Goal: Task Accomplishment & Management: Manage account settings

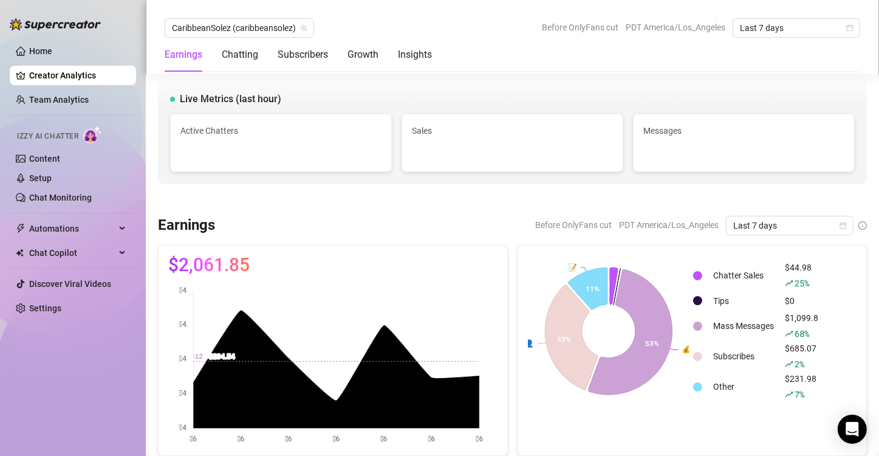
scroll to position [2120, 0]
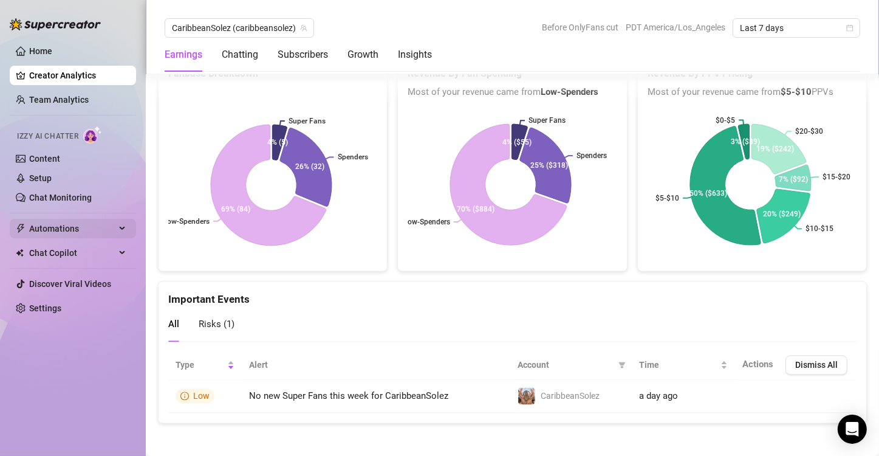
click at [66, 227] on span "Automations" at bounding box center [72, 228] width 86 height 19
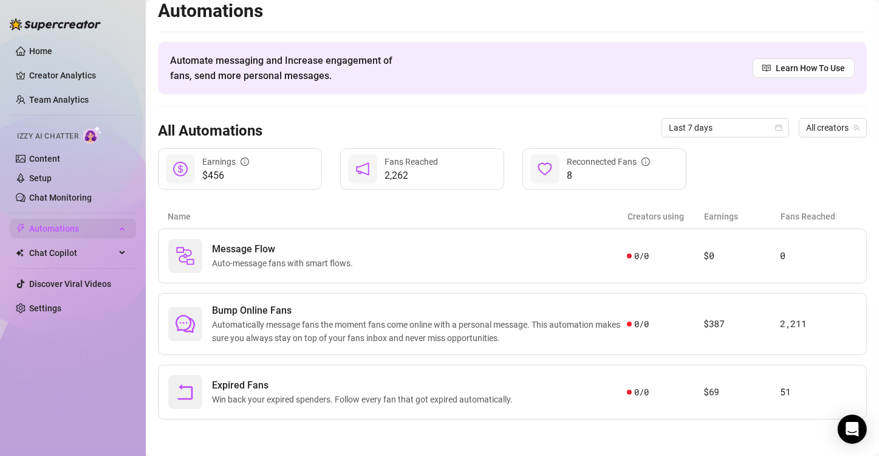
scroll to position [7, 0]
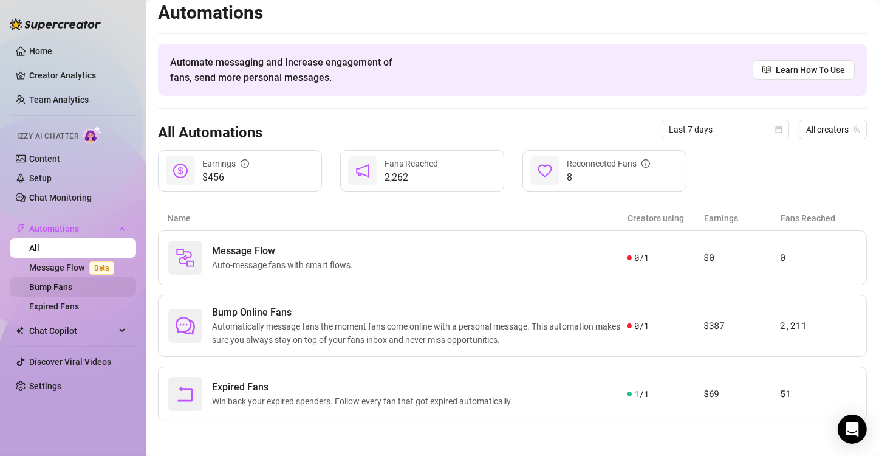
click at [69, 286] on link "Bump Fans" at bounding box center [50, 287] width 43 height 10
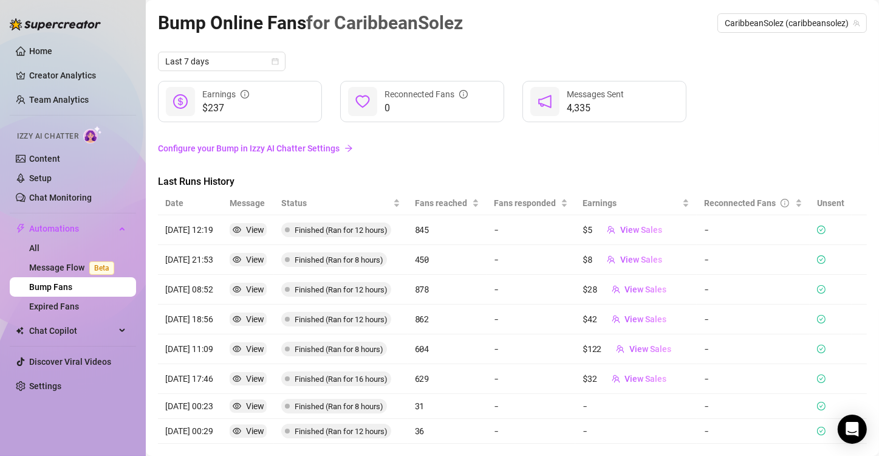
scroll to position [22, 0]
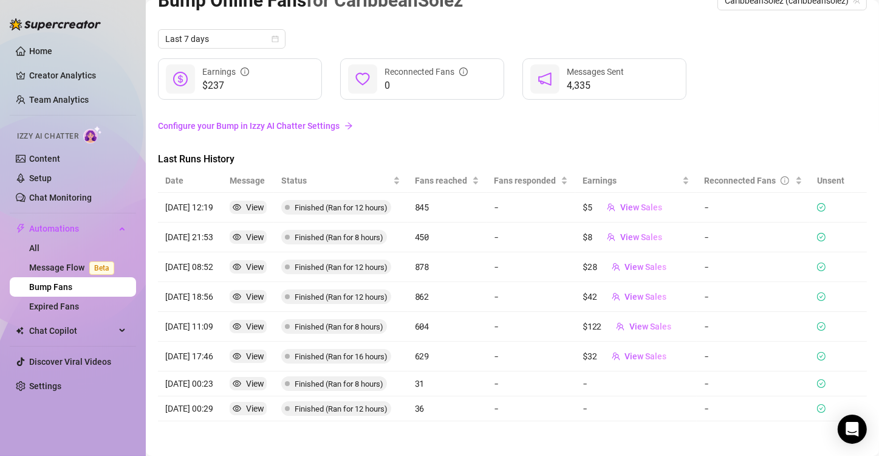
click at [276, 128] on link "Configure your Bump in Izzy AI Chatter Settings" at bounding box center [512, 125] width 709 height 13
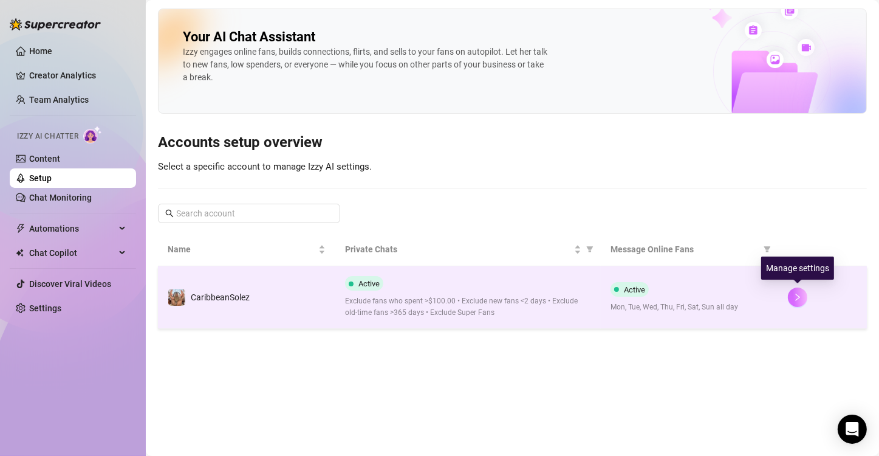
click at [797, 296] on icon "right" at bounding box center [797, 297] width 9 height 9
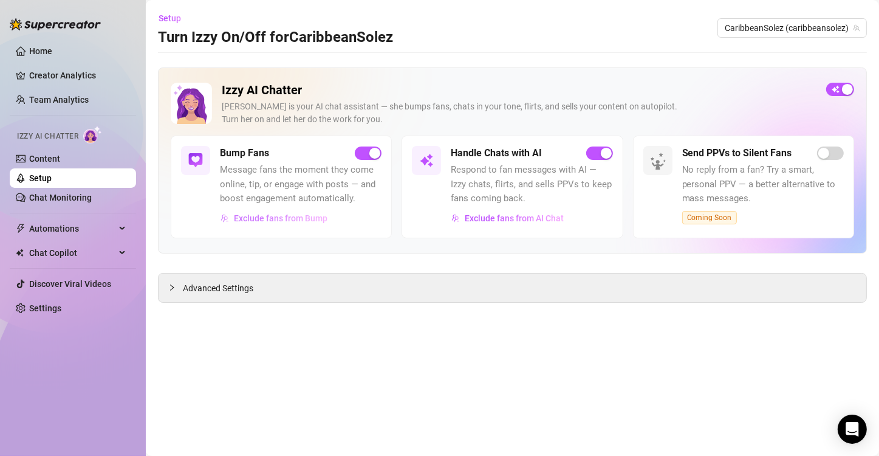
click at [258, 215] on span "Exclude fans from Bump" at bounding box center [281, 218] width 94 height 10
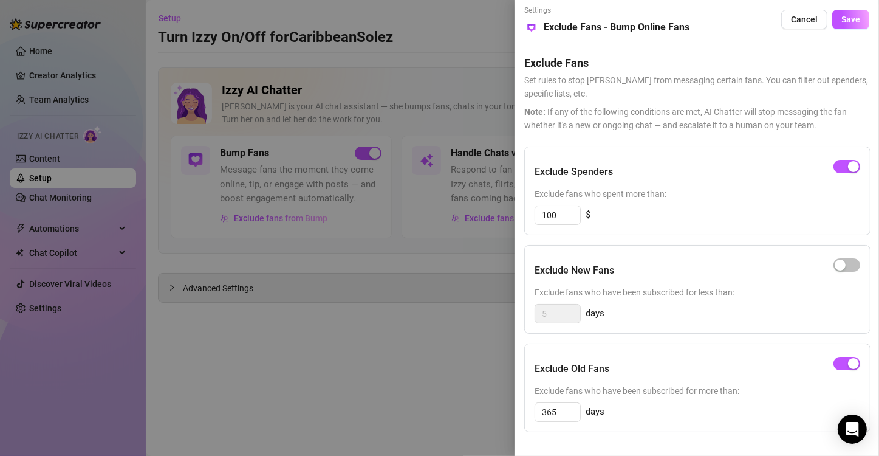
click at [445, 364] on div at bounding box center [439, 228] width 879 height 456
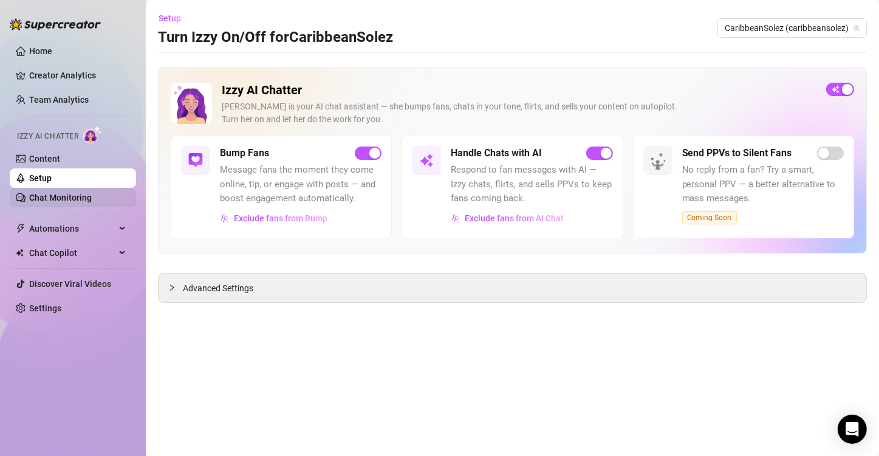
click at [70, 197] on link "Chat Monitoring" at bounding box center [60, 198] width 63 height 10
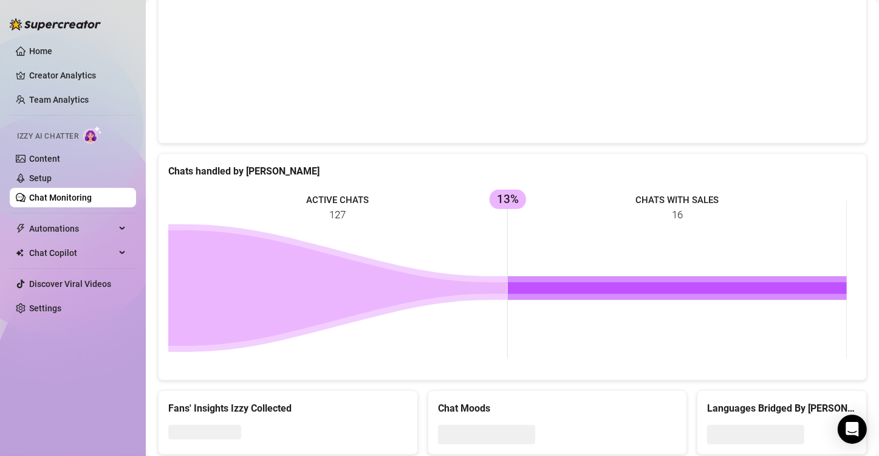
scroll to position [408, 0]
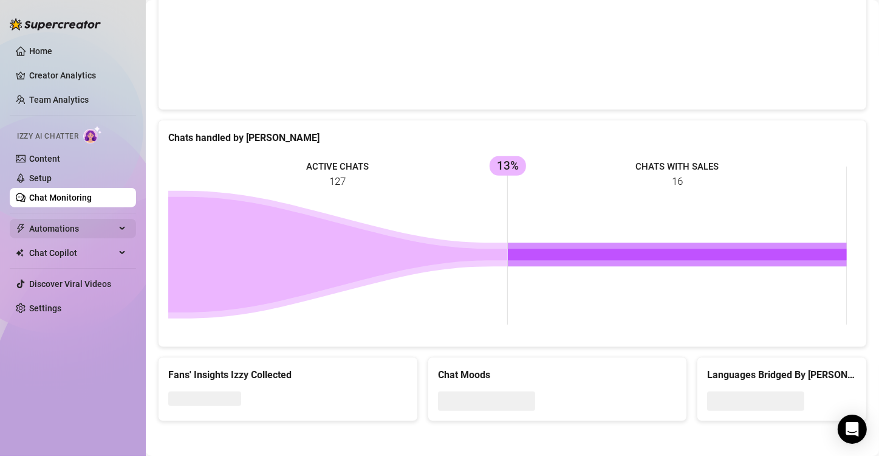
click at [95, 227] on span "Automations" at bounding box center [72, 228] width 86 height 19
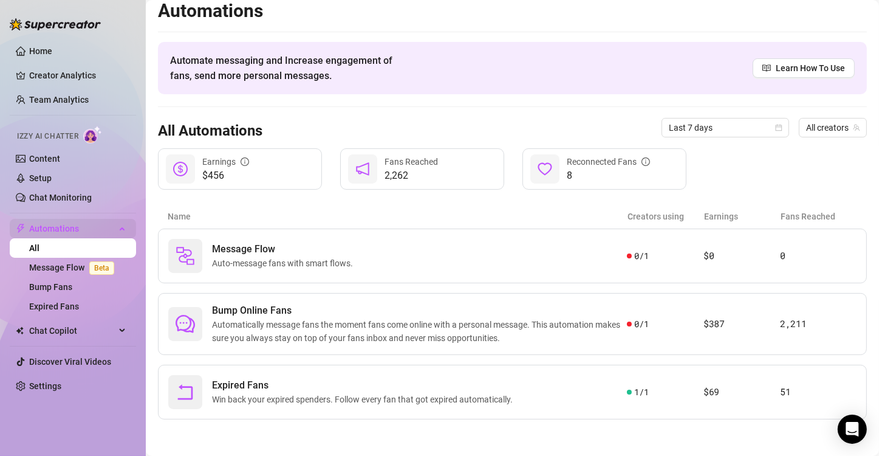
scroll to position [7, 0]
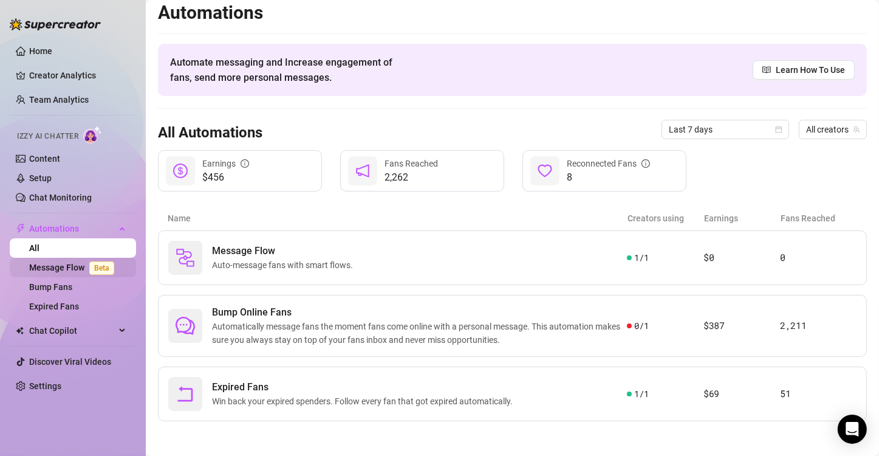
click at [71, 262] on link "Message Flow Beta" at bounding box center [74, 267] width 90 height 10
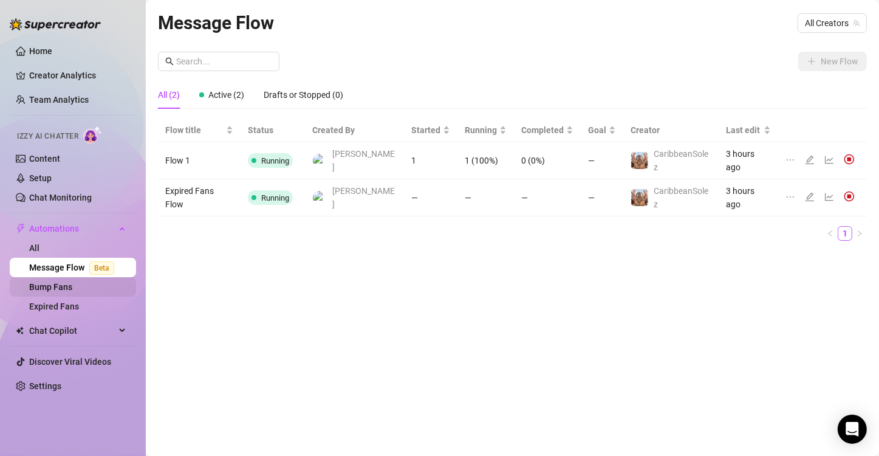
click at [63, 291] on link "Bump Fans" at bounding box center [50, 287] width 43 height 10
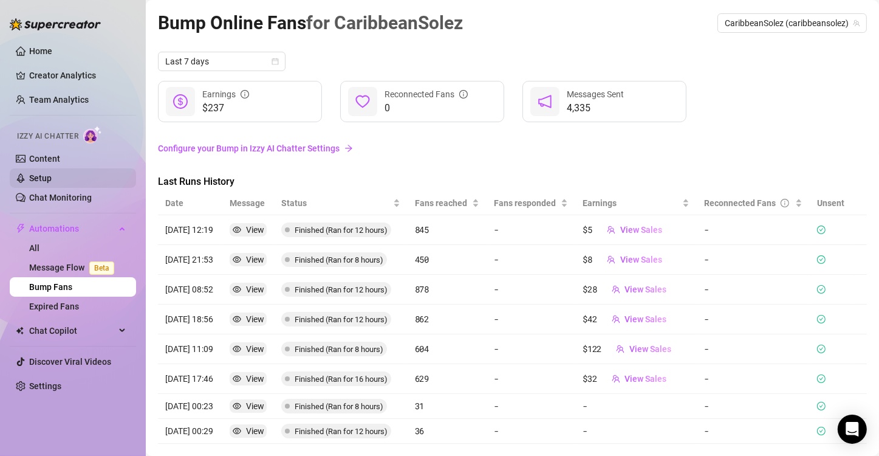
click at [39, 176] on link "Setup" at bounding box center [40, 178] width 22 height 10
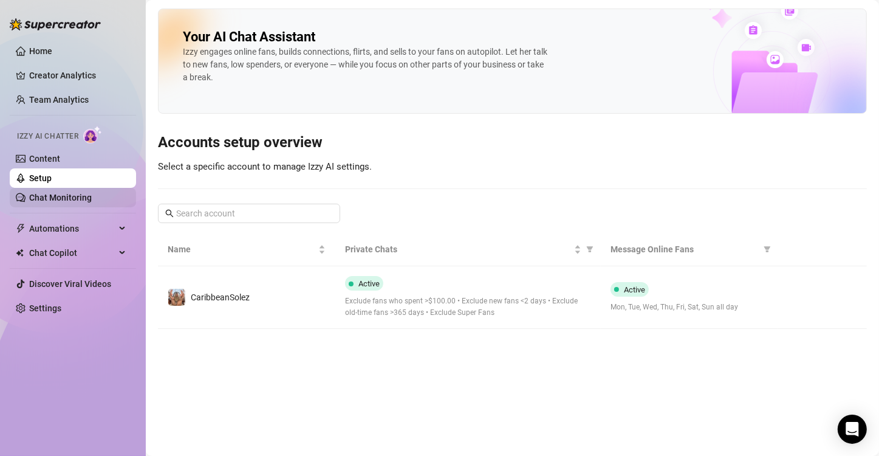
click at [53, 196] on link "Chat Monitoring" at bounding box center [60, 198] width 63 height 10
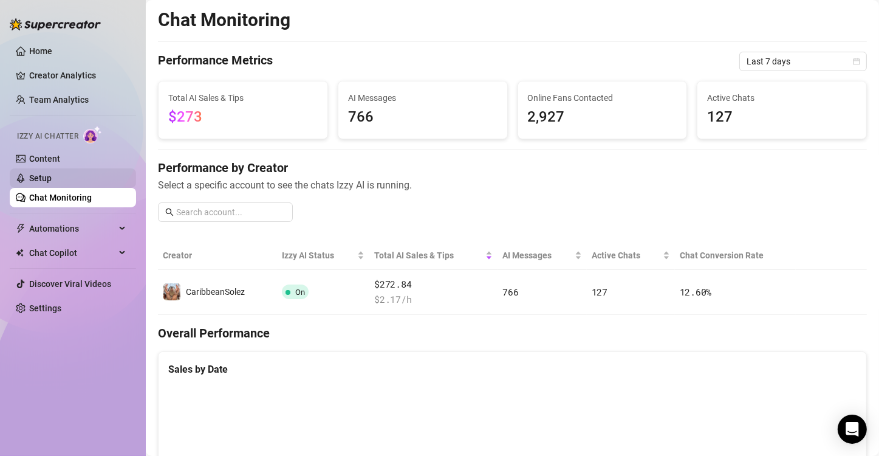
click at [47, 173] on link "Setup" at bounding box center [40, 178] width 22 height 10
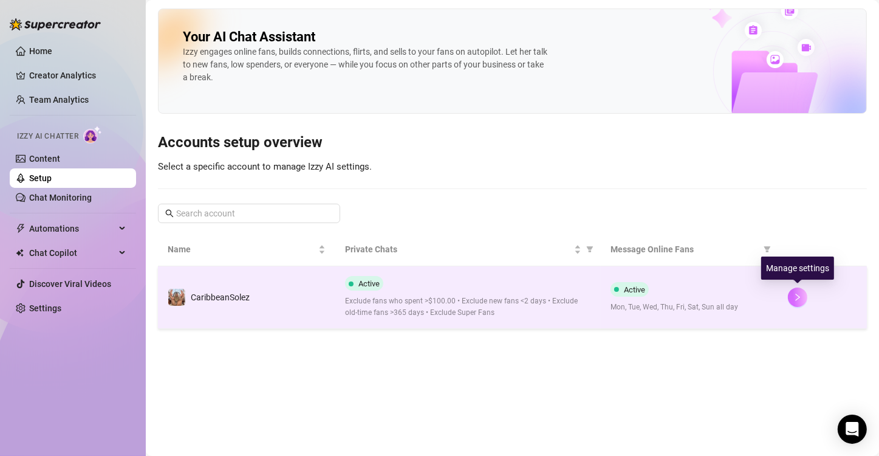
click at [801, 301] on button "button" at bounding box center [797, 296] width 19 height 19
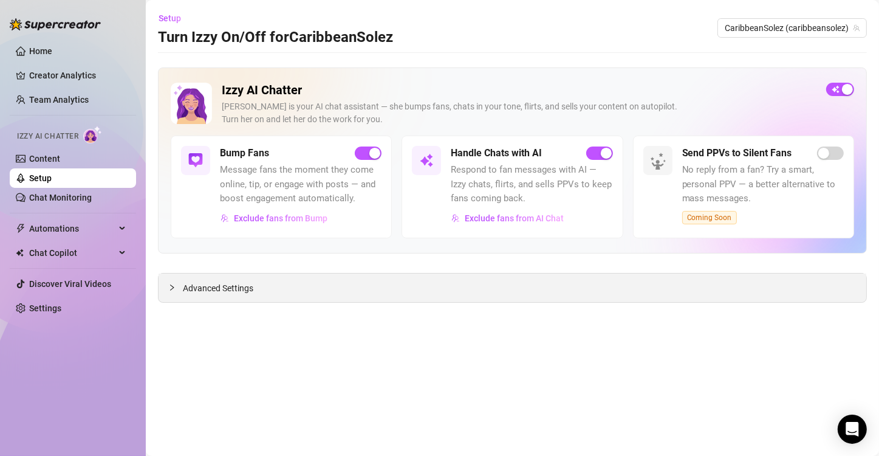
click at [168, 287] on icon "collapsed" at bounding box center [171, 287] width 7 height 7
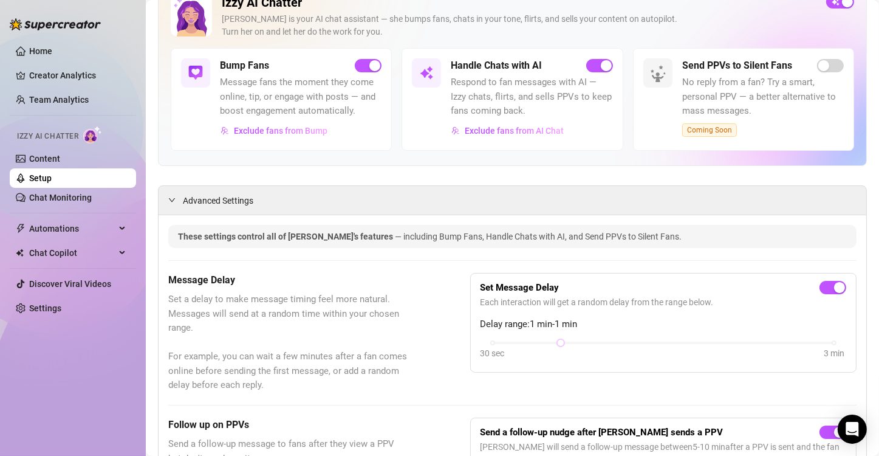
scroll to position [86, 0]
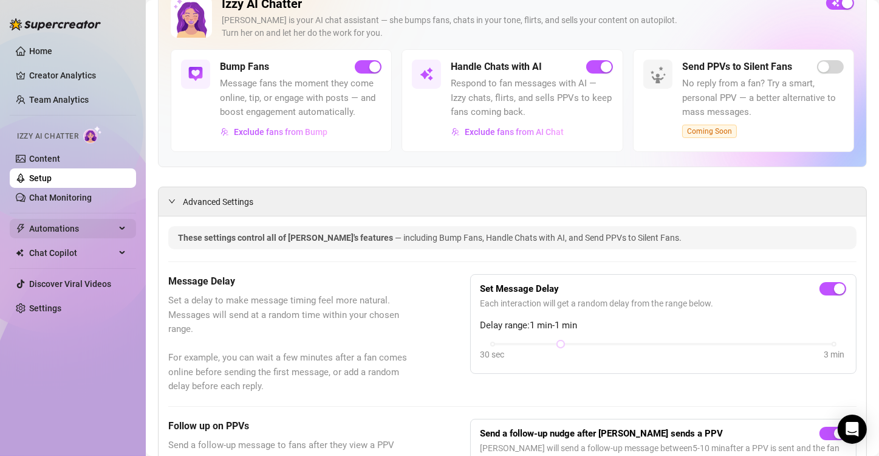
click at [117, 228] on div "Automations" at bounding box center [73, 228] width 126 height 19
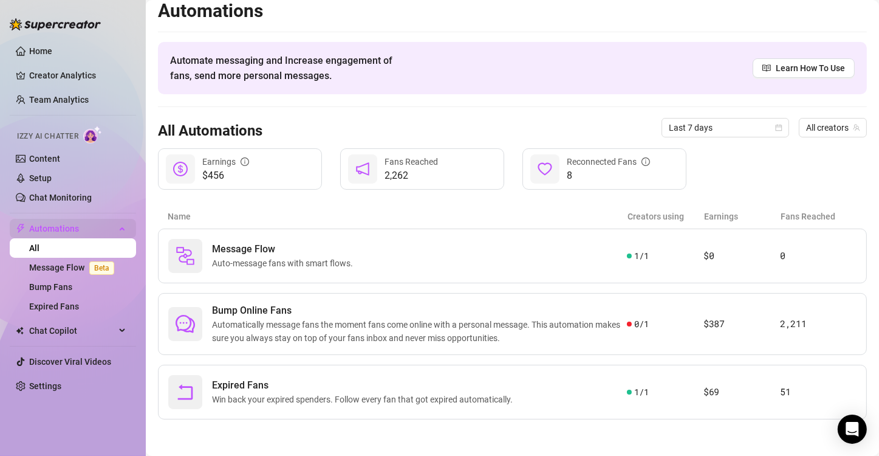
scroll to position [7, 0]
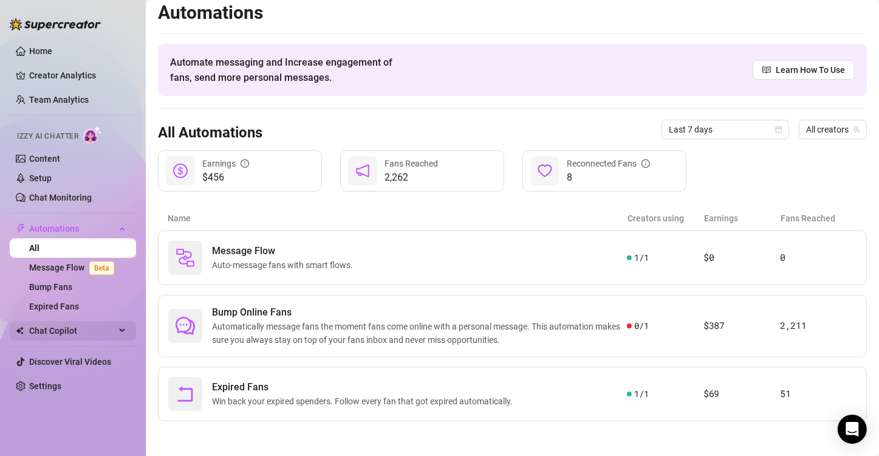
click at [125, 330] on div "Chat Copilot" at bounding box center [73, 330] width 126 height 19
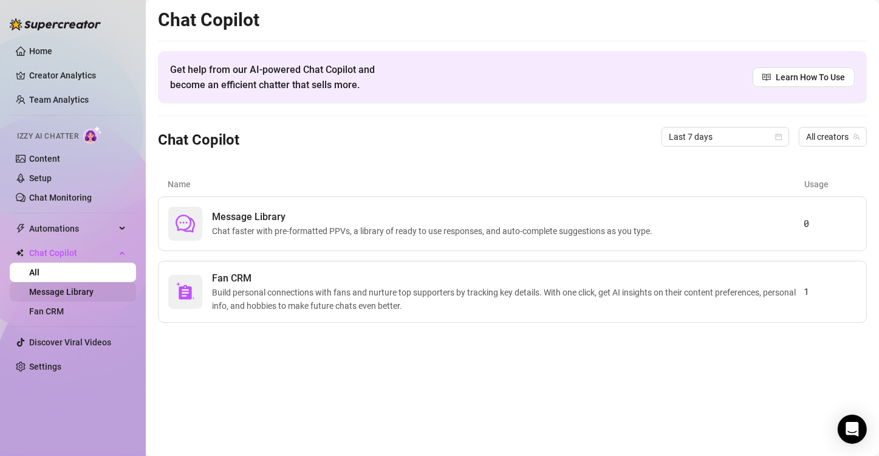
click at [75, 289] on link "Message Library" at bounding box center [61, 292] width 64 height 10
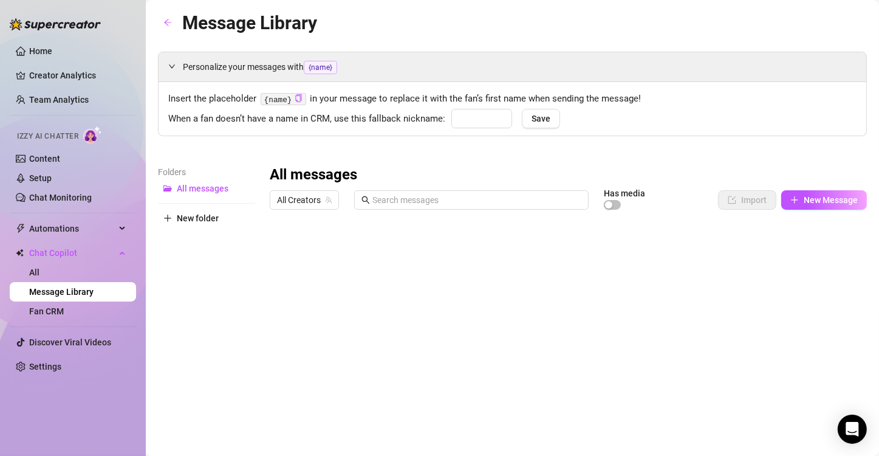
type input "babe"
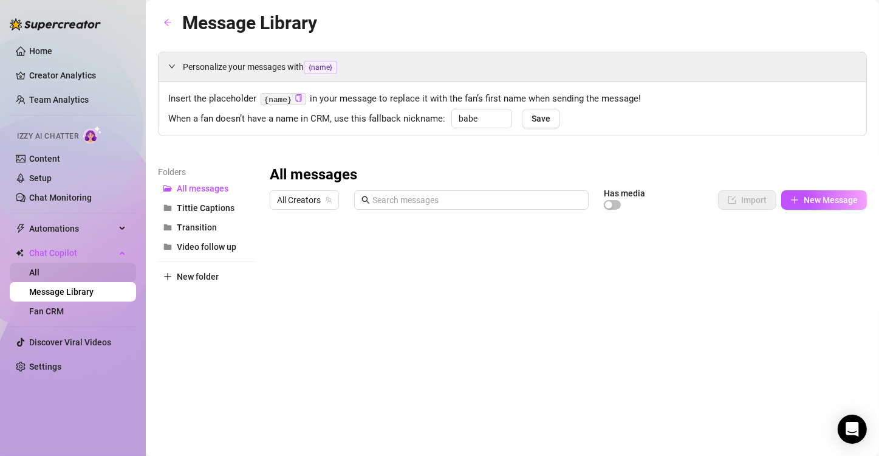
click at [39, 267] on link "All" at bounding box center [34, 272] width 10 height 10
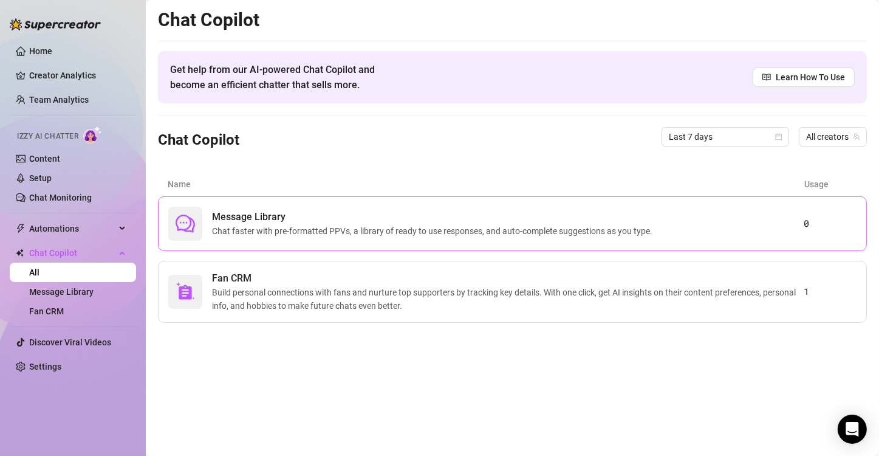
click at [639, 228] on span "Chat faster with pre-formatted PPVs, a library of ready to use responses, and a…" at bounding box center [434, 230] width 445 height 13
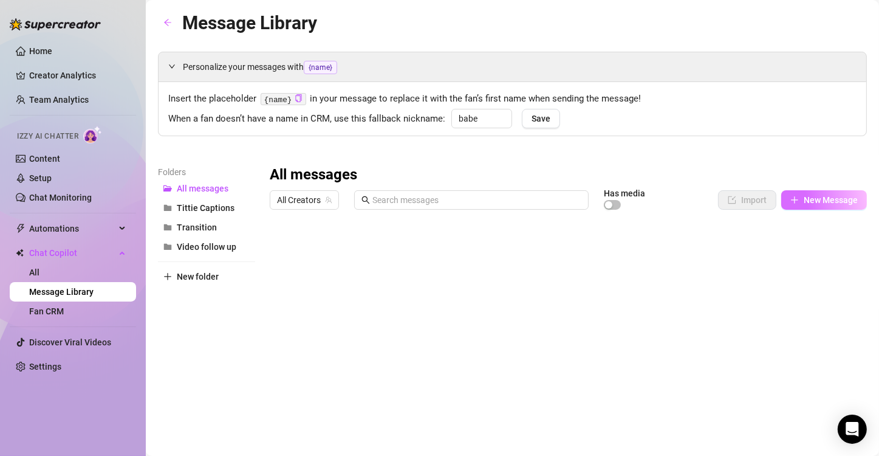
click at [804, 204] on span "New Message" at bounding box center [831, 200] width 54 height 10
type textarea "Type your message here..."
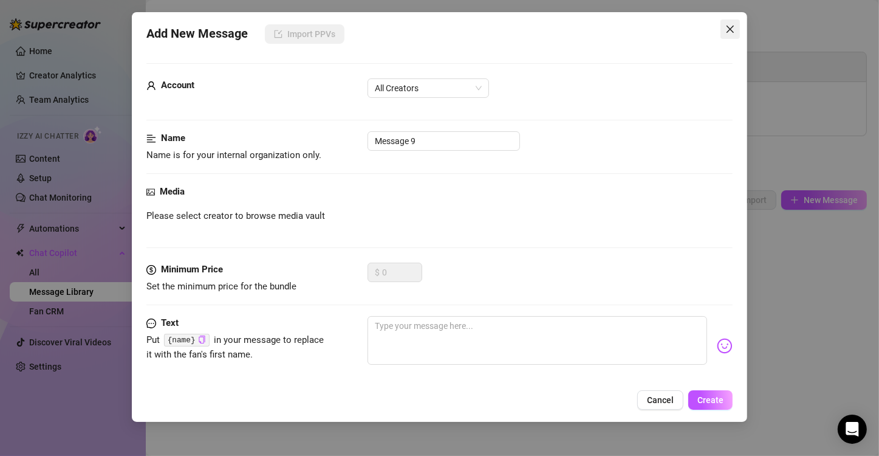
click at [733, 29] on icon "close" at bounding box center [730, 29] width 10 height 10
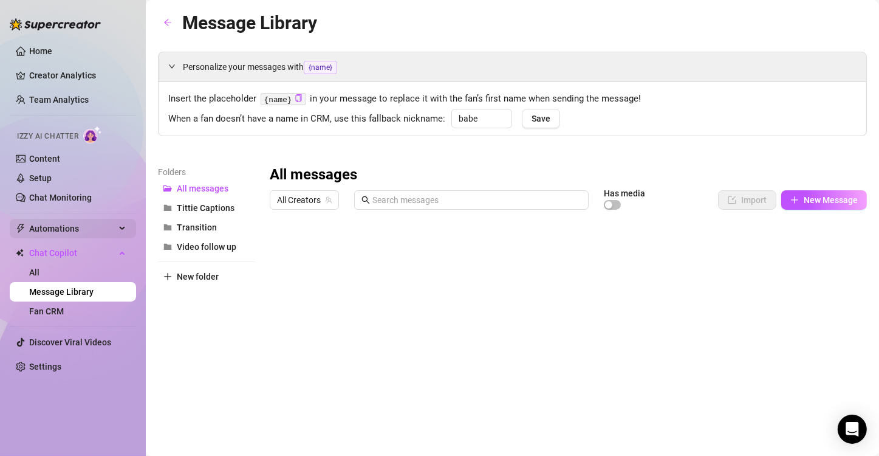
click at [81, 226] on span "Automations" at bounding box center [72, 228] width 86 height 19
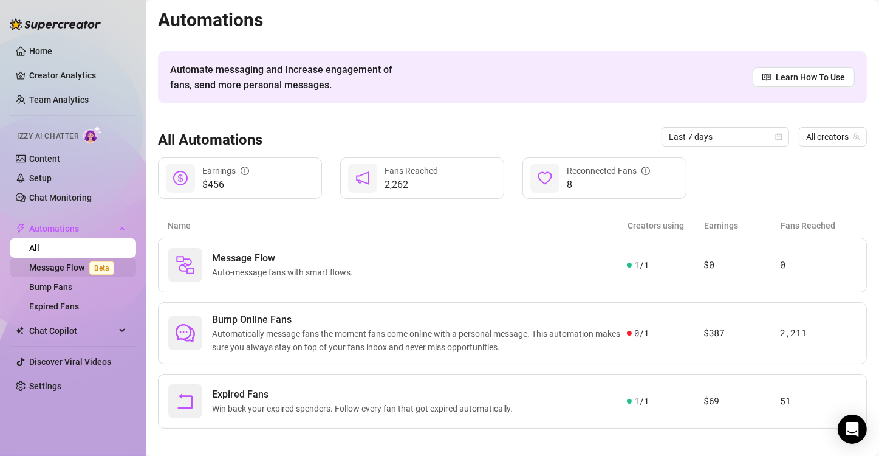
click at [70, 265] on link "Message Flow Beta" at bounding box center [74, 267] width 90 height 10
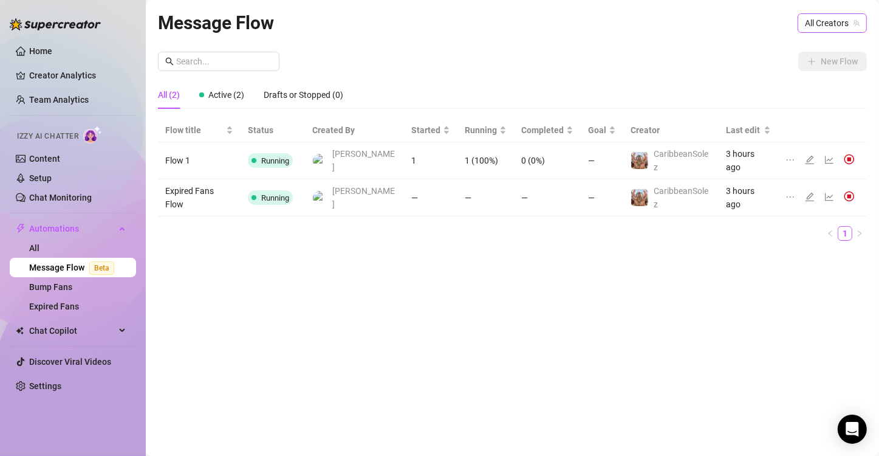
click at [838, 27] on span "All Creators" at bounding box center [832, 23] width 55 height 18
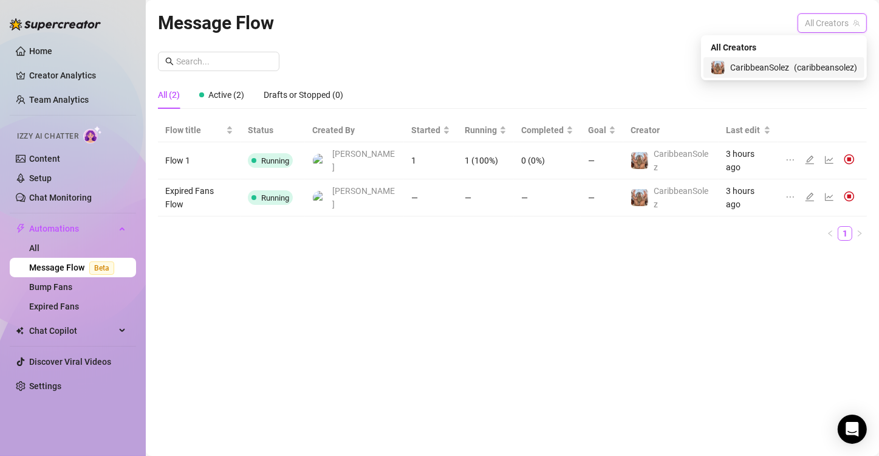
click at [801, 60] on div "CaribbeanSolez ( caribbeansolez )" at bounding box center [784, 67] width 146 height 15
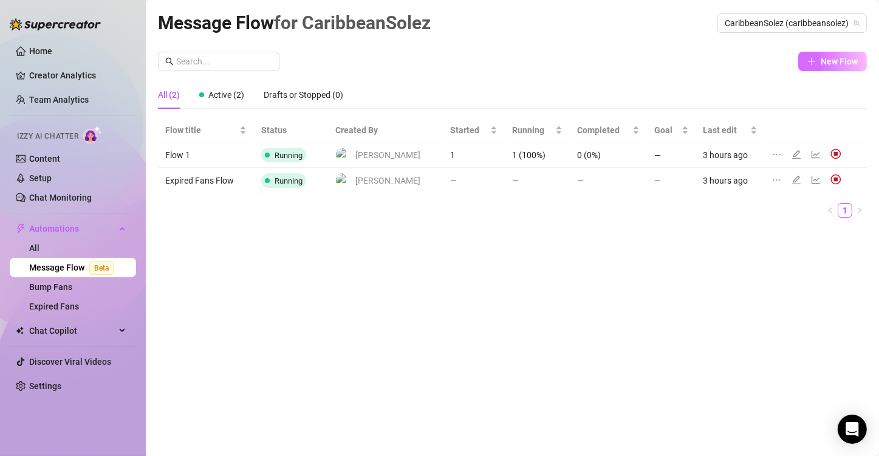
click at [827, 57] on span "New Flow" at bounding box center [839, 62] width 37 height 10
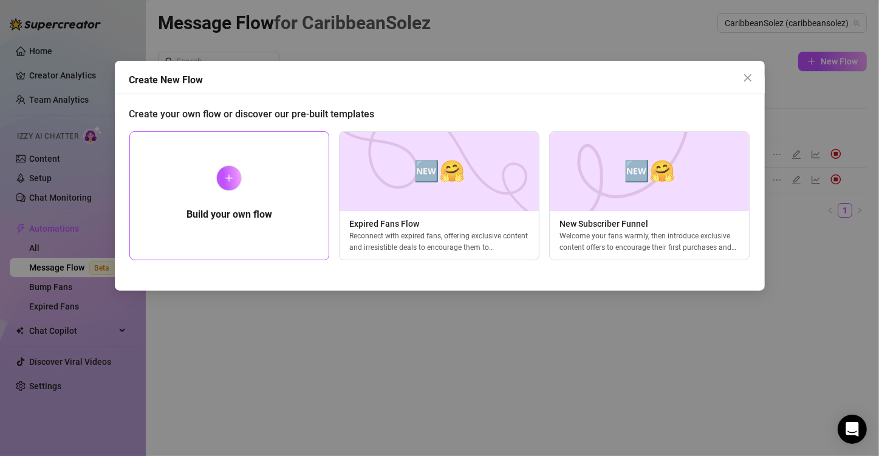
click at [224, 193] on div "Build your own flow" at bounding box center [229, 195] width 200 height 129
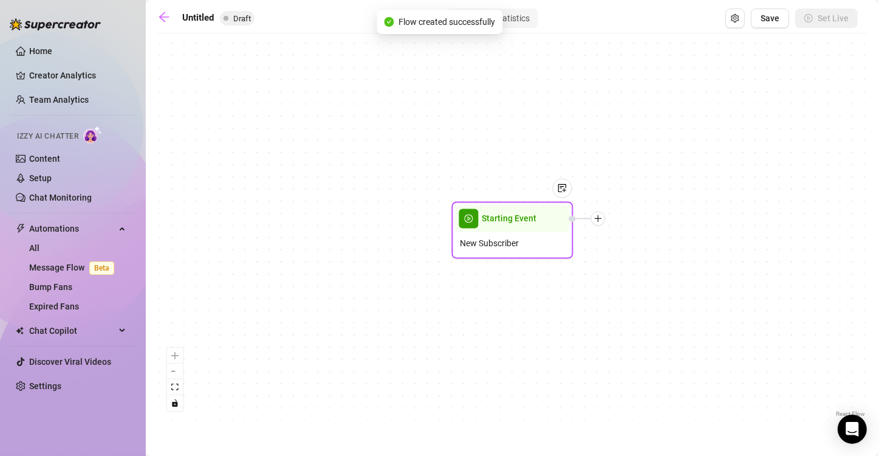
click at [502, 224] on span "Starting Event" at bounding box center [509, 218] width 55 height 13
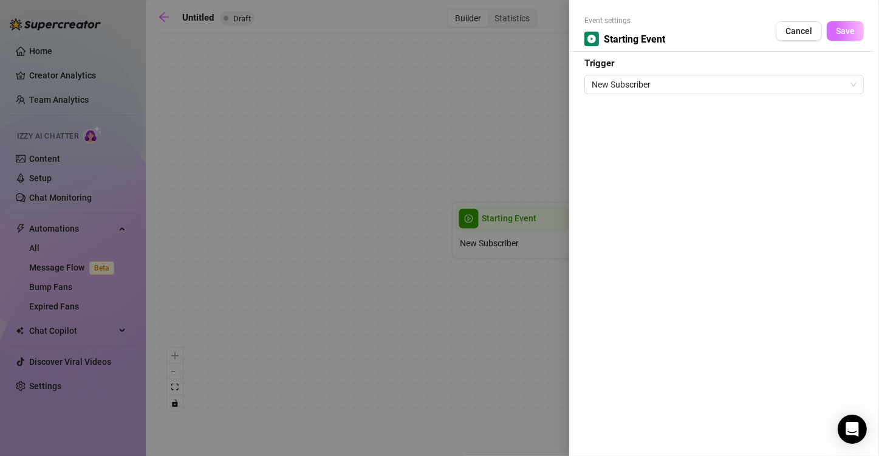
click at [851, 31] on span "Save" at bounding box center [845, 31] width 19 height 10
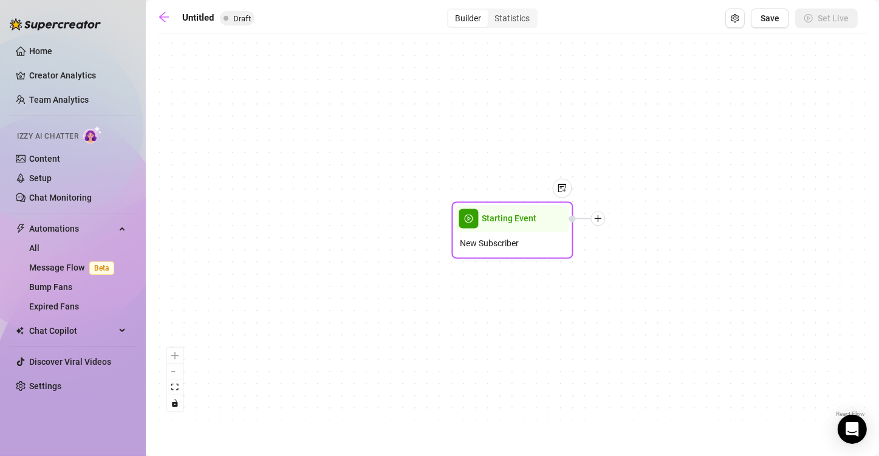
click at [602, 218] on icon "plus" at bounding box center [598, 218] width 9 height 9
click at [637, 240] on div "Condition" at bounding box center [658, 240] width 89 height 21
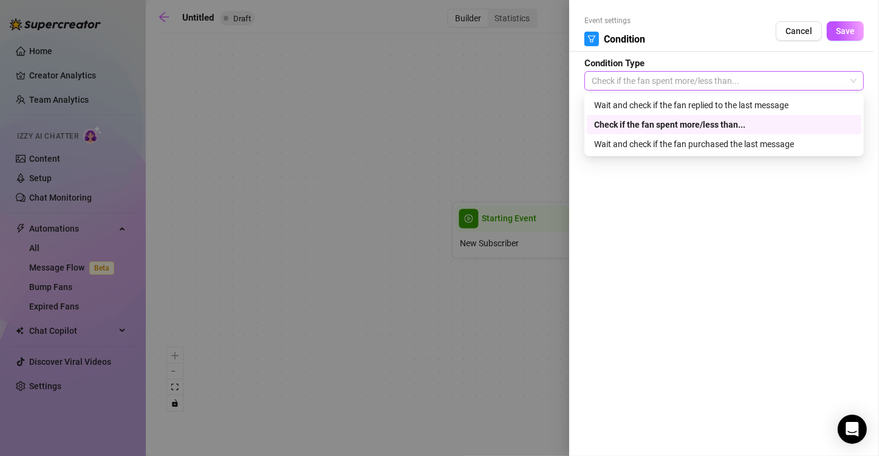
click at [681, 81] on span "Check if the fan spent more/less than..." at bounding box center [724, 81] width 265 height 18
click at [668, 106] on div "Wait and check if the fan replied to the last message" at bounding box center [724, 104] width 260 height 13
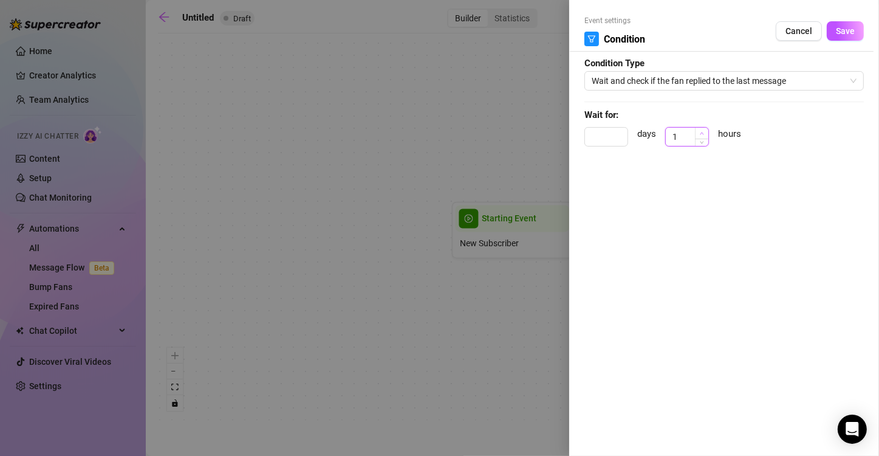
click at [702, 130] on span "Increase Value" at bounding box center [701, 133] width 13 height 11
type input "4"
click at [702, 130] on span "Increase Value" at bounding box center [701, 133] width 13 height 11
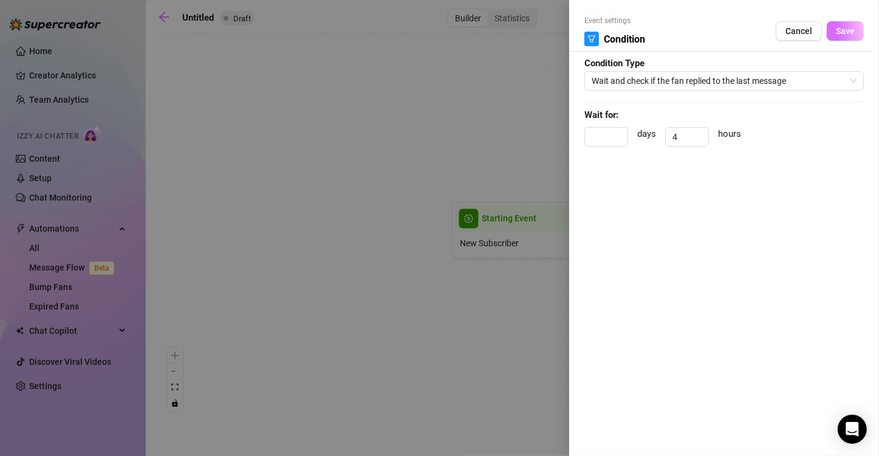
click at [848, 32] on span "Save" at bounding box center [845, 31] width 19 height 10
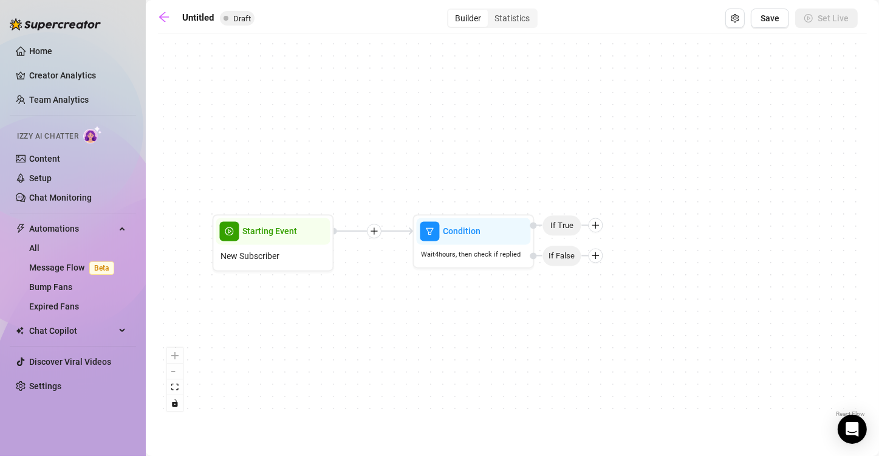
drag, startPoint x: 769, startPoint y: 306, endPoint x: 530, endPoint y: 318, distance: 239.7
click at [530, 318] on div "Condition Wait 4 hours, then check if replied If False If True Starting Event N…" at bounding box center [512, 229] width 709 height 380
click at [595, 226] on icon "plus" at bounding box center [595, 225] width 1 height 7
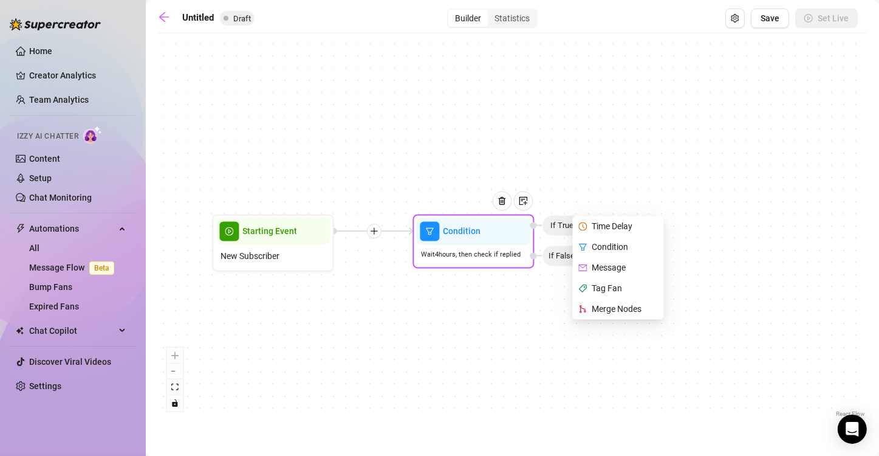
click at [601, 265] on div "Message" at bounding box center [619, 268] width 89 height 21
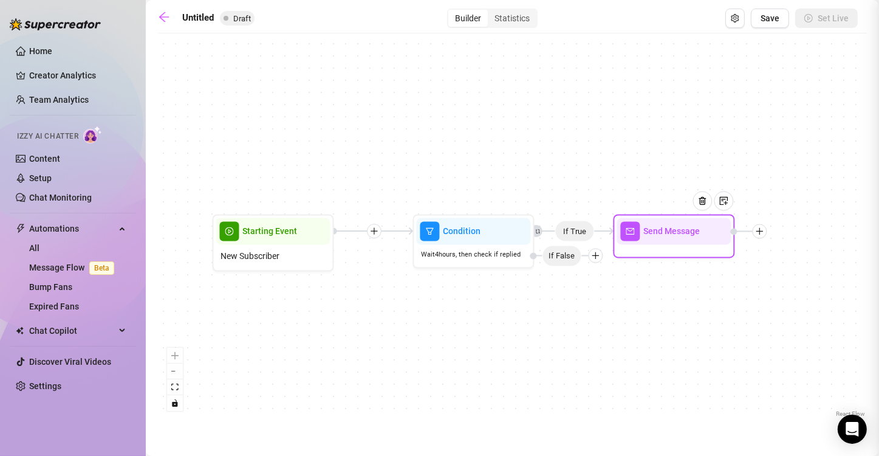
type textarea "Write your message here"
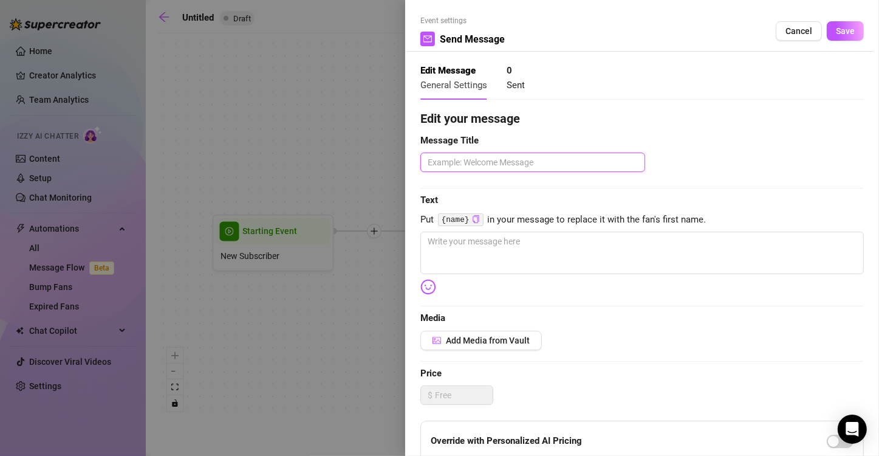
click at [510, 163] on textarea at bounding box center [532, 162] width 225 height 19
click at [514, 231] on div "Edit your message Message Title Text Put {name} in your message to replace it w…" at bounding box center [642, 375] width 444 height 532
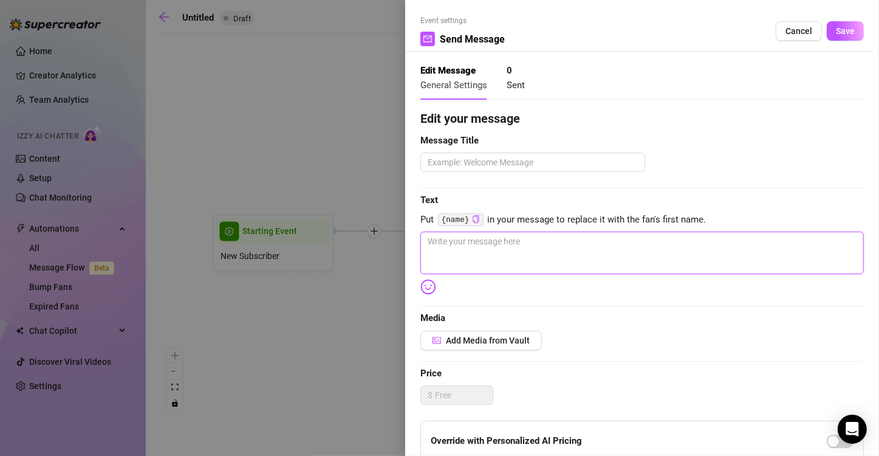
click at [509, 241] on textarea at bounding box center [642, 252] width 444 height 43
paste textarea "Hey babe 😘 Welcome to my world… I’ve got something *just for you* waiting in yo…"
type textarea "Hey babe 😘 Welcome to my world… I’ve got something *just for you* waiting in yo…"
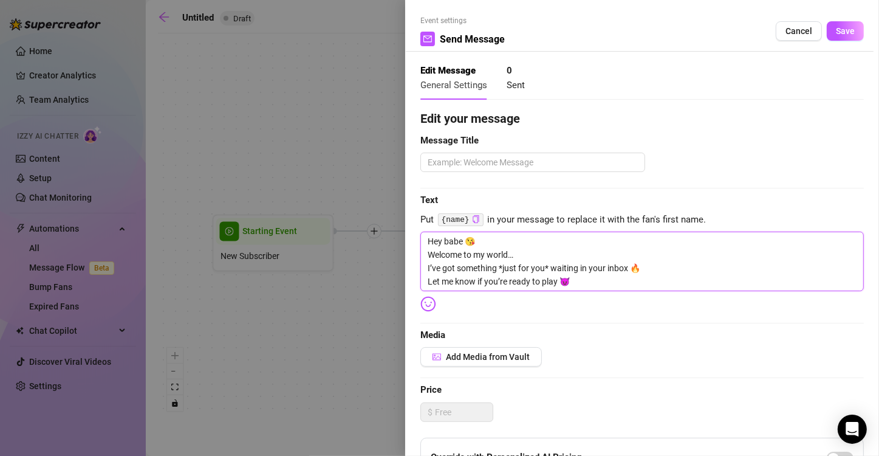
click at [462, 240] on textarea "Hey babe 😘 Welcome to my world… I’ve got something *just for you* waiting in yo…" at bounding box center [642, 261] width 444 height 60
type textarea "Hey bab 😘 Welcome to my world… I’ve got something *just for you* waiting in you…"
type textarea "Hey ba 😘 Welcome to my world… I’ve got something *just for you* waiting in your…"
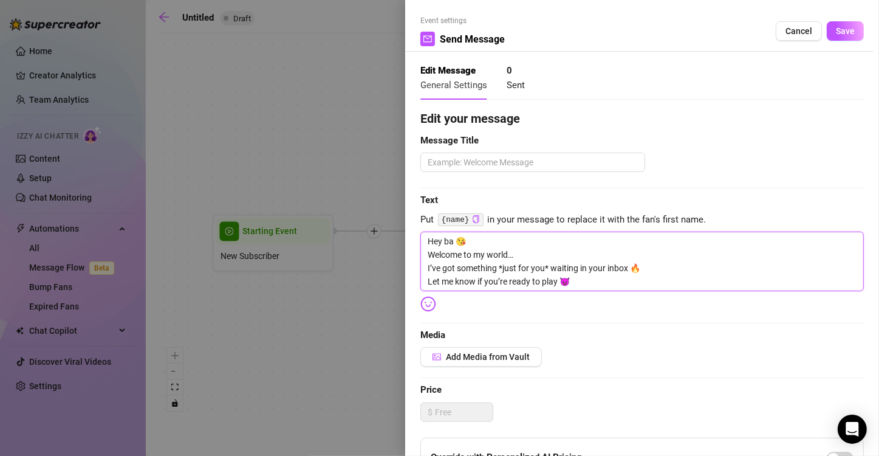
type textarea "Hey b 😘 Welcome to my world… I’ve got something *just for you* waiting in your …"
type textarea "Hey 😘 Welcome to my world… I’ve got something *just for you* waiting in your in…"
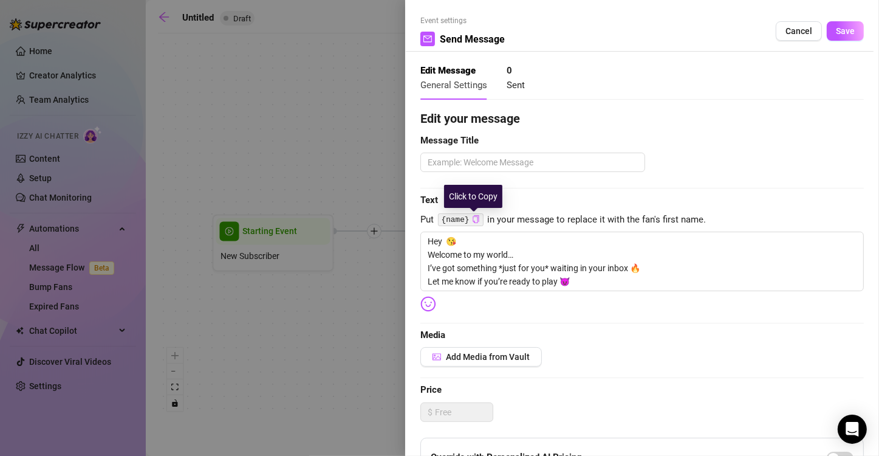
click at [473, 216] on icon "copy" at bounding box center [476, 219] width 8 height 8
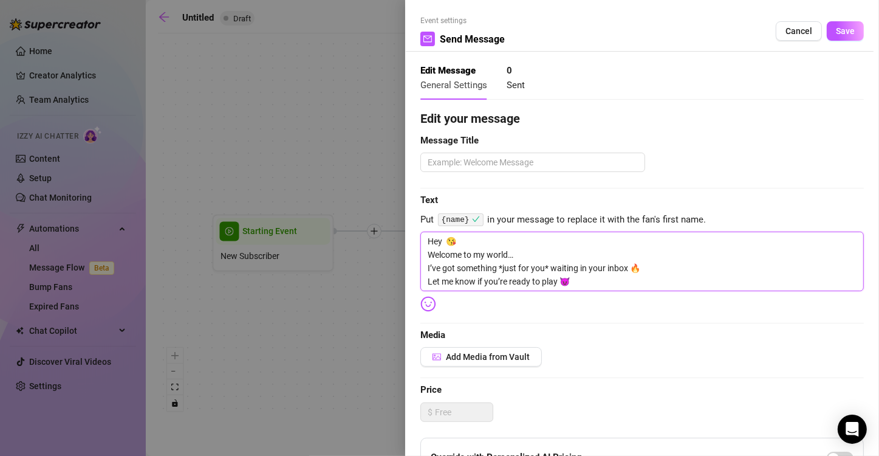
click at [465, 239] on textarea "Hey 😘 Welcome to my world… I’ve got something *just for you* waiting in your in…" at bounding box center [642, 261] width 444 height 60
click at [448, 241] on textarea "Hey 😘 Welcome to my world… I’ve got something *just for you* waiting in your in…" at bounding box center [642, 261] width 444 height 60
click at [444, 241] on textarea "Hey 😘 Welcome to my world… I’ve got something *just for you* waiting in your in…" at bounding box center [642, 261] width 444 height 60
paste textarea "{name}"
type textarea "Hey {name} 😘 Welcome to my world… I’ve got something *just for you* waiting in …"
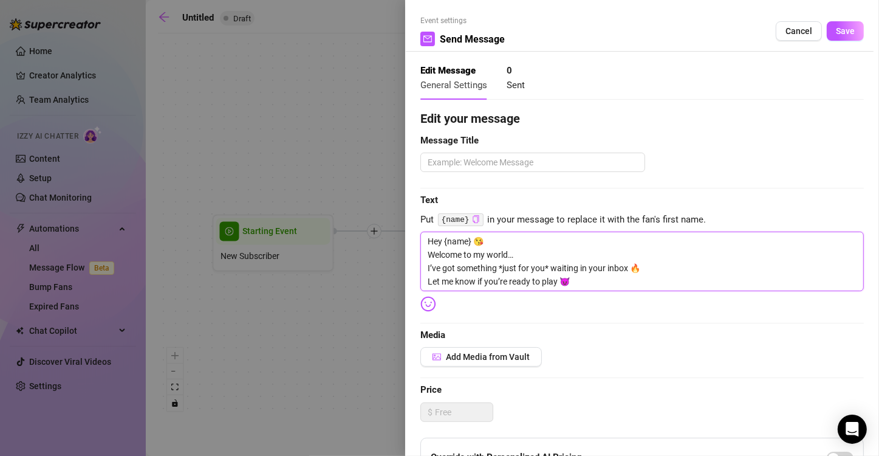
type textarea "Hey {name} 😘 Welcome to my world… I’ve got something *just for you* waiting in …"
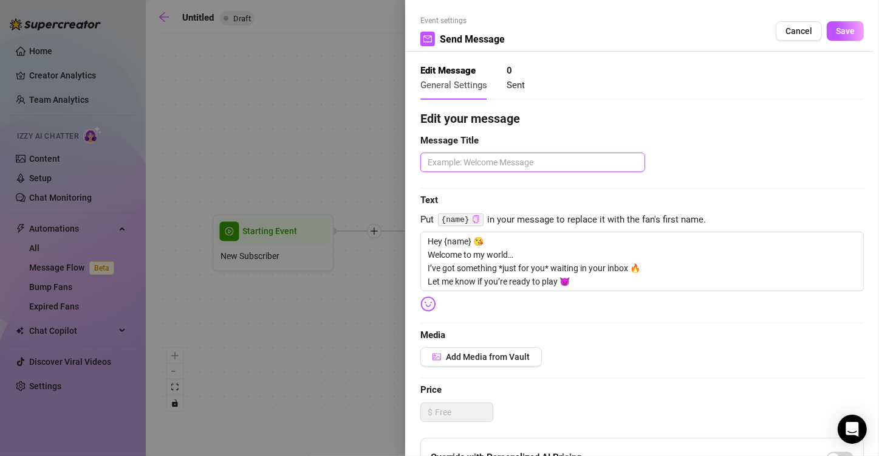
click at [456, 171] on textarea at bounding box center [532, 162] width 225 height 19
type textarea "I"
type textarea "In"
type textarea "Ini"
type textarea "Init"
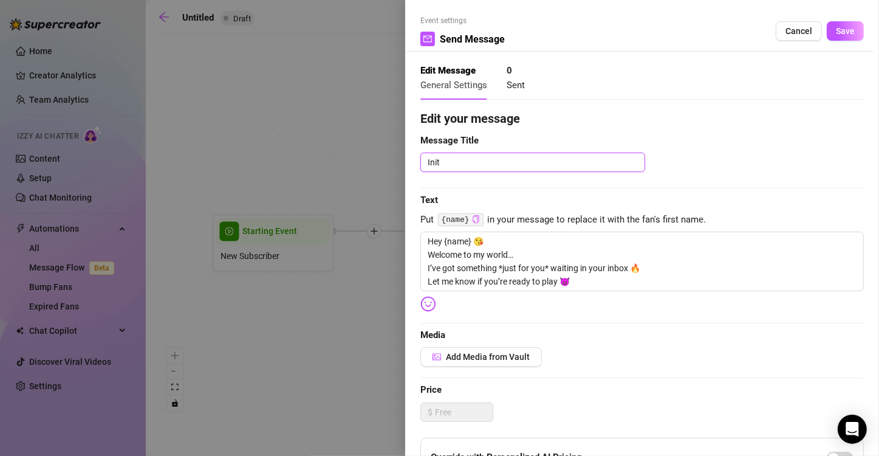
type textarea "Initi"
type textarea "Initia"
type textarea "Initial"
type textarea "Initial DM"
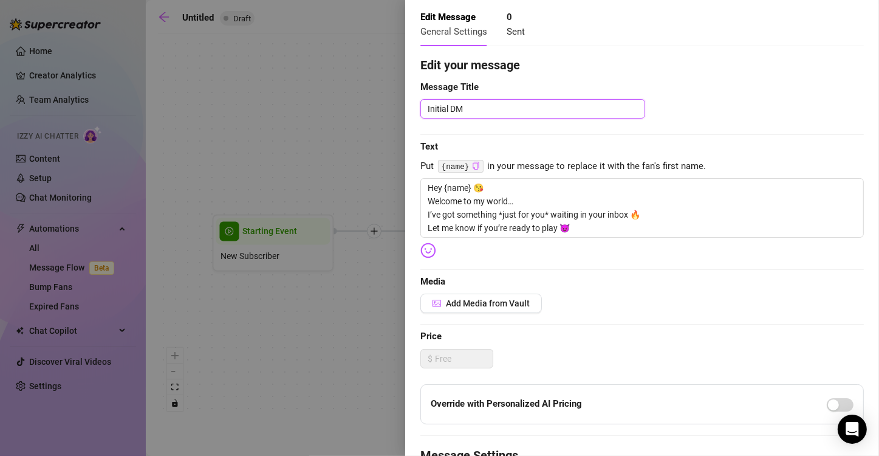
scroll to position [55, 0]
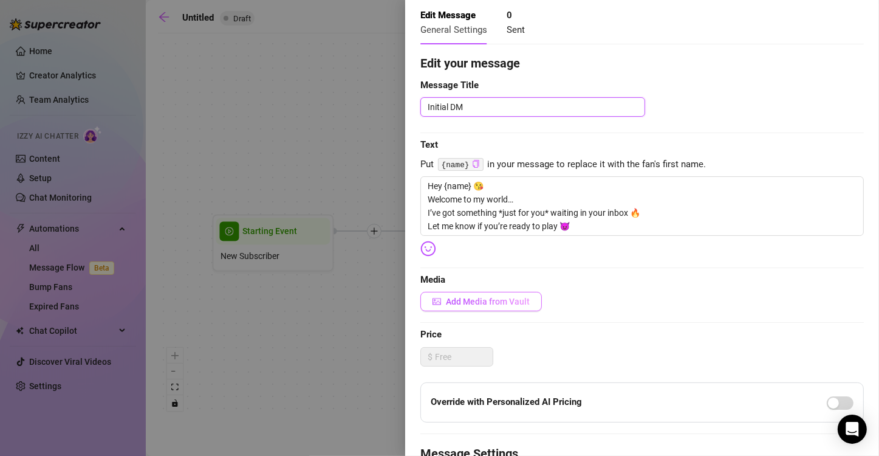
type textarea "Initial DM"
click at [499, 306] on span "Add Media from Vault" at bounding box center [488, 301] width 84 height 10
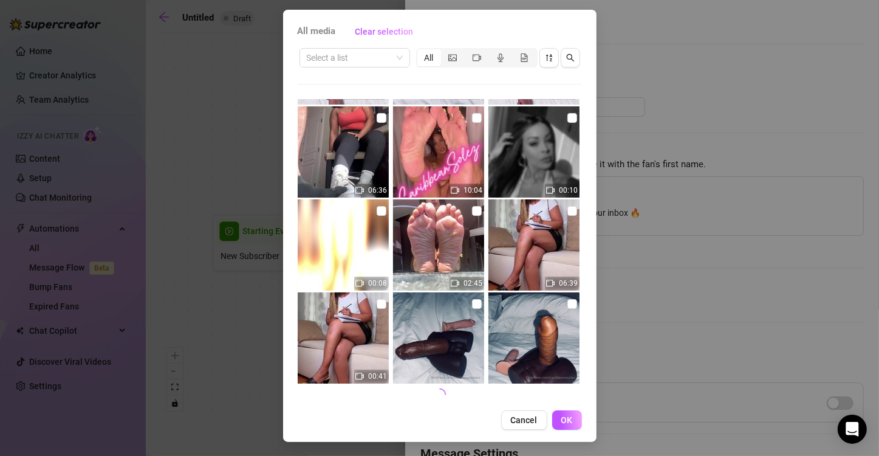
scroll to position [51, 0]
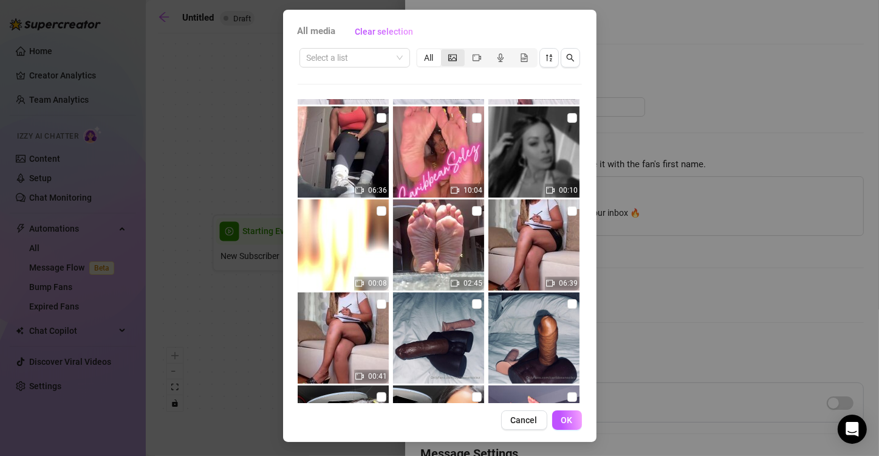
click at [448, 60] on icon "picture" at bounding box center [452, 57] width 9 height 7
click at [444, 51] on input "segmented control" at bounding box center [444, 51] width 0 height 0
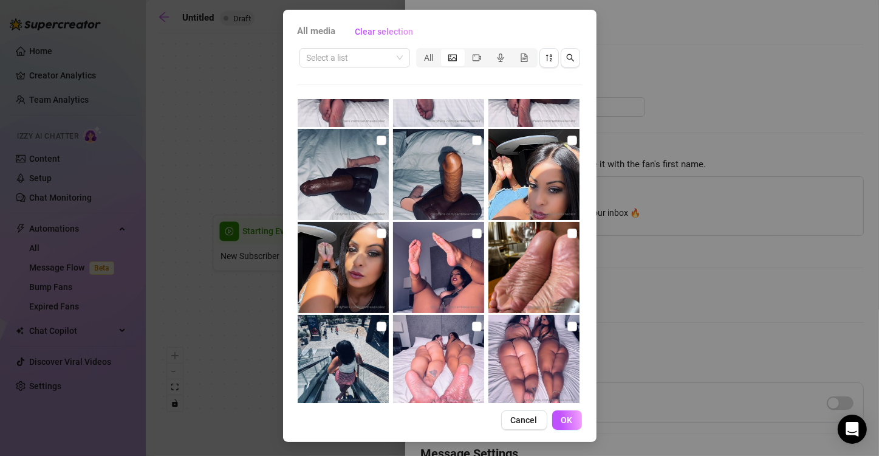
scroll to position [458, 0]
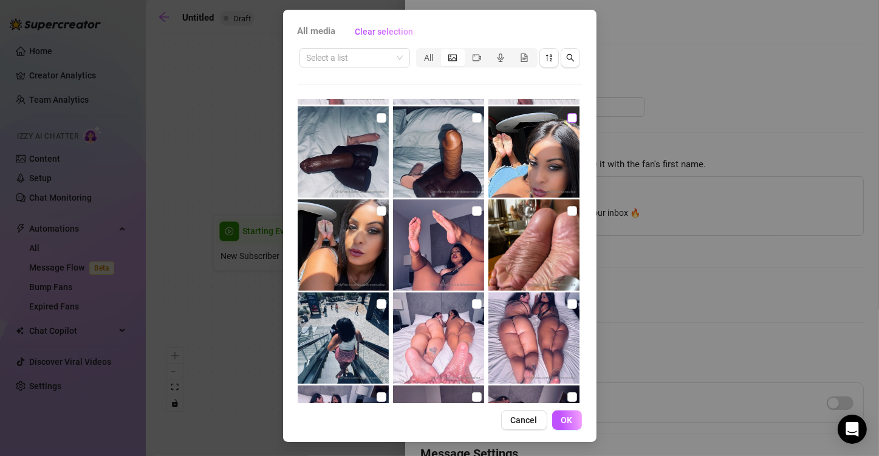
click at [567, 119] on input "checkbox" at bounding box center [572, 118] width 10 height 10
checkbox input "true"
click at [561, 423] on span "OK" at bounding box center [567, 420] width 12 height 10
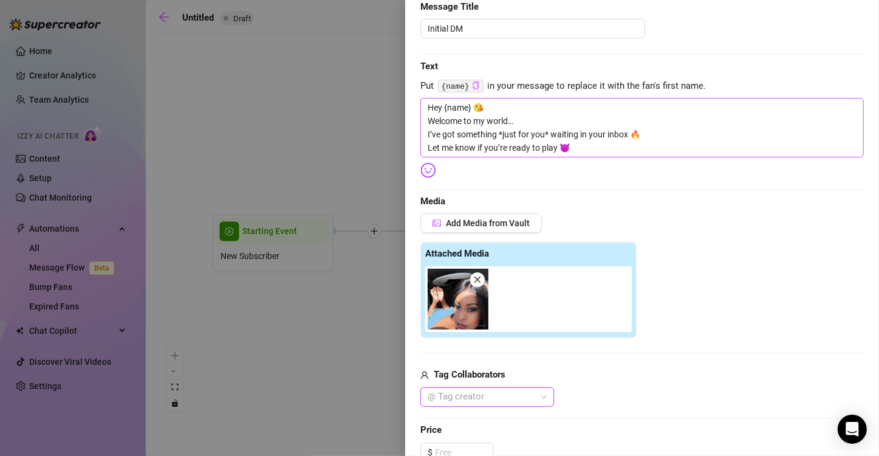
scroll to position [0, 0]
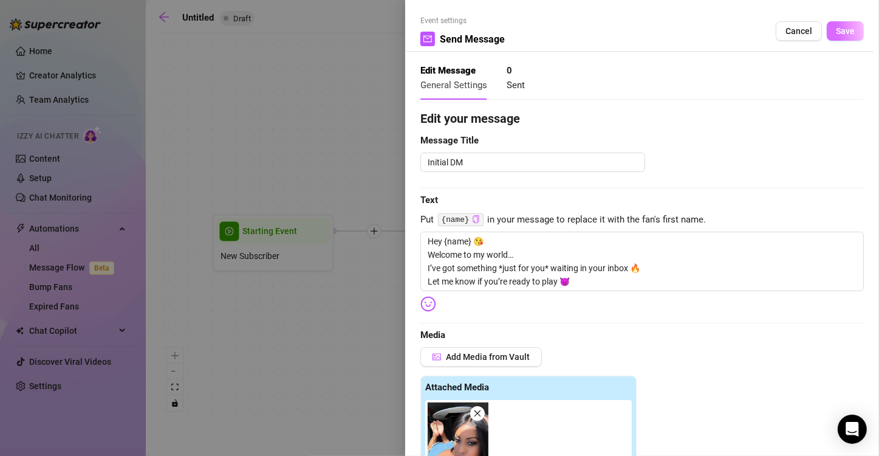
click at [844, 30] on span "Save" at bounding box center [845, 31] width 19 height 10
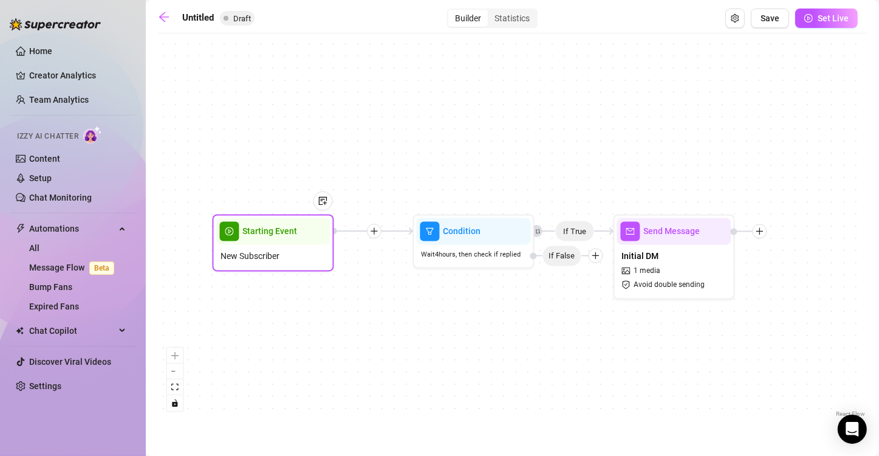
click at [287, 235] on span "Starting Event" at bounding box center [270, 231] width 55 height 13
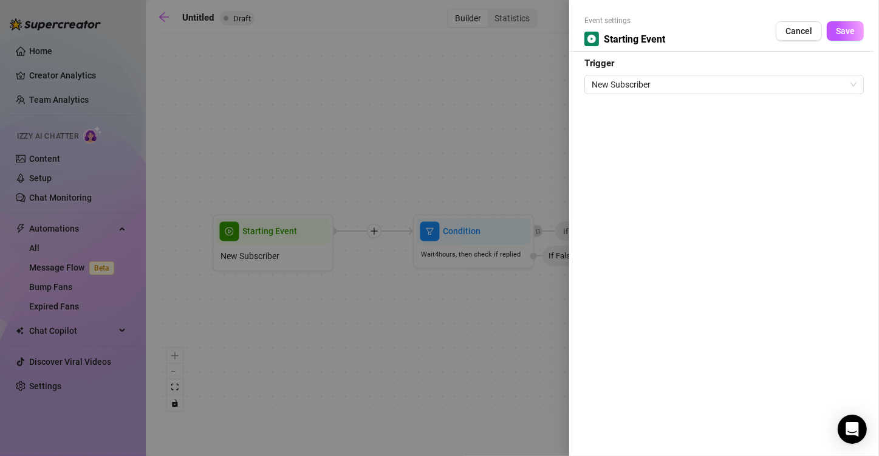
click at [393, 141] on div at bounding box center [439, 228] width 879 height 456
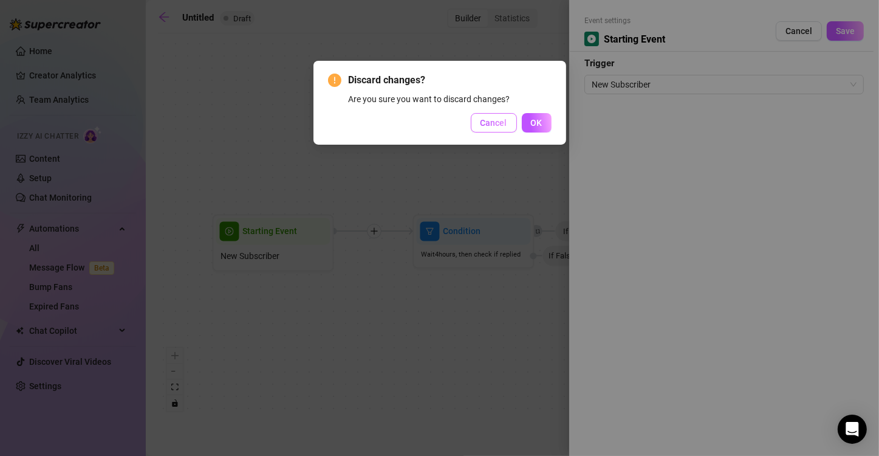
click at [495, 122] on span "Cancel" at bounding box center [494, 123] width 27 height 10
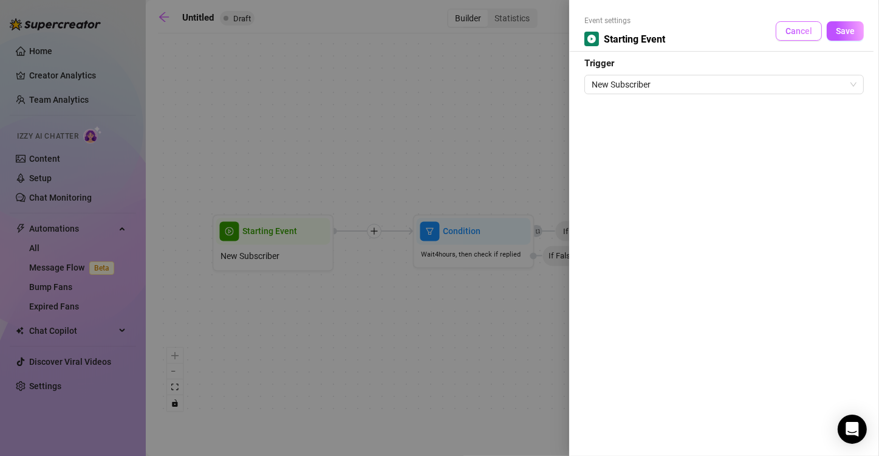
click at [794, 33] on span "Cancel" at bounding box center [799, 31] width 27 height 10
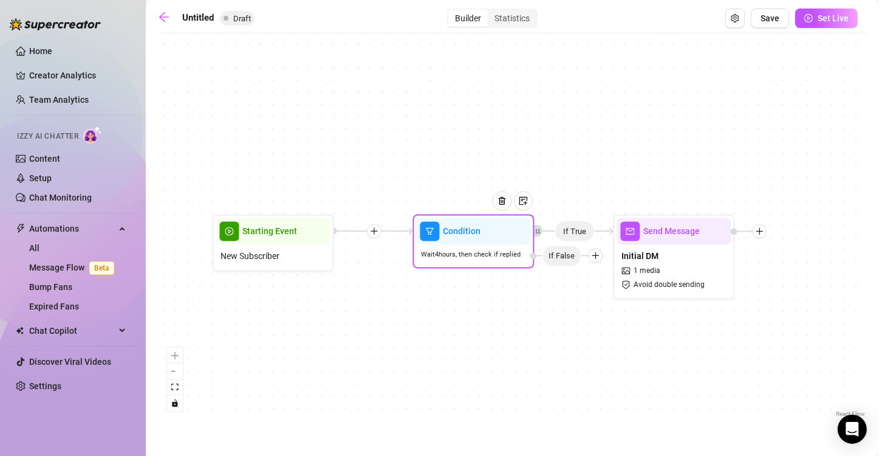
click at [597, 258] on icon "plus" at bounding box center [596, 256] width 9 height 9
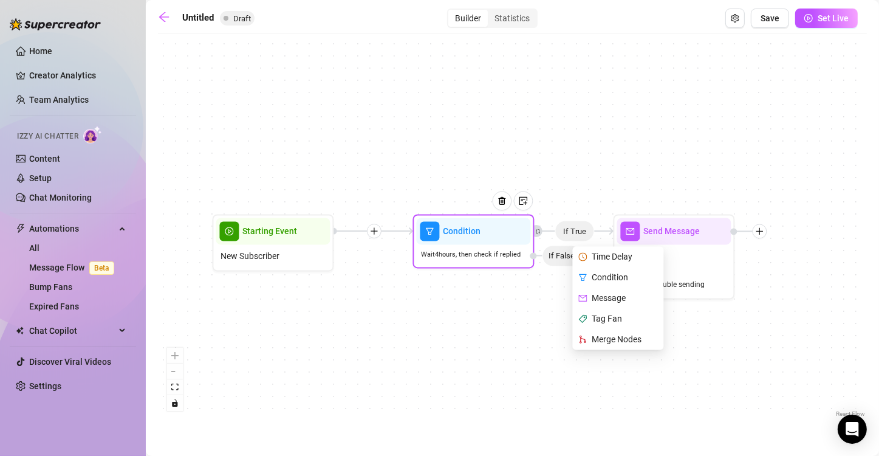
click at [601, 296] on div "Message" at bounding box center [619, 298] width 89 height 21
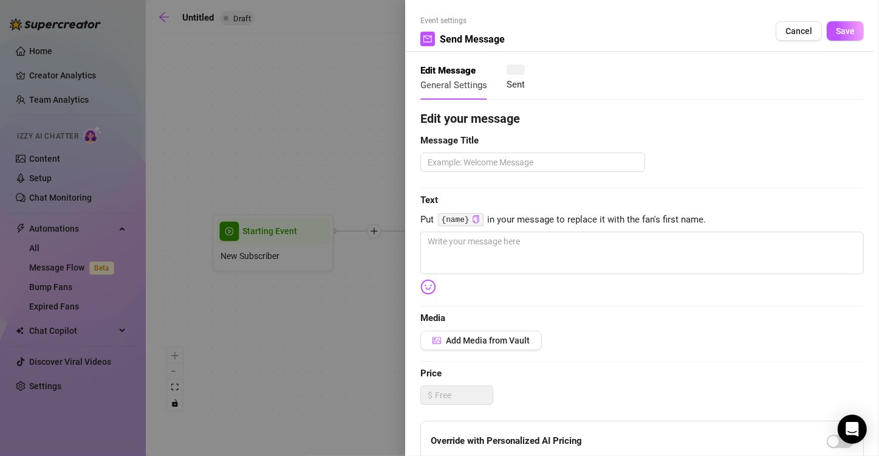
type textarea "Write your message here"
click at [478, 158] on textarea at bounding box center [532, 162] width 225 height 19
click at [480, 272] on textarea at bounding box center [642, 252] width 444 height 43
paste textarea "Still settling in? Don’t be shy — I don’t bite (unless you ask nicely 😏) Check …"
type textarea "Still settling in? Don’t be shy — I don’t bite (unless you ask nicely 😏) Check …"
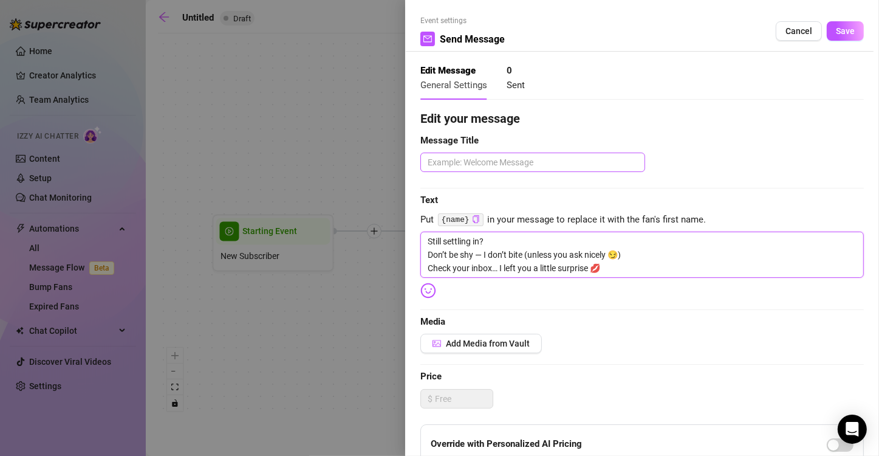
type textarea "Still settling in? Don’t be shy — I don’t bite (unless you ask nicely 😏) Check …"
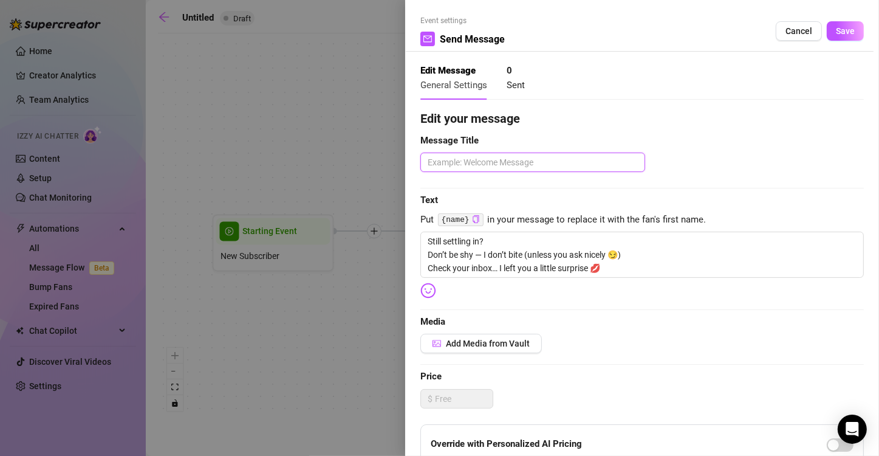
click at [504, 169] on textarea at bounding box center [532, 162] width 225 height 19
type textarea "S"
type textarea "So"
type textarea "Sof"
type textarea "Soft"
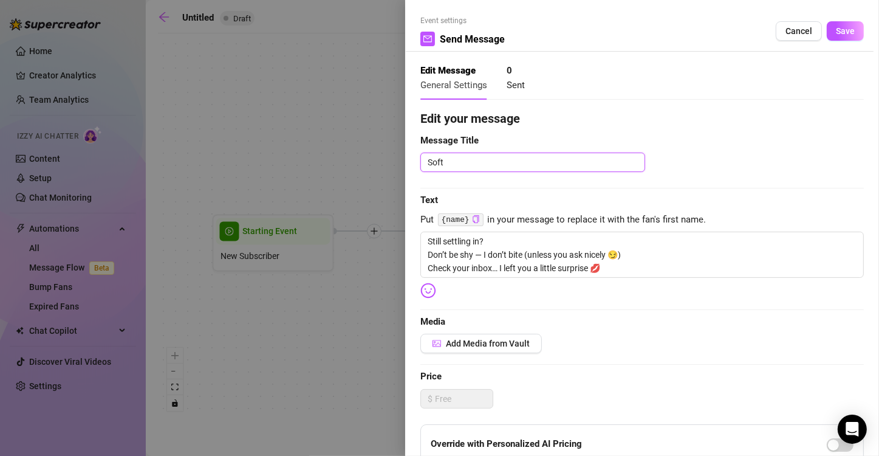
type textarea "Soft"
type textarea "Soft n"
type textarea "Soft nu"
type textarea "Soft n"
type textarea "Soft"
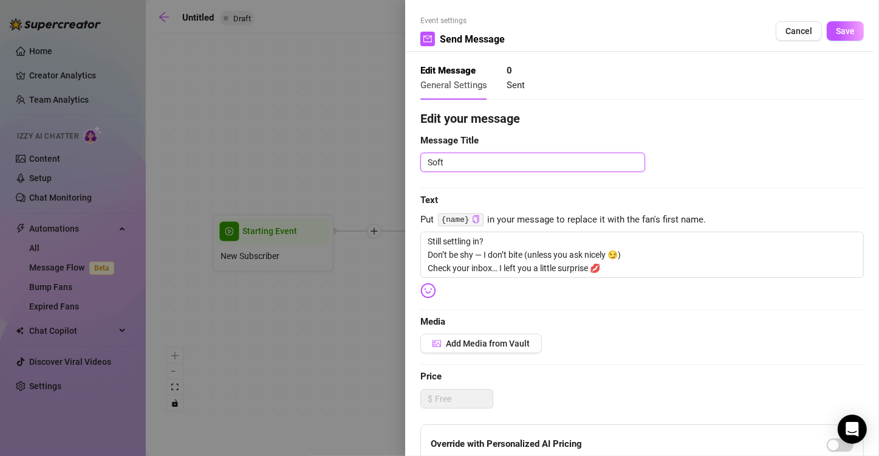
type textarea "Soft N"
type textarea "Soft Nu"
type textarea "Soft Nud"
type textarea "Soft Nu"
type textarea "Soft N"
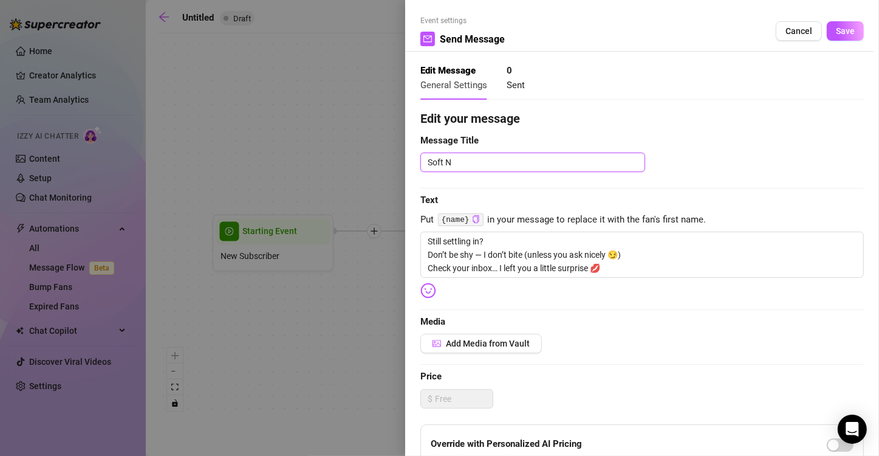
type textarea "Soft"
type textarea "Sof"
type textarea "So"
type textarea "S"
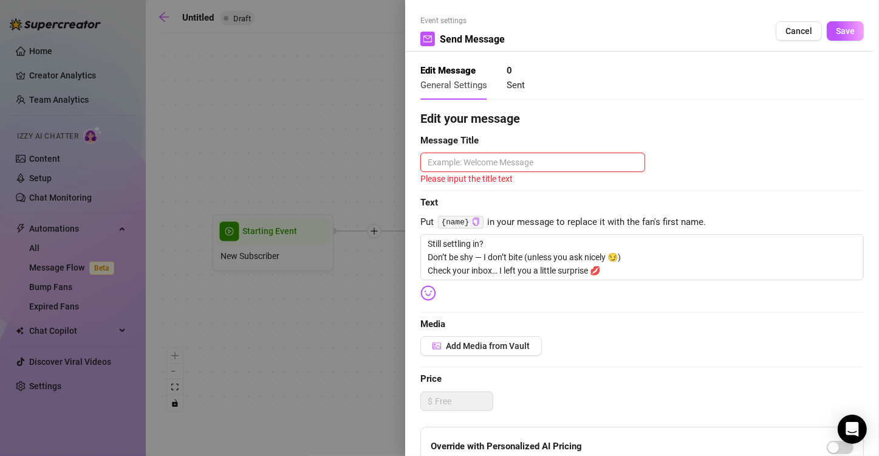
type textarea "S"
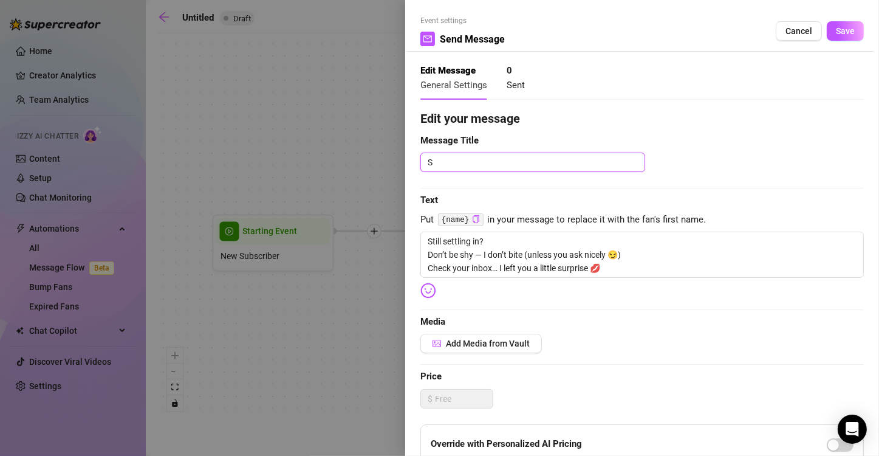
type textarea "So"
type textarea "Sof"
type textarea "Soft"
type textarea "Soft N"
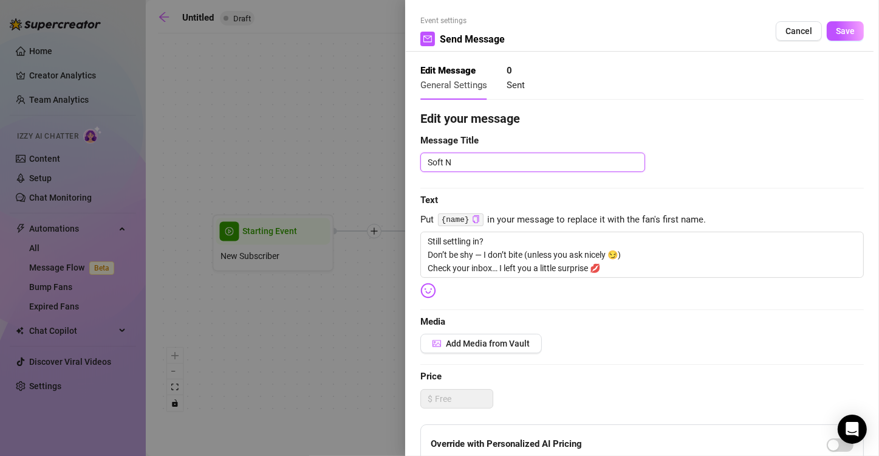
type textarea "Soft Nu"
type textarea "Soft Nud"
type textarea "Soft Nudg"
type textarea "Soft Nudge"
click at [488, 344] on span "Add Media from Vault" at bounding box center [488, 343] width 84 height 10
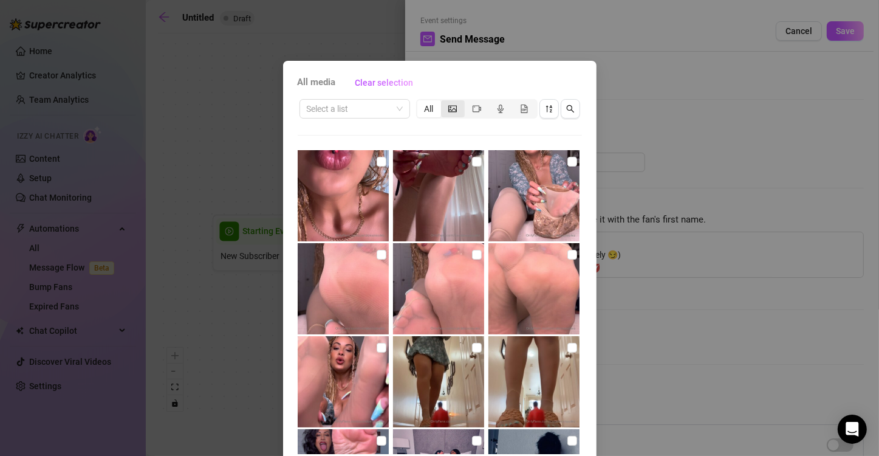
click at [451, 111] on icon "picture" at bounding box center [452, 109] width 9 height 9
click at [444, 102] on input "segmented control" at bounding box center [444, 102] width 0 height 0
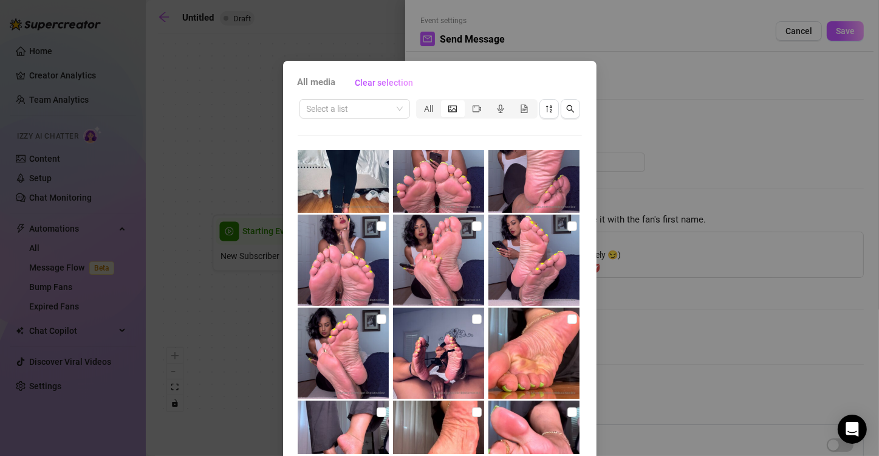
scroll to position [2909, 0]
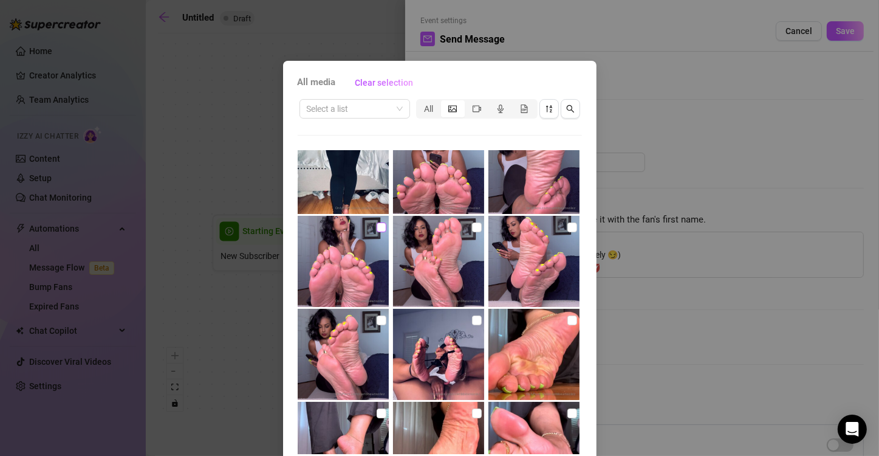
click at [377, 228] on input "checkbox" at bounding box center [382, 227] width 10 height 10
checkbox input "true"
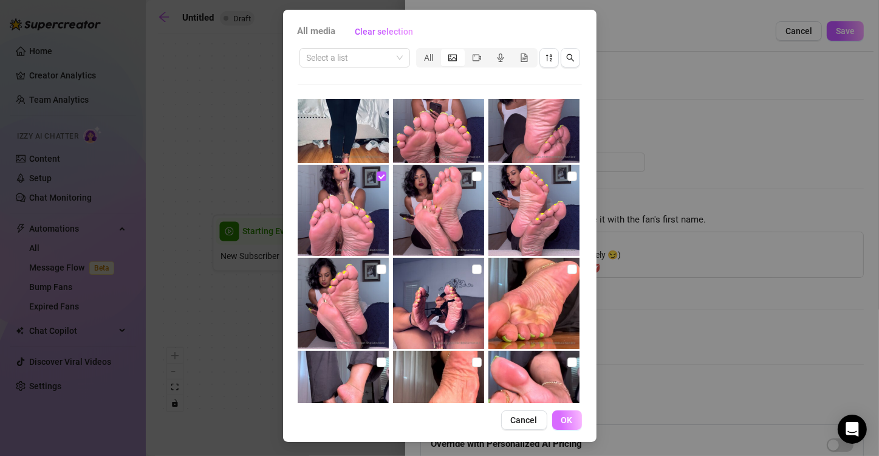
click at [561, 417] on span "OK" at bounding box center [567, 420] width 12 height 10
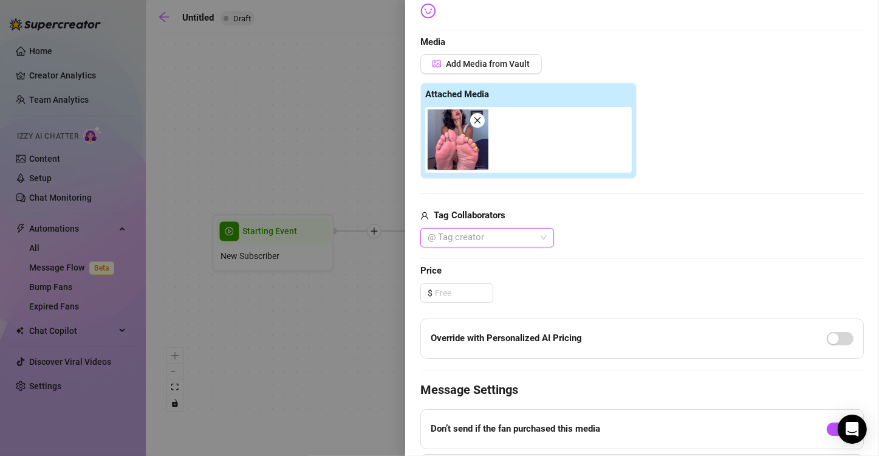
scroll to position [406, 0]
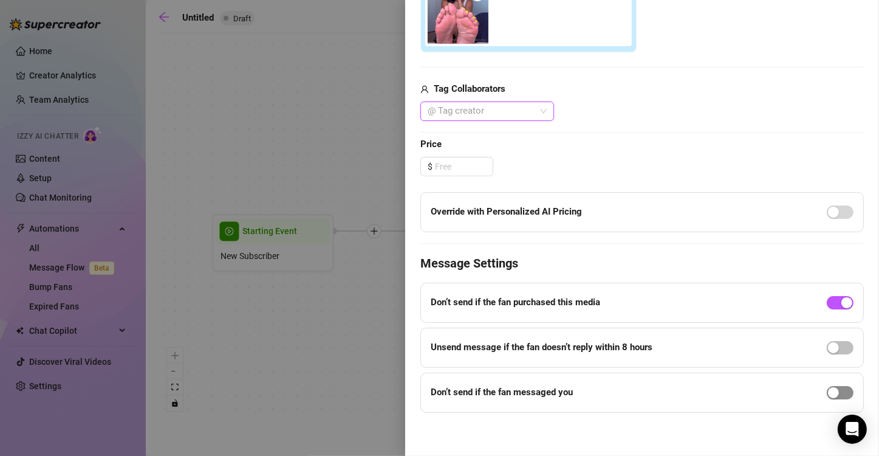
click at [834, 386] on span "button" at bounding box center [840, 392] width 27 height 13
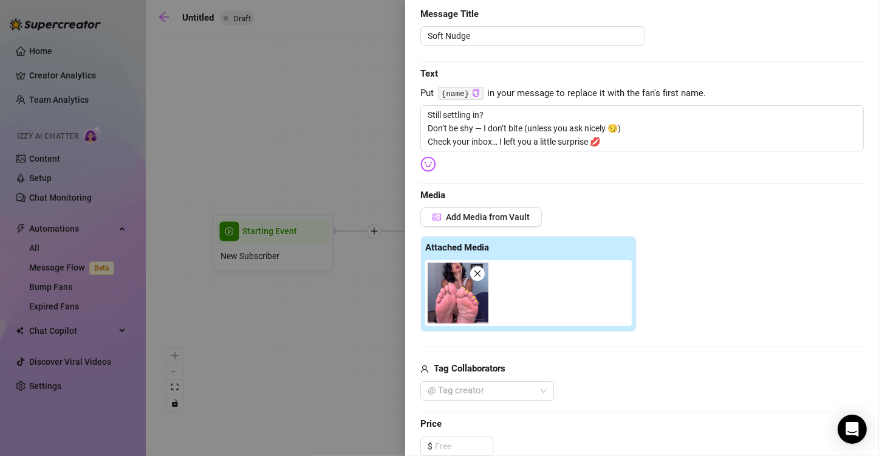
scroll to position [0, 0]
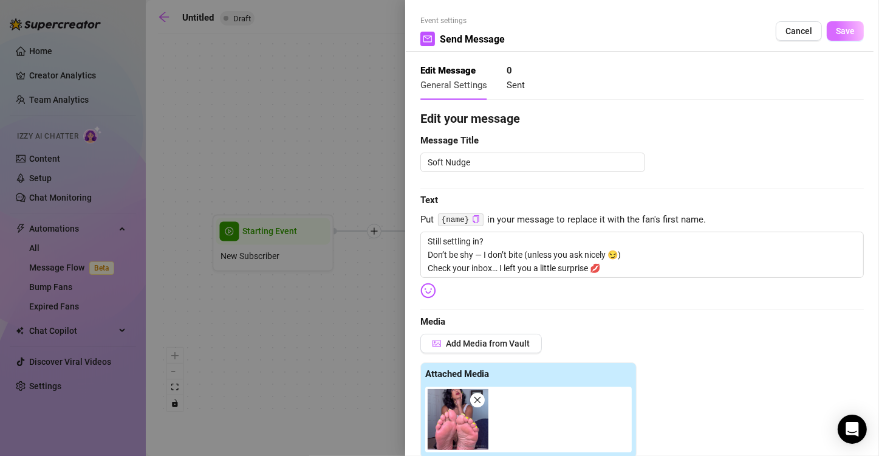
click at [837, 34] on span "Save" at bounding box center [845, 31] width 19 height 10
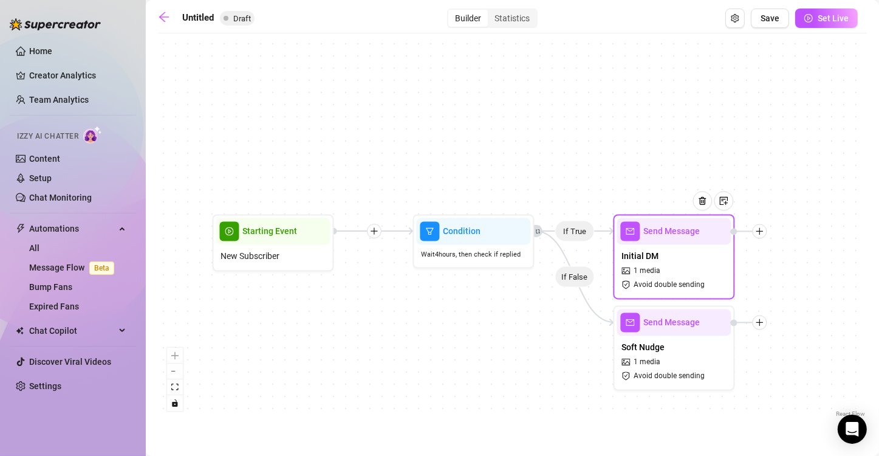
click at [763, 232] on icon "plus" at bounding box center [760, 231] width 9 height 9
click at [814, 252] on div "Condition" at bounding box center [820, 253] width 89 height 21
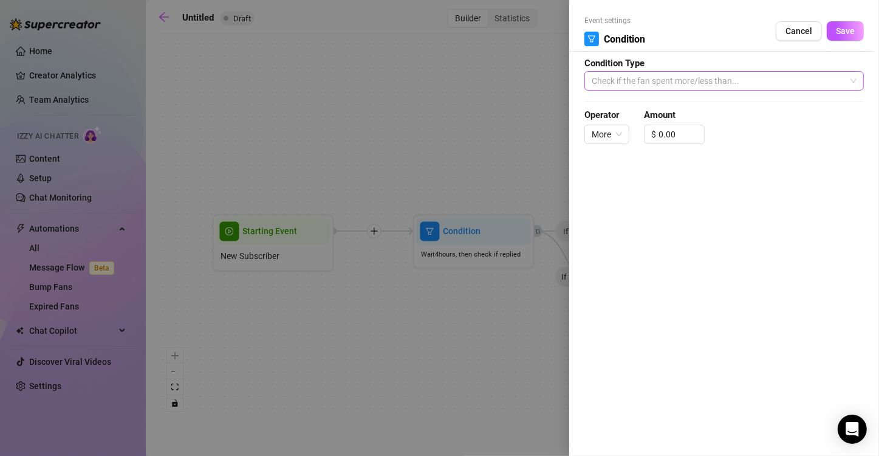
click at [695, 85] on span "Check if the fan spent more/less than..." at bounding box center [724, 81] width 265 height 18
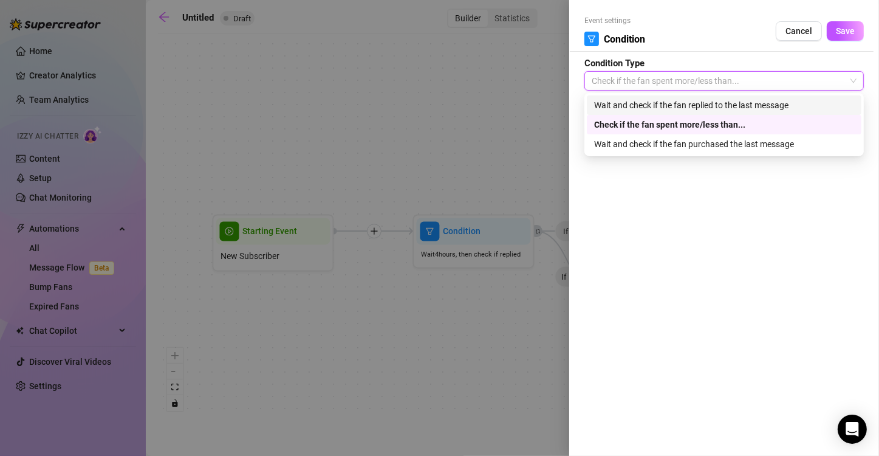
click at [713, 101] on div "Wait and check if the fan replied to the last message" at bounding box center [724, 104] width 260 height 13
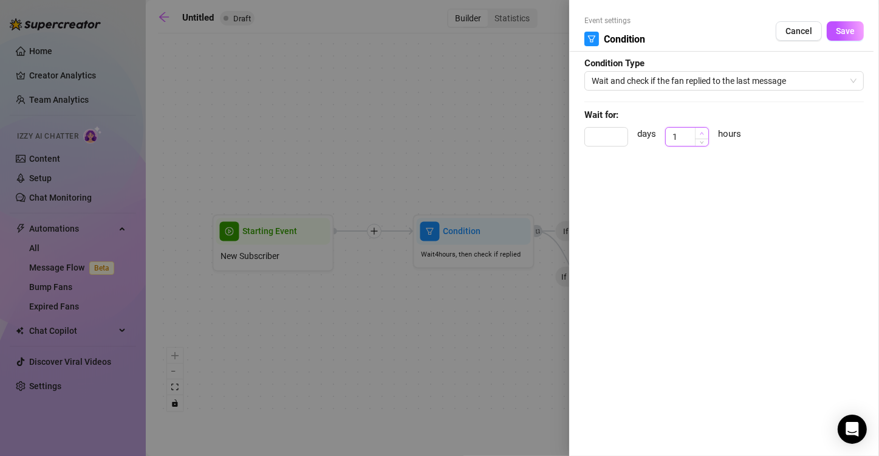
click at [702, 131] on icon "up" at bounding box center [702, 133] width 4 height 4
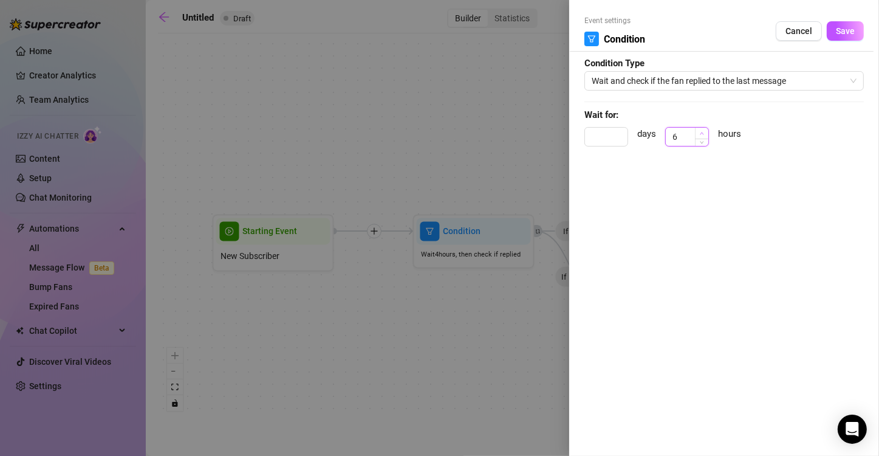
click at [702, 131] on icon "up" at bounding box center [702, 133] width 4 height 4
type input "8"
click at [702, 131] on icon "up" at bounding box center [702, 133] width 4 height 4
click at [851, 36] on span "Save" at bounding box center [845, 31] width 19 height 10
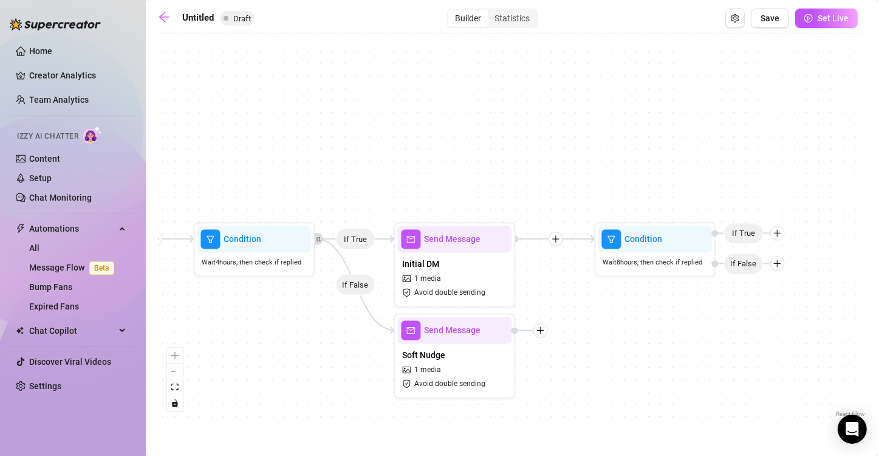
drag, startPoint x: 801, startPoint y: 315, endPoint x: 663, endPoint y: 301, distance: 139.2
click at [598, 318] on div "If True If False Condition Wait 8 hours, then check if replied If False If True…" at bounding box center [512, 229] width 709 height 380
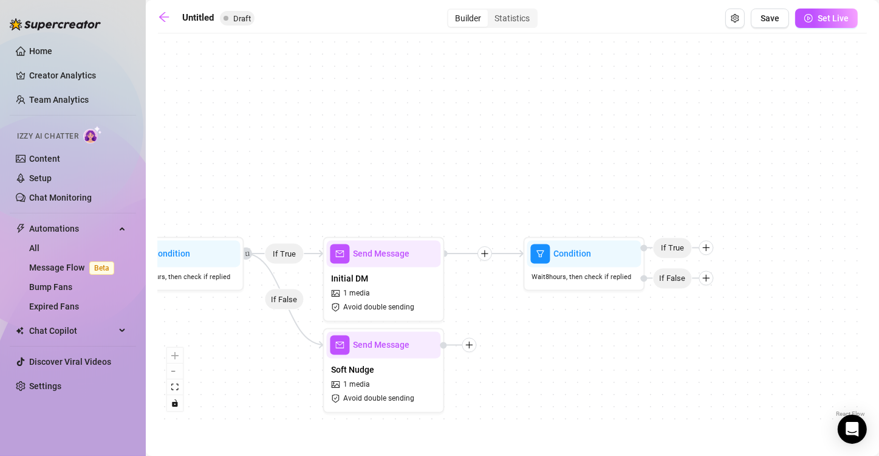
drag, startPoint x: 730, startPoint y: 318, endPoint x: 636, endPoint y: 338, distance: 96.8
click at [636, 338] on div "If True If False Condition Wait 8 hours, then check if replied If False If True…" at bounding box center [512, 229] width 709 height 380
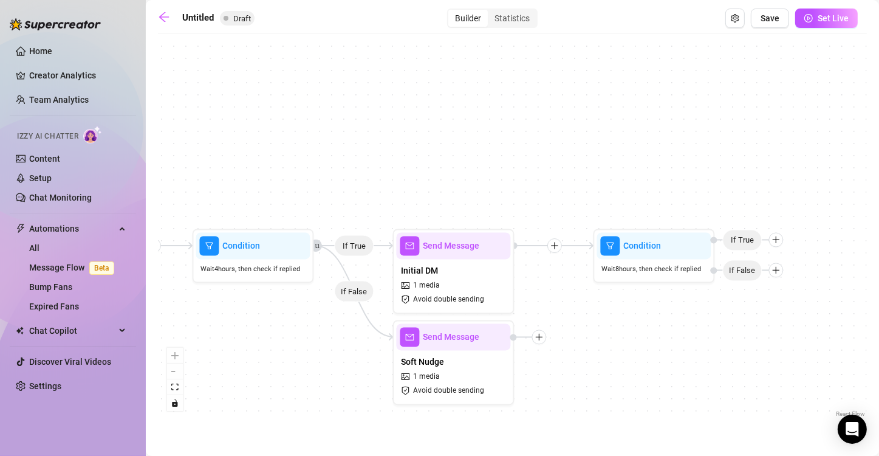
drag, startPoint x: 487, startPoint y: 363, endPoint x: 565, endPoint y: 354, distance: 78.2
click at [565, 354] on div "If True If False Condition Wait 8 hours, then check if replied If False If True…" at bounding box center [512, 229] width 709 height 380
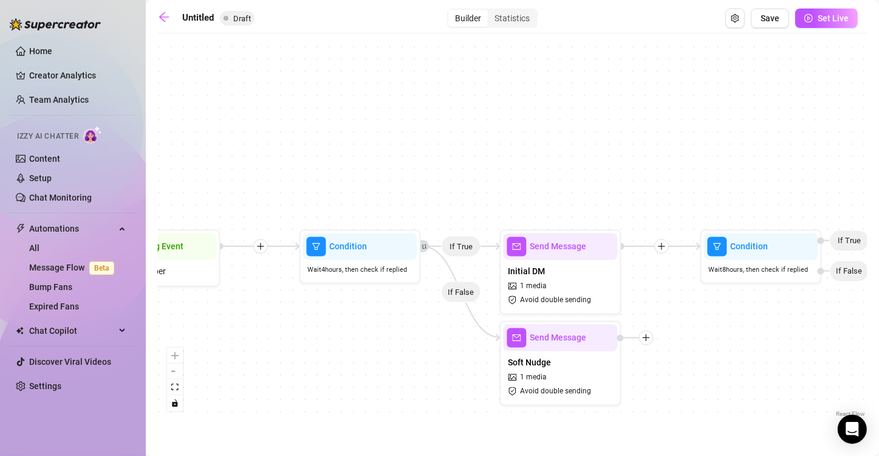
drag, startPoint x: 275, startPoint y: 316, endPoint x: 386, endPoint y: 317, distance: 111.2
click at [386, 317] on div "If True If False Condition Wait 8 hours, then check if replied If False If True…" at bounding box center [512, 229] width 709 height 380
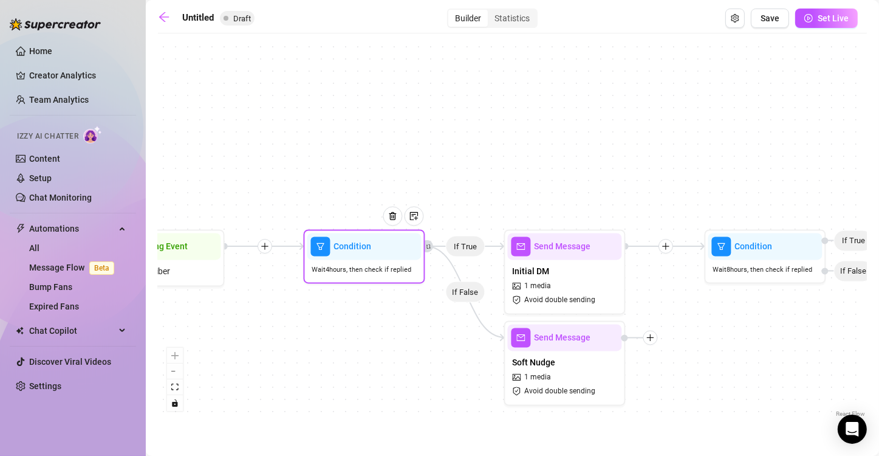
click at [362, 260] on div "Wait 4 hours, then check if replied" at bounding box center [364, 270] width 114 height 20
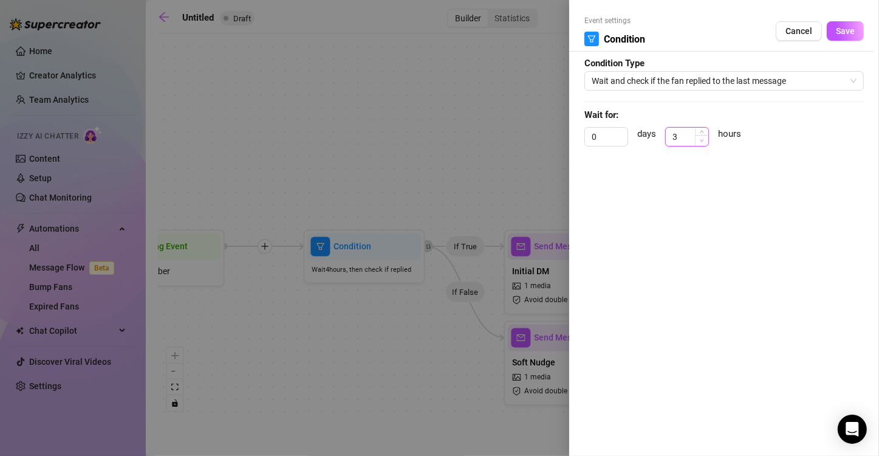
click at [703, 141] on icon "down" at bounding box center [702, 141] width 4 height 4
type input "2"
click at [703, 141] on icon "down" at bounding box center [702, 141] width 4 height 4
click at [850, 32] on span "Save" at bounding box center [845, 31] width 19 height 10
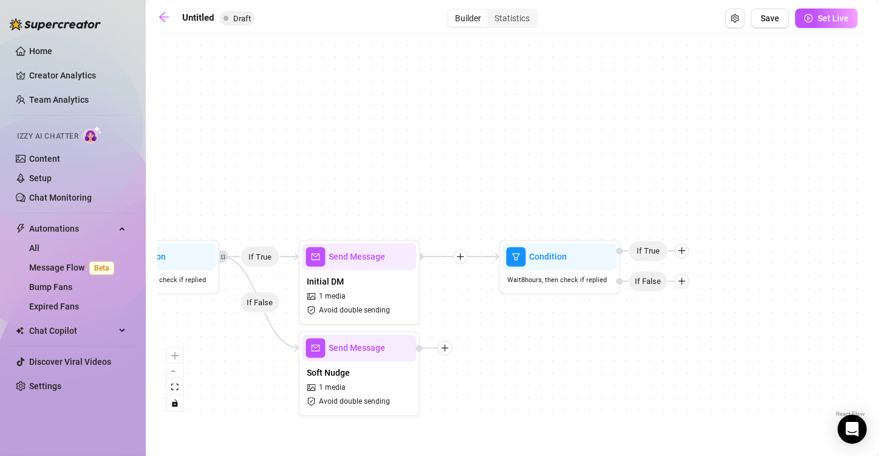
drag, startPoint x: 737, startPoint y: 315, endPoint x: 532, endPoint y: 326, distance: 205.6
click at [532, 326] on div "If True If False Condition Wait 8 hours, then check if replied If False If True…" at bounding box center [512, 229] width 709 height 380
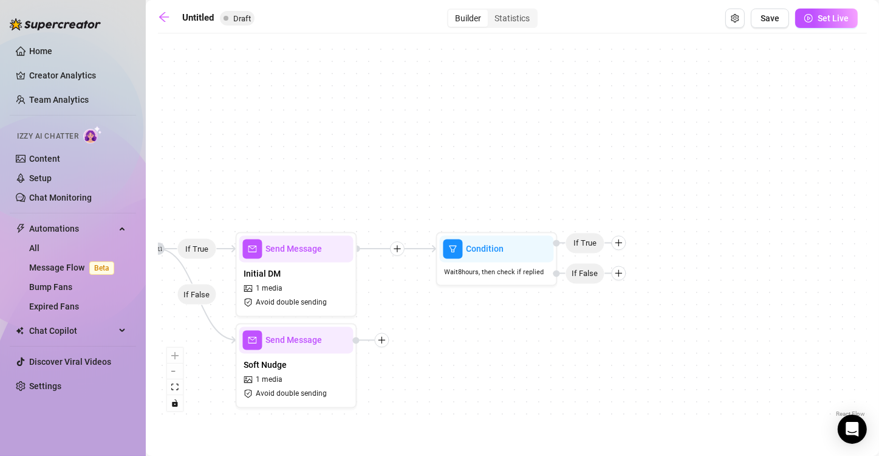
drag, startPoint x: 595, startPoint y: 332, endPoint x: 532, endPoint y: 324, distance: 63.7
click at [532, 324] on div "If True If False Condition Wait 8 hours, then check if replied If False If True…" at bounding box center [512, 229] width 709 height 380
click at [621, 245] on icon "plus" at bounding box center [619, 243] width 9 height 9
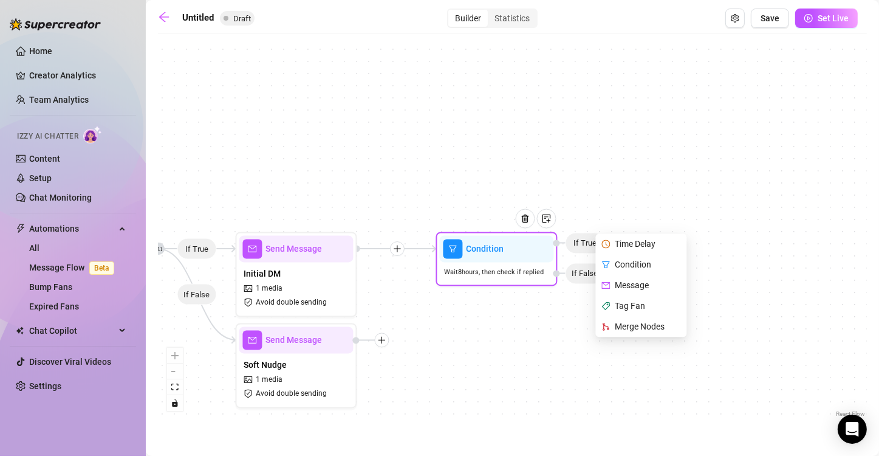
click at [633, 285] on div "Message" at bounding box center [642, 285] width 89 height 21
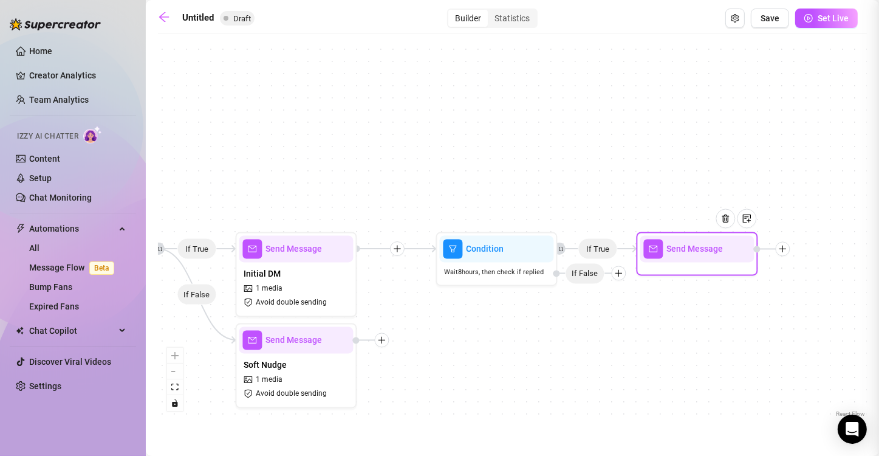
type textarea "Write your message here"
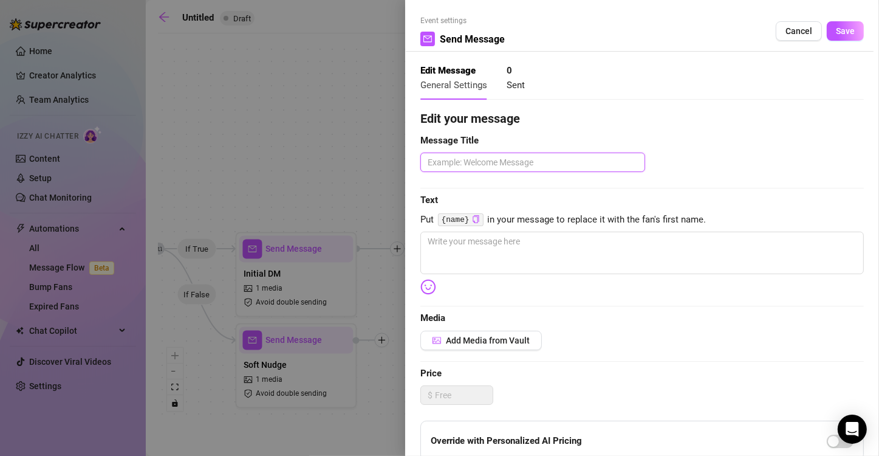
click at [509, 165] on textarea at bounding box center [532, 162] width 225 height 19
type textarea "s"
type textarea "S"
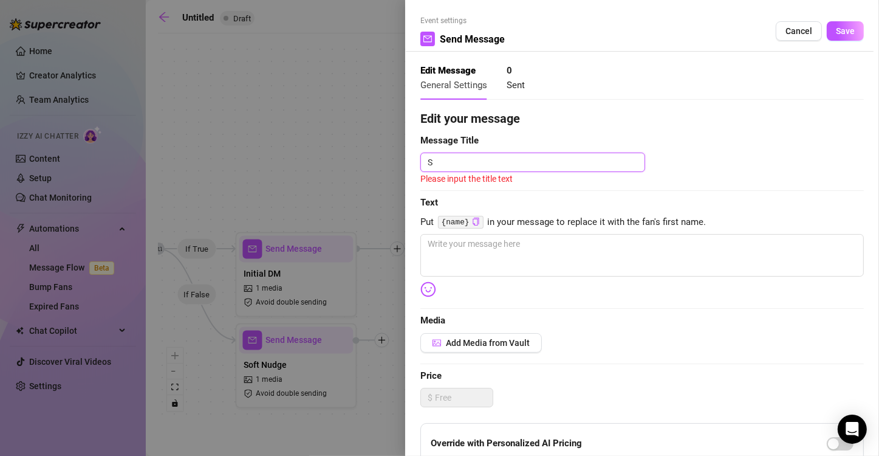
type textarea "So"
type textarea "Sof"
type textarea "Soft"
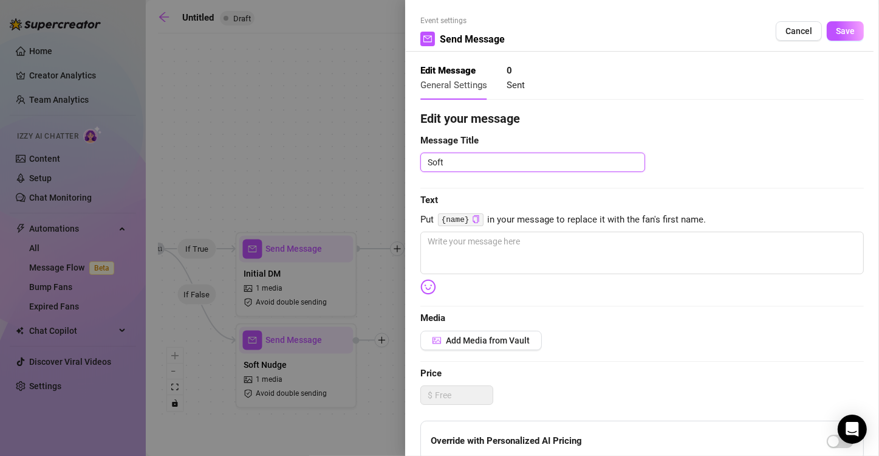
type textarea "Soft"
type textarea "Soft N"
type textarea "Soft Nu"
type textarea "Soft Nud"
type textarea "Soft Nudg"
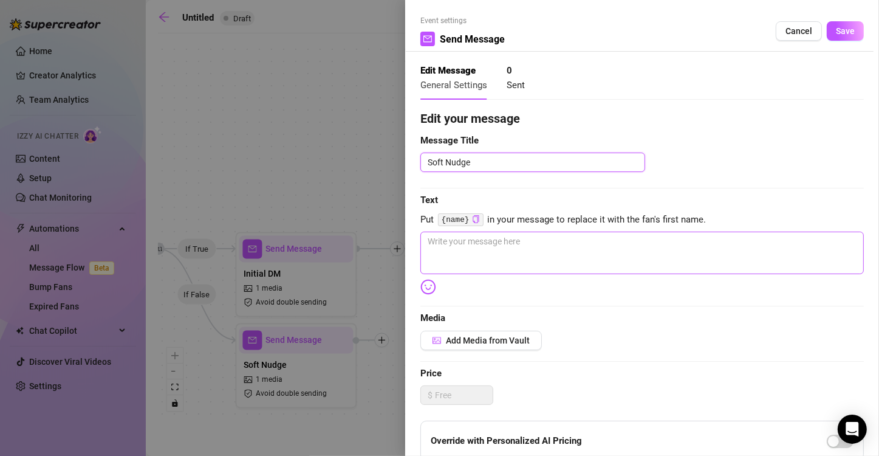
type textarea "Soft Nudge"
click at [468, 265] on textarea at bounding box center [642, 252] width 444 height 43
paste textarea "Still settling in? Don’t be shy — I don’t bite (unless you ask nicely 😏) Check …"
type textarea "Still settling in? Don’t be shy — I don’t bite (unless you ask nicely 😏) Check …"
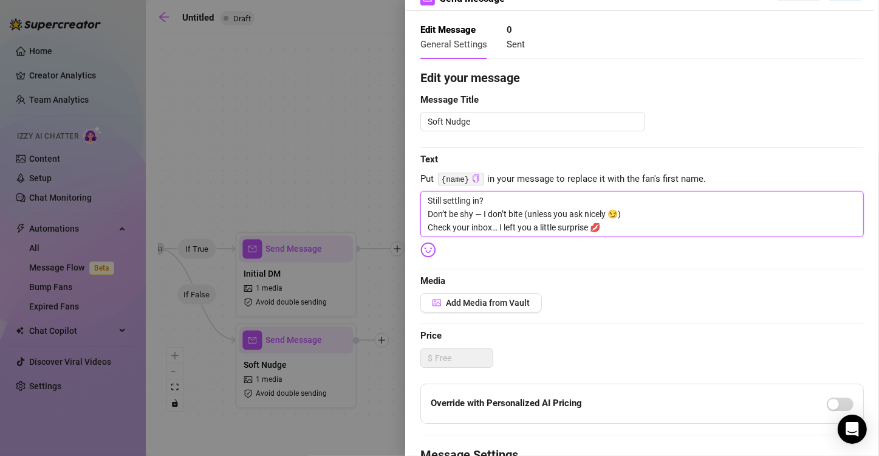
scroll to position [44, 0]
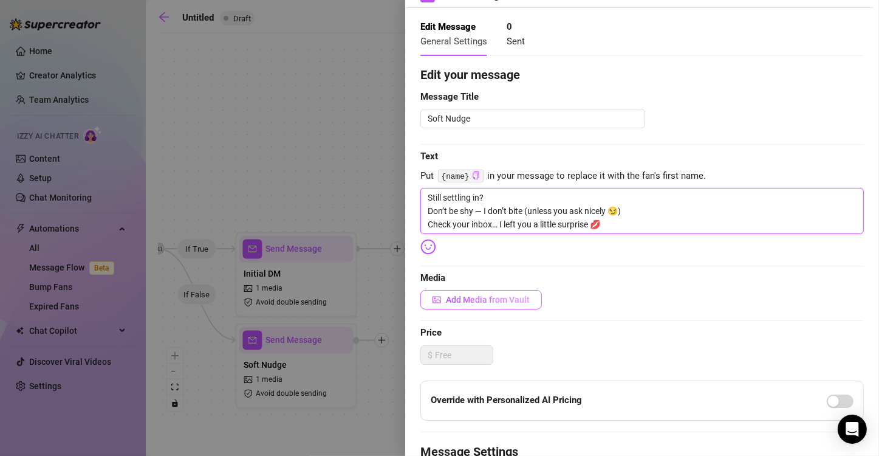
type textarea "Still settling in? Don’t be shy — I don’t bite (unless you ask nicely 😏) Check …"
click at [478, 299] on span "Add Media from Vault" at bounding box center [488, 300] width 84 height 10
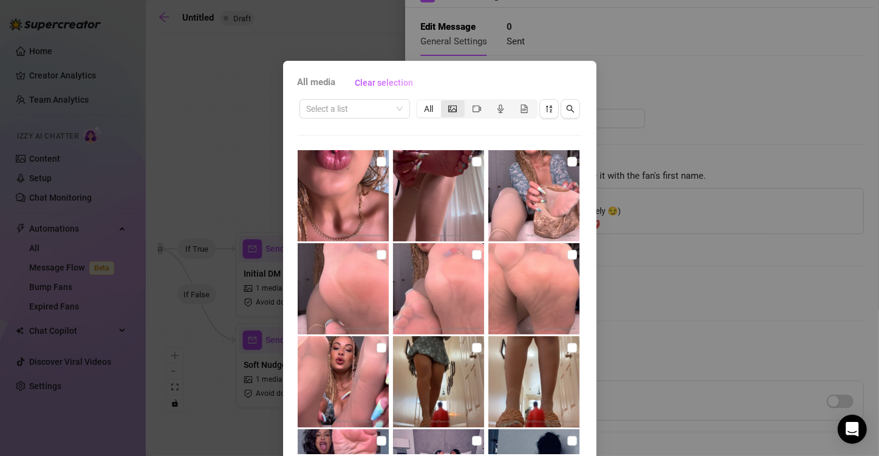
click at [451, 111] on icon "picture" at bounding box center [452, 109] width 9 height 9
click at [444, 102] on input "segmented control" at bounding box center [444, 102] width 0 height 0
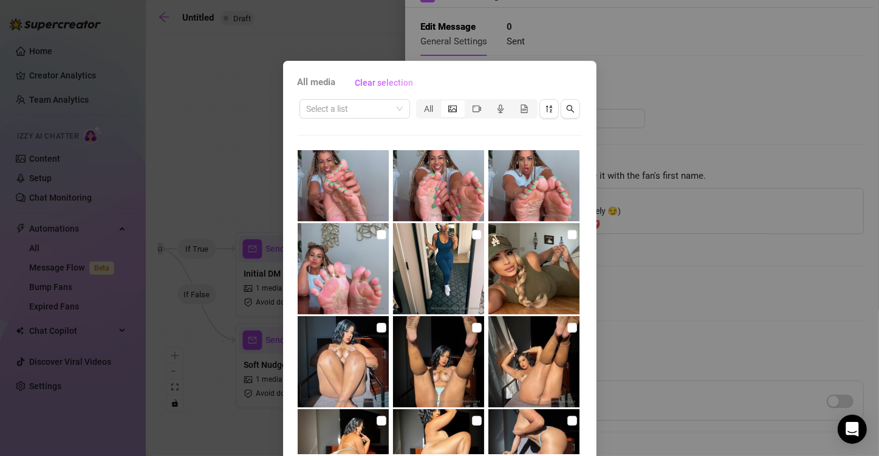
scroll to position [1599, 0]
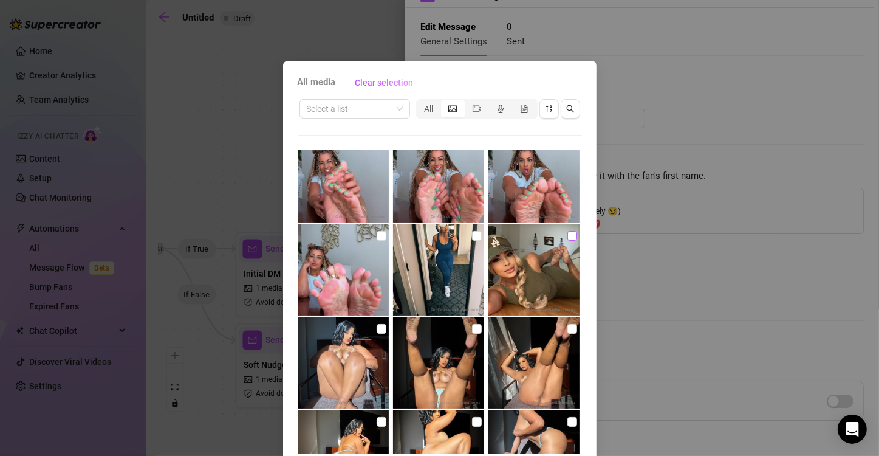
click at [567, 238] on input "checkbox" at bounding box center [572, 236] width 10 height 10
checkbox input "true"
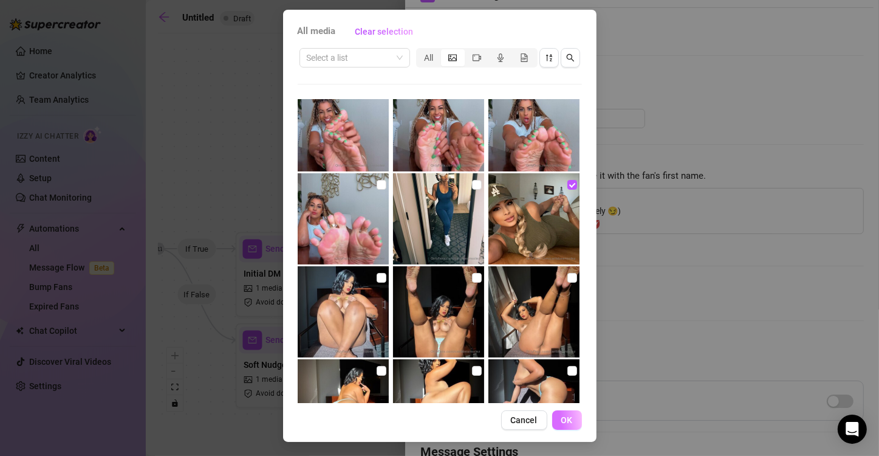
click at [563, 424] on button "OK" at bounding box center [567, 419] width 30 height 19
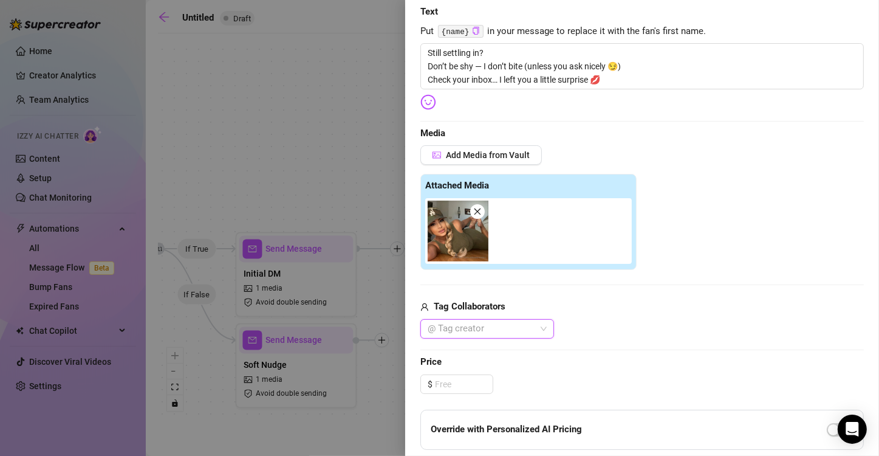
scroll to position [0, 0]
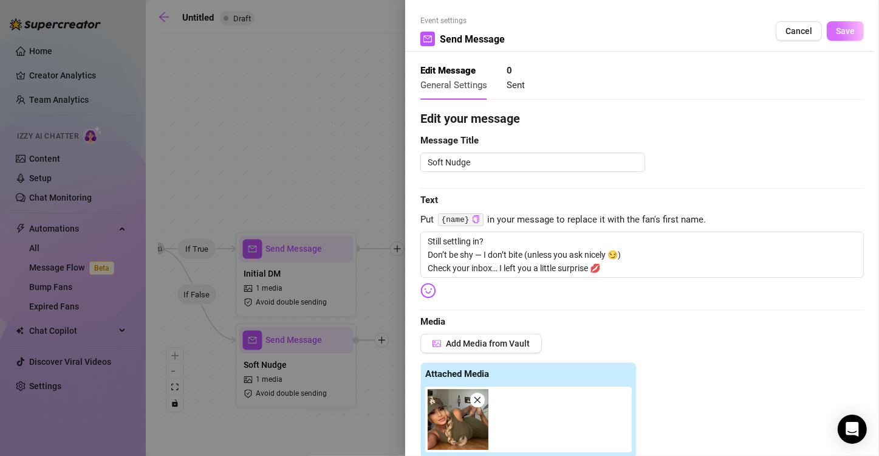
click at [837, 35] on span "Save" at bounding box center [845, 31] width 19 height 10
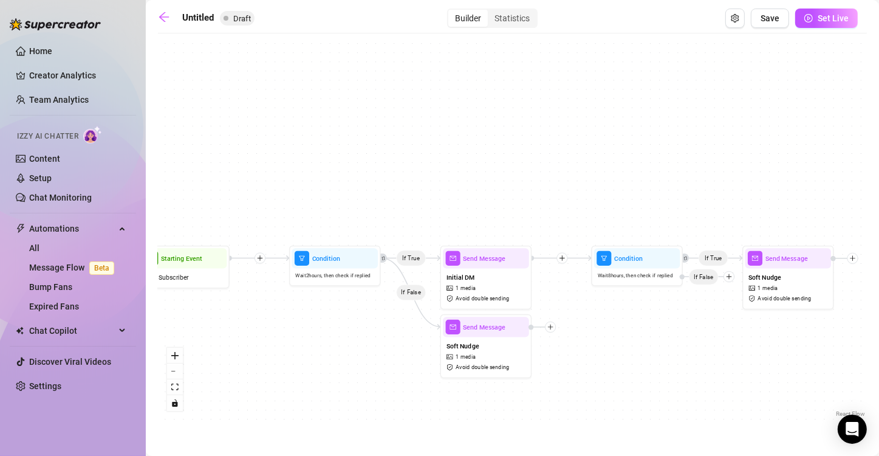
drag, startPoint x: 471, startPoint y: 343, endPoint x: 584, endPoint y: 341, distance: 113.0
click at [584, 341] on div "If True If False If True Send Message Soft Nudge 1 media Avoid double sending C…" at bounding box center [512, 229] width 709 height 380
click at [479, 261] on span "Send Message" at bounding box center [484, 258] width 43 height 10
type textarea "Hey {name} 😘 Welcome to my world… I’ve got something *just for you* waiting in …"
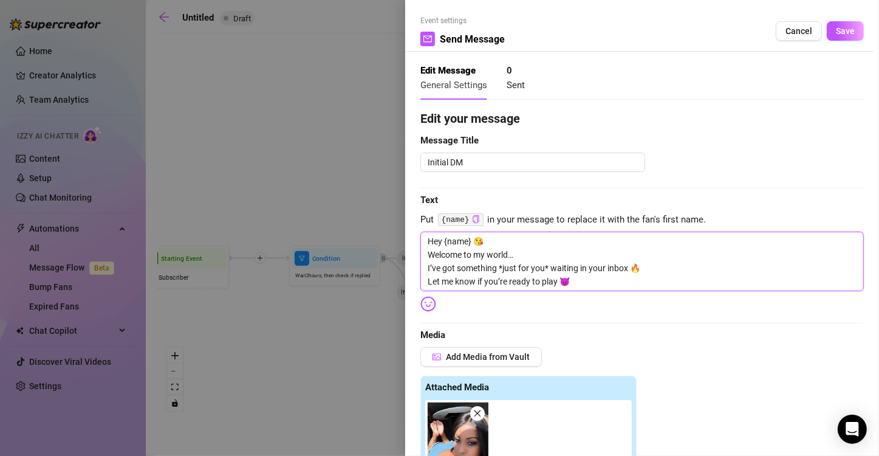
drag, startPoint x: 585, startPoint y: 283, endPoint x: 374, endPoint y: 225, distance: 219.2
click at [374, 225] on div "Event settings Send Message Cancel Save Edit Message General Settings 0 Sent Ed…" at bounding box center [439, 228] width 879 height 456
paste textarea "Mmm, I knew you couldn’t resist 😘 Want to see what else I’ve got for you?"
type textarea "Mmm, I knew you couldn’t resist 😘 Want to see what else I’ve got for you?"
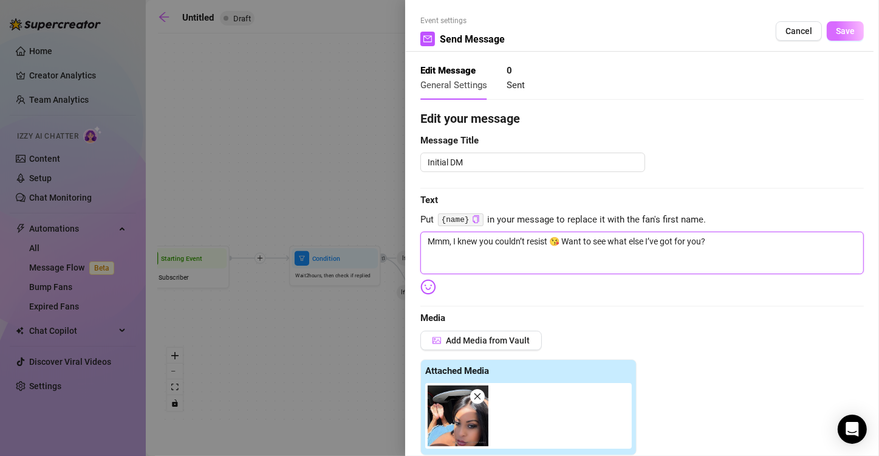
type textarea "Mmm, I knew you couldn’t resist 😘 Want to see what else I’ve got for you?"
click at [839, 31] on span "Save" at bounding box center [845, 31] width 19 height 10
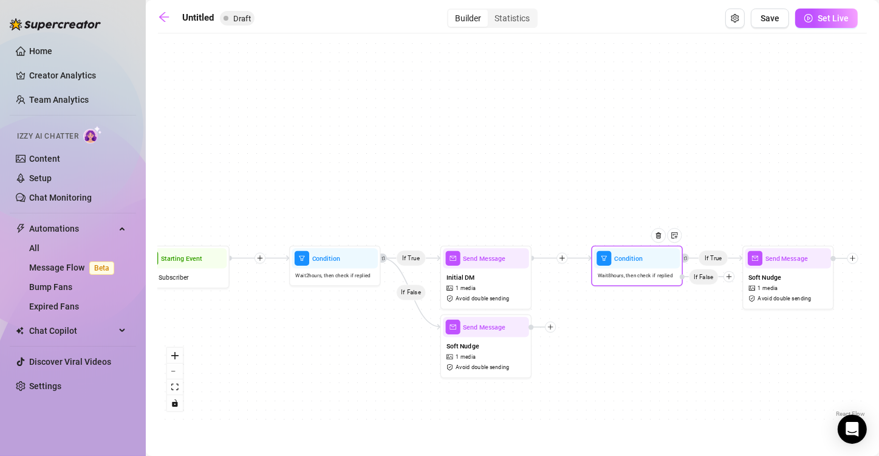
click at [631, 266] on div "Condition" at bounding box center [637, 258] width 86 height 20
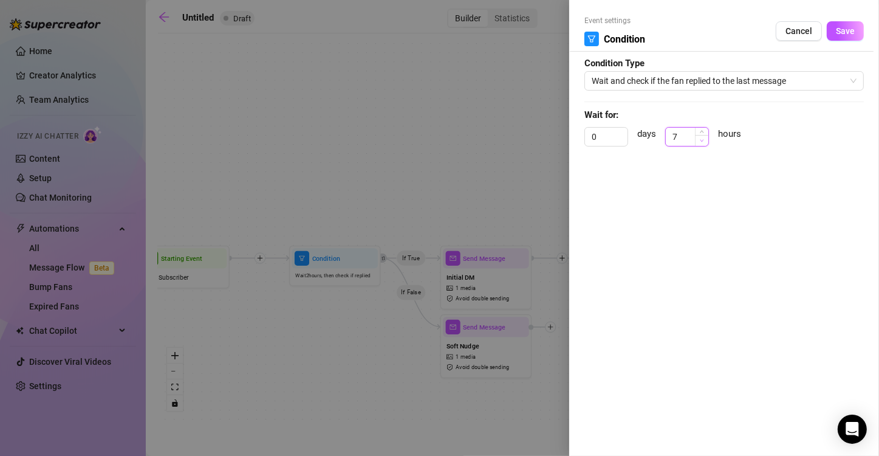
click at [698, 139] on span "Decrease Value" at bounding box center [701, 140] width 13 height 11
click at [699, 129] on span "Increase Value" at bounding box center [701, 132] width 13 height 9
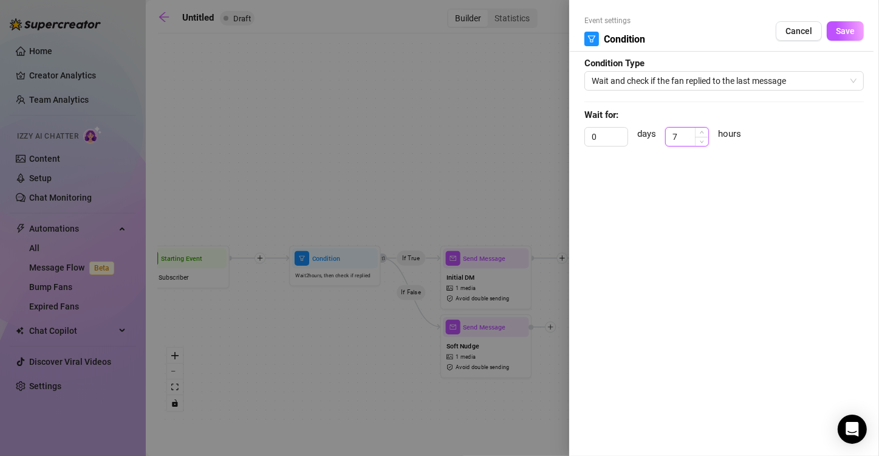
type input "8"
click at [699, 129] on span "Increase Value" at bounding box center [701, 132] width 13 height 9
click at [850, 31] on span "Save" at bounding box center [845, 31] width 19 height 10
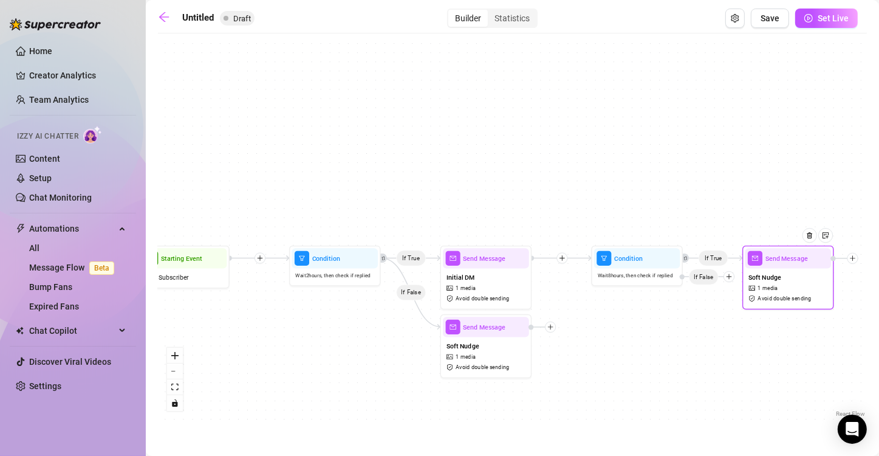
click at [790, 266] on div "Send Message" at bounding box center [788, 258] width 86 height 20
type textarea "Still settling in? Don’t be shy — I don’t bite (unless you ask nicely 😏) Check …"
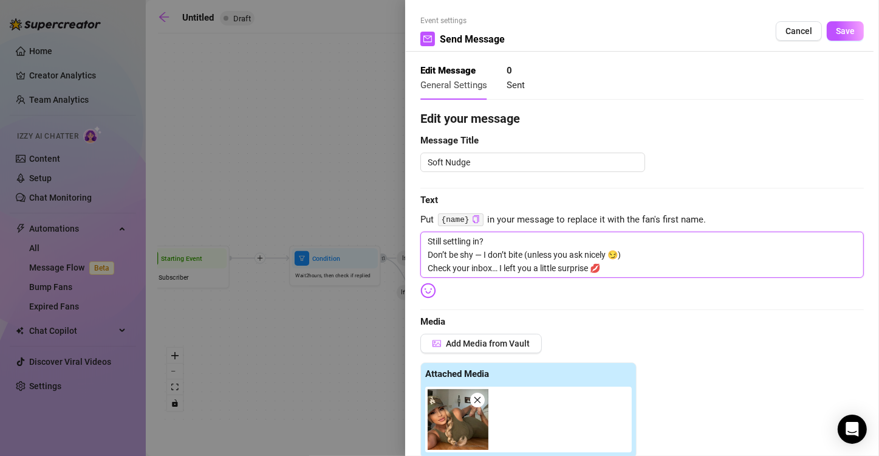
drag, startPoint x: 603, startPoint y: 269, endPoint x: 389, endPoint y: 221, distance: 219.2
click at [389, 221] on div "Event settings Send Message Cancel Save Edit Message General Settings 0 Sent Ed…" at bounding box center [439, 228] width 879 height 456
paste textarea "You’ve been so good… I think you’ve earned a peek at what I’ve been hiding 😈 Th…"
type textarea "You’ve been so good… I think you’ve earned a peek at what I’ve been hiding 😈 Th…"
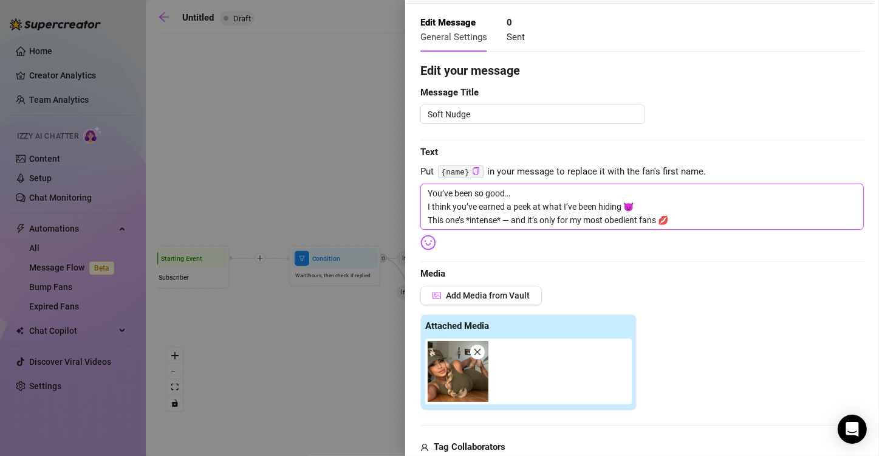
scroll to position [49, 0]
click at [478, 350] on icon "close" at bounding box center [478, 351] width 7 height 7
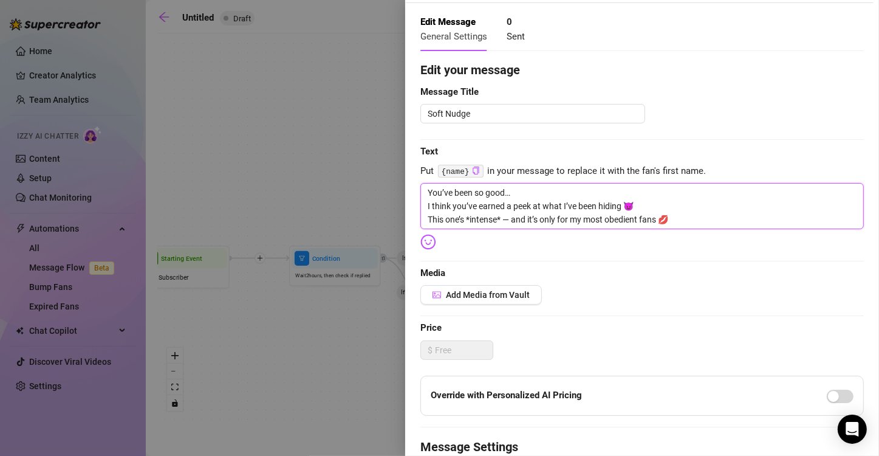
click at [470, 220] on textarea "You’ve been so good… I think you’ve earned a peek at what I’ve been hiding 😈 Th…" at bounding box center [642, 206] width 444 height 46
type textarea "You’ve been so good… I think you’ve earned a peek at what I’ve been hiding 😈 Th…"
click at [496, 216] on textarea "You’ve been so good… I think you’ve earned a peek at what I’ve been hiding 😈 Th…" at bounding box center [642, 206] width 444 height 46
type textarea "You’ve been so good… I think you’ve earned a peek at what I’ve been hiding 😈 Th…"
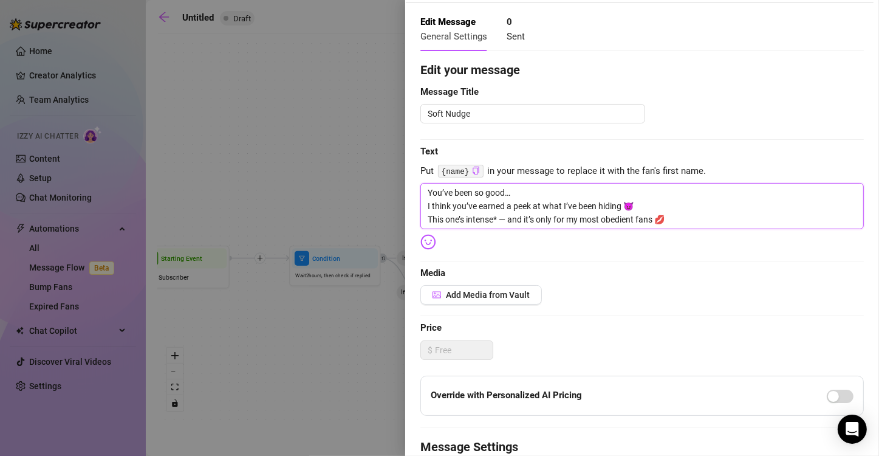
type textarea "You’ve been so good… I think you’ve earned a peek at what I’ve been hiding 😈 Th…"
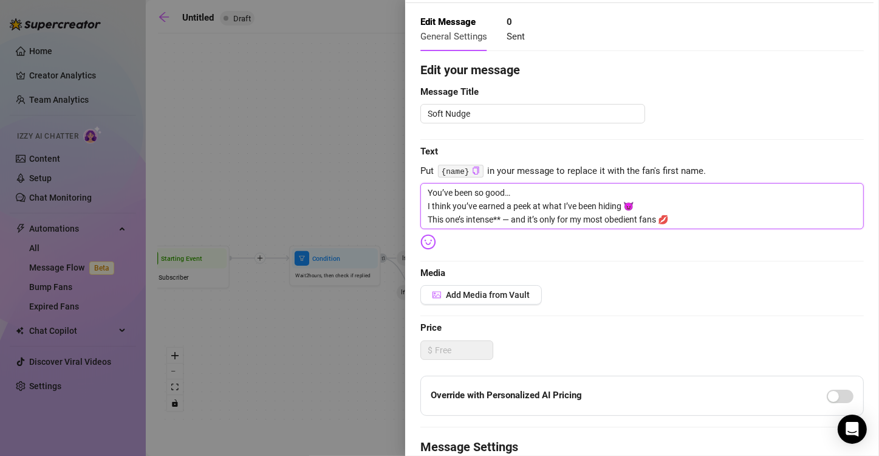
click at [468, 220] on textarea "You’ve been so good… I think you’ve earned a peek at what I’ve been hiding 😈 Th…" at bounding box center [642, 206] width 444 height 46
type textarea "You’ve been so good… I think you’ve earned a peek at what I’ve been hiding 😈 Th…"
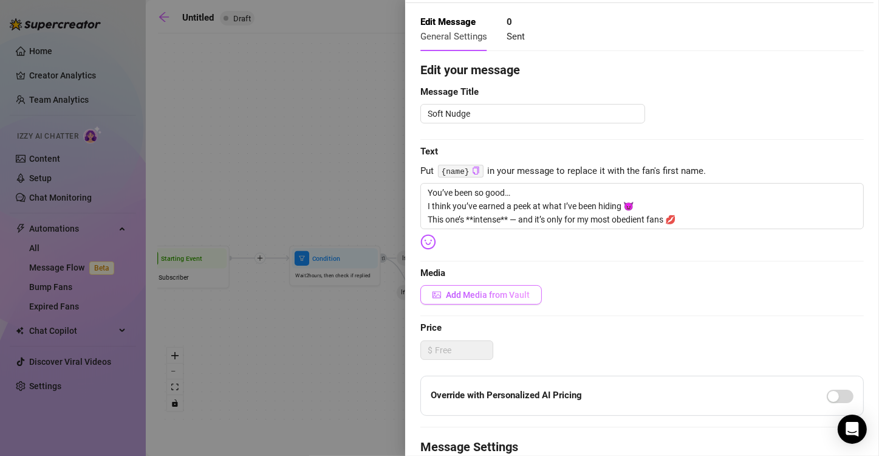
click at [488, 295] on span "Add Media from Vault" at bounding box center [488, 295] width 84 height 10
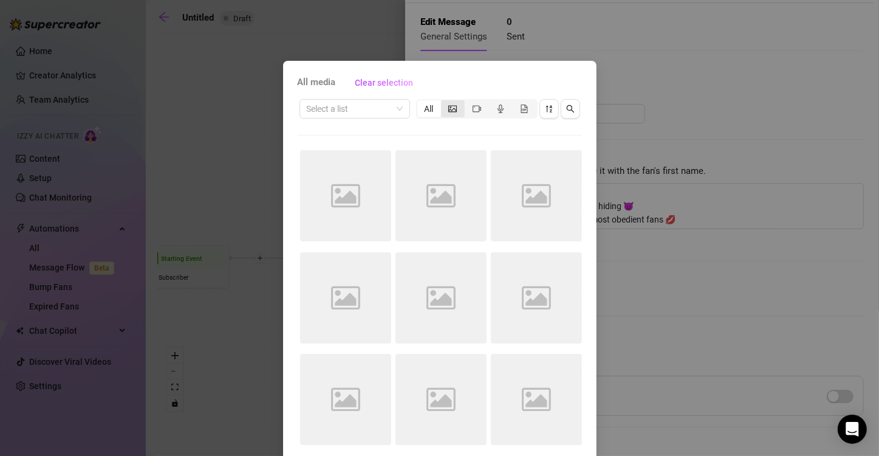
click at [448, 108] on icon "picture" at bounding box center [452, 108] width 9 height 7
click at [444, 102] on input "segmented control" at bounding box center [444, 102] width 0 height 0
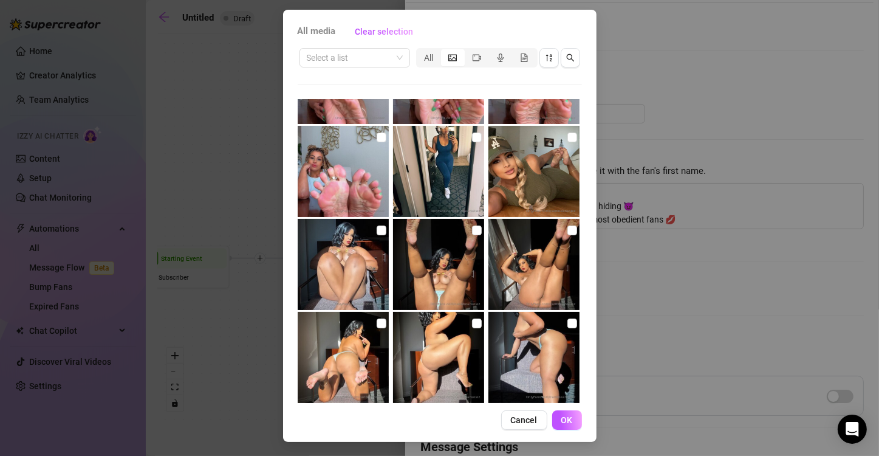
scroll to position [1614, 0]
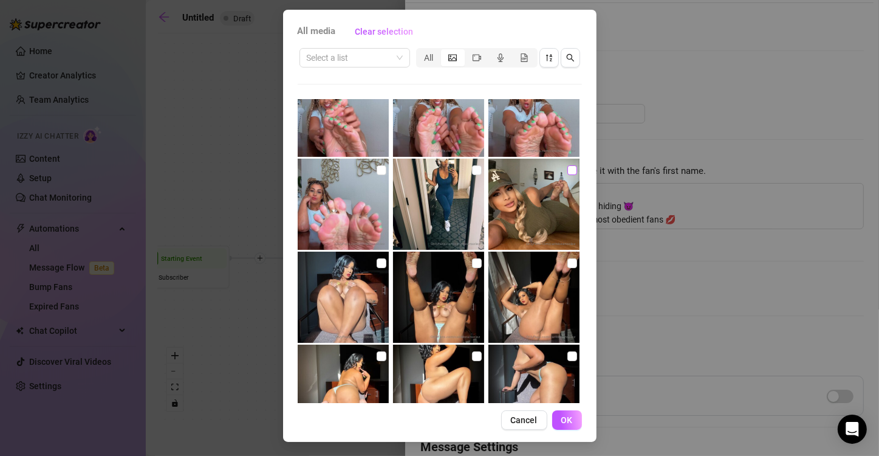
click at [567, 170] on input "checkbox" at bounding box center [572, 170] width 10 height 10
checkbox input "false"
click at [565, 420] on span "OK" at bounding box center [567, 420] width 12 height 10
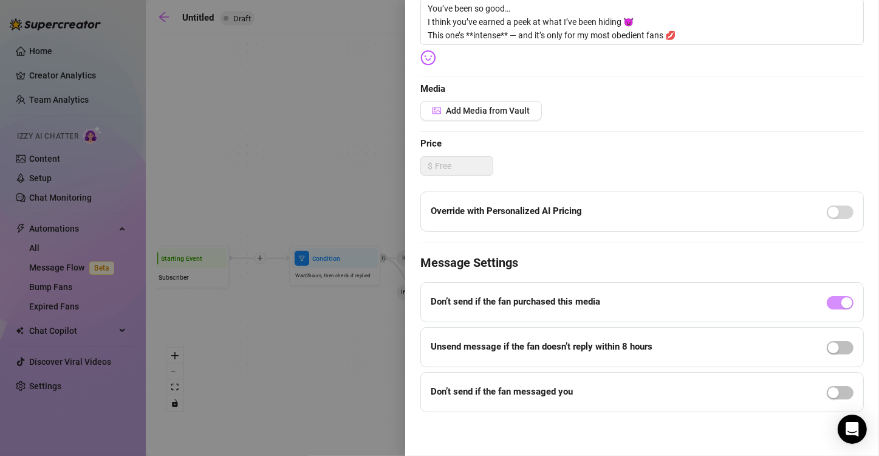
scroll to position [0, 0]
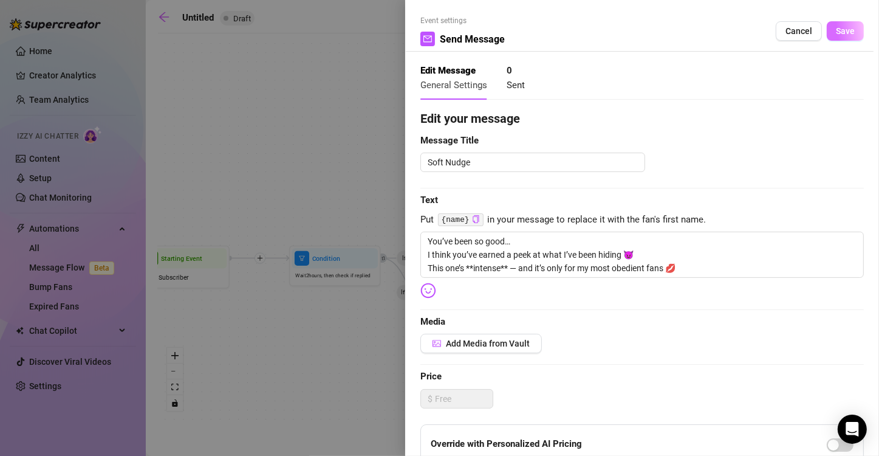
click at [836, 30] on span "Save" at bounding box center [845, 31] width 19 height 10
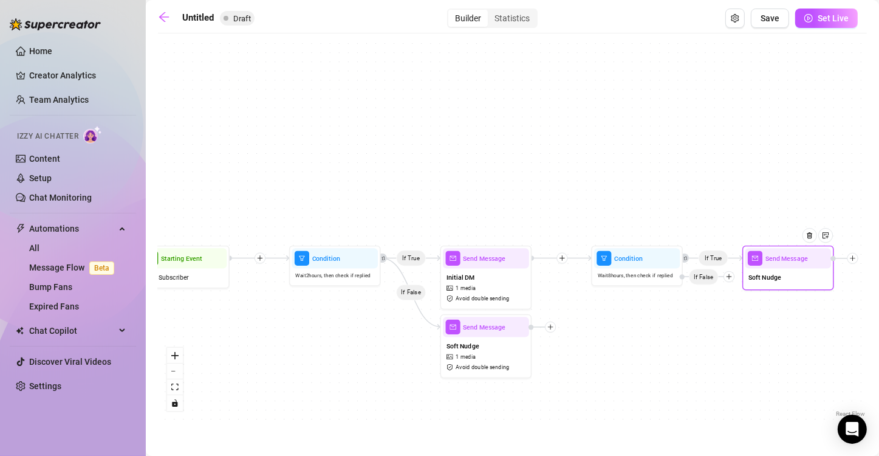
click at [777, 283] on div "Soft Nudge" at bounding box center [788, 277] width 86 height 19
type textarea "You’ve been so good… I think you’ve earned a peek at what I’ve been hiding 😈 Th…"
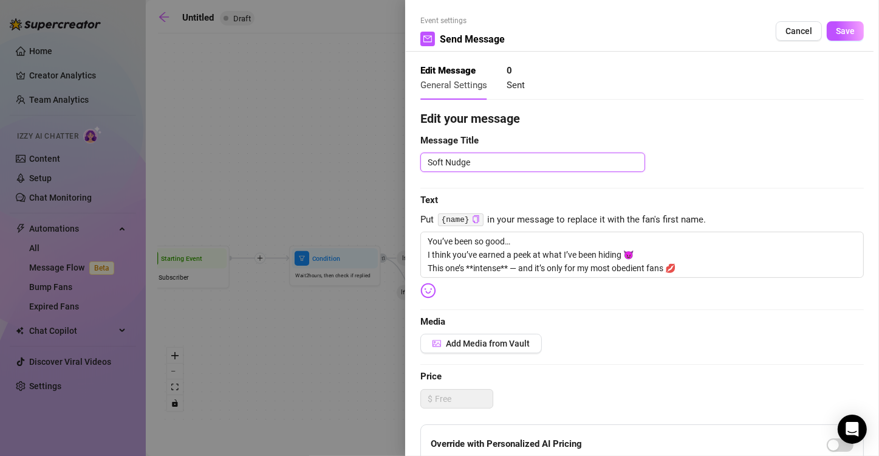
drag, startPoint x: 481, startPoint y: 163, endPoint x: 315, endPoint y: 182, distance: 167.0
click at [315, 182] on div "Event settings Send Message Cancel Save Edit Message General Settings 0 Sent Ed…" at bounding box center [439, 228] width 879 height 456
type textarea "E"
type textarea "En"
type textarea "Eng"
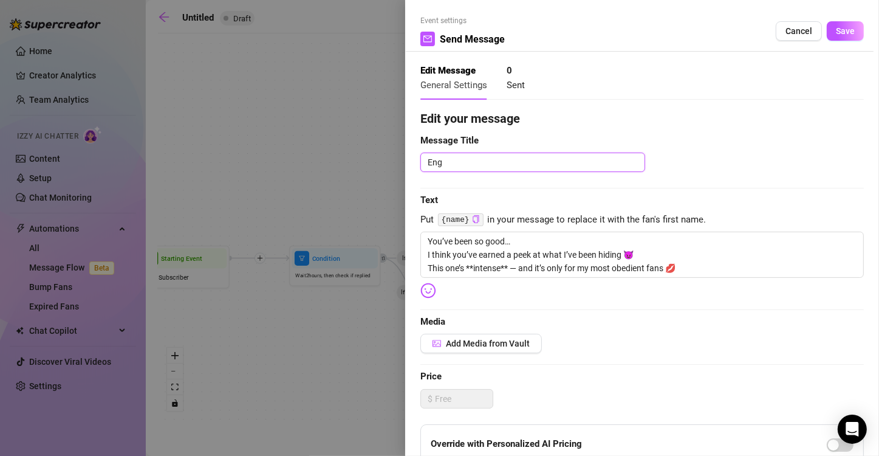
type textarea "Enga"
type textarea "Engag"
type textarea "Engage"
type textarea "Engaged"
click at [831, 24] on button "Save" at bounding box center [845, 30] width 37 height 19
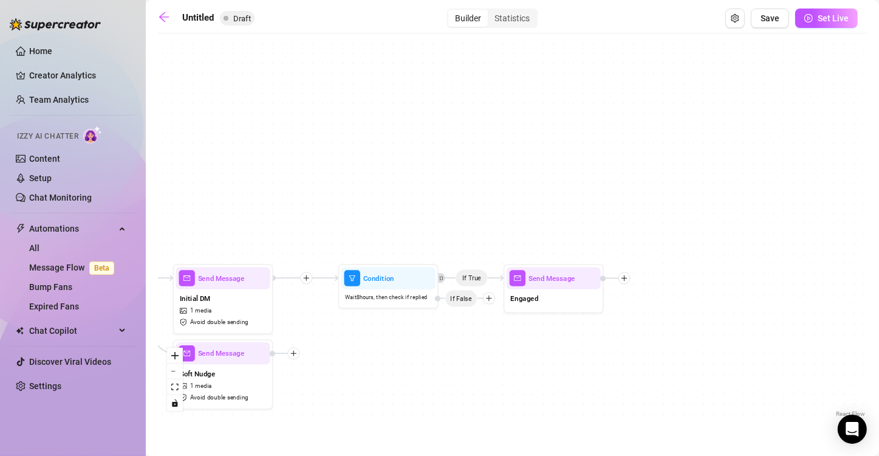
drag, startPoint x: 678, startPoint y: 306, endPoint x: 430, endPoint y: 329, distance: 249.6
click at [430, 329] on div "If True If False If True Send Message Engaged Condition Wait 8 hours, then chec…" at bounding box center [512, 229] width 709 height 380
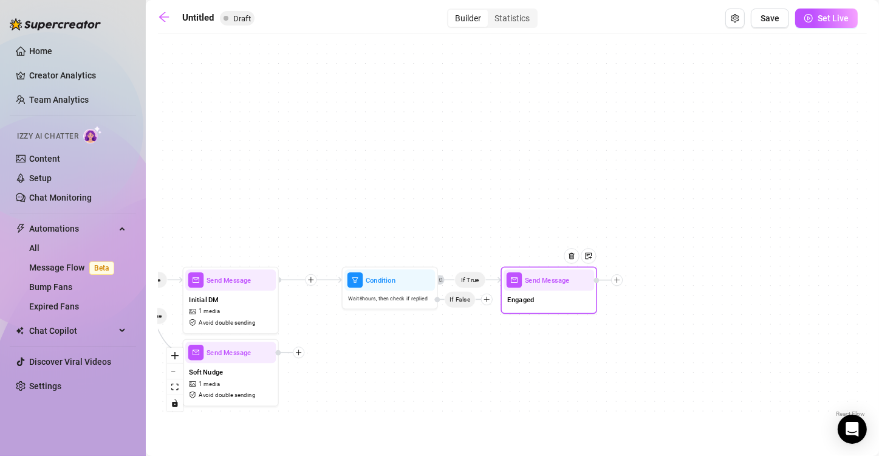
click at [619, 277] on icon "plus" at bounding box center [617, 279] width 7 height 7
click at [656, 296] on div "Condition" at bounding box center [664, 297] width 70 height 16
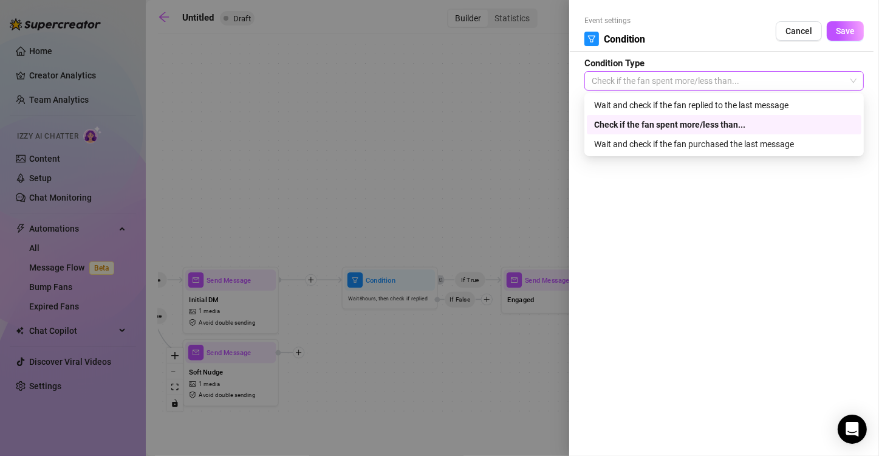
click at [676, 79] on span "Check if the fan spent more/less than..." at bounding box center [724, 81] width 265 height 18
click at [682, 107] on div "Wait and check if the fan replied to the last message" at bounding box center [724, 104] width 260 height 13
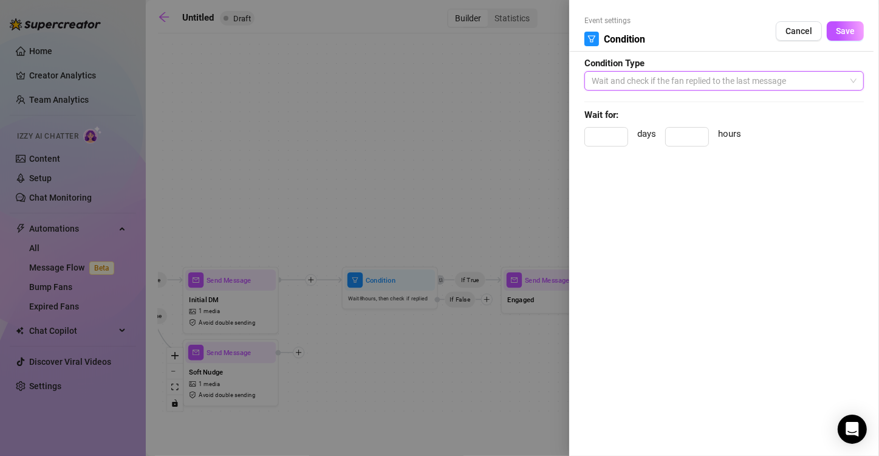
click at [725, 80] on span "Wait and check if the fan replied to the last message" at bounding box center [724, 81] width 265 height 18
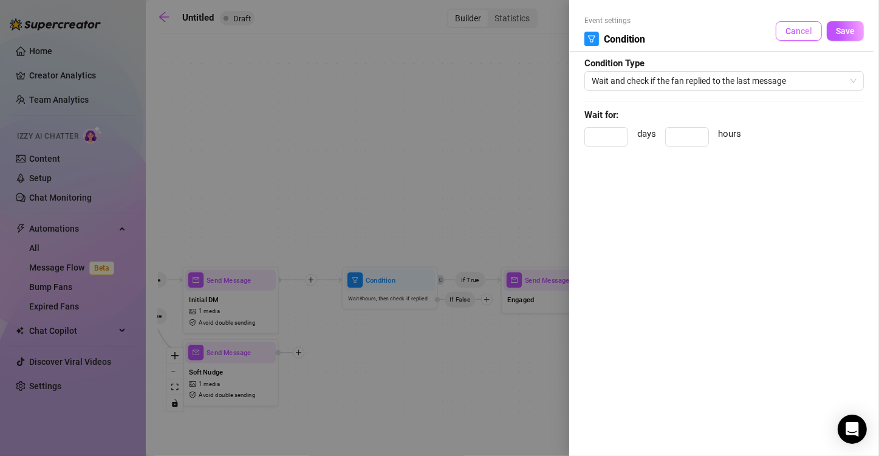
click at [794, 29] on span "Cancel" at bounding box center [799, 31] width 27 height 10
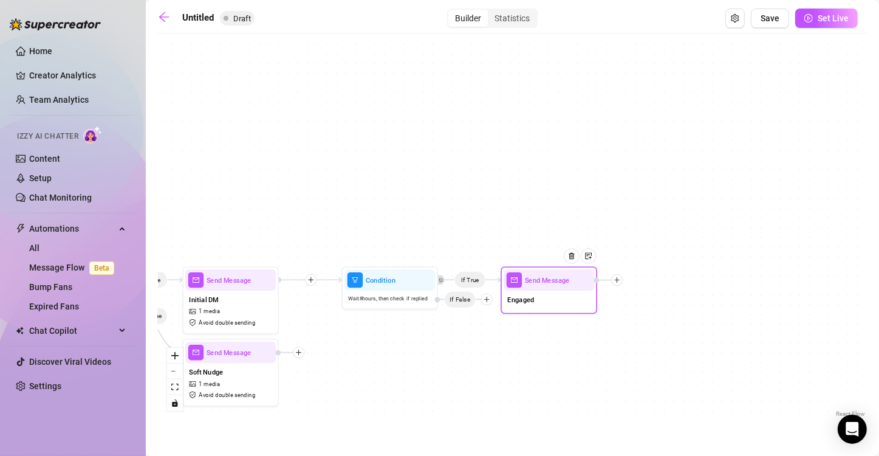
click at [619, 279] on icon "plus" at bounding box center [616, 279] width 5 height 1
click at [658, 283] on div "Time Delay" at bounding box center [664, 281] width 70 height 16
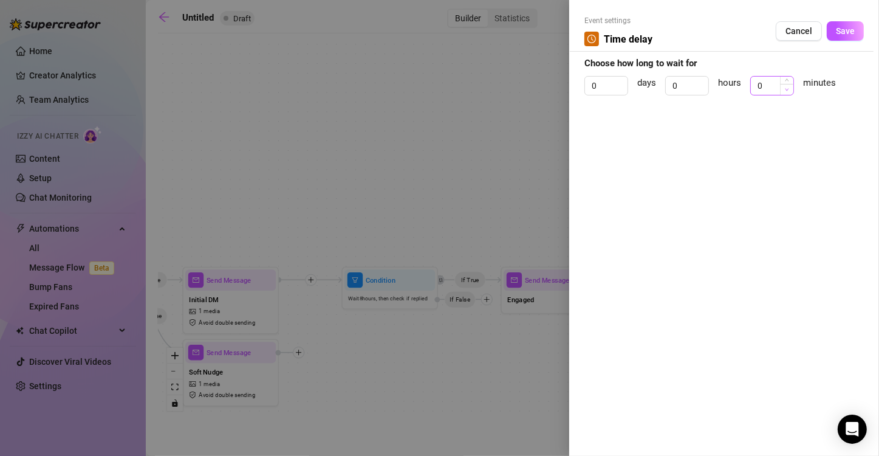
click at [785, 87] on icon "down" at bounding box center [787, 89] width 4 height 4
click at [787, 80] on icon "up" at bounding box center [787, 82] width 4 height 4
type input "2"
click at [787, 80] on icon "up" at bounding box center [787, 82] width 4 height 4
click at [851, 33] on span "Save" at bounding box center [845, 31] width 19 height 10
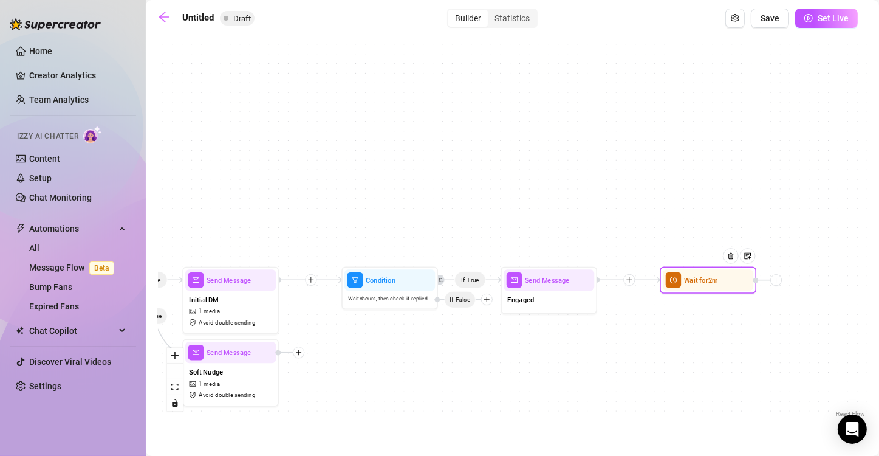
click at [776, 278] on icon "plus" at bounding box center [776, 279] width 1 height 5
click at [818, 306] on div "Message" at bounding box center [824, 314] width 70 height 16
type textarea "Write your message here"
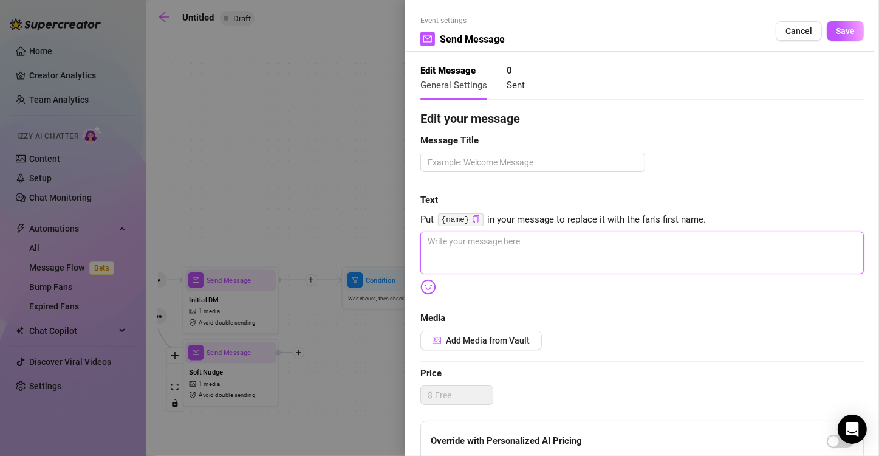
click at [510, 253] on textarea at bounding box center [642, 252] width 444 height 43
paste textarea "filmed this right after thinking about you… My fingers didn’t stop until I was …"
type textarea "filmed this right after thinking about you… My fingers didn’t stop until I was …"
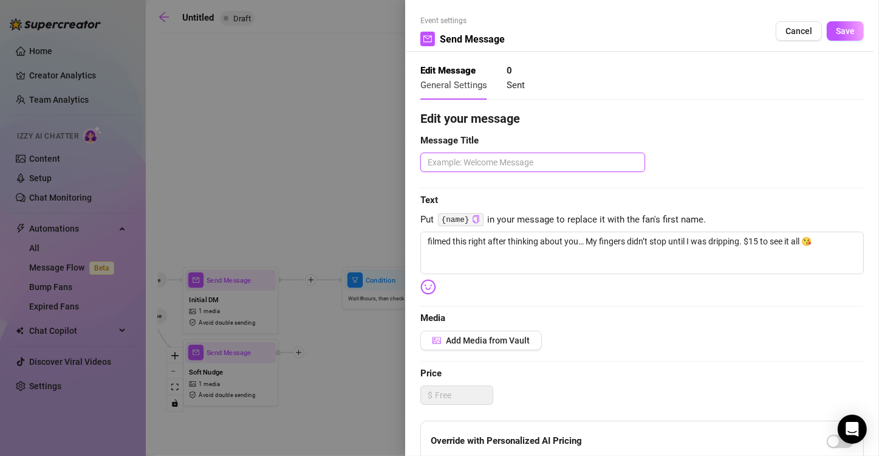
click at [521, 164] on textarea at bounding box center [532, 162] width 225 height 19
type textarea "P"
type textarea "PP"
type textarea "PPV"
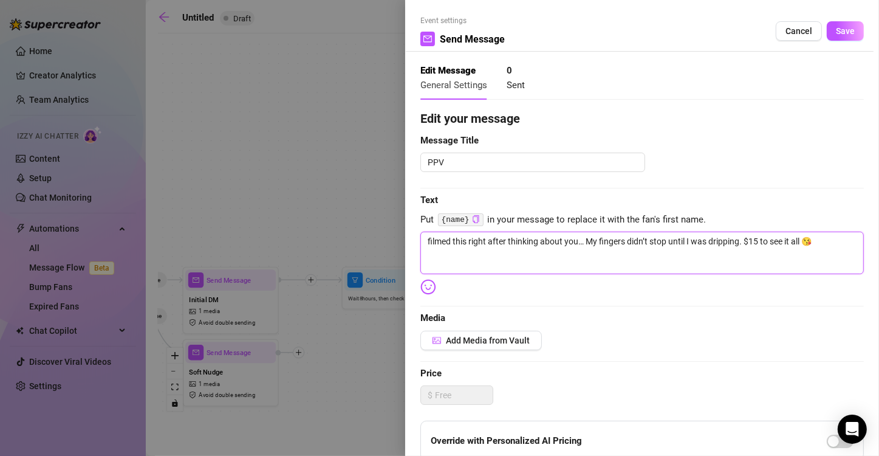
click at [424, 240] on textarea "filmed this right after thinking about you… My fingers didn’t stop until I was …" at bounding box center [642, 252] width 444 height 43
type textarea "Ifilmed this right after thinking about you… My fingers didn’t stop until I was…"
type textarea "I filmed this right after thinking about you… My fingers didn’t stop until I wa…"
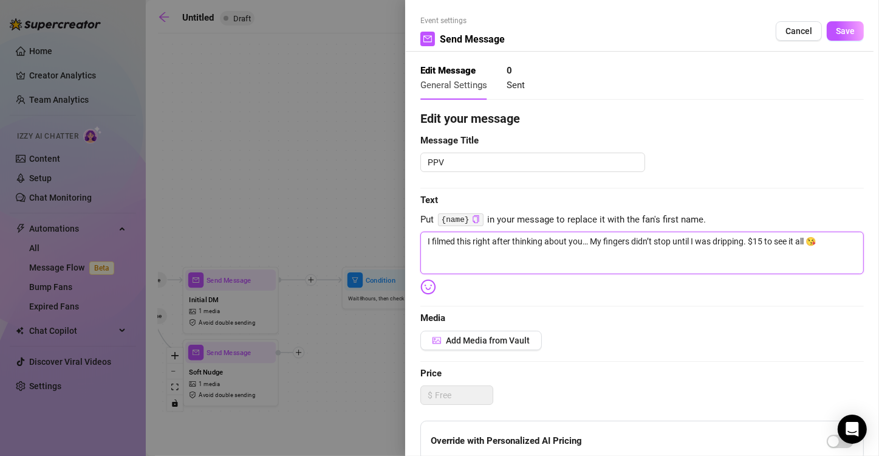
click at [425, 241] on textarea "I filmed this right after thinking about you… My fingers didn’t stop until I wa…" at bounding box center [642, 252] width 444 height 43
type textarea "👉I filmed this right after thinking about you… My fingers didn’t stop until I w…"
click at [437, 237] on textarea "👉I filmed this right after thinking about you… My fingers didn’t stop until I w…" at bounding box center [642, 252] width 444 height 43
type textarea "👉 I filmed this right after thinking about you… My fingers didn’t stop until I …"
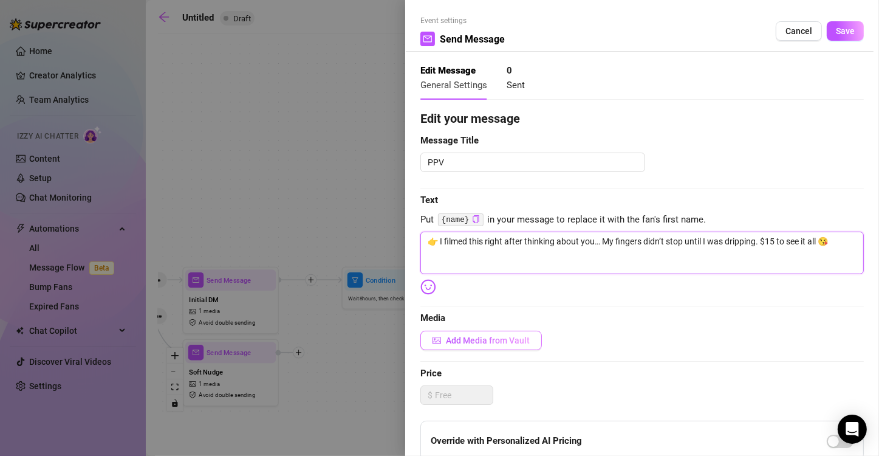
type textarea "👉 I filmed this right after thinking about you… My fingers didn’t stop until I …"
click at [493, 341] on span "Add Media from Vault" at bounding box center [488, 340] width 84 height 10
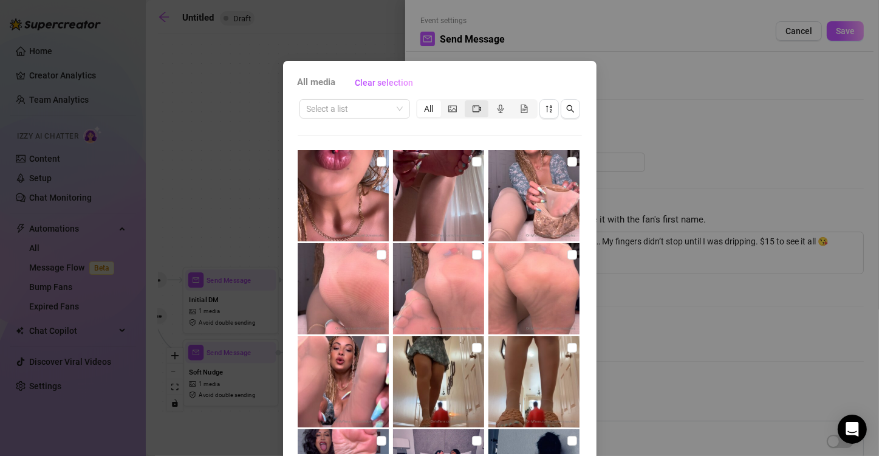
click at [473, 110] on icon "video-camera" at bounding box center [477, 109] width 9 height 9
click at [468, 102] on input "segmented control" at bounding box center [468, 102] width 0 height 0
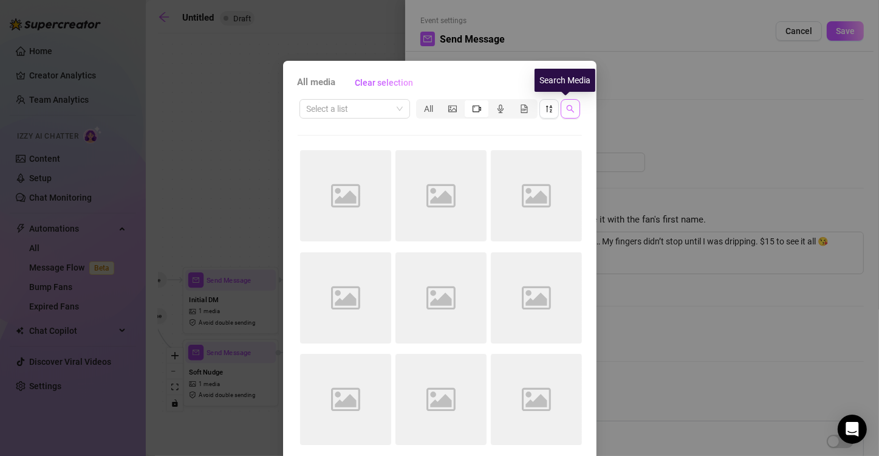
click at [566, 112] on icon "search" at bounding box center [570, 109] width 9 height 9
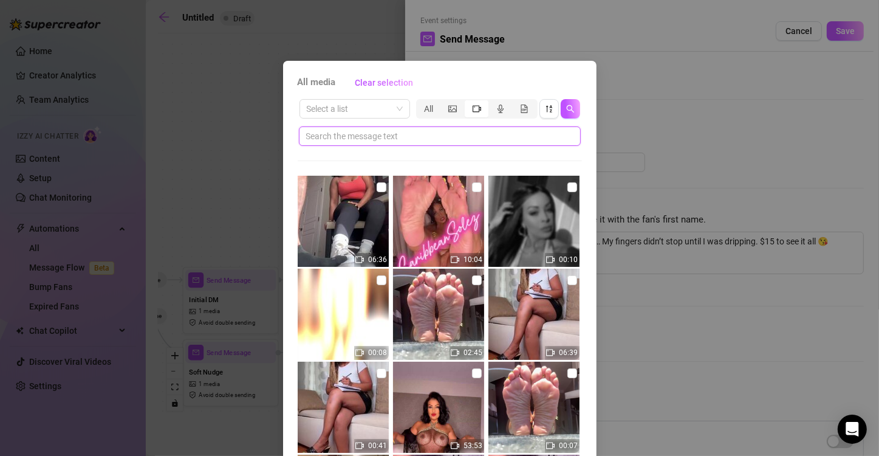
click at [493, 140] on input "text" at bounding box center [435, 135] width 258 height 13
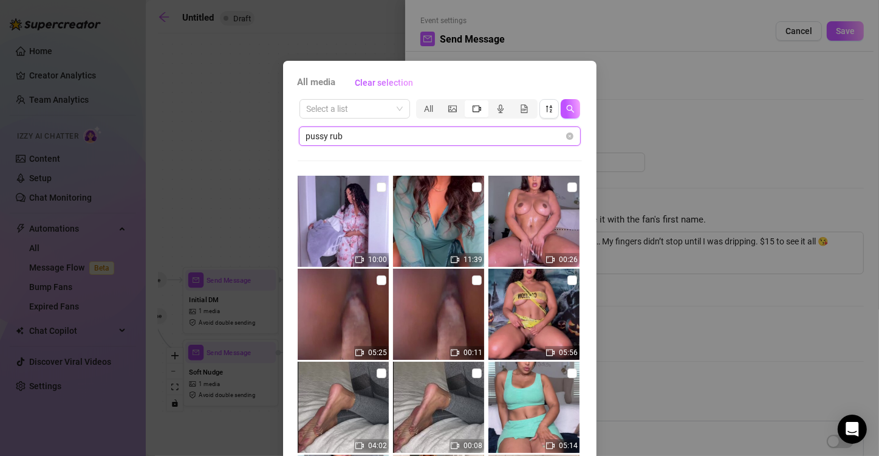
click at [415, 138] on input "pussy rub" at bounding box center [435, 135] width 258 height 13
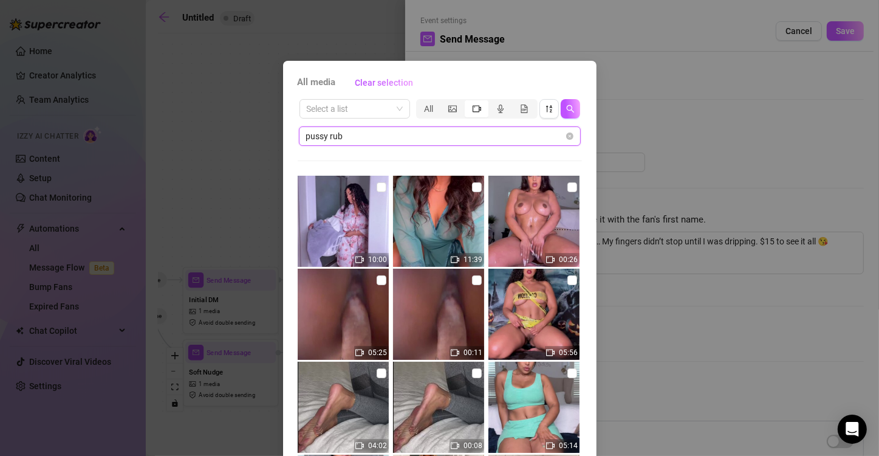
click at [415, 138] on input "pussy rub" at bounding box center [435, 135] width 258 height 13
type input "squirt"
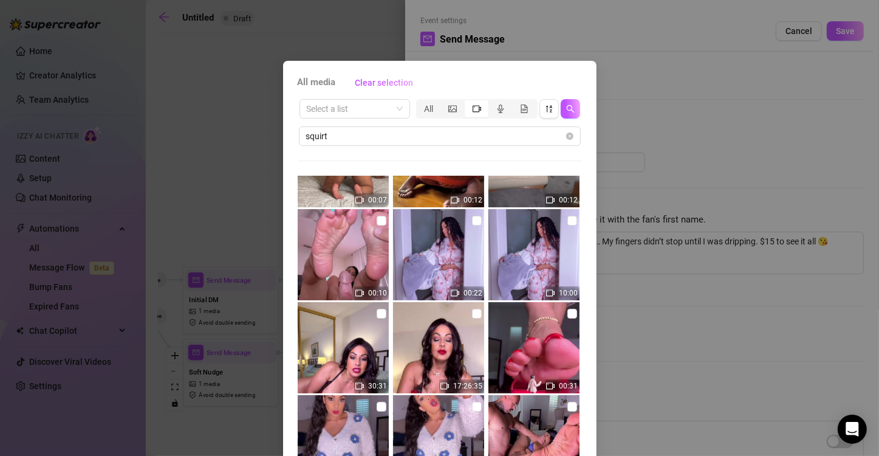
scroll to position [153, 0]
click at [567, 221] on input "checkbox" at bounding box center [572, 220] width 10 height 10
checkbox input "true"
click at [448, 111] on icon "picture" at bounding box center [452, 109] width 9 height 9
click at [444, 102] on input "segmented control" at bounding box center [444, 102] width 0 height 0
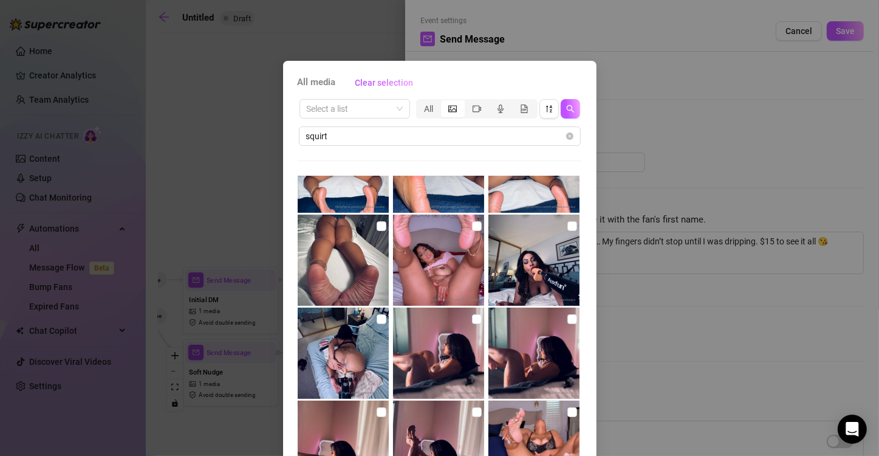
scroll to position [160, 0]
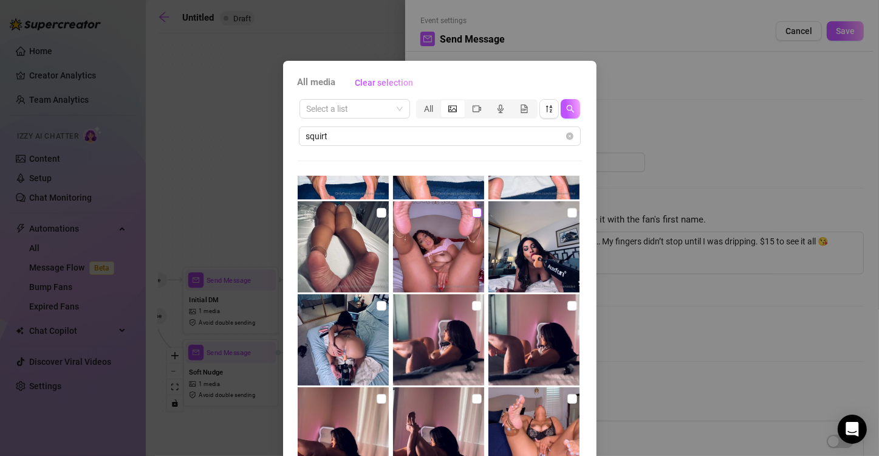
click at [472, 214] on input "checkbox" at bounding box center [477, 213] width 10 height 10
checkbox input "true"
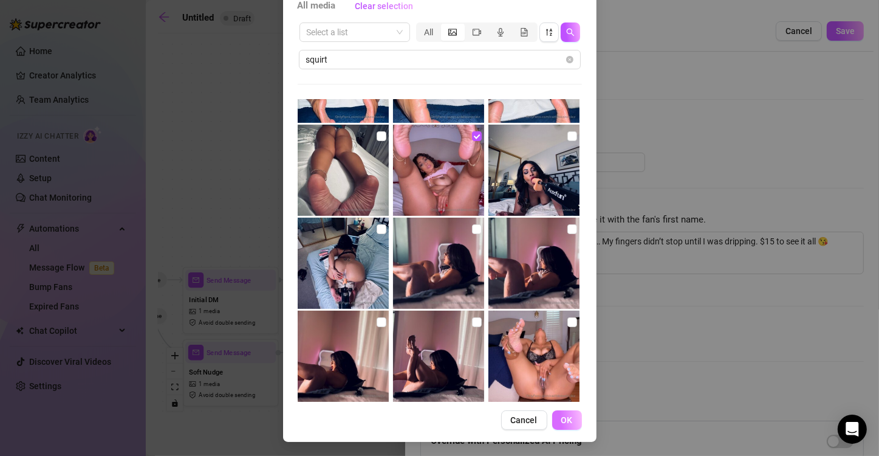
click at [561, 419] on span "OK" at bounding box center [567, 420] width 12 height 10
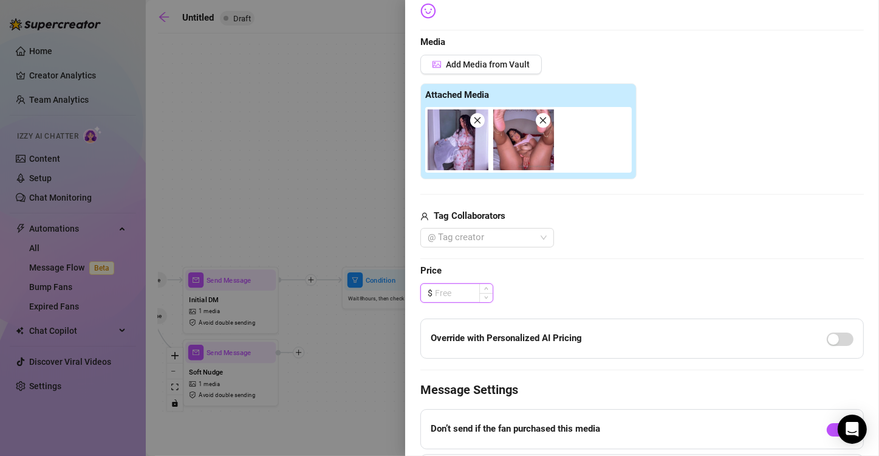
click at [464, 291] on input at bounding box center [464, 293] width 58 height 18
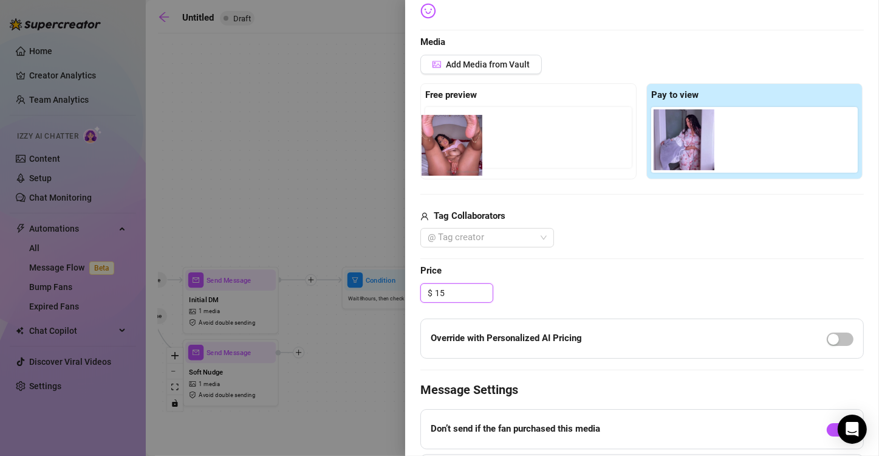
drag, startPoint x: 753, startPoint y: 146, endPoint x: 454, endPoint y: 152, distance: 298.4
click at [454, 152] on div "Free preview Pay to view" at bounding box center [642, 131] width 444 height 96
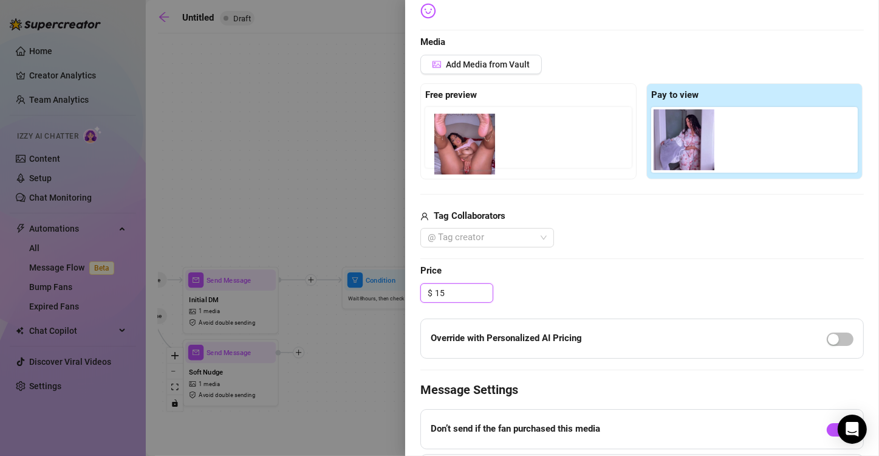
drag, startPoint x: 753, startPoint y: 147, endPoint x: 454, endPoint y: 153, distance: 299.0
click at [454, 153] on div "Free preview Pay to view" at bounding box center [642, 131] width 444 height 96
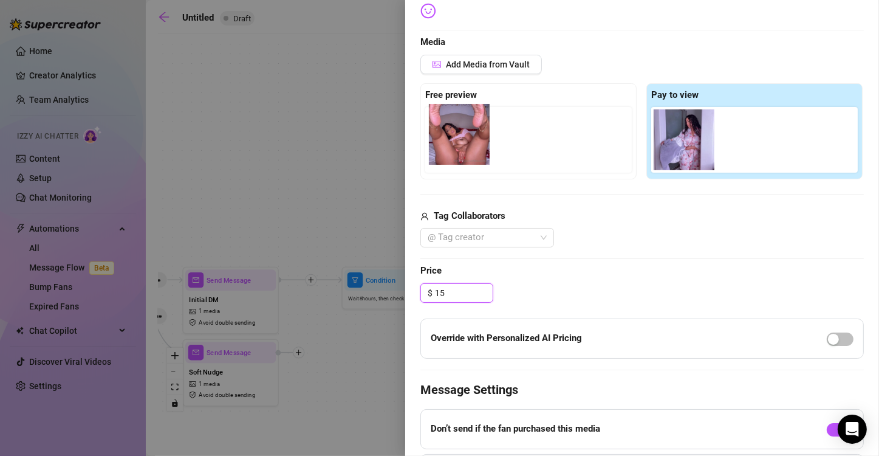
drag, startPoint x: 755, startPoint y: 151, endPoint x: 463, endPoint y: 146, distance: 292.3
click at [463, 146] on div "Free preview Pay to view" at bounding box center [642, 131] width 444 height 96
type input "15.00"
click at [593, 267] on span "Price" at bounding box center [642, 271] width 444 height 15
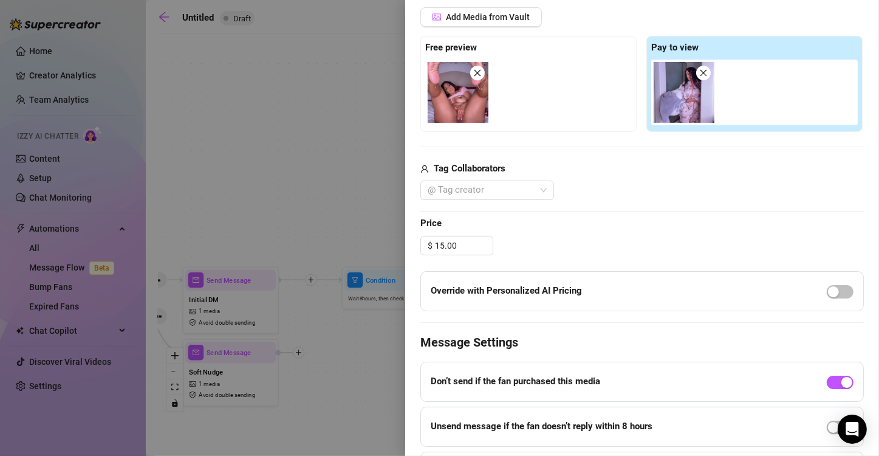
scroll to position [324, 0]
click at [838, 289] on span "button" at bounding box center [840, 290] width 27 height 13
click at [830, 290] on button "button" at bounding box center [840, 290] width 27 height 13
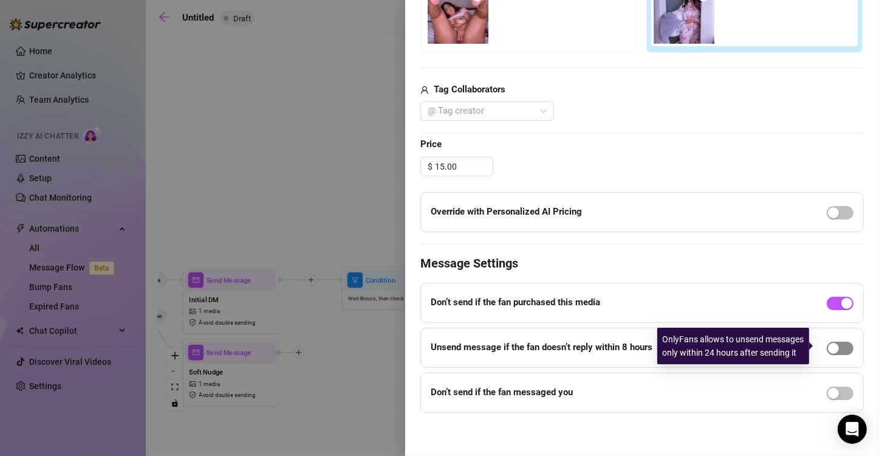
click at [838, 346] on span "button" at bounding box center [840, 347] width 27 height 13
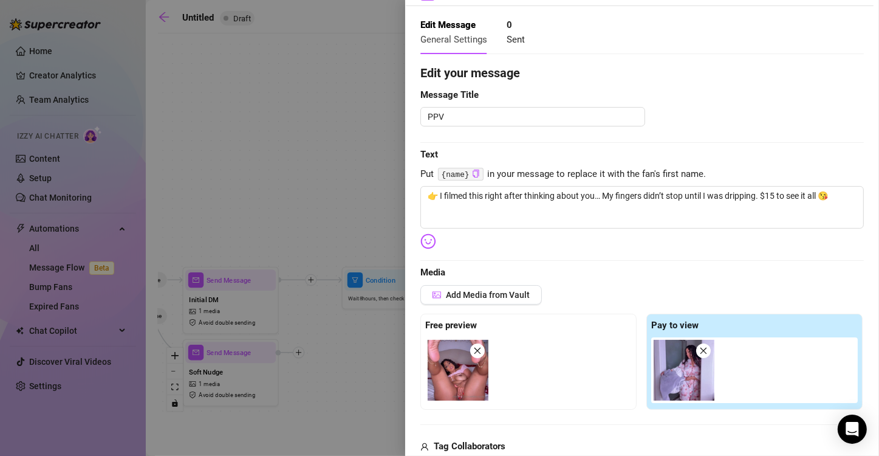
scroll to position [0, 0]
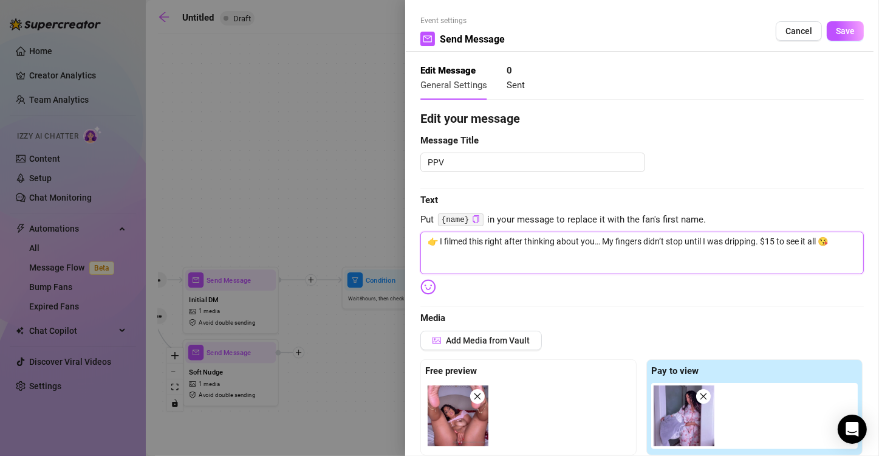
click at [440, 240] on textarea "👉 I filmed this right after thinking about you… My fingers didn’t stop until I …" at bounding box center [642, 252] width 444 height 43
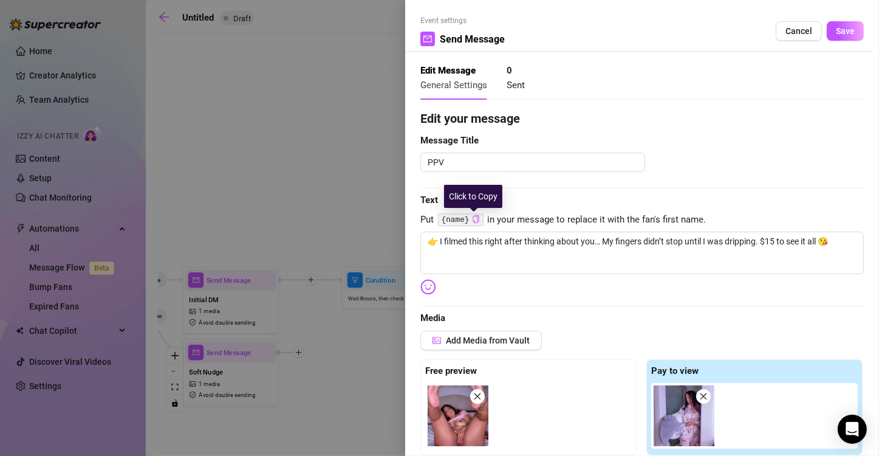
click at [474, 219] on icon "copy" at bounding box center [476, 219] width 8 height 8
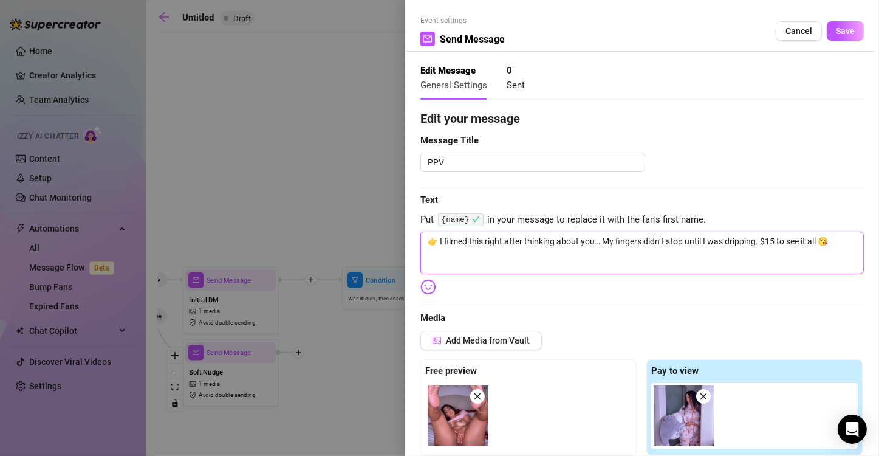
click at [442, 238] on textarea "👉 I filmed this right after thinking about you… My fingers didn’t stop until I …" at bounding box center [642, 252] width 444 height 43
type textarea "👉 I filmed this right after thinking about you… My fingers didn’t stop until I …"
click at [440, 238] on textarea "👉 I filmed this right after thinking about you… My fingers didn’t stop until I …" at bounding box center [642, 252] width 444 height 43
paste textarea "{name}"
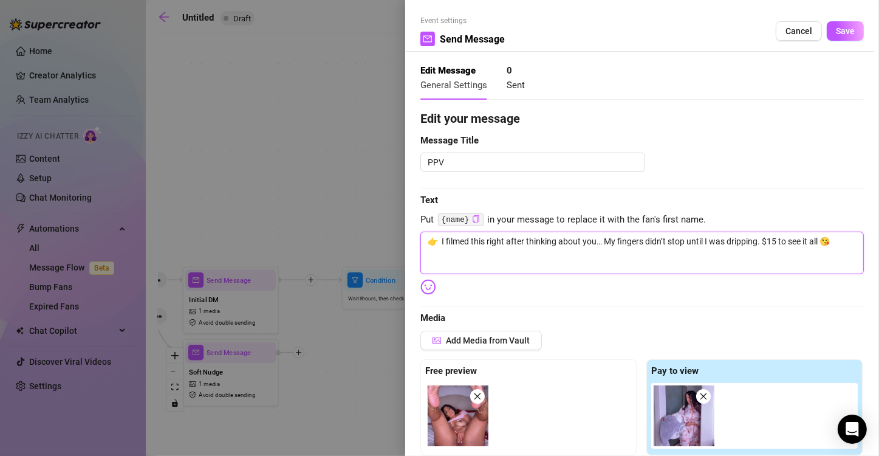
type textarea "👉 {name} I filmed this right after thinking about you… My fingers didn’t stop u…"
type textarea "👉 {name} , I filmed this right after thinking about you… My fingers didn’t stop…"
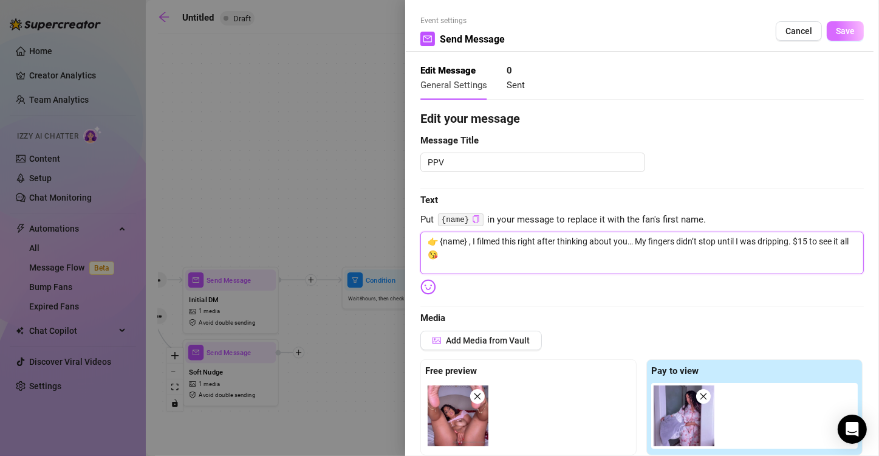
type textarea "👉 {name} , I filmed this right after thinking about you… My fingers didn’t stop…"
click at [836, 29] on span "Save" at bounding box center [845, 31] width 19 height 10
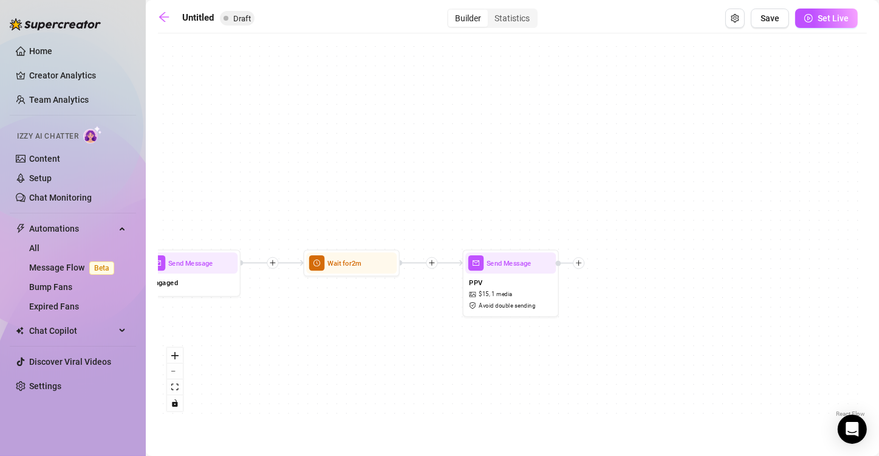
drag, startPoint x: 711, startPoint y: 356, endPoint x: 355, endPoint y: 339, distance: 357.1
click at [355, 339] on div "If True If False If True Send Message PPV $ 15 , 1 media Avoid double sending W…" at bounding box center [512, 229] width 709 height 380
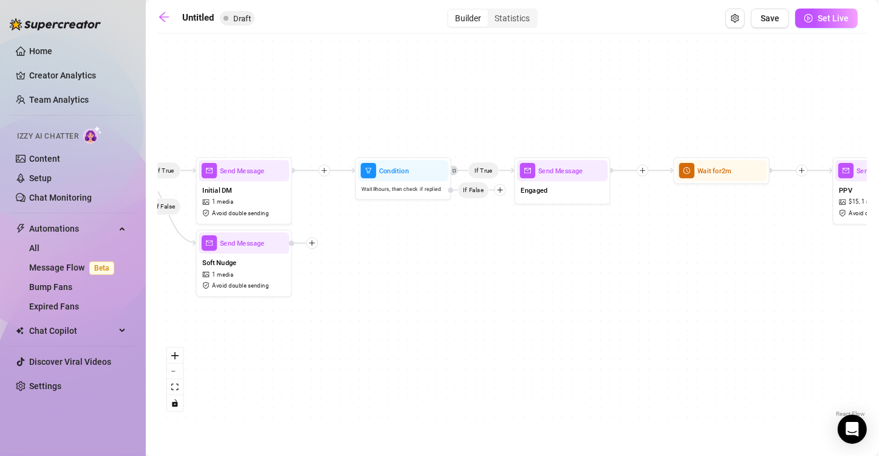
drag, startPoint x: 316, startPoint y: 307, endPoint x: 702, endPoint y: 207, distance: 399.4
click at [702, 207] on div "If True If False If True Send Message PPV $ 15 , 1 media Avoid double sending W…" at bounding box center [512, 229] width 709 height 380
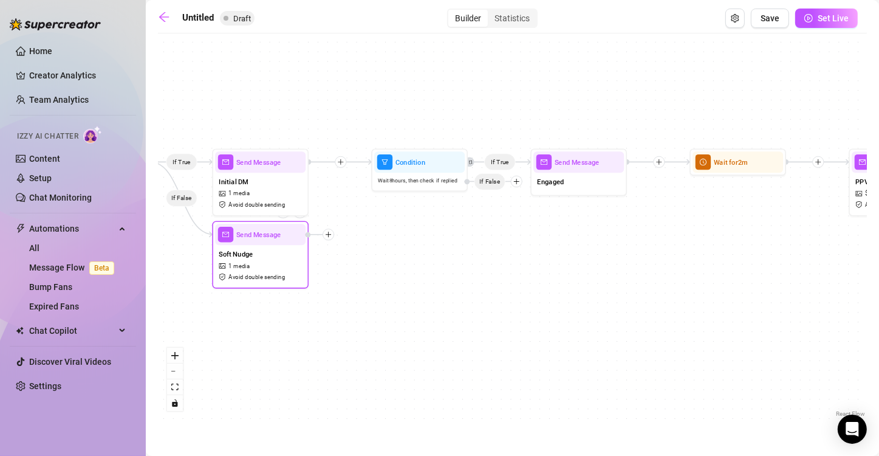
click at [264, 239] on div "Send Message" at bounding box center [260, 234] width 91 height 21
type textarea "Still settling in? Don’t be shy — I don’t bite (unless you ask nicely 😏) Check …"
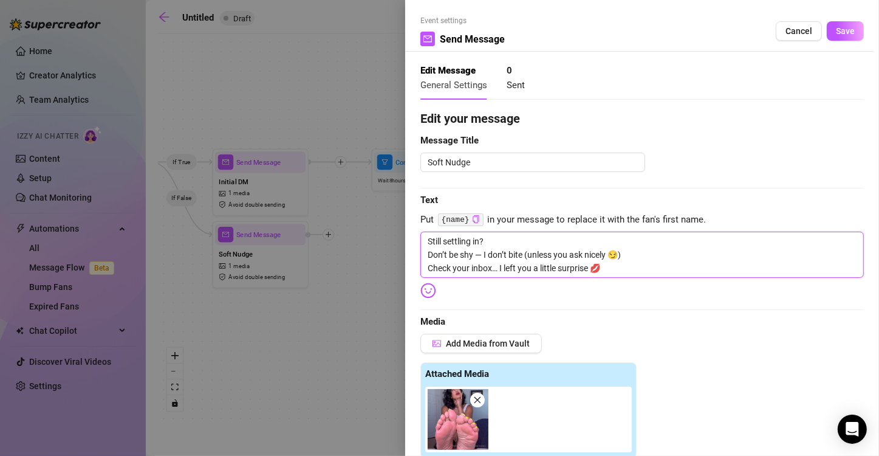
drag, startPoint x: 609, startPoint y: 268, endPoint x: 420, endPoint y: 239, distance: 191.8
click at [420, 239] on div "Event settings Send Message Cancel Save Edit Message General Settings 0 Sent Ed…" at bounding box center [642, 228] width 474 height 456
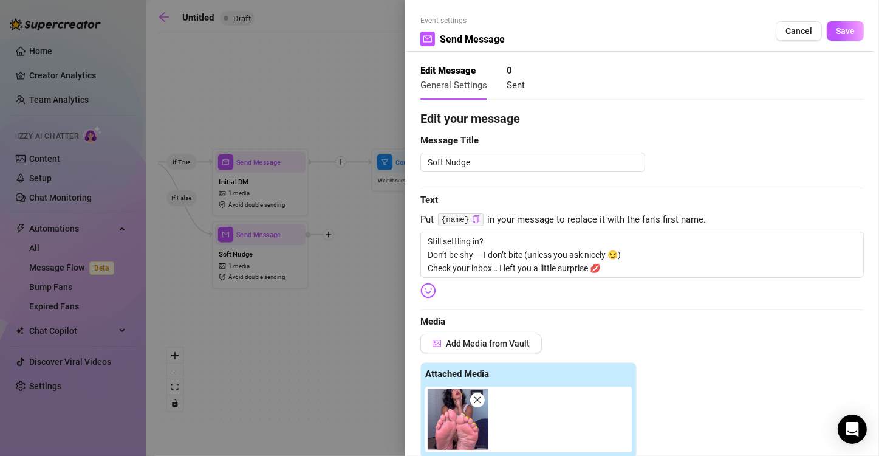
click at [336, 332] on div at bounding box center [439, 228] width 879 height 456
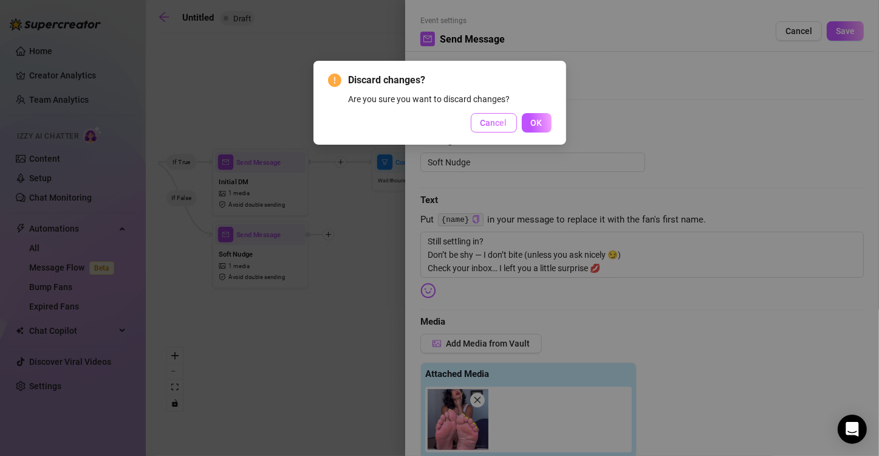
click at [488, 119] on span "Cancel" at bounding box center [494, 123] width 27 height 10
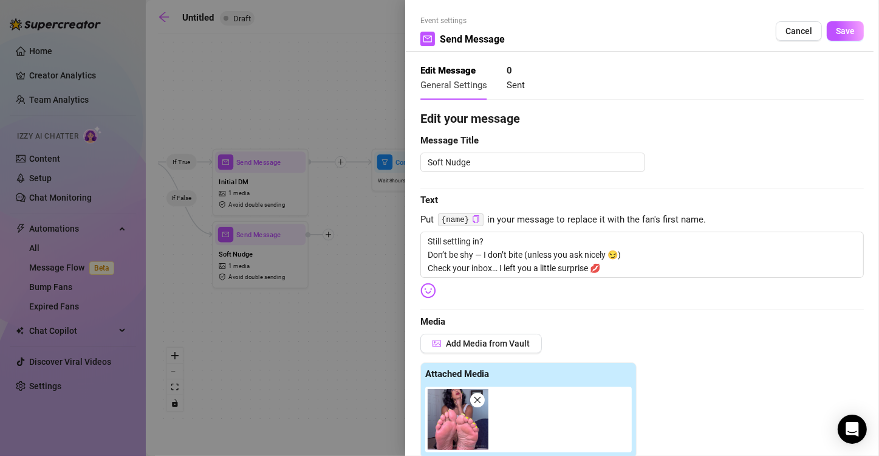
click at [366, 348] on div at bounding box center [439, 228] width 879 height 456
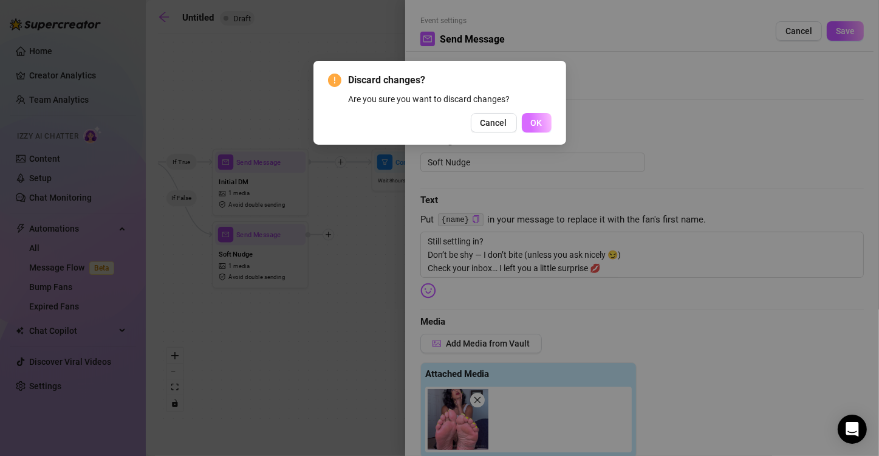
click at [537, 121] on span "OK" at bounding box center [537, 123] width 12 height 10
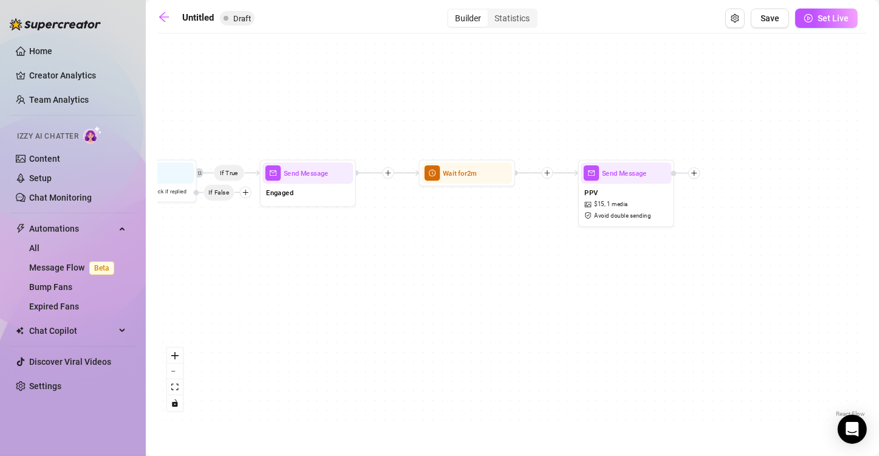
drag, startPoint x: 539, startPoint y: 331, endPoint x: 256, endPoint y: 345, distance: 282.9
click at [256, 345] on div "If True If False If True Send Message PPV $ 15 , 1 media Avoid double sending W…" at bounding box center [512, 229] width 709 height 380
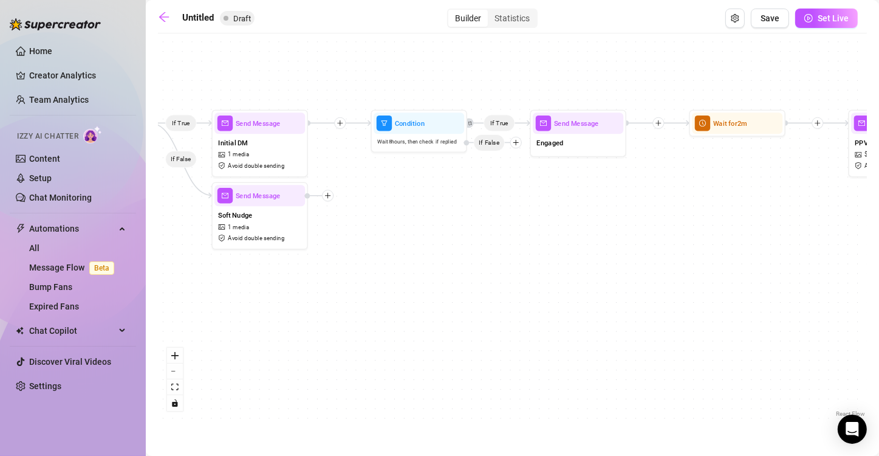
drag, startPoint x: 298, startPoint y: 343, endPoint x: 580, endPoint y: 288, distance: 287.2
click at [580, 288] on div "If True If False If True Send Message PPV $ 15 , 1 media Avoid double sending W…" at bounding box center [512, 229] width 709 height 380
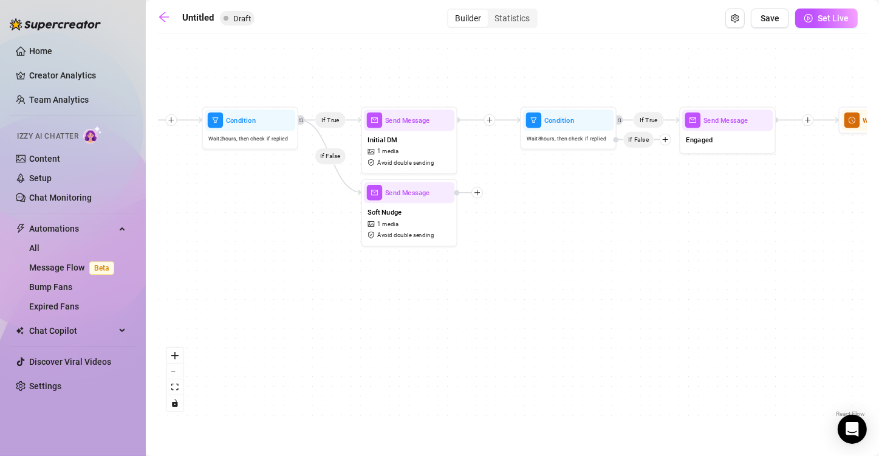
drag, startPoint x: 357, startPoint y: 223, endPoint x: 506, endPoint y: 221, distance: 149.5
click at [506, 221] on div "If True If False If True Send Message PPV $ 15 , 1 media Avoid double sending W…" at bounding box center [512, 229] width 709 height 380
click at [396, 125] on span "Send Message" at bounding box center [407, 120] width 45 height 10
type textarea "Mmm, I knew you couldn’t resist 😘 Want to see what else I’ve got for you?"
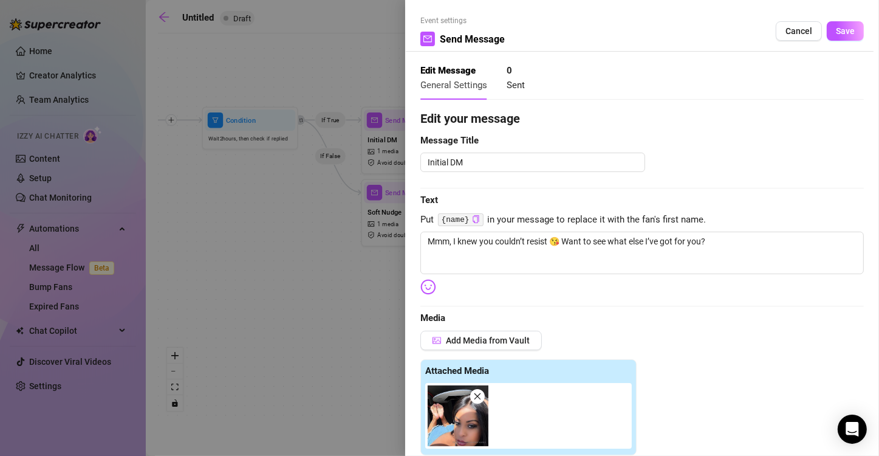
click at [349, 279] on div at bounding box center [439, 228] width 879 height 456
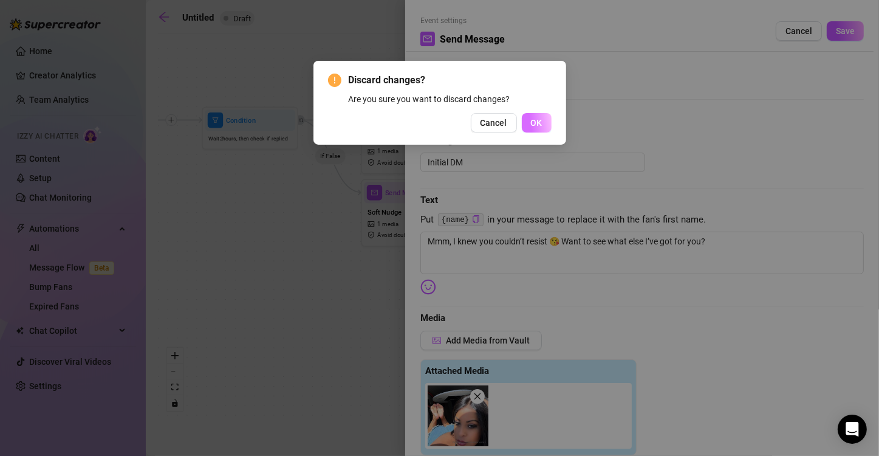
click at [534, 122] on span "OK" at bounding box center [537, 123] width 12 height 10
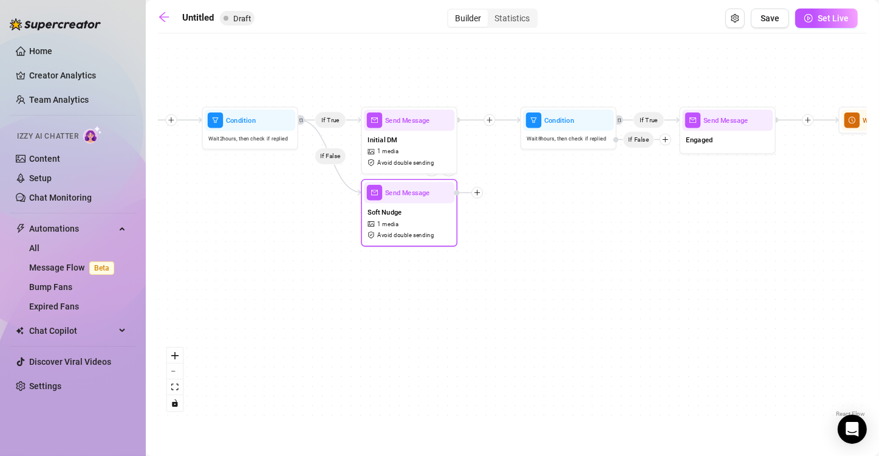
click at [411, 200] on div "Send Message" at bounding box center [409, 192] width 91 height 21
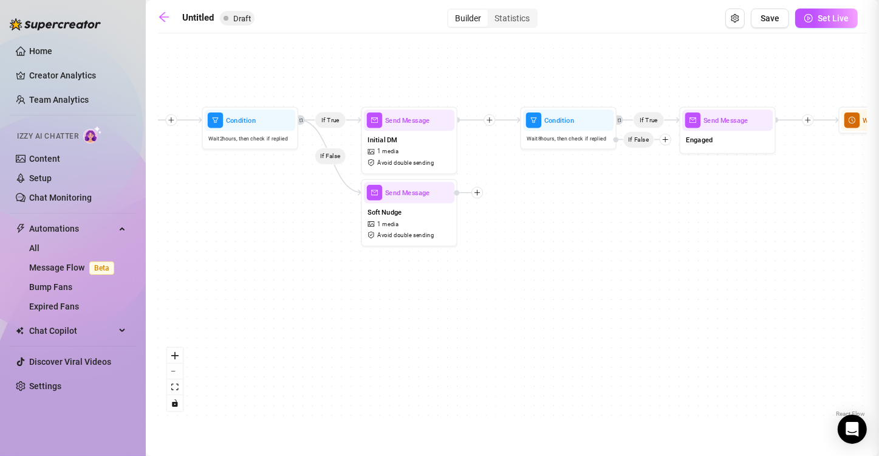
type textarea "Still settling in? Don’t be shy — I don’t bite (unless you ask nicely 😏) Check …"
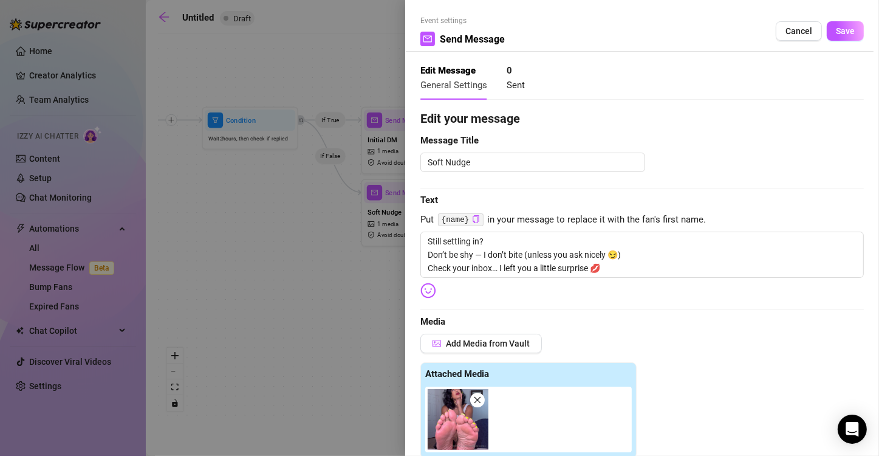
click at [345, 313] on div at bounding box center [439, 228] width 879 height 456
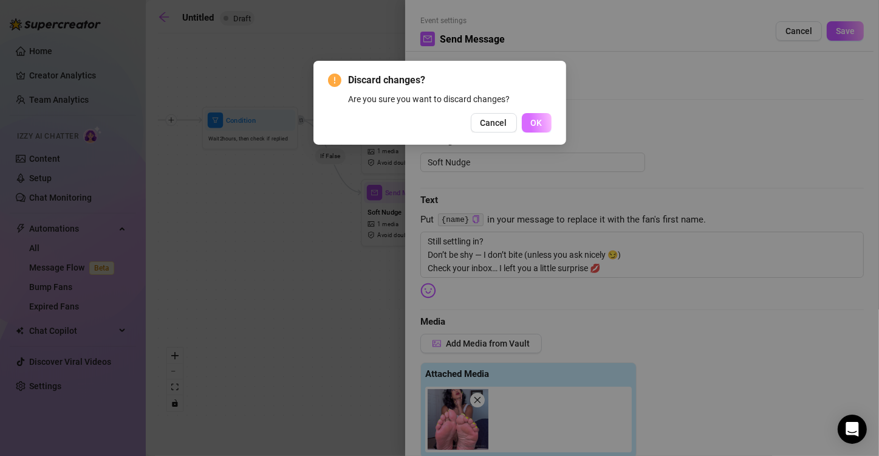
click at [539, 118] on span "OK" at bounding box center [537, 123] width 12 height 10
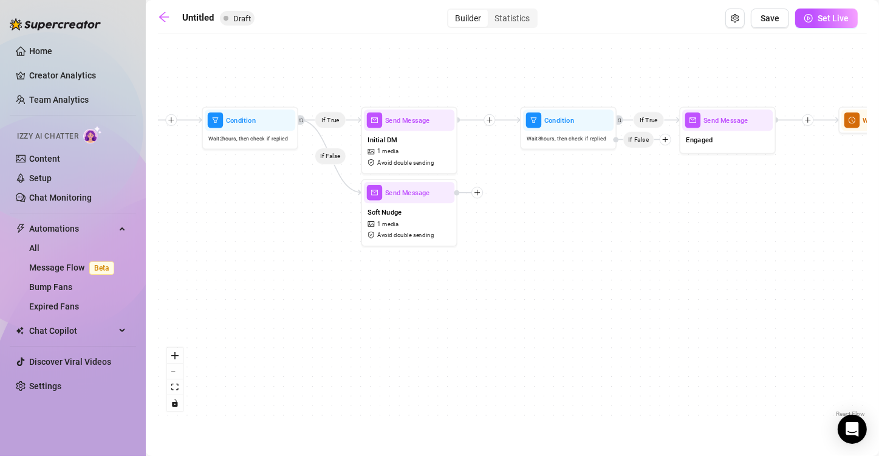
click at [556, 194] on div "If True If False If True Send Message PPV $ 15 , 1 media Avoid double sending W…" at bounding box center [512, 229] width 709 height 380
click at [478, 194] on icon "plus" at bounding box center [477, 192] width 7 height 7
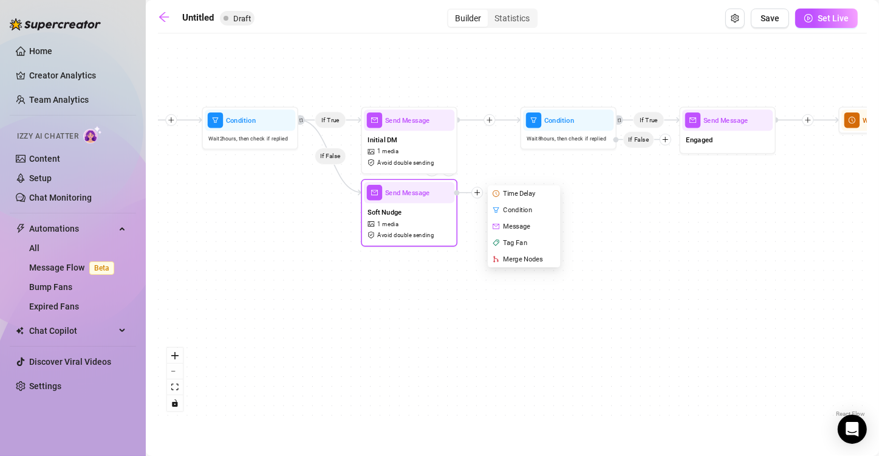
click at [517, 253] on div "Merge Nodes" at bounding box center [525, 259] width 70 height 16
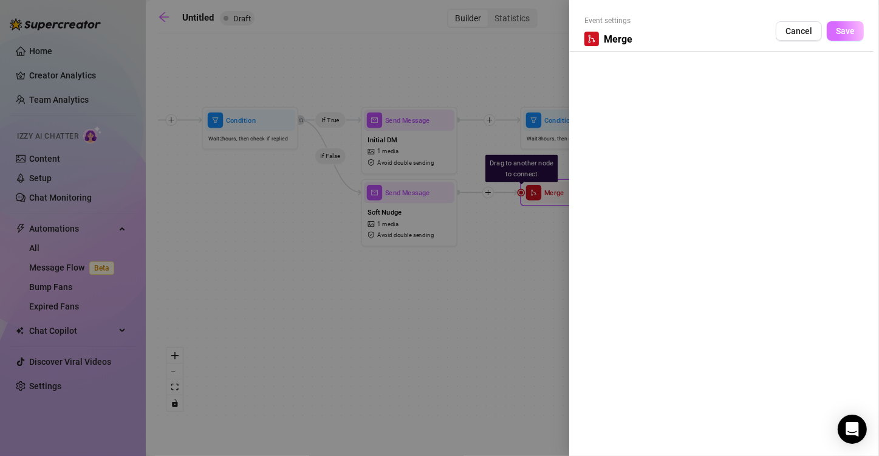
click at [855, 33] on span "Save" at bounding box center [845, 31] width 19 height 10
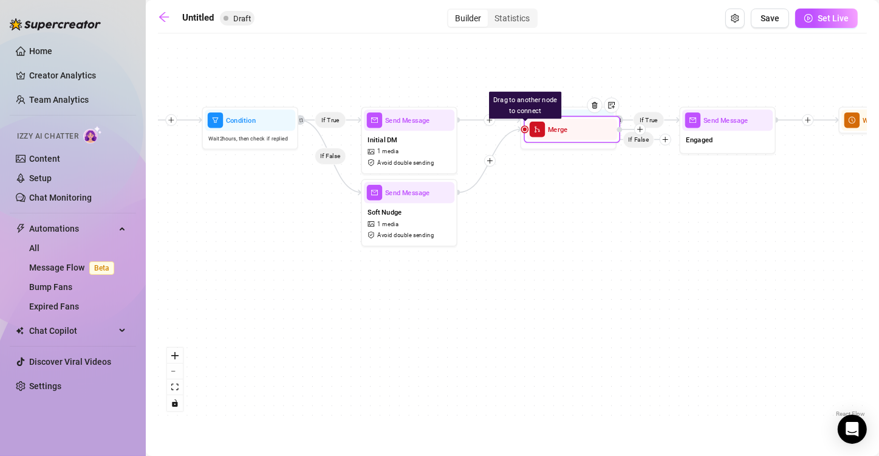
drag, startPoint x: 546, startPoint y: 198, endPoint x: 550, endPoint y: 134, distance: 63.9
click at [550, 134] on div "Merge" at bounding box center [572, 128] width 91 height 21
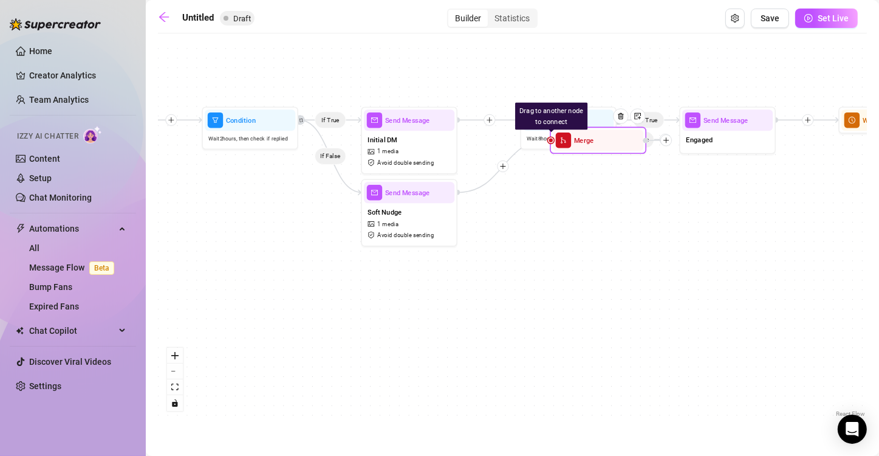
drag, startPoint x: 573, startPoint y: 132, endPoint x: 599, endPoint y: 145, distance: 28.8
click at [599, 145] on div "Merge" at bounding box center [598, 139] width 91 height 21
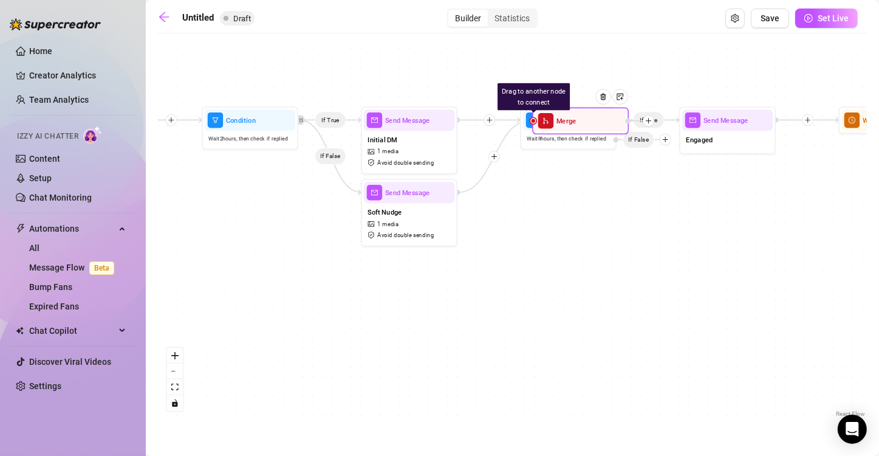
drag, startPoint x: 600, startPoint y: 145, endPoint x: 582, endPoint y: 125, distance: 26.7
click at [582, 125] on div "Merge" at bounding box center [580, 120] width 91 height 21
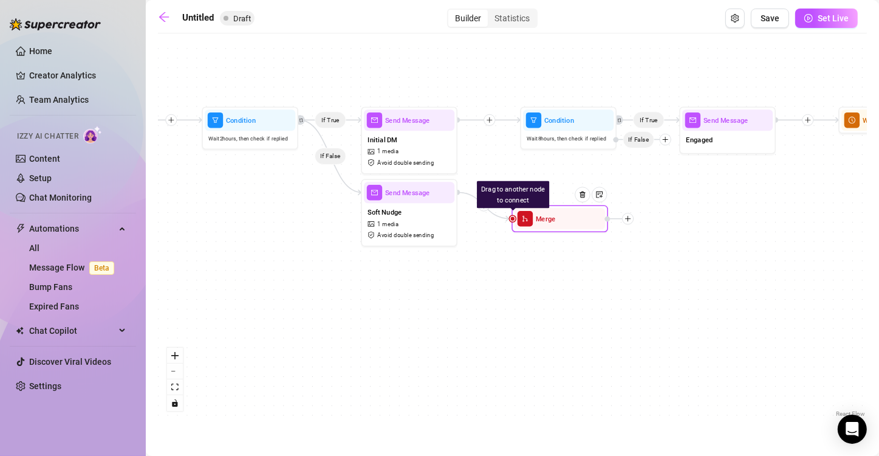
drag, startPoint x: 582, startPoint y: 126, endPoint x: 563, endPoint y: 222, distance: 97.9
click at [563, 222] on div "Merge" at bounding box center [560, 218] width 91 height 21
click at [563, 222] on div "Merge" at bounding box center [561, 214] width 91 height 21
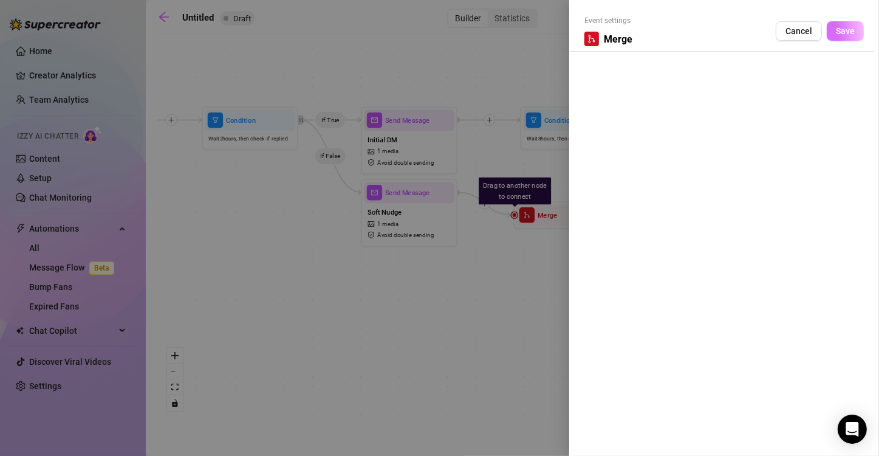
click at [848, 25] on button "Save" at bounding box center [845, 30] width 37 height 19
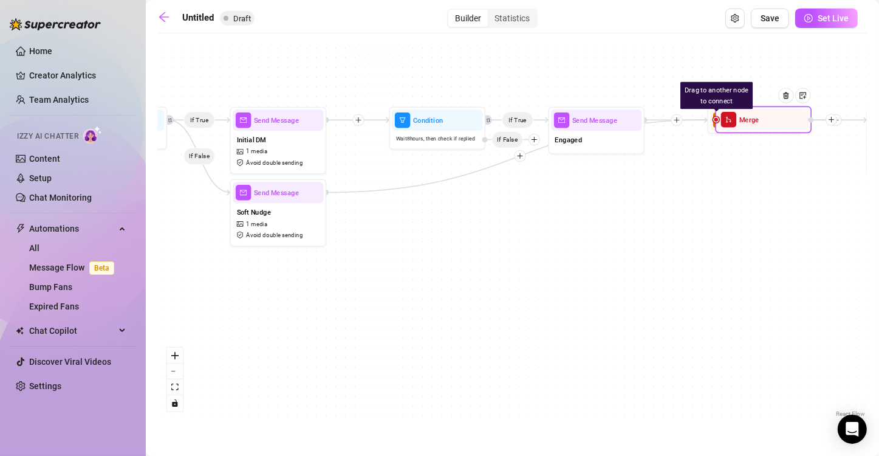
drag, startPoint x: 567, startPoint y: 222, endPoint x: 770, endPoint y: 124, distance: 224.7
click at [770, 124] on div at bounding box center [790, 102] width 42 height 49
click at [749, 126] on div "Merge" at bounding box center [759, 120] width 91 height 21
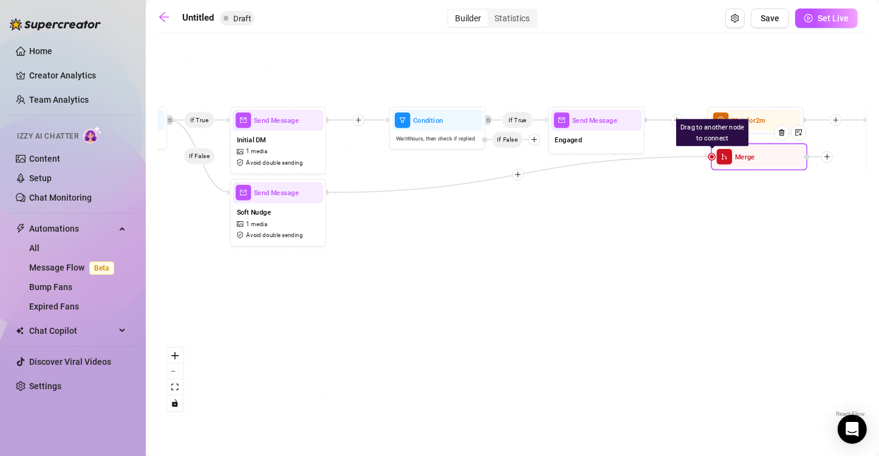
drag, startPoint x: 749, startPoint y: 126, endPoint x: 751, endPoint y: 204, distance: 77.8
click at [751, 167] on div "Merge" at bounding box center [759, 156] width 91 height 21
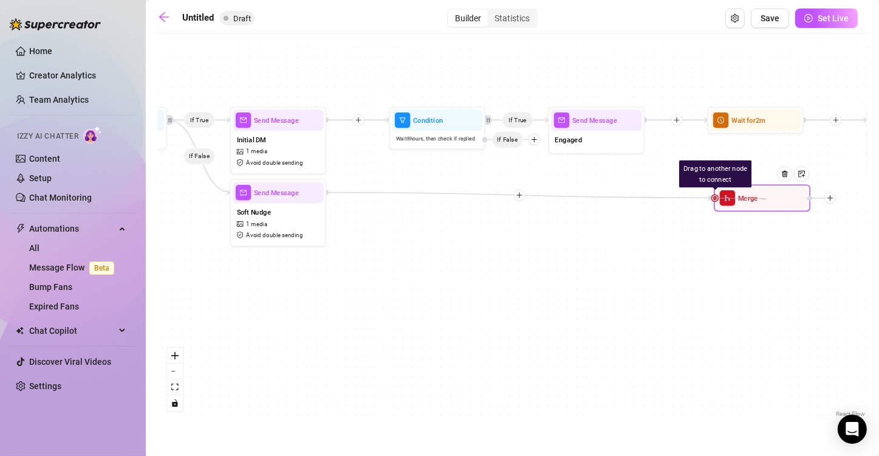
drag, startPoint x: 716, startPoint y: 198, endPoint x: 762, endPoint y: 199, distance: 46.2
click at [762, 199] on div "Drag to another node to connect Merge" at bounding box center [762, 198] width 97 height 27
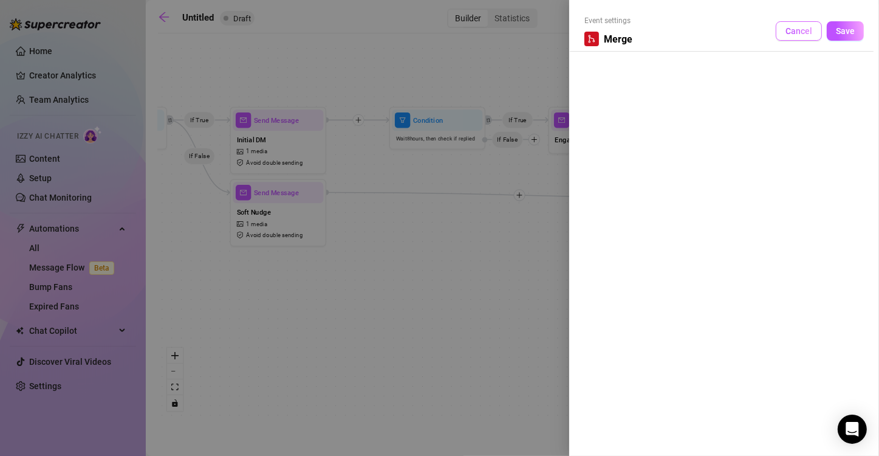
click at [791, 36] on span "Cancel" at bounding box center [799, 31] width 27 height 10
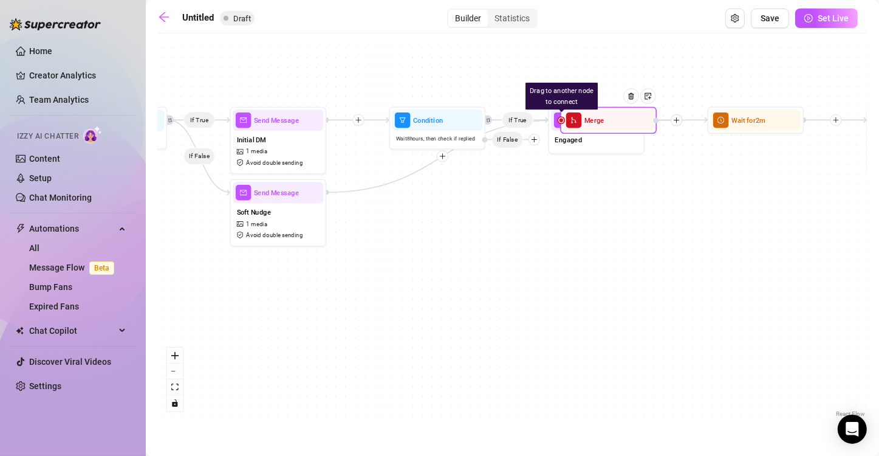
drag, startPoint x: 749, startPoint y: 202, endPoint x: 595, endPoint y: 123, distance: 172.5
click at [595, 123] on span "Merge" at bounding box center [594, 120] width 20 height 10
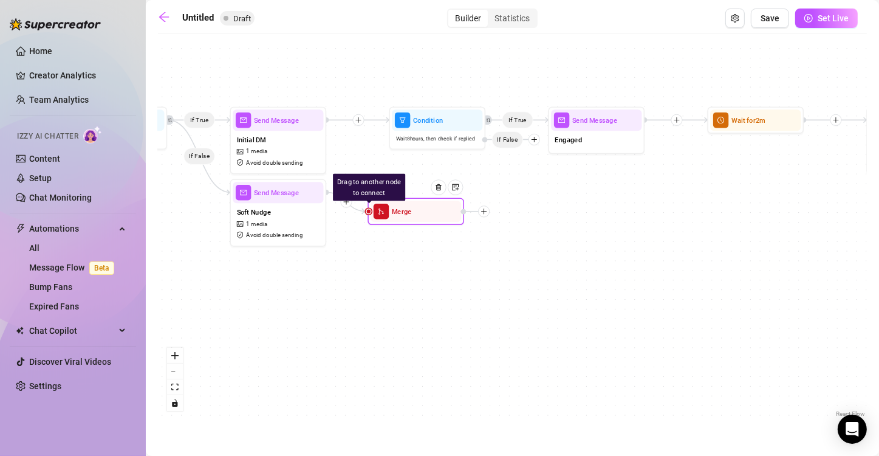
drag, startPoint x: 597, startPoint y: 126, endPoint x: 405, endPoint y: 219, distance: 213.6
click at [405, 219] on div "Merge" at bounding box center [416, 210] width 91 height 21
click at [438, 185] on img at bounding box center [439, 187] width 8 height 8
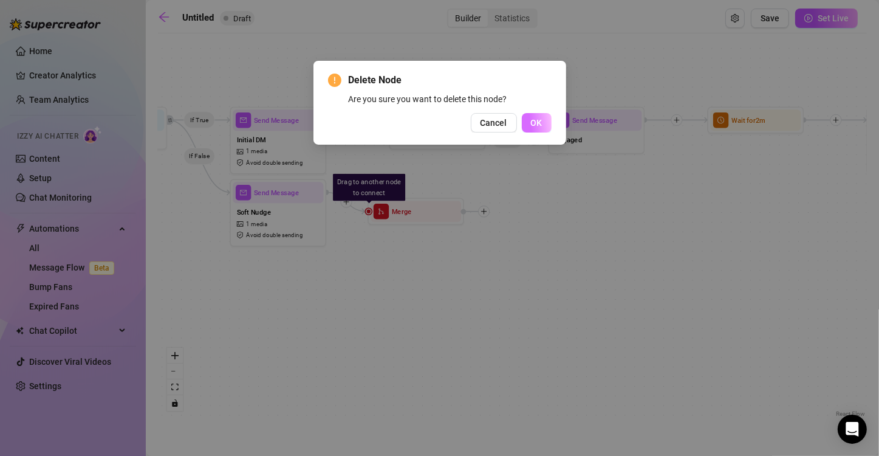
click at [530, 124] on button "OK" at bounding box center [537, 122] width 30 height 19
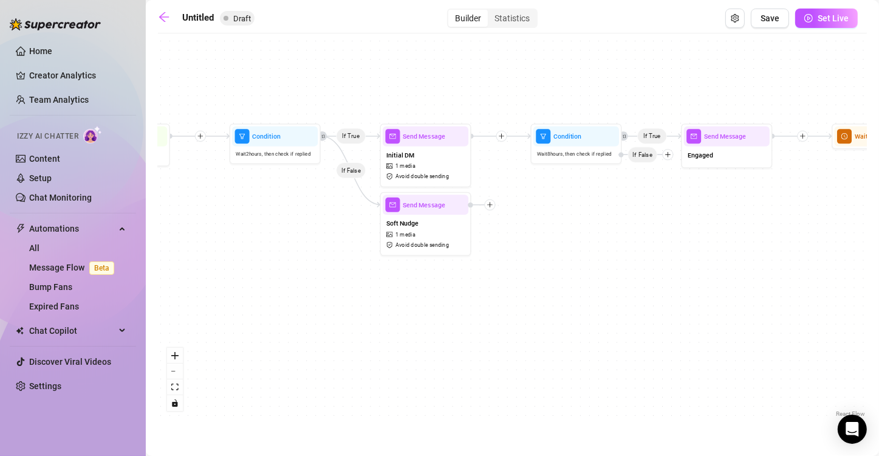
drag, startPoint x: 392, startPoint y: 317, endPoint x: 541, endPoint y: 322, distance: 149.0
click at [541, 322] on div "If True If False If True Send Message PPV $ 15 , 1 media Avoid double sending W…" at bounding box center [512, 229] width 709 height 380
click at [490, 202] on icon "plus" at bounding box center [490, 204] width 1 height 5
click at [525, 219] on div "Condition" at bounding box center [535, 221] width 67 height 16
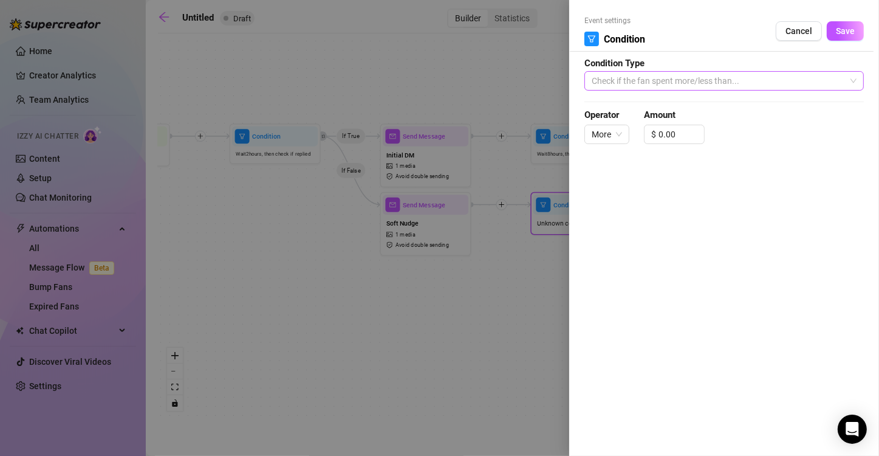
click at [725, 84] on span "Check if the fan spent more/less than..." at bounding box center [724, 81] width 265 height 18
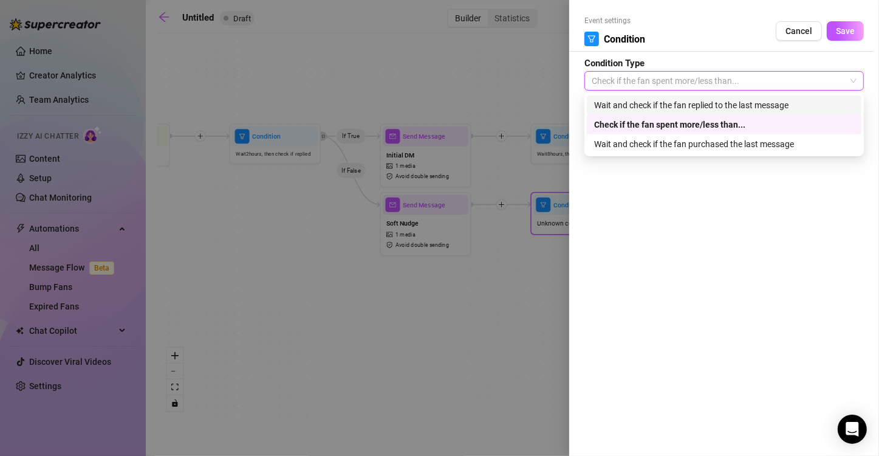
click at [707, 104] on div "Wait and check if the fan replied to the last message" at bounding box center [724, 104] width 260 height 13
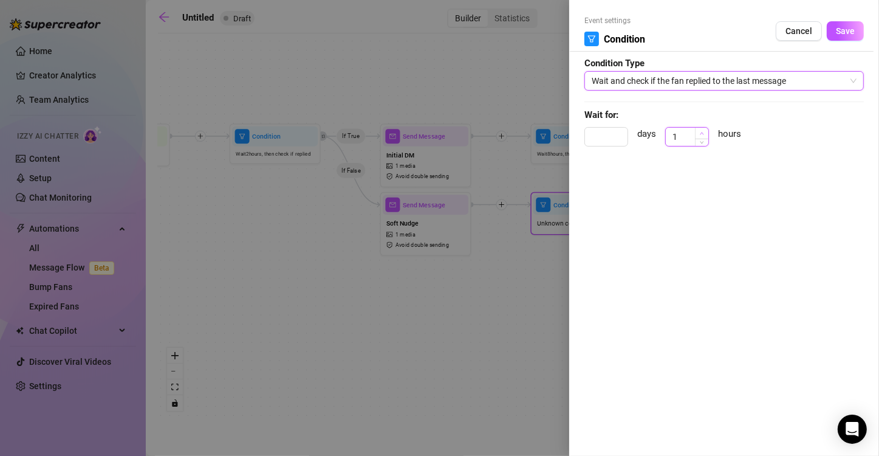
click at [701, 134] on icon "up" at bounding box center [703, 133] width 4 height 2
click at [699, 131] on span "Increase Value" at bounding box center [701, 133] width 13 height 11
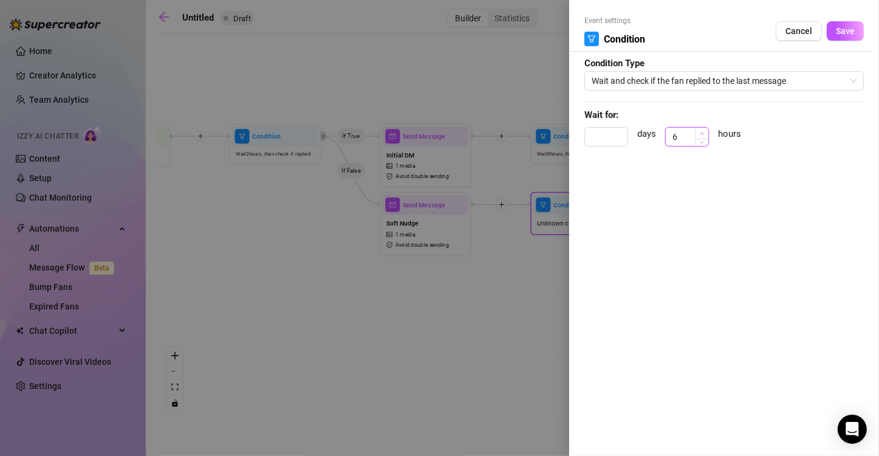
click at [699, 131] on span "Increase Value" at bounding box center [701, 133] width 13 height 11
click at [842, 29] on span "Save" at bounding box center [845, 31] width 19 height 10
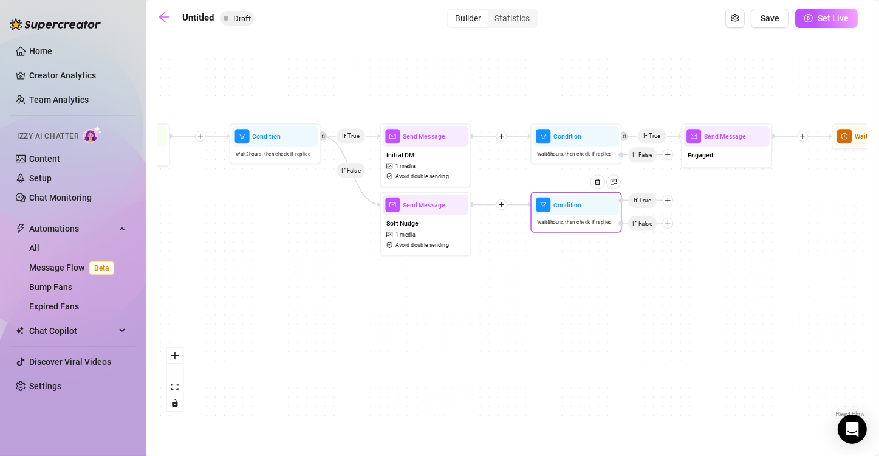
click at [668, 220] on icon "plus" at bounding box center [668, 223] width 7 height 7
click at [672, 255] on div "Message" at bounding box center [686, 255] width 67 height 16
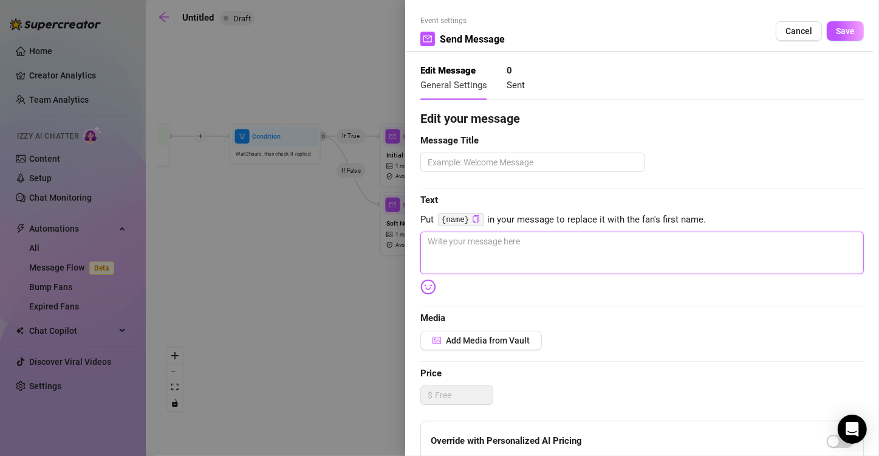
click at [499, 248] on textarea at bounding box center [642, 252] width 444 height 43
paste textarea "Still thinking about me? This video’s not gonna stay up forever… I’m only sendi…"
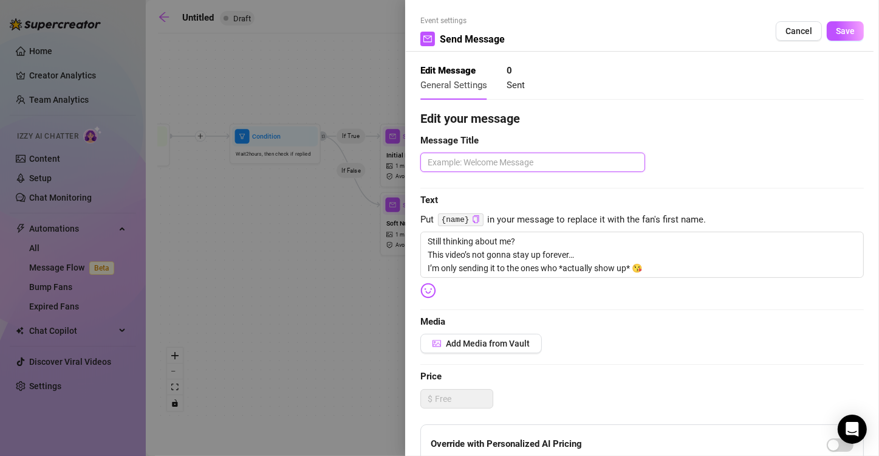
click at [541, 164] on textarea at bounding box center [532, 162] width 225 height 19
click at [495, 344] on span "Add Media from Vault" at bounding box center [488, 343] width 84 height 10
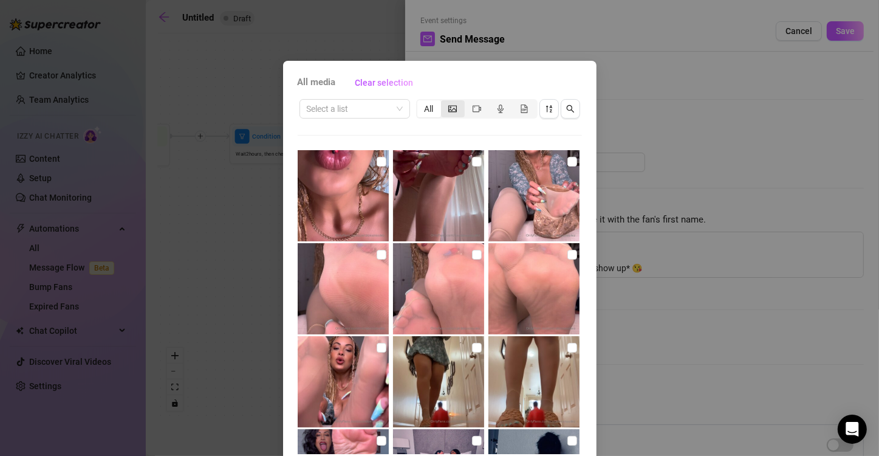
click at [451, 106] on icon "picture" at bounding box center [452, 108] width 9 height 7
click at [444, 102] on input "segmented control" at bounding box center [444, 102] width 0 height 0
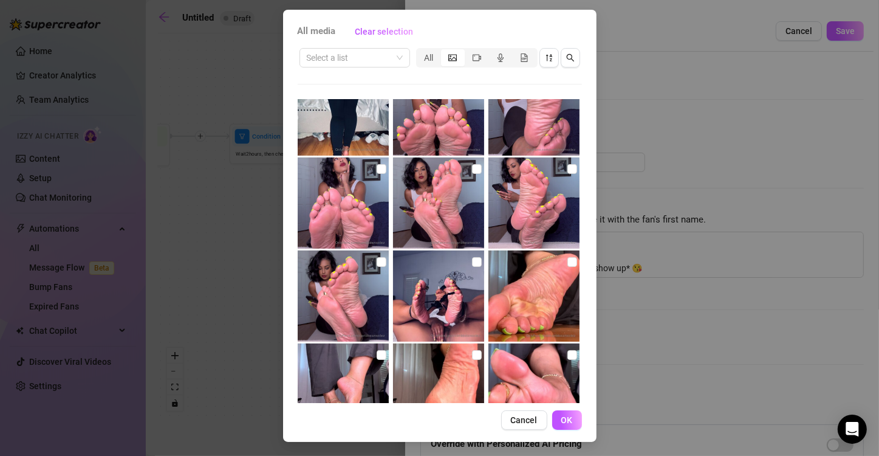
scroll to position [2916, 0]
click at [377, 164] on input "checkbox" at bounding box center [382, 169] width 10 height 10
click at [563, 420] on span "OK" at bounding box center [567, 420] width 12 height 10
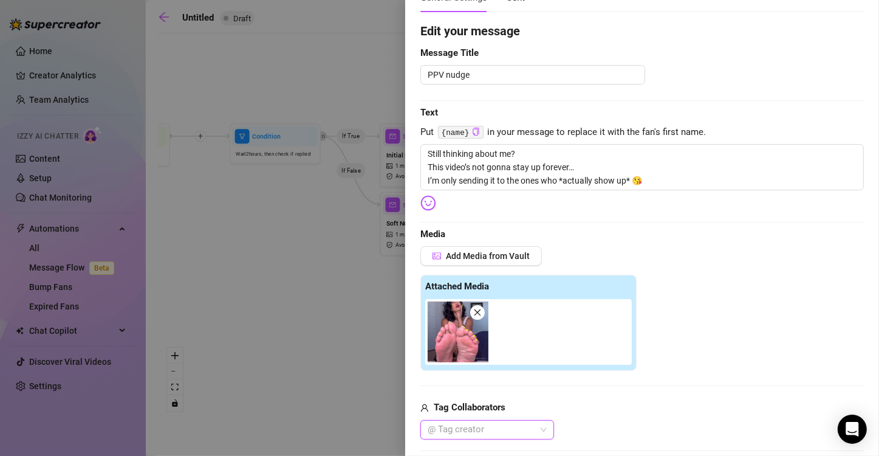
scroll to position [87, 0]
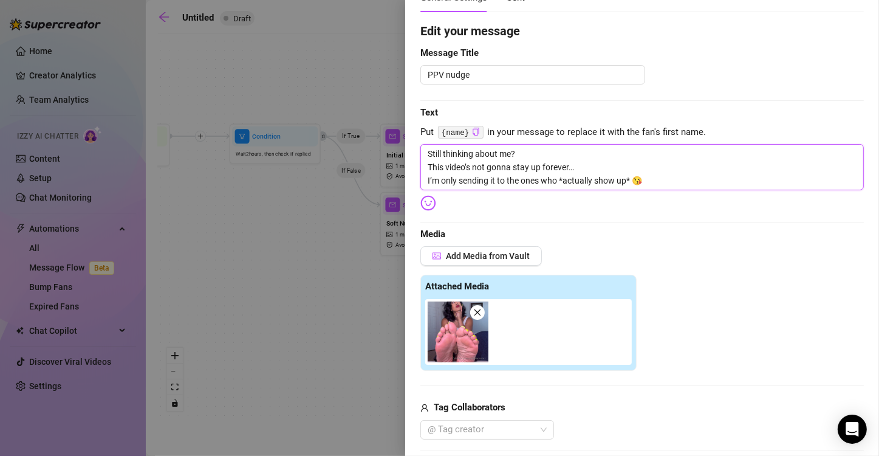
click at [513, 147] on textarea "Still thinking about me? This video’s not gonna stay up forever… I’m only sendi…" at bounding box center [642, 167] width 444 height 46
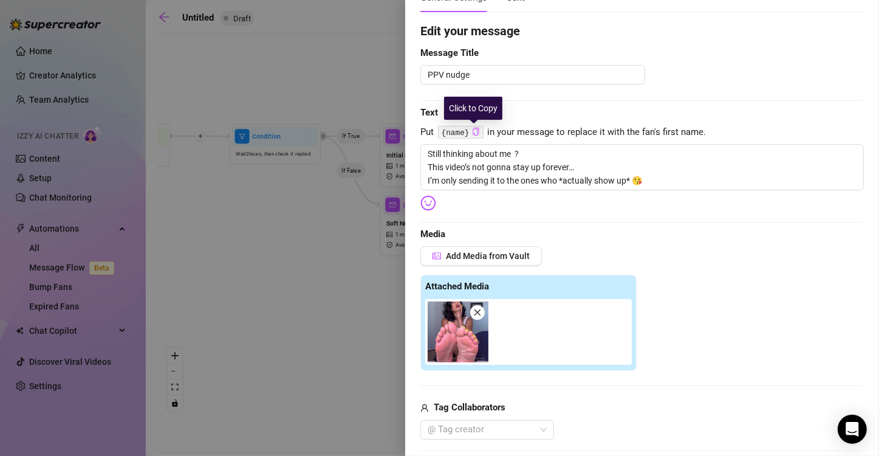
click at [476, 132] on icon "copy" at bounding box center [476, 132] width 8 height 8
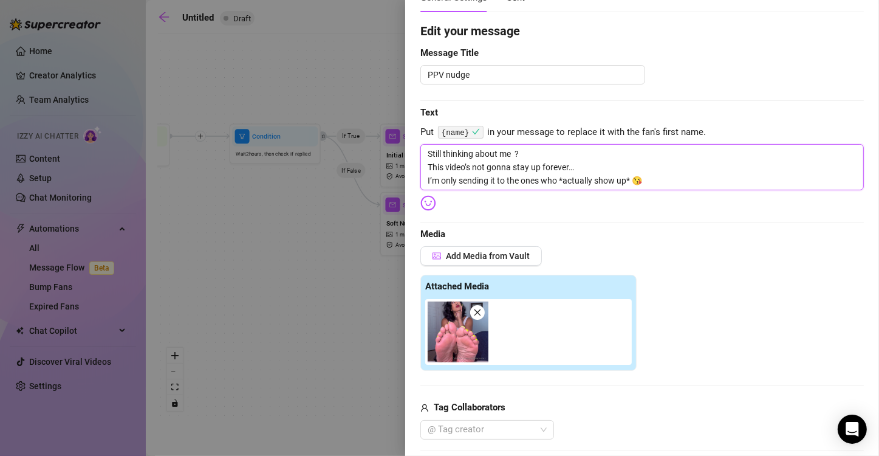
click at [515, 149] on textarea "Still thinking about me ? This video’s not gonna stay up forever… I’m only send…" at bounding box center [642, 167] width 444 height 46
click at [513, 152] on textarea "Still thinking about me ? This video’s not gonna stay up forever… I’m only send…" at bounding box center [642, 167] width 444 height 46
paste textarea "{name}"
click at [478, 310] on icon "close" at bounding box center [477, 312] width 9 height 9
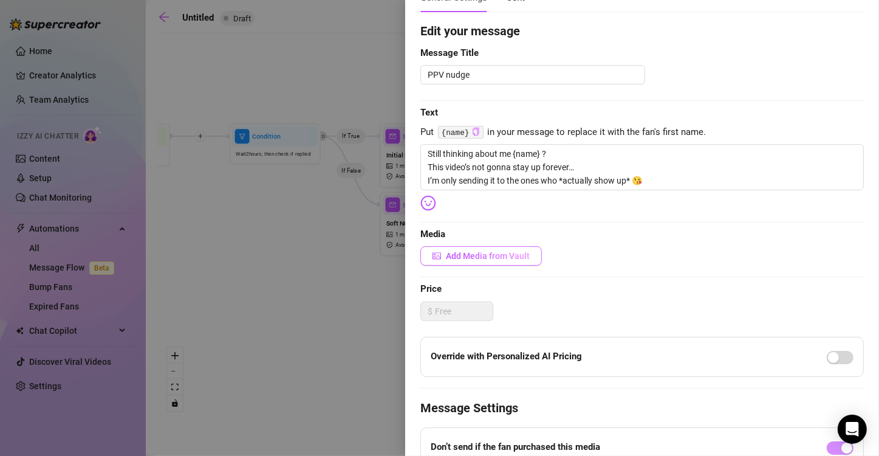
click at [499, 258] on span "Add Media from Vault" at bounding box center [488, 256] width 84 height 10
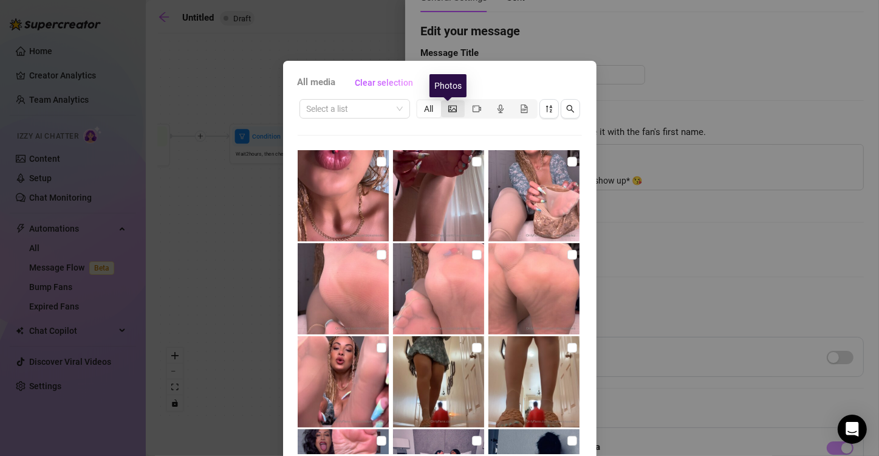
click at [448, 108] on icon "picture" at bounding box center [452, 109] width 9 height 9
click at [444, 102] on input "segmented control" at bounding box center [444, 102] width 0 height 0
click at [448, 107] on icon "picture" at bounding box center [452, 108] width 9 height 7
click at [444, 102] on input "segmented control" at bounding box center [444, 102] width 0 height 0
click at [360, 108] on input "search" at bounding box center [349, 109] width 85 height 18
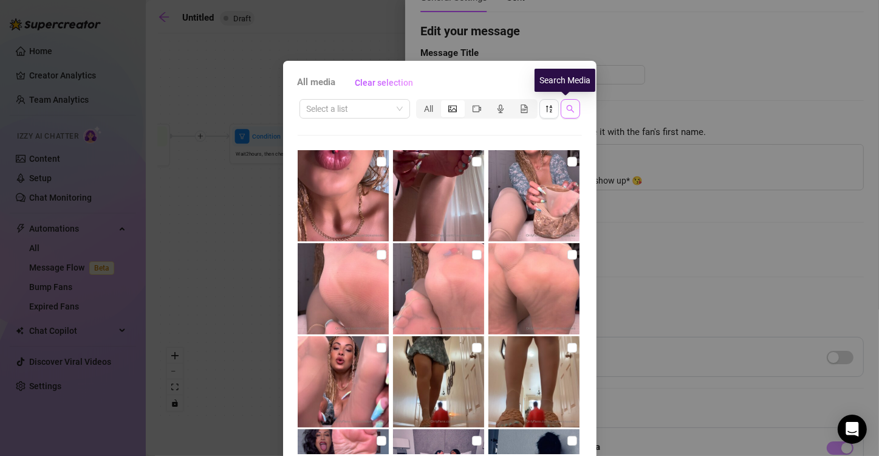
click at [567, 105] on icon "search" at bounding box center [570, 109] width 9 height 9
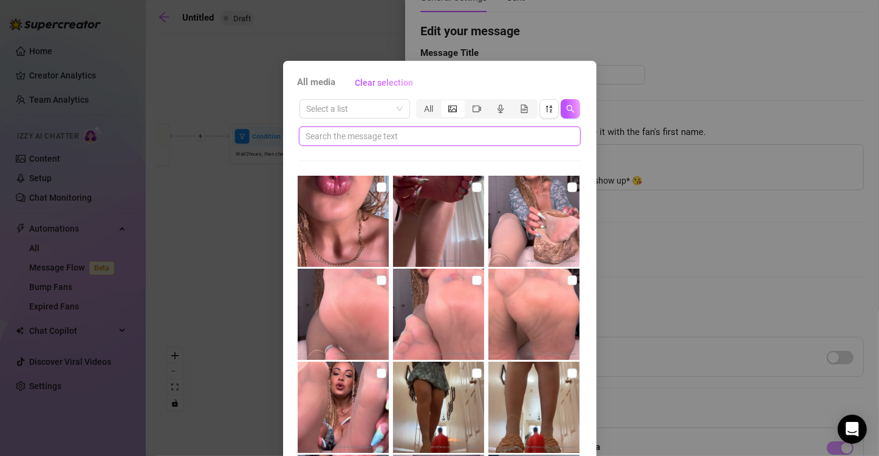
click at [513, 134] on input "text" at bounding box center [435, 135] width 258 height 13
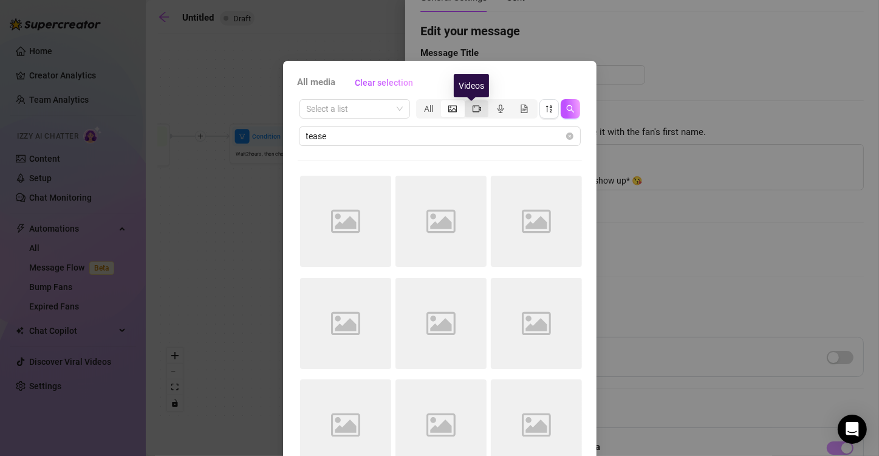
click at [473, 111] on icon "video-camera" at bounding box center [477, 109] width 9 height 9
click at [468, 102] on input "segmented control" at bounding box center [468, 102] width 0 height 0
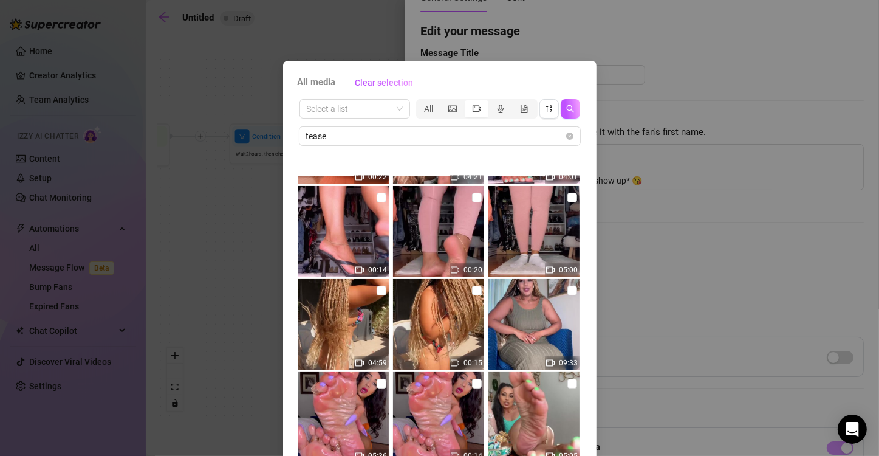
scroll to position [453, 0]
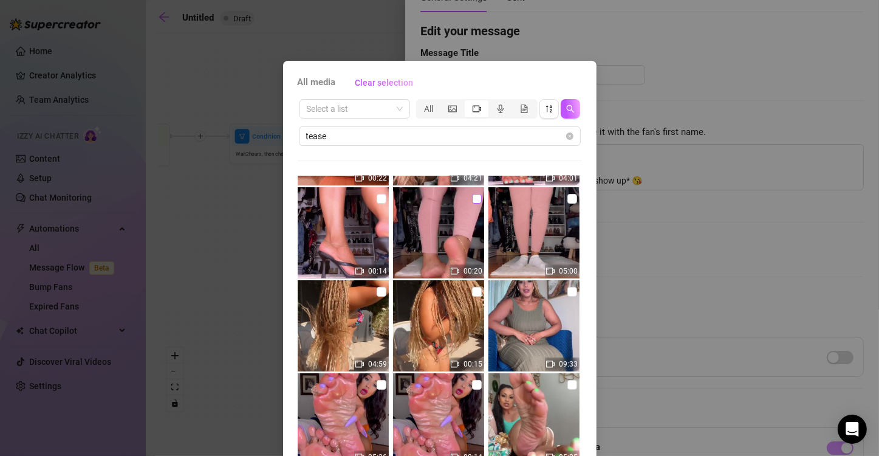
click at [472, 199] on input "checkbox" at bounding box center [477, 199] width 10 height 10
click at [567, 197] on input "checkbox" at bounding box center [572, 199] width 10 height 10
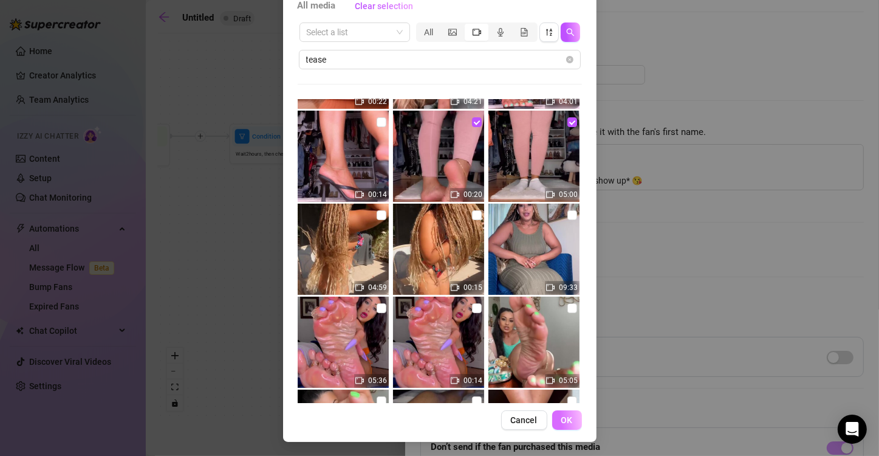
click at [561, 418] on span "OK" at bounding box center [567, 420] width 12 height 10
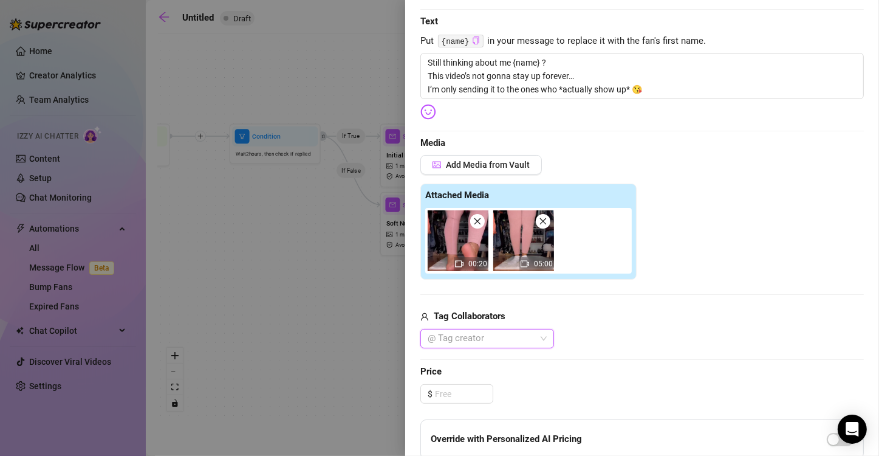
scroll to position [182, 0]
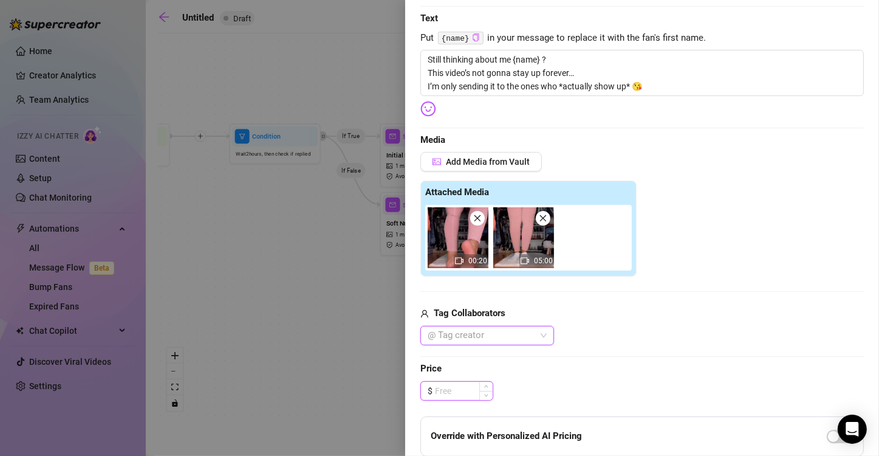
click at [451, 391] on input at bounding box center [464, 391] width 58 height 18
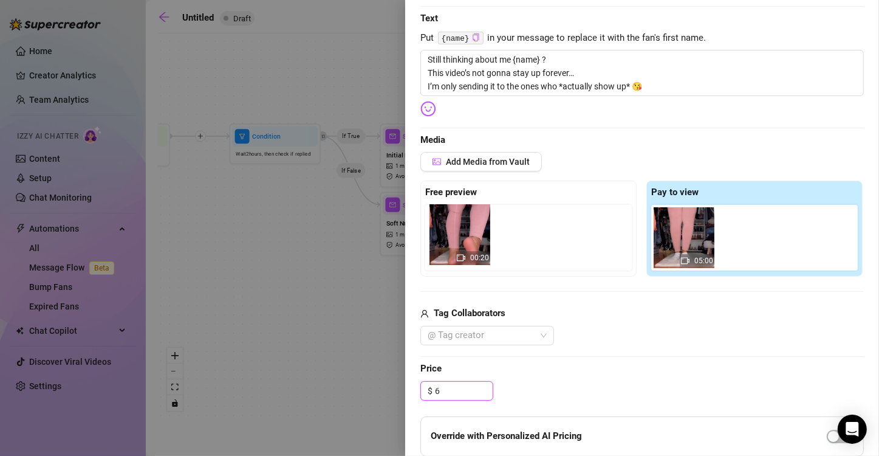
drag, startPoint x: 690, startPoint y: 242, endPoint x: 466, endPoint y: 242, distance: 224.2
click at [466, 242] on div "Free preview Pay to view 00:20 05:00" at bounding box center [642, 228] width 444 height 96
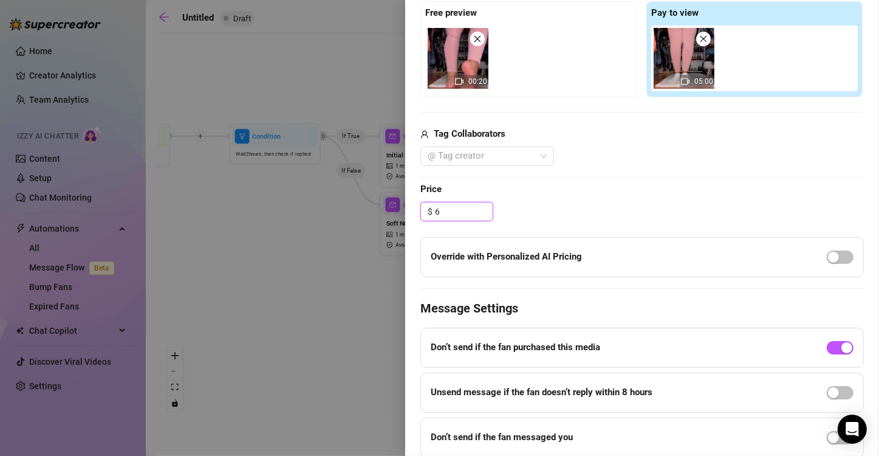
scroll to position [406, 0]
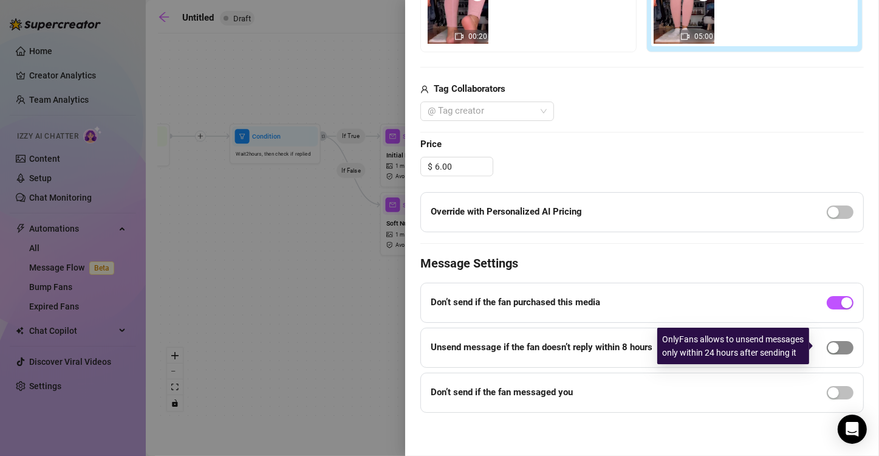
click at [829, 343] on button "button" at bounding box center [840, 347] width 27 height 13
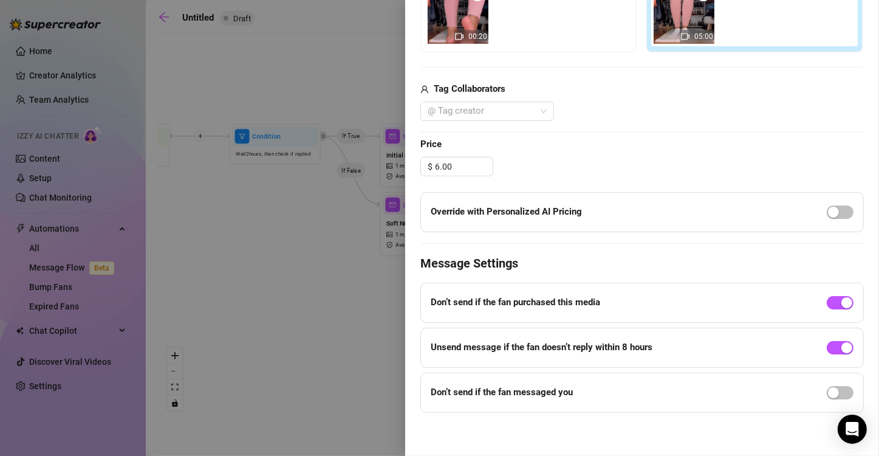
scroll to position [0, 0]
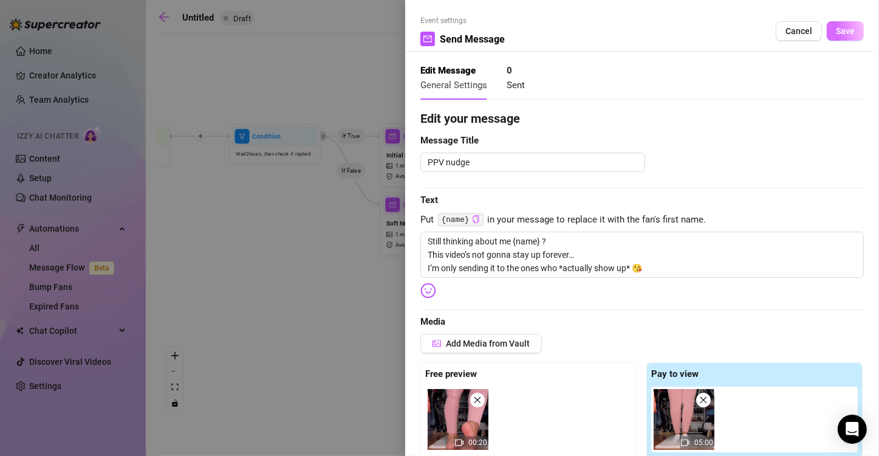
click at [836, 27] on span "Save" at bounding box center [845, 31] width 19 height 10
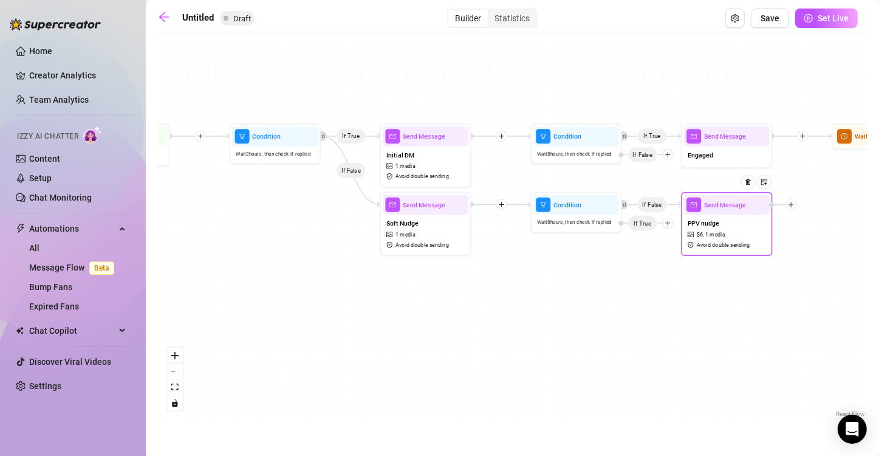
click at [792, 203] on icon "plus" at bounding box center [791, 204] width 1 height 5
click at [826, 233] on div "Message" at bounding box center [836, 237] width 67 height 16
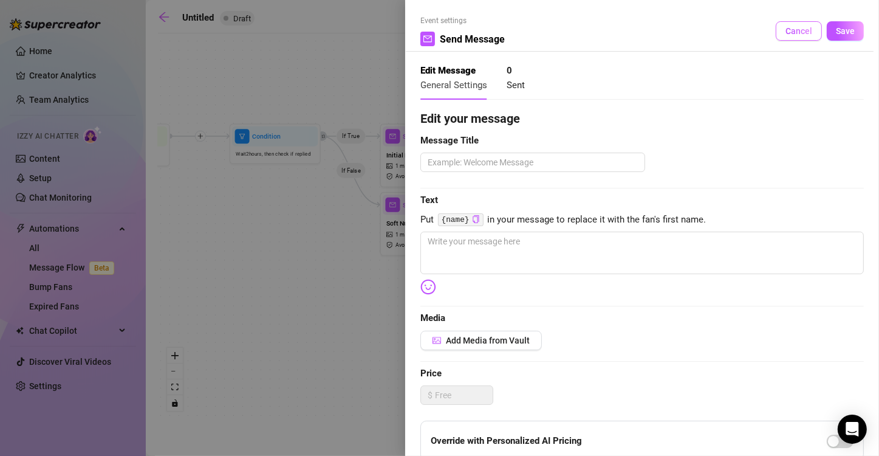
click at [786, 34] on span "Cancel" at bounding box center [799, 31] width 27 height 10
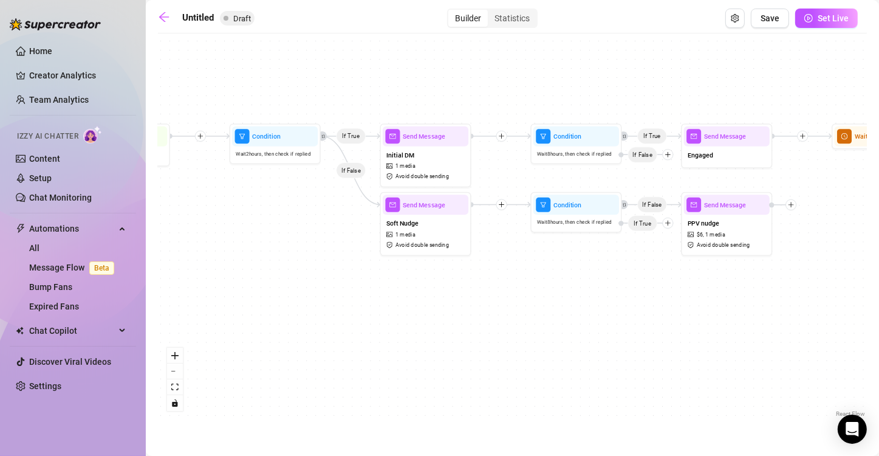
click at [793, 211] on div "If True If False If True If False Send Message PPV nudge $ 6 , 1 media Avoid do…" at bounding box center [512, 229] width 709 height 380
click at [793, 205] on icon "plus" at bounding box center [791, 205] width 7 height 7
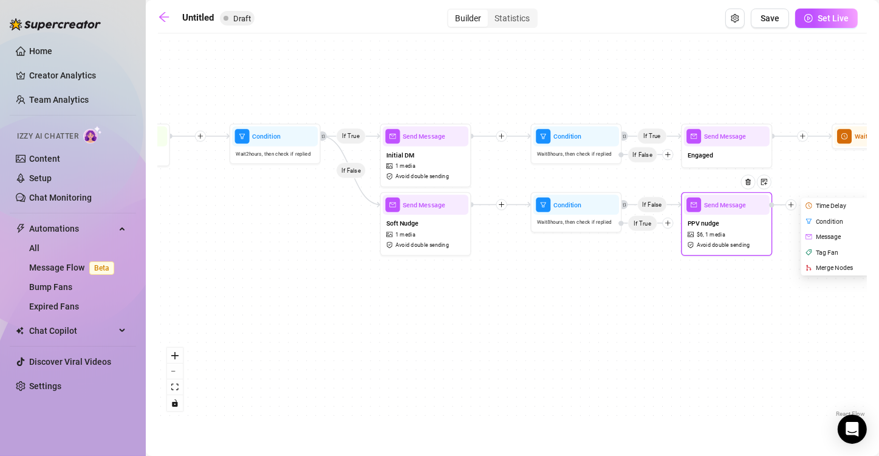
click at [837, 199] on div "Time Delay" at bounding box center [836, 206] width 67 height 16
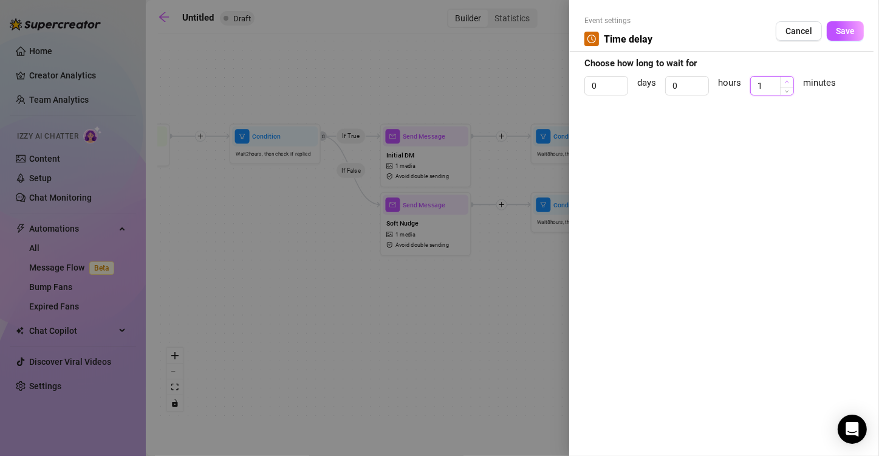
click at [784, 78] on span "Increase Value" at bounding box center [786, 82] width 13 height 11
click at [787, 80] on icon "up" at bounding box center [787, 82] width 4 height 4
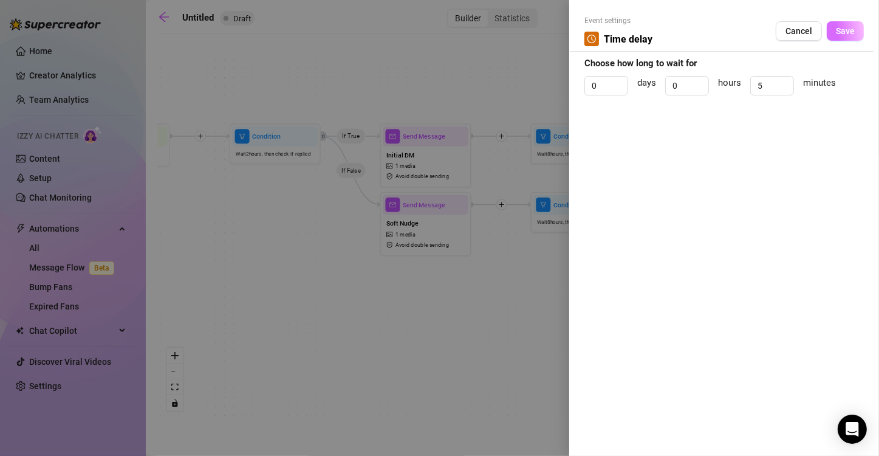
click at [849, 34] on span "Save" at bounding box center [845, 31] width 19 height 10
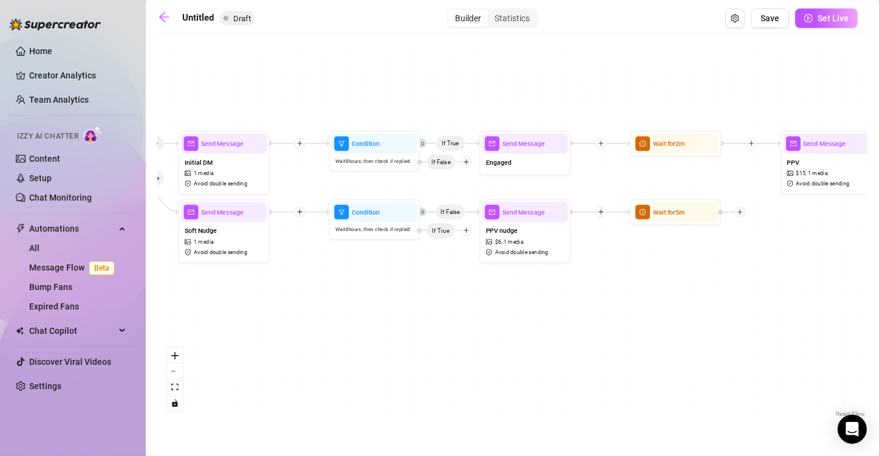
drag, startPoint x: 742, startPoint y: 324, endPoint x: 540, endPoint y: 332, distance: 201.8
click at [540, 332] on div "If True If False If True If False Wait for 5m Send Message PPV nudge $ 6 , 1 me…" at bounding box center [512, 229] width 709 height 380
click at [738, 214] on icon "plus" at bounding box center [740, 212] width 7 height 7
click at [769, 244] on div "Message" at bounding box center [785, 244] width 67 height 16
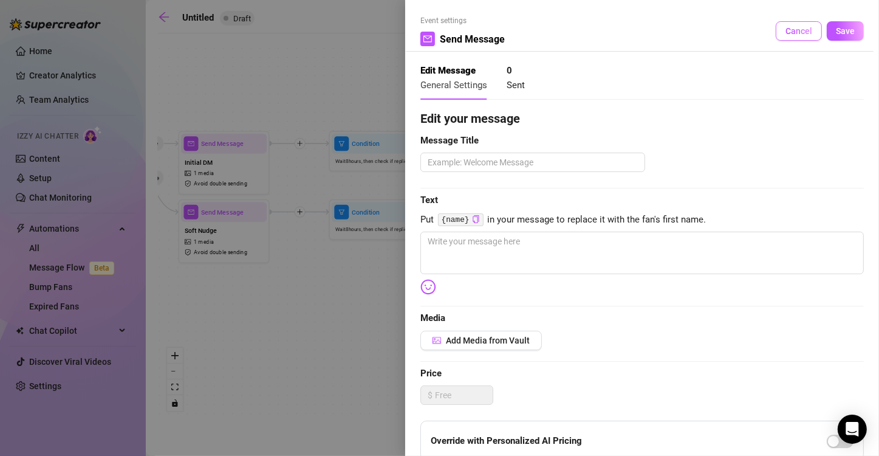
click at [786, 35] on span "Cancel" at bounding box center [799, 31] width 27 height 10
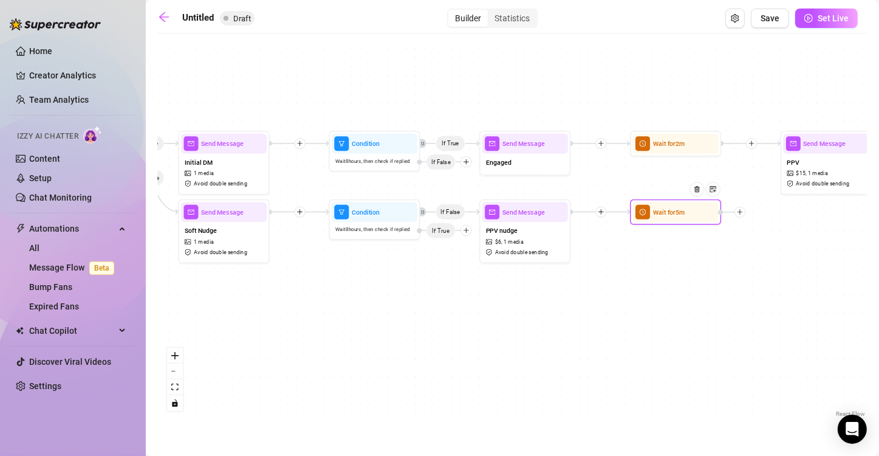
click at [667, 217] on div "Wait for 5m" at bounding box center [676, 212] width 86 height 20
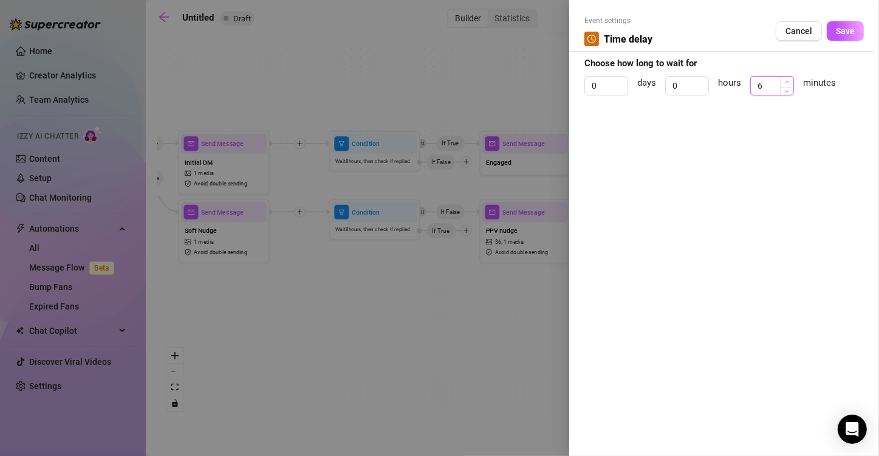
click at [787, 78] on span "Increase Value" at bounding box center [786, 82] width 13 height 11
click at [785, 94] on span "Decrease Value" at bounding box center [786, 89] width 13 height 11
click at [787, 90] on icon "down" at bounding box center [788, 89] width 4 height 2
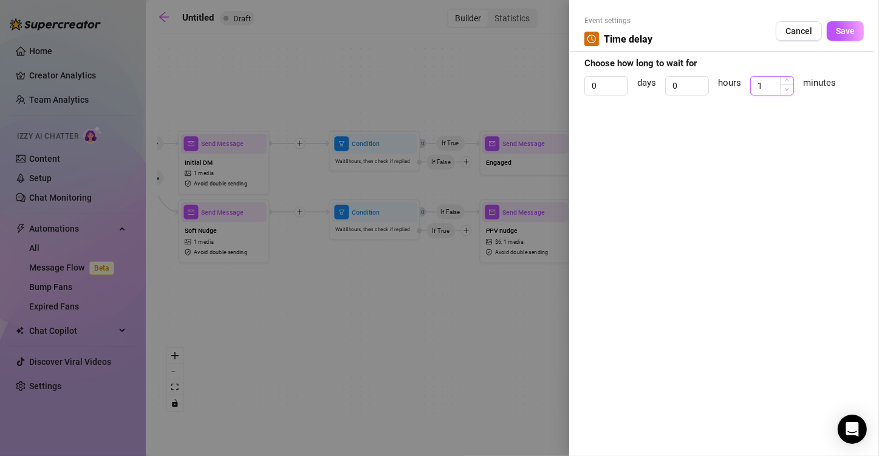
click at [787, 90] on icon "down" at bounding box center [788, 89] width 4 height 2
click at [699, 81] on span "Increase Value" at bounding box center [701, 82] width 13 height 11
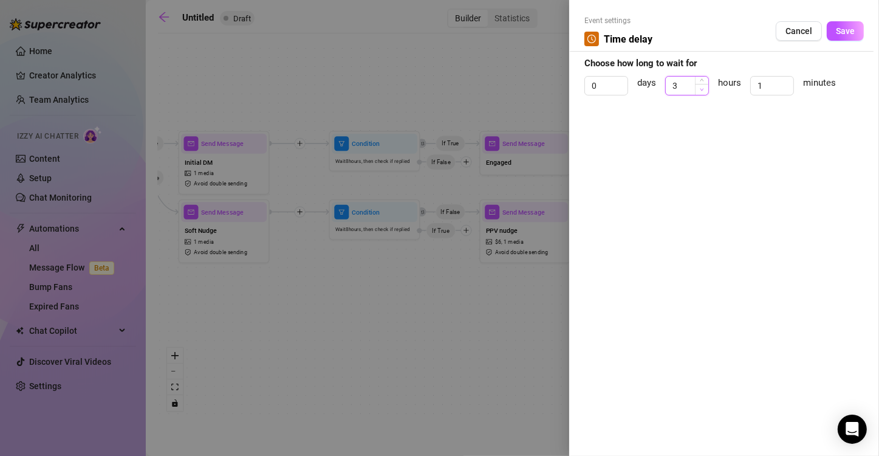
click at [704, 89] on span "Decrease Value" at bounding box center [701, 89] width 13 height 11
click at [789, 81] on icon "up" at bounding box center [787, 82] width 4 height 4
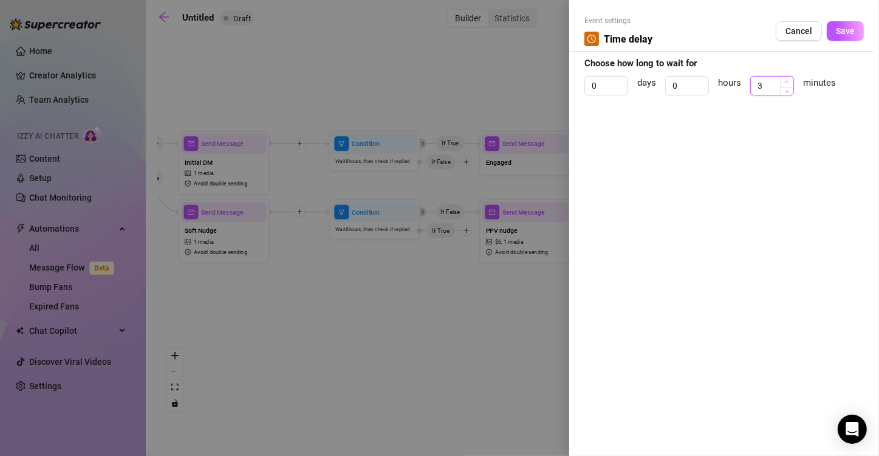
click at [789, 81] on icon "up" at bounding box center [787, 82] width 4 height 4
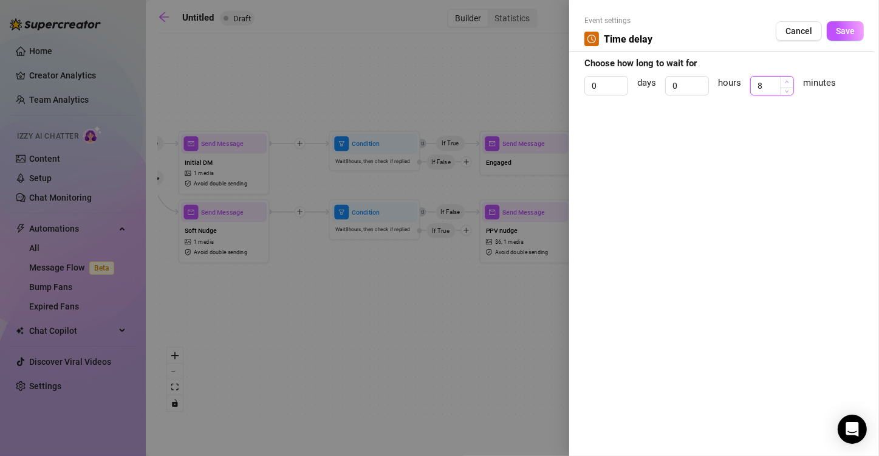
click at [789, 81] on icon "up" at bounding box center [787, 82] width 4 height 4
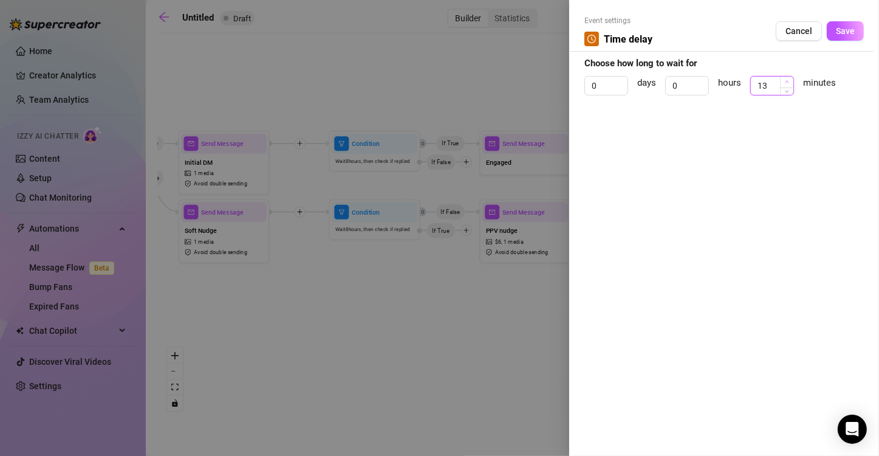
click at [789, 81] on icon "up" at bounding box center [787, 82] width 4 height 4
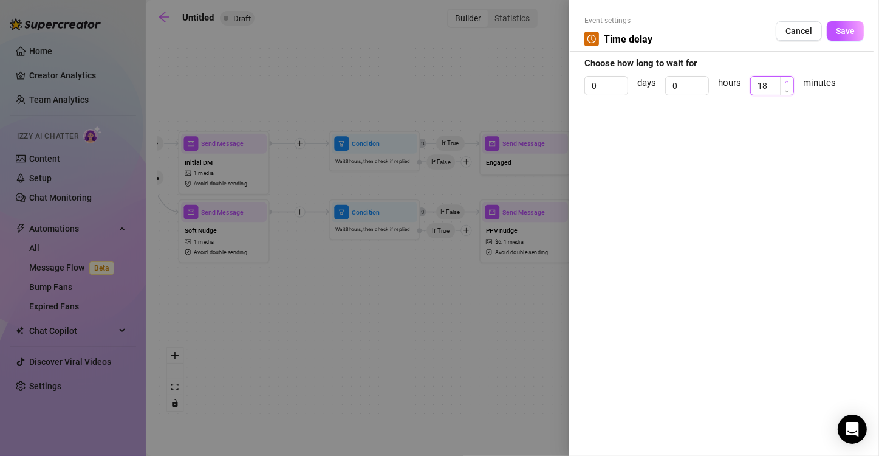
click at [789, 81] on icon "up" at bounding box center [787, 82] width 4 height 4
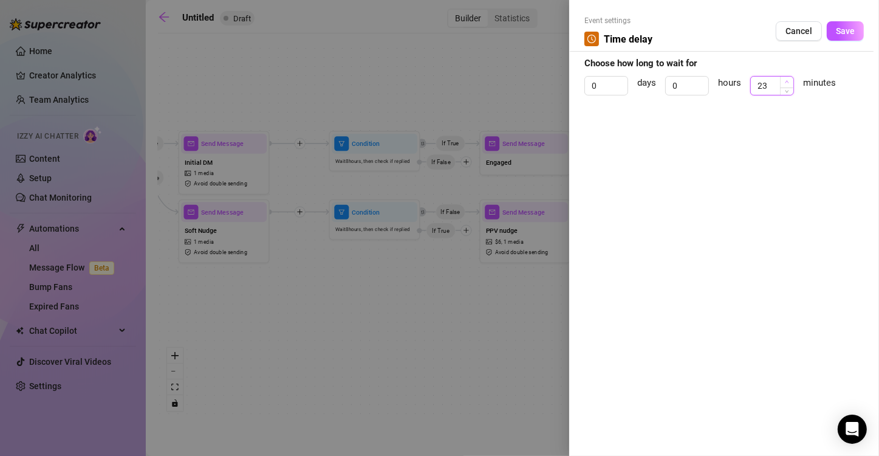
click at [789, 81] on icon "up" at bounding box center [787, 82] width 4 height 4
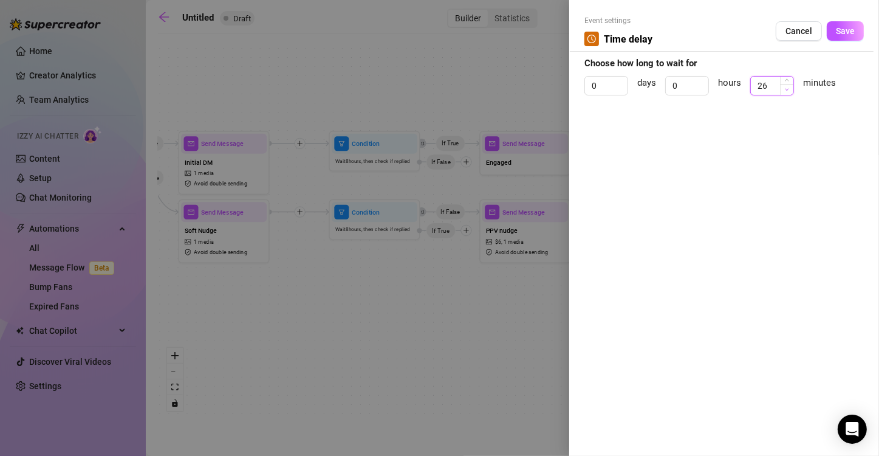
click at [784, 90] on span "Decrease Value" at bounding box center [786, 89] width 13 height 11
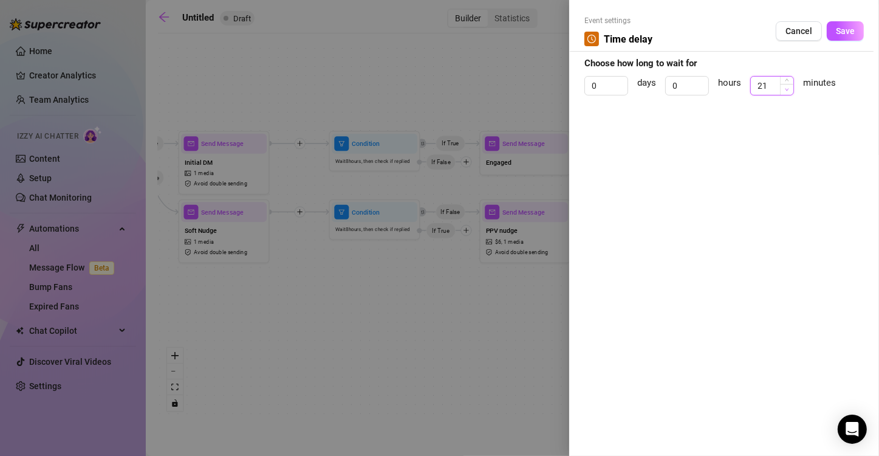
click at [784, 90] on span "Decrease Value" at bounding box center [786, 89] width 13 height 11
click at [789, 80] on span "Increase Value" at bounding box center [786, 82] width 13 height 11
click at [786, 90] on icon "down" at bounding box center [787, 89] width 4 height 4
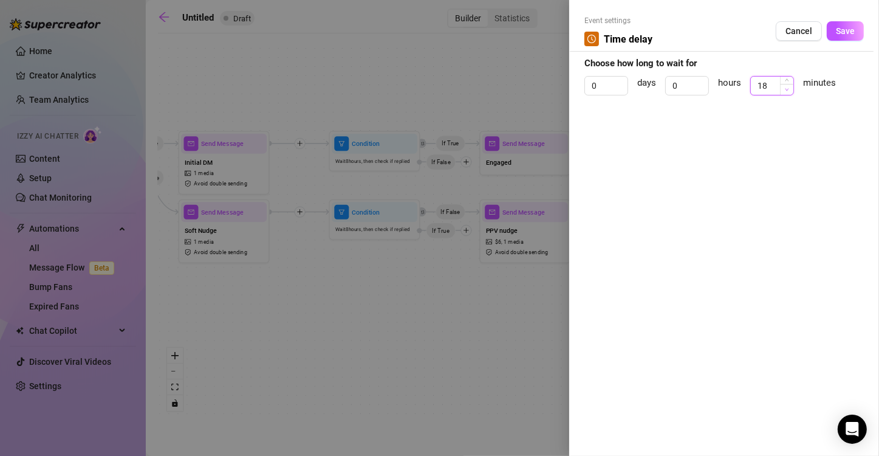
click at [786, 90] on icon "down" at bounding box center [787, 89] width 4 height 4
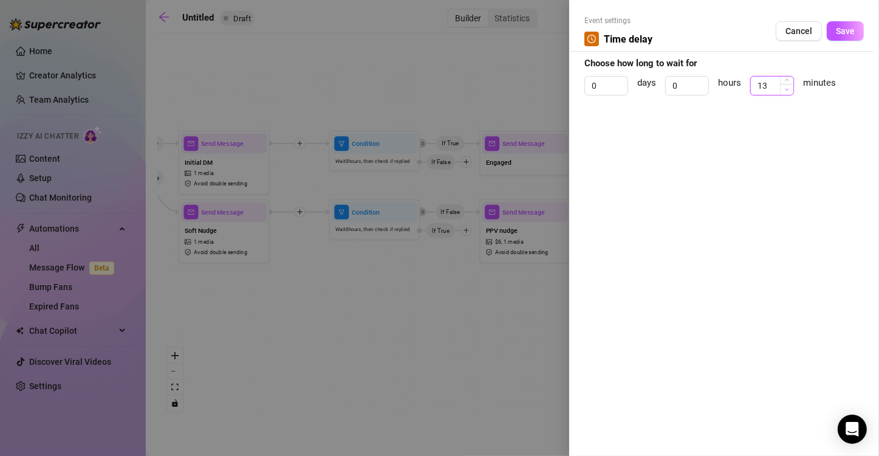
click at [786, 90] on icon "down" at bounding box center [787, 89] width 4 height 4
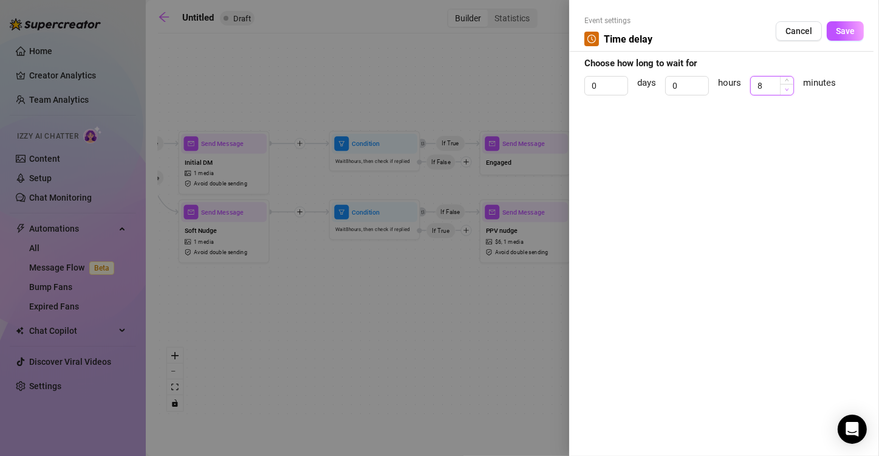
click at [786, 90] on icon "down" at bounding box center [787, 89] width 4 height 4
click at [846, 36] on span "Save" at bounding box center [845, 31] width 19 height 10
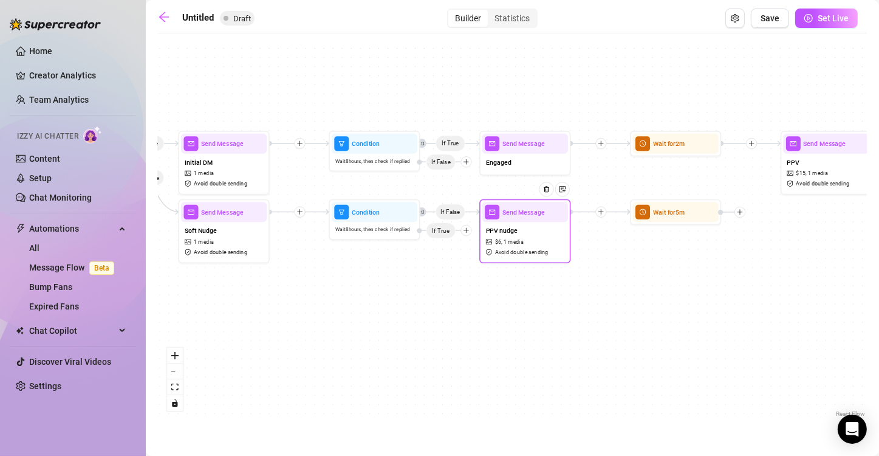
click at [543, 214] on div at bounding box center [549, 196] width 39 height 47
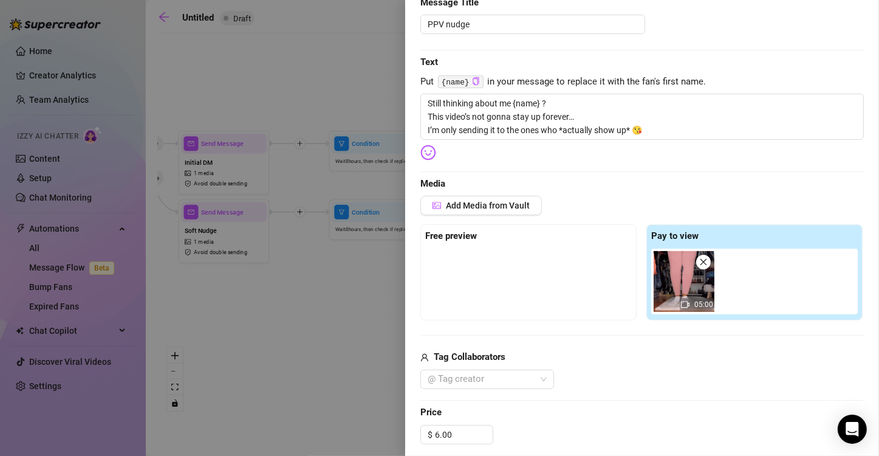
scroll to position [139, 0]
drag, startPoint x: 451, startPoint y: 434, endPoint x: 416, endPoint y: 427, distance: 35.4
click at [416, 427] on div "Event settings Send Message Cancel Save Edit Message General Settings 0 Sent 0 …" at bounding box center [642, 228] width 474 height 456
click at [601, 393] on div "Edit your message Message Title PPV nudge Text Put {name} in your message to re…" at bounding box center [642, 325] width 444 height 708
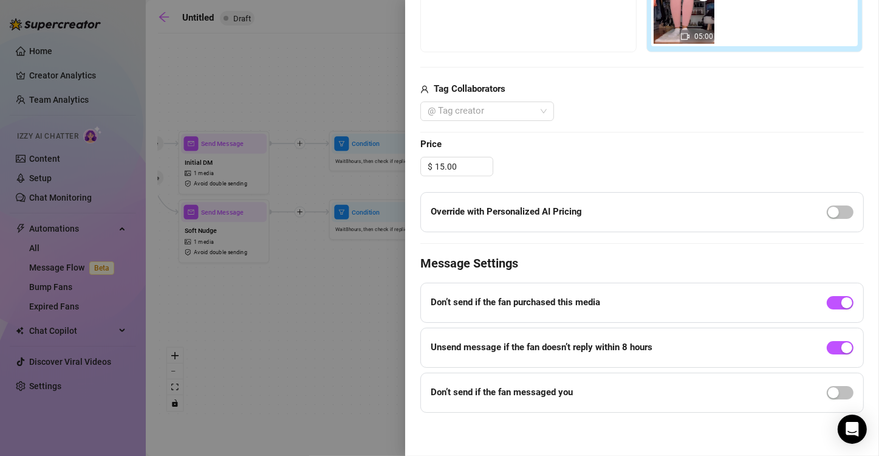
scroll to position [0, 0]
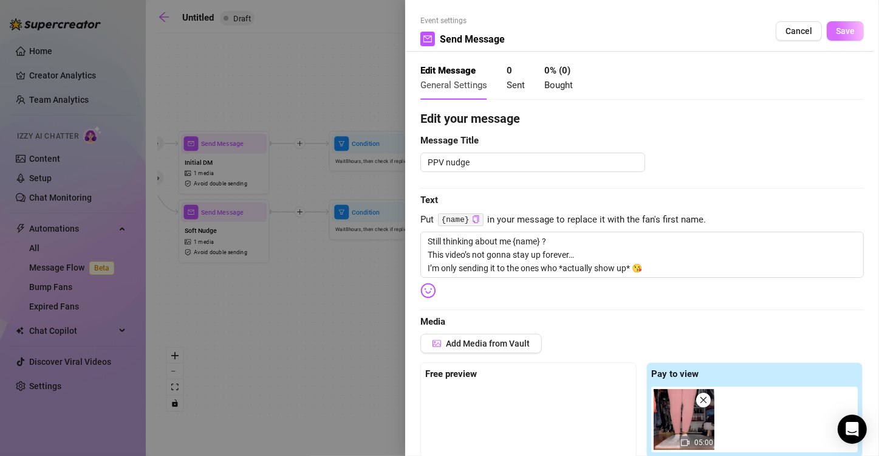
click at [836, 33] on span "Save" at bounding box center [845, 31] width 19 height 10
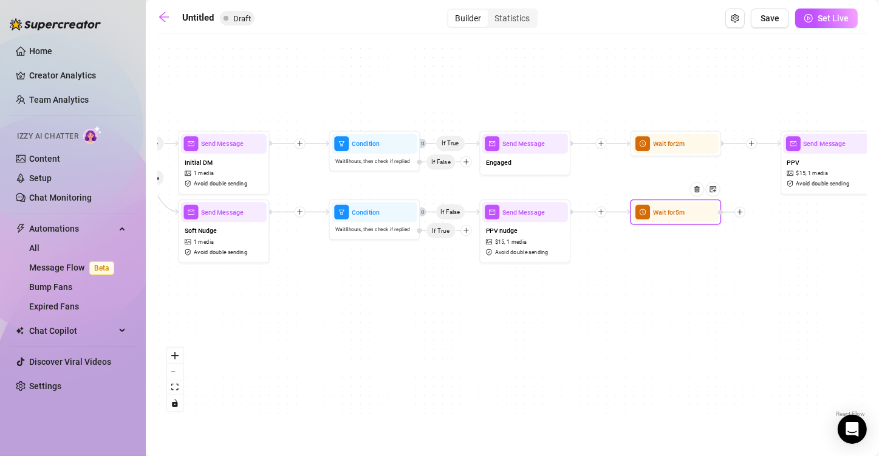
click at [743, 212] on icon "plus" at bounding box center [740, 212] width 7 height 7
click at [765, 241] on div "Message" at bounding box center [785, 244] width 67 height 16
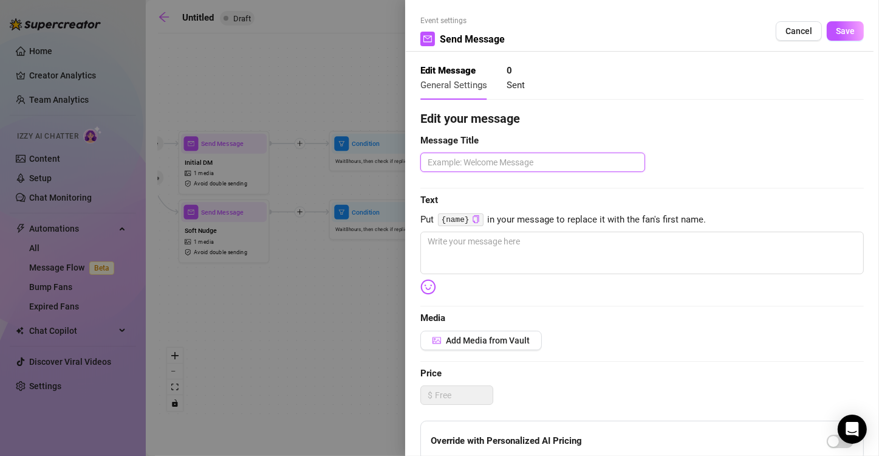
click at [504, 165] on textarea at bounding box center [532, 162] width 225 height 19
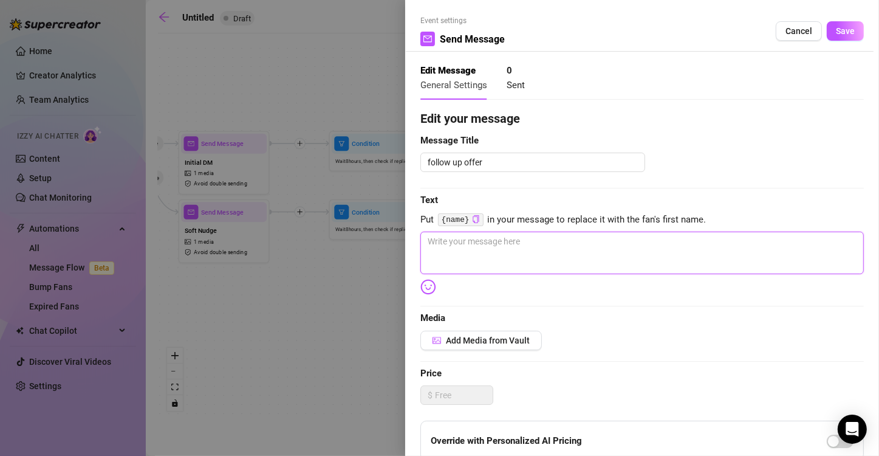
click at [474, 253] on textarea at bounding box center [642, 252] width 444 height 43
paste textarea "You missed your chance to play earlier… but I’m feeling generous. $12 unlock fo…"
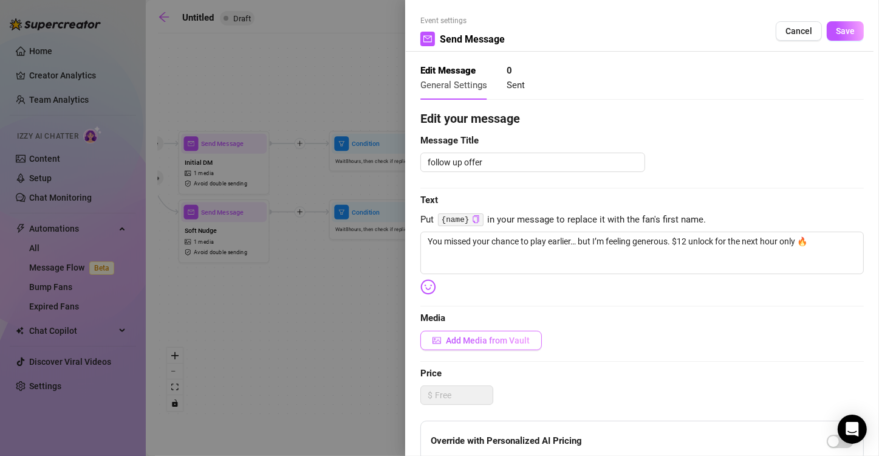
click at [487, 346] on button "Add Media from Vault" at bounding box center [481, 340] width 122 height 19
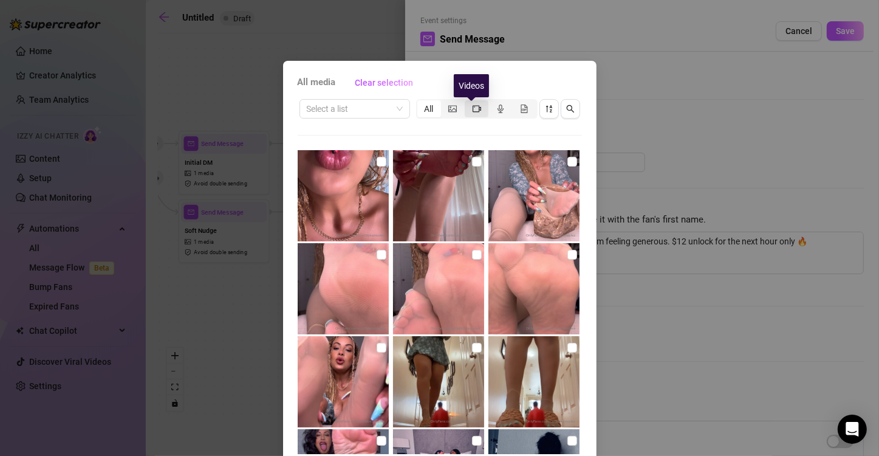
click at [473, 108] on icon "video-camera" at bounding box center [477, 109] width 9 height 9
click at [468, 102] on input "segmented control" at bounding box center [468, 102] width 0 height 0
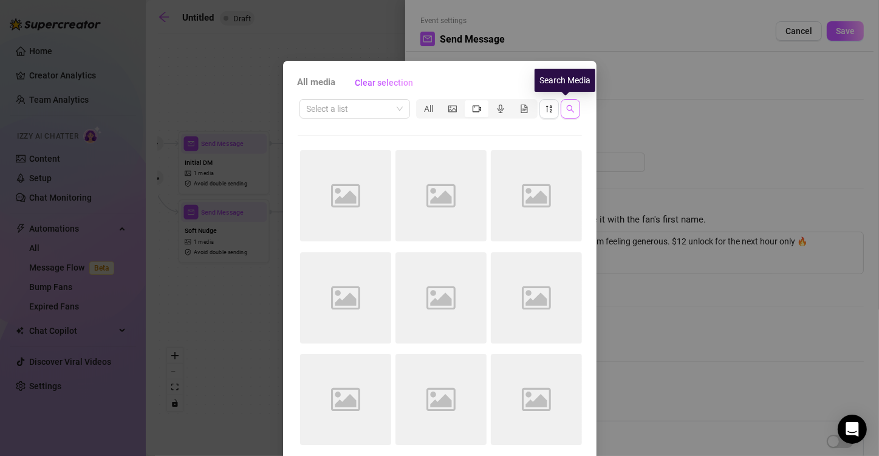
click at [566, 102] on button "button" at bounding box center [570, 108] width 19 height 19
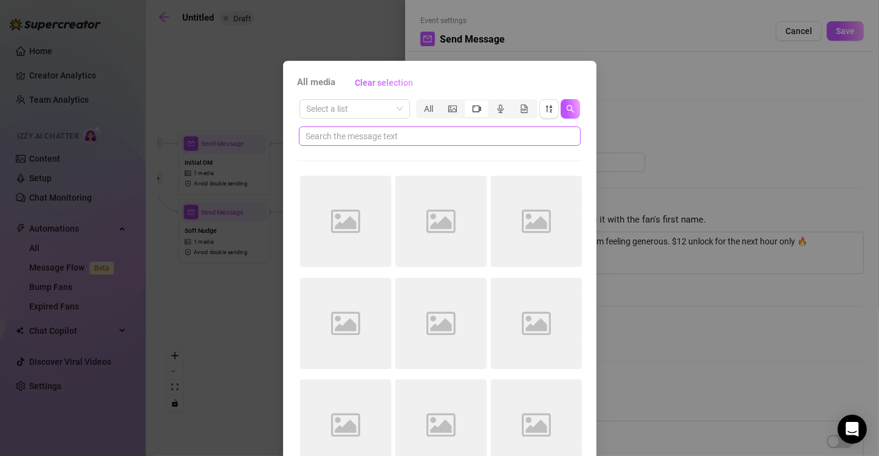
click at [493, 143] on span at bounding box center [440, 135] width 282 height 19
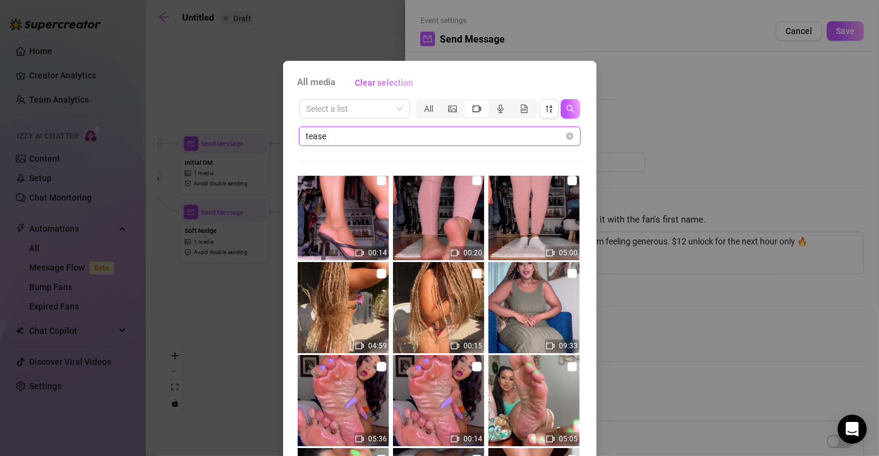
scroll to position [412, 0]
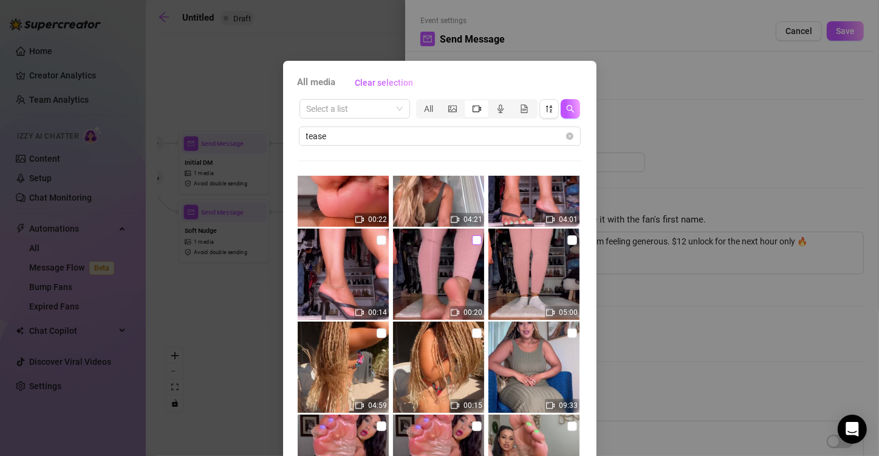
click at [472, 241] on input "checkbox" at bounding box center [477, 240] width 10 height 10
click at [567, 240] on input "checkbox" at bounding box center [572, 240] width 10 height 10
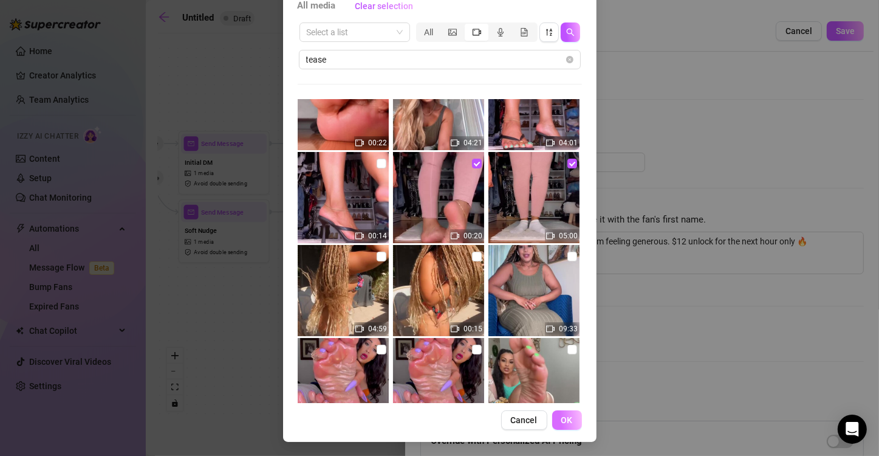
click at [561, 419] on span "OK" at bounding box center [567, 420] width 12 height 10
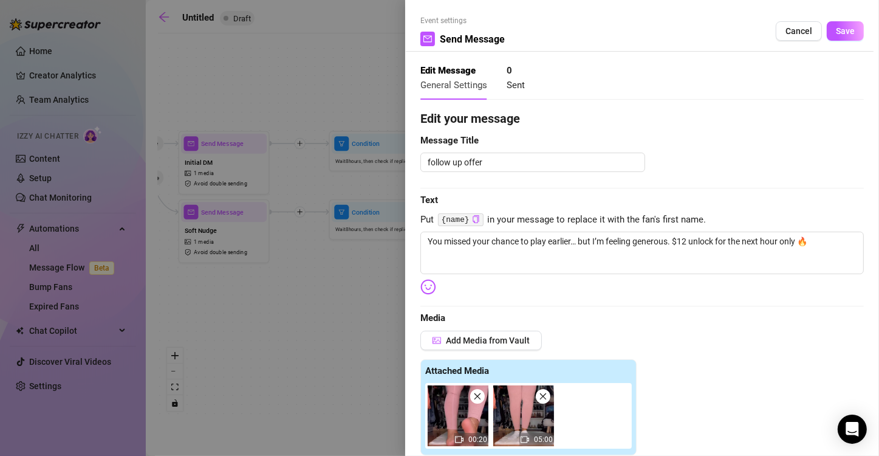
scroll to position [276, 0]
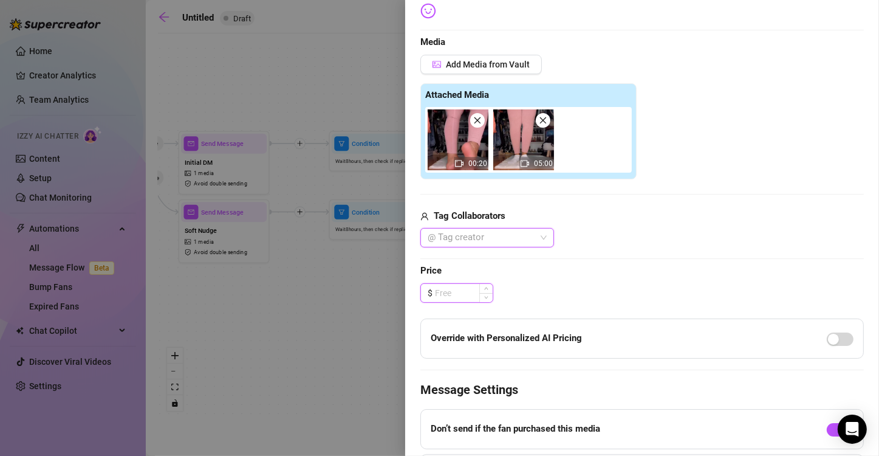
click at [450, 299] on input at bounding box center [464, 293] width 58 height 18
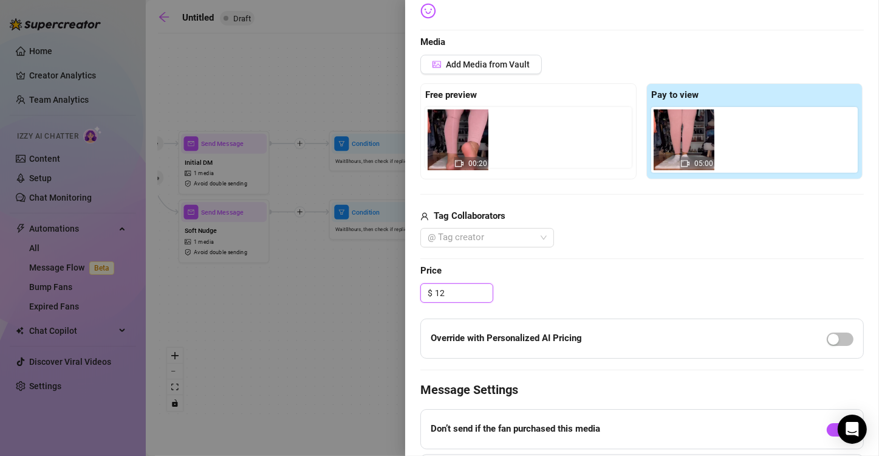
drag, startPoint x: 682, startPoint y: 148, endPoint x: 458, endPoint y: 148, distance: 224.8
click at [458, 148] on div "Free preview Pay to view 00:20 05:00" at bounding box center [642, 131] width 444 height 96
drag, startPoint x: 658, startPoint y: 131, endPoint x: 427, endPoint y: 131, distance: 230.9
click at [427, 131] on div "Free preview Pay to view 00:20 05:00" at bounding box center [642, 131] width 444 height 96
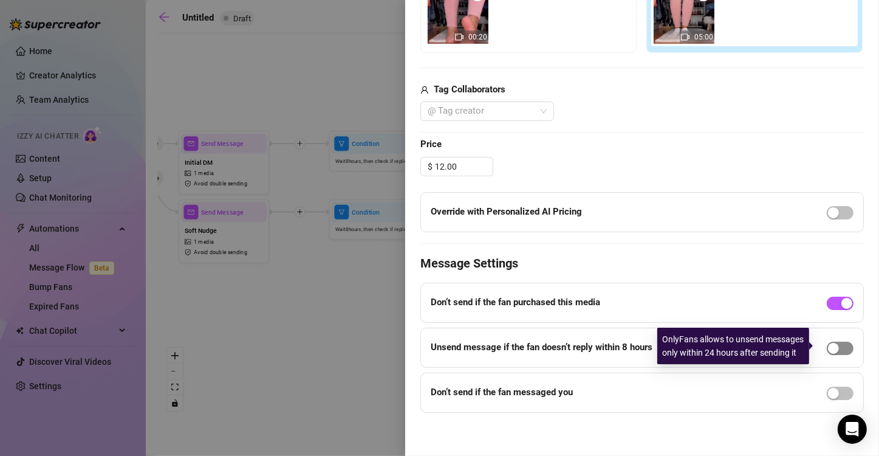
click at [834, 343] on span "button" at bounding box center [840, 347] width 27 height 13
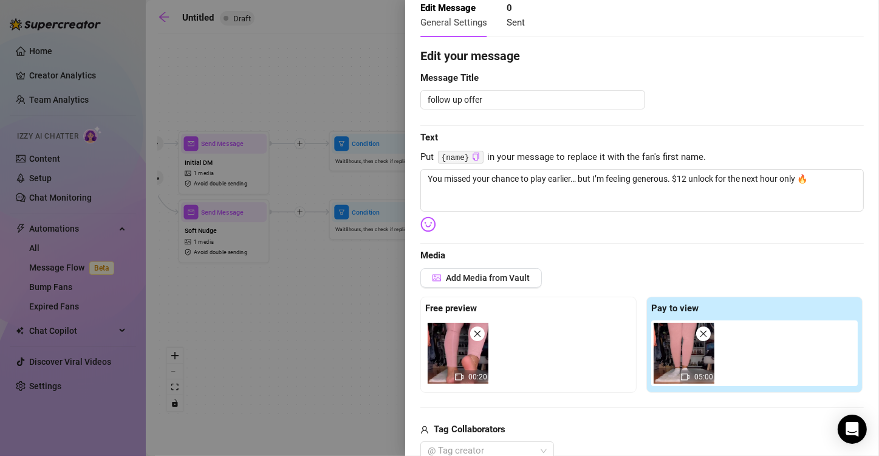
scroll to position [0, 0]
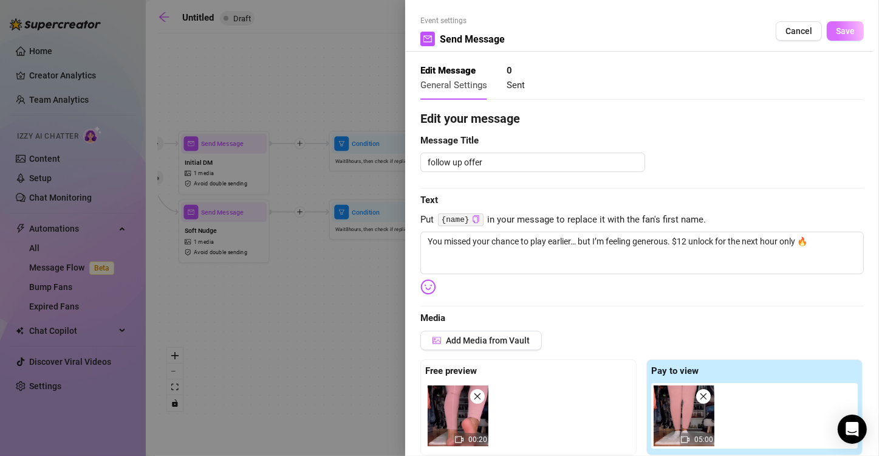
click at [836, 32] on span "Save" at bounding box center [845, 31] width 19 height 10
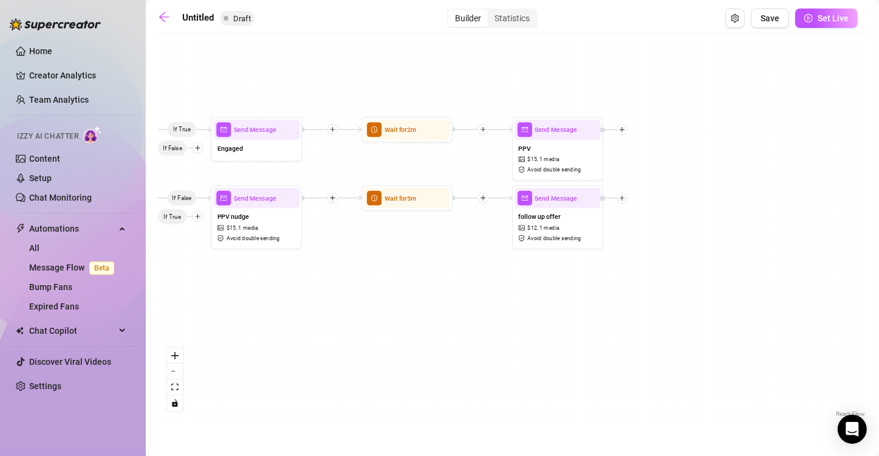
drag, startPoint x: 801, startPoint y: 324, endPoint x: 532, endPoint y: 310, distance: 268.9
click at [532, 310] on div "If True If False If True If False Send Message follow up offer $ 12 , 1 media A…" at bounding box center [512, 229] width 709 height 380
click at [269, 134] on div at bounding box center [281, 114] width 39 height 47
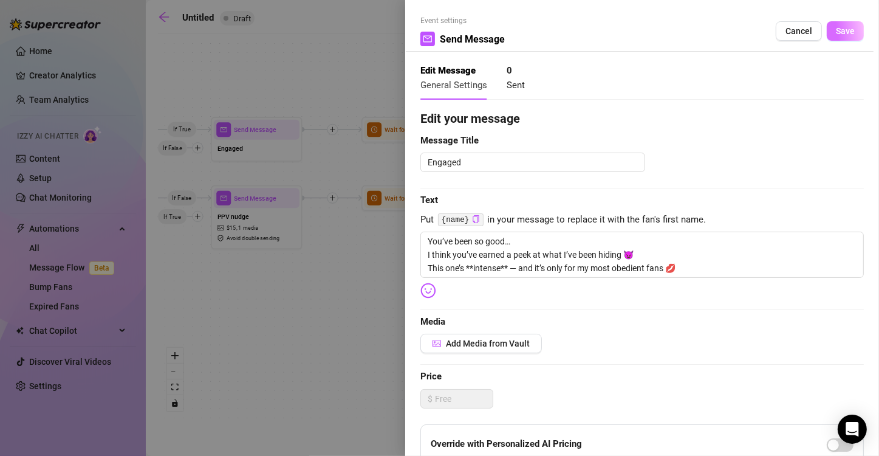
click at [837, 26] on span "Save" at bounding box center [845, 31] width 19 height 10
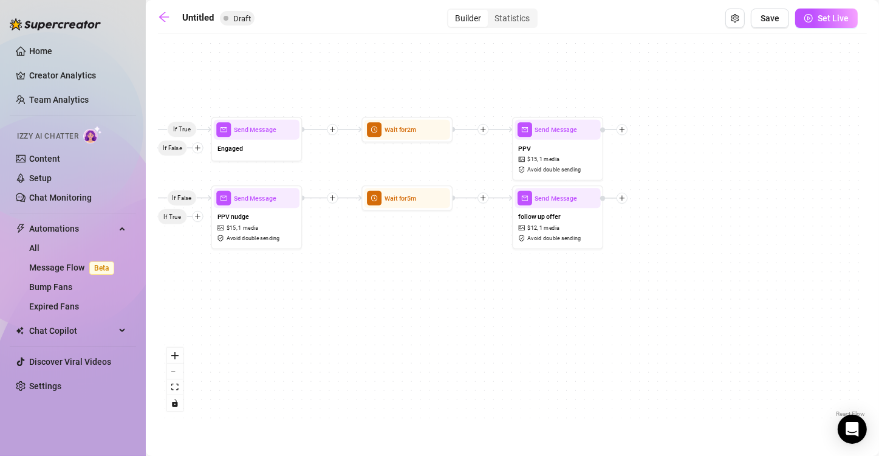
drag, startPoint x: 467, startPoint y: 433, endPoint x: 602, endPoint y: 289, distance: 197.7
click at [467, 428] on main "Untitled Draft Builder Statistics Save Set Live If True If False If True If Fal…" at bounding box center [512, 228] width 733 height 456
click at [770, 19] on span "Save" at bounding box center [770, 18] width 19 height 10
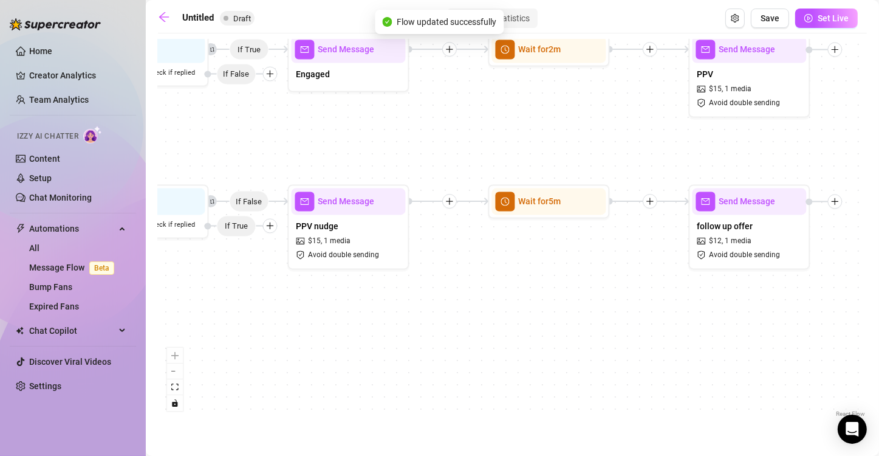
drag, startPoint x: 598, startPoint y: 158, endPoint x: 835, endPoint y: 155, distance: 237.0
click at [835, 155] on div "If True If False If True If False Send Message follow up offer $ 12 , 1 media A…" at bounding box center [512, 229] width 709 height 380
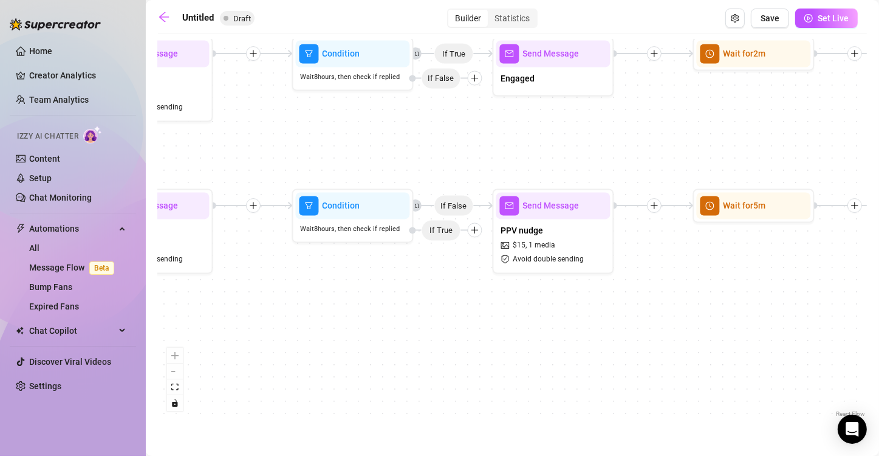
drag, startPoint x: 521, startPoint y: 172, endPoint x: 740, endPoint y: 176, distance: 218.8
click at [740, 176] on div "If True If False If True If False Send Message follow up offer $ 12 , 1 media A…" at bounding box center [512, 229] width 709 height 380
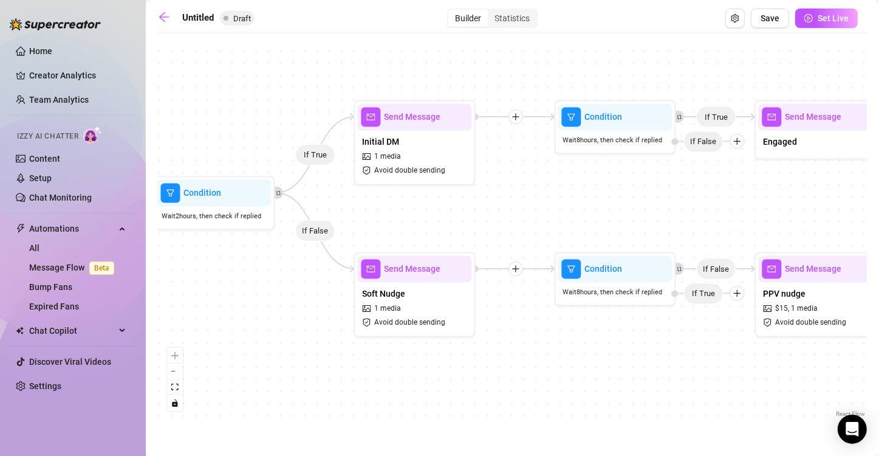
drag, startPoint x: 550, startPoint y: 171, endPoint x: 799, endPoint y: 234, distance: 256.4
click at [799, 234] on div "If True If False If True If False Send Message follow up offer $ 12 , 1 media A…" at bounding box center [512, 229] width 709 height 380
click at [816, 20] on button "Set Live" at bounding box center [826, 18] width 63 height 19
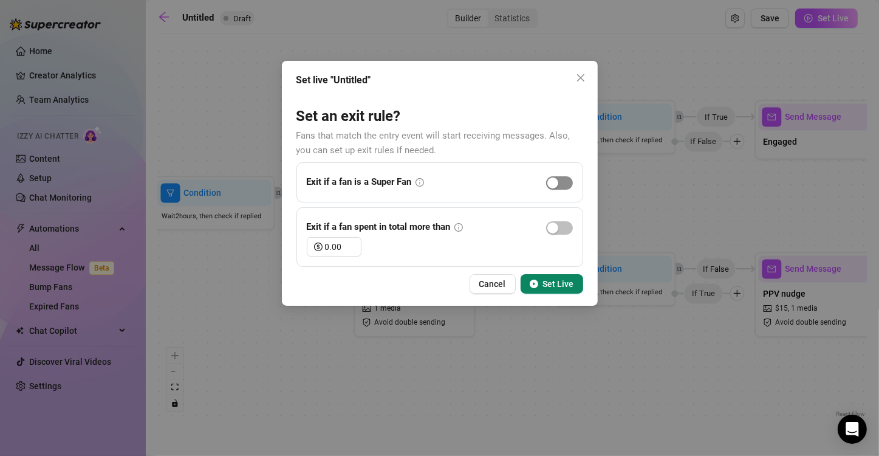
click at [565, 183] on span "button" at bounding box center [559, 182] width 27 height 13
click at [555, 282] on span "Set Live" at bounding box center [558, 284] width 31 height 10
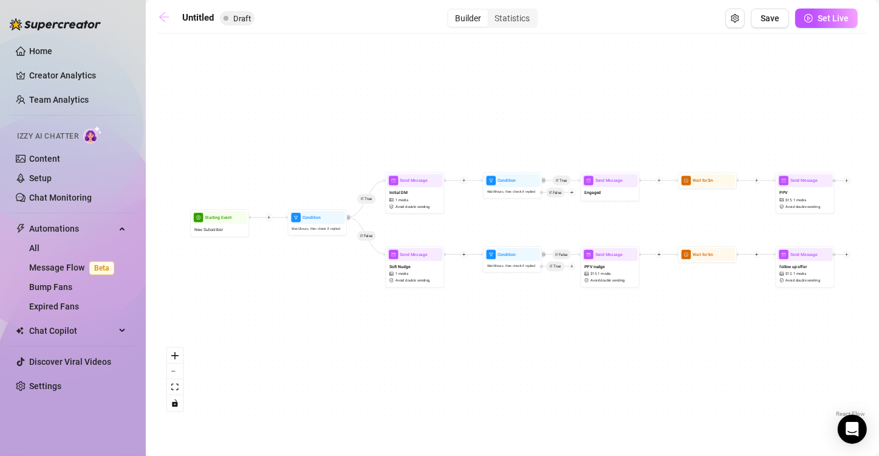
click at [160, 13] on icon "arrow-left" at bounding box center [164, 17] width 12 height 12
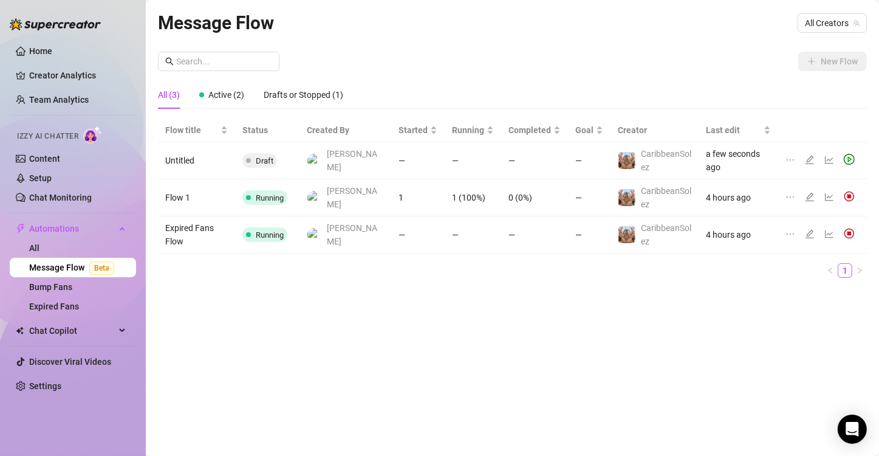
click at [179, 182] on td "Flow 1" at bounding box center [196, 197] width 77 height 37
click at [224, 101] on div "Active (2)" at bounding box center [221, 94] width 45 height 13
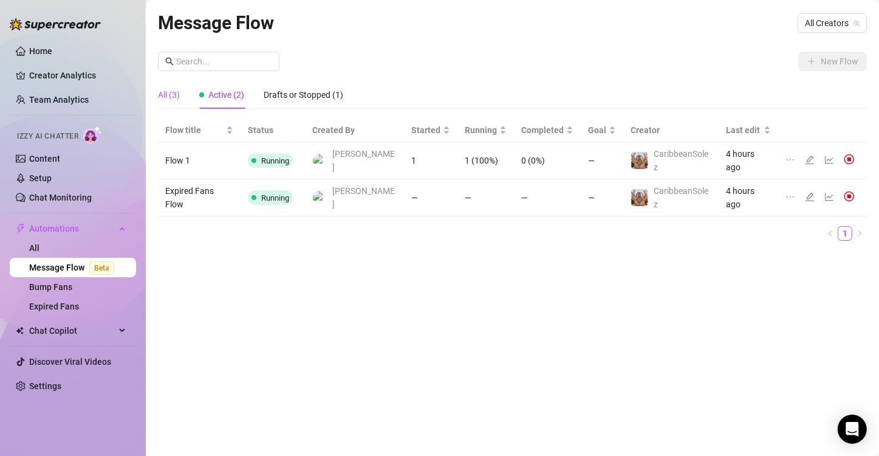
click at [177, 95] on div "All (3)" at bounding box center [169, 94] width 22 height 13
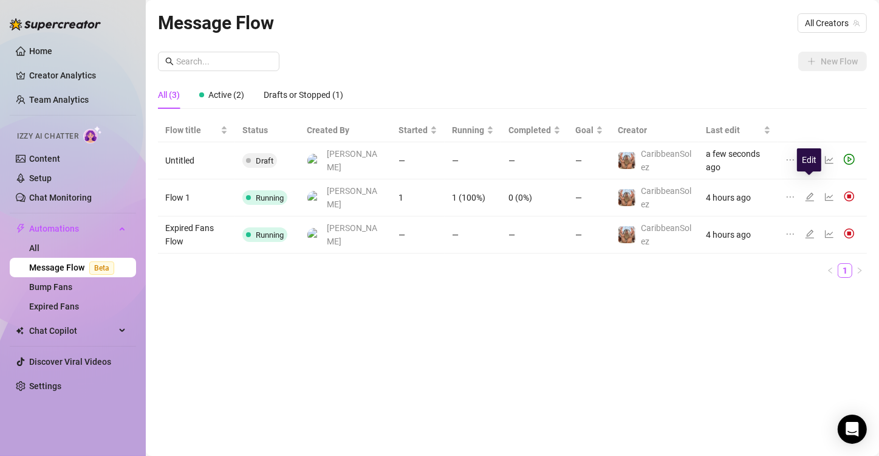
click at [811, 192] on icon "edit" at bounding box center [810, 197] width 10 height 10
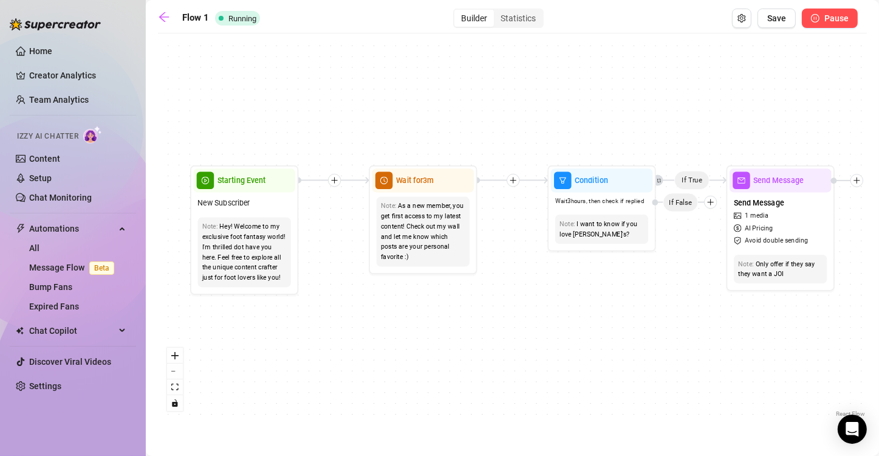
click at [819, 17] on icon "pause-circle" at bounding box center [815, 18] width 9 height 9
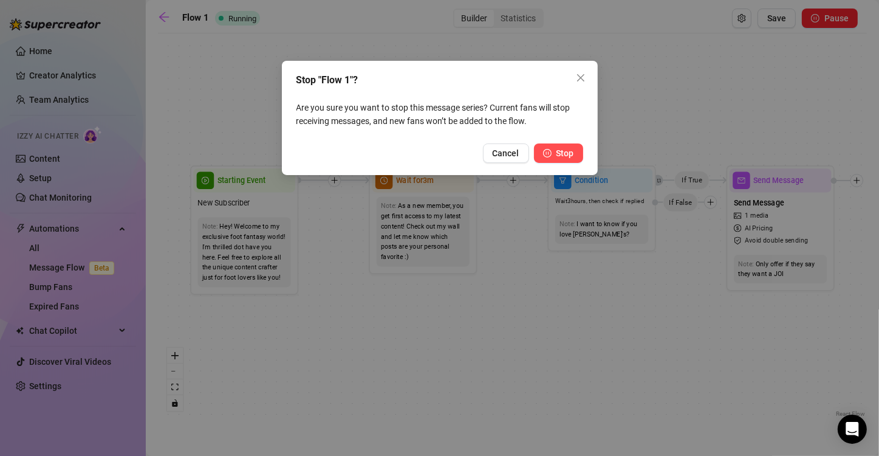
click at [558, 153] on span "Stop" at bounding box center [566, 153] width 18 height 10
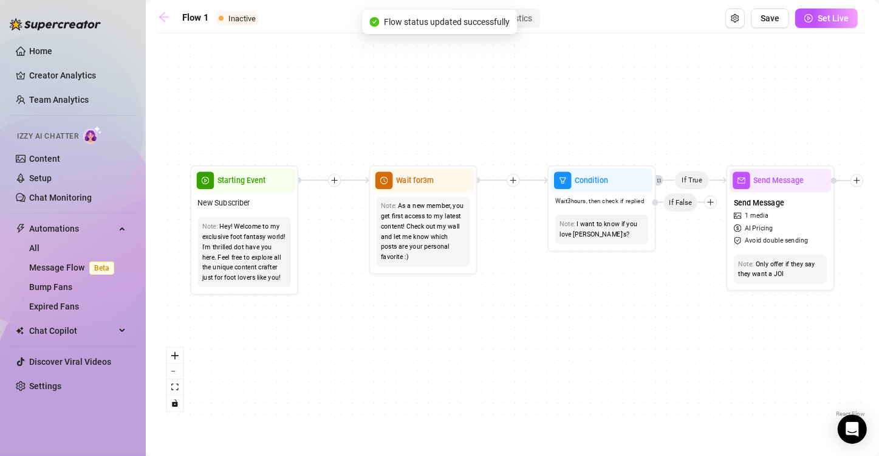
drag, startPoint x: 219, startPoint y: 19, endPoint x: 166, endPoint y: 15, distance: 53.0
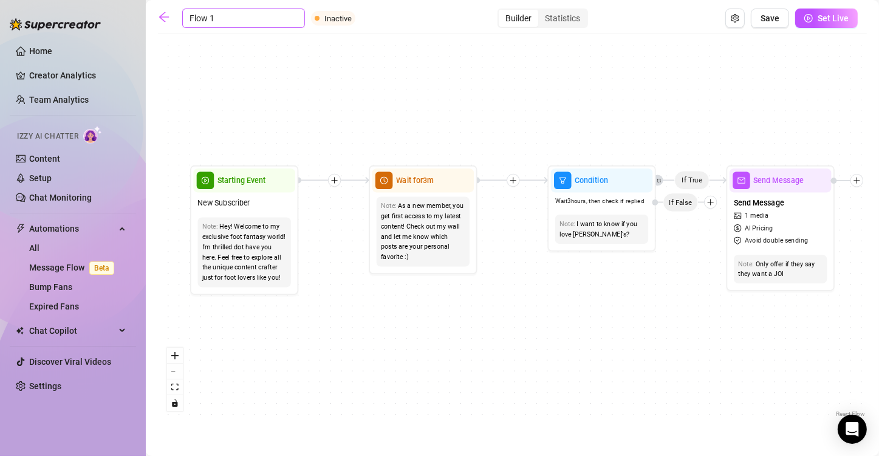
click at [201, 13] on input "Flow 1" at bounding box center [243, 18] width 123 height 19
click at [253, 21] on input "New Subscriber !" at bounding box center [243, 18] width 123 height 19
click at [761, 16] on button "Save" at bounding box center [770, 18] width 38 height 19
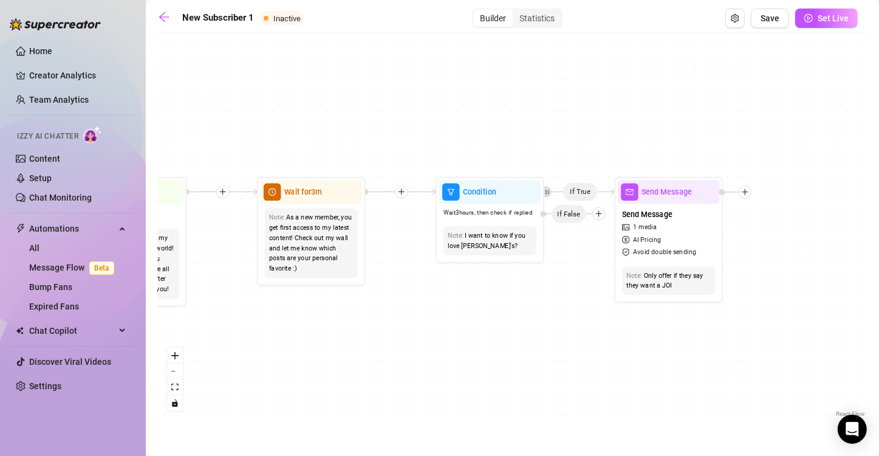
drag, startPoint x: 566, startPoint y: 292, endPoint x: 466, endPoint y: 309, distance: 101.8
click at [466, 309] on div "If True Send Message Send Message 1 media AI Pricing Avoid double sending Note:…" at bounding box center [512, 229] width 709 height 380
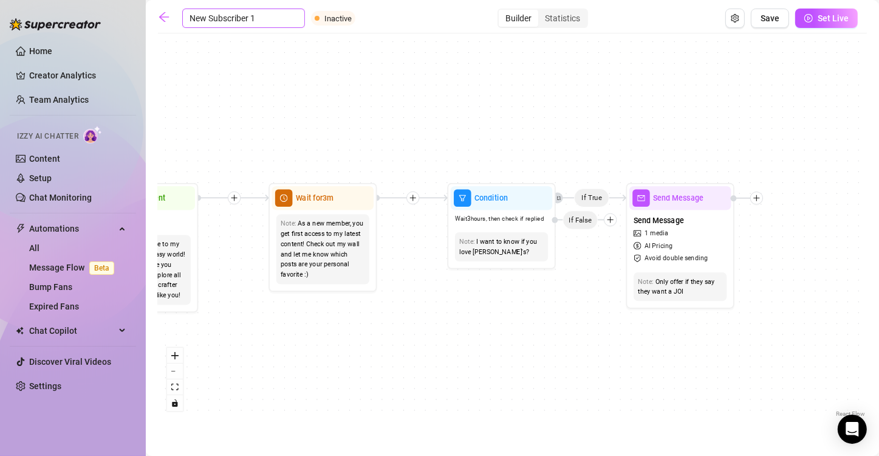
click at [233, 19] on input "New Subscriber 1" at bounding box center [243, 18] width 123 height 19
click at [255, 18] on input "New Subscriber 1" at bounding box center [243, 18] width 123 height 19
click at [764, 23] on button "Save" at bounding box center [770, 18] width 38 height 19
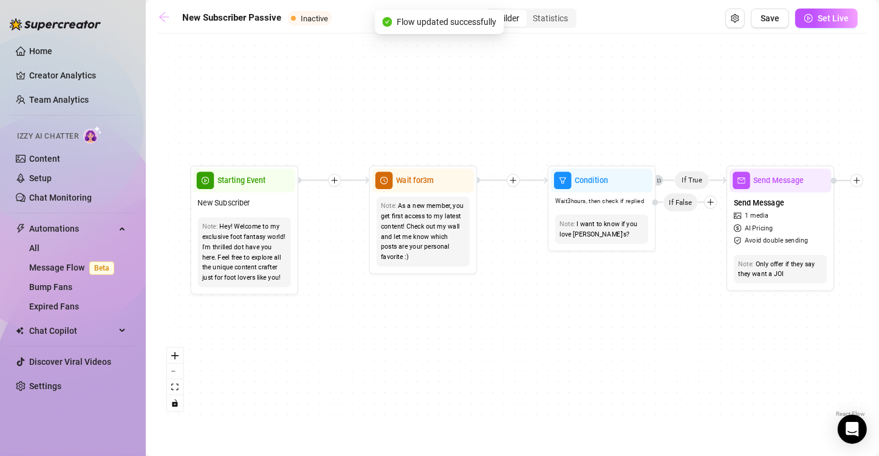
click at [161, 17] on icon "arrow-left" at bounding box center [164, 17] width 10 height 10
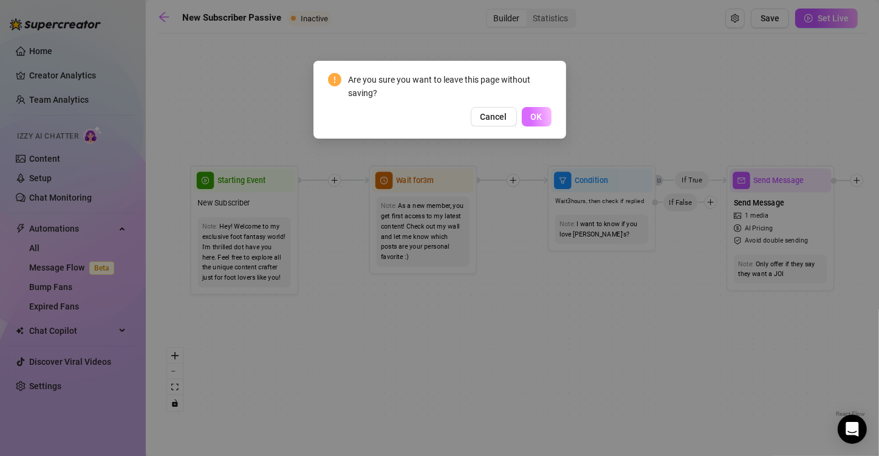
click at [544, 115] on button "OK" at bounding box center [537, 116] width 30 height 19
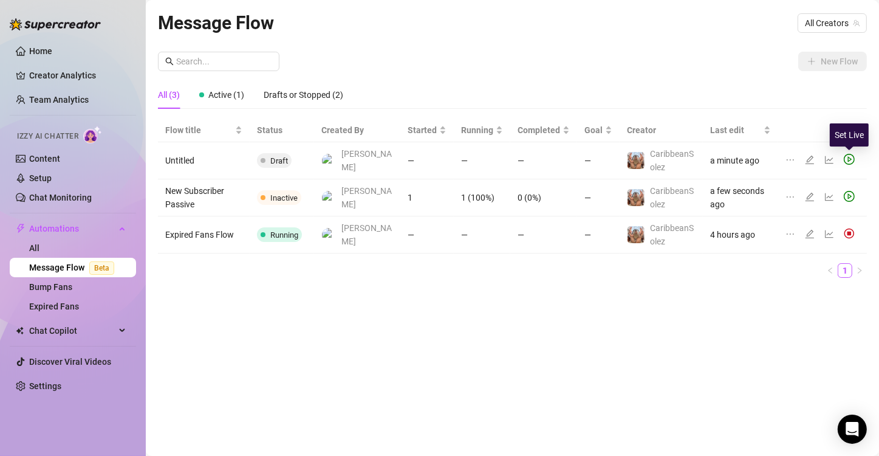
click at [850, 157] on icon "play-circle" at bounding box center [849, 159] width 11 height 11
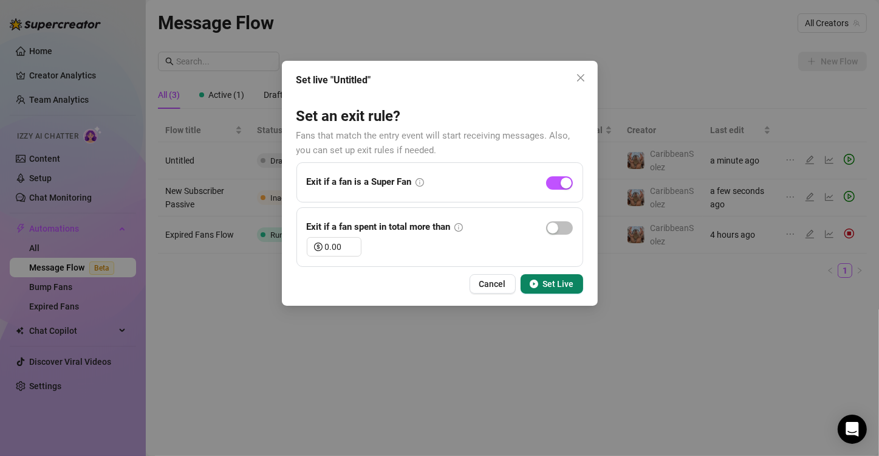
click at [557, 284] on span "Set Live" at bounding box center [558, 284] width 31 height 10
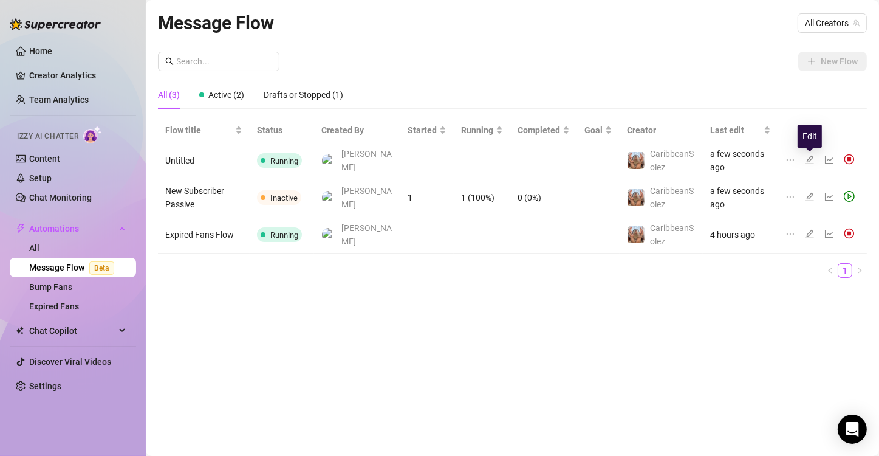
click at [809, 156] on icon "edit" at bounding box center [810, 160] width 10 height 10
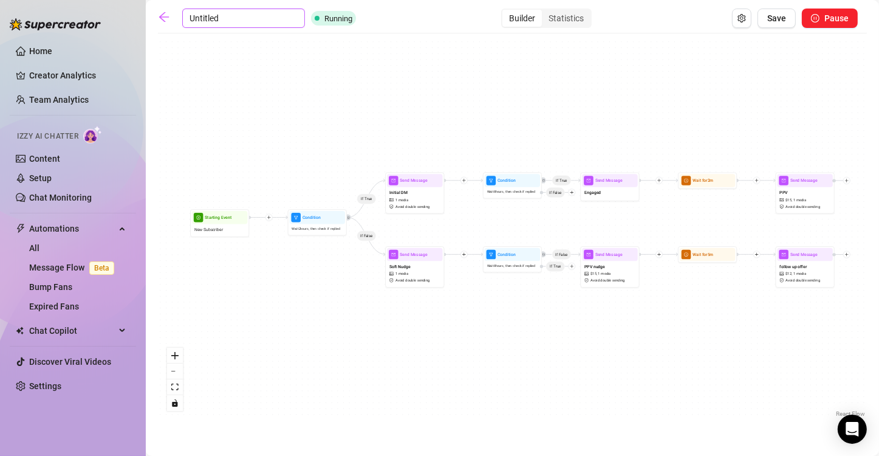
click at [201, 15] on input "Untitled" at bounding box center [243, 18] width 123 height 19
drag, startPoint x: 231, startPoint y: 22, endPoint x: 148, endPoint y: 11, distance: 84.0
click at [202, 9] on input "Untitled" at bounding box center [243, 18] width 123 height 19
drag, startPoint x: 221, startPoint y: 16, endPoint x: 183, endPoint y: 12, distance: 38.5
click at [183, 12] on input "Untitled" at bounding box center [243, 18] width 123 height 19
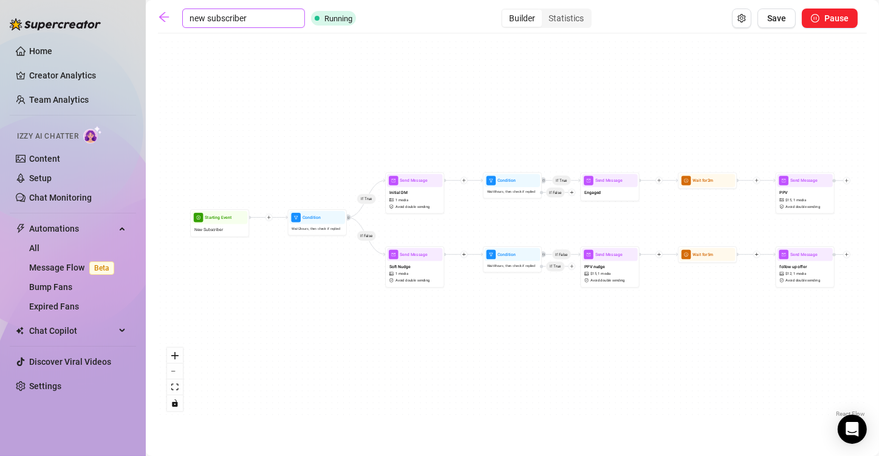
click at [228, 22] on input "new subscriber" at bounding box center [243, 18] width 123 height 19
click at [257, 18] on input "new subscriber" at bounding box center [243, 18] width 123 height 19
click at [772, 19] on span "Save" at bounding box center [776, 18] width 19 height 10
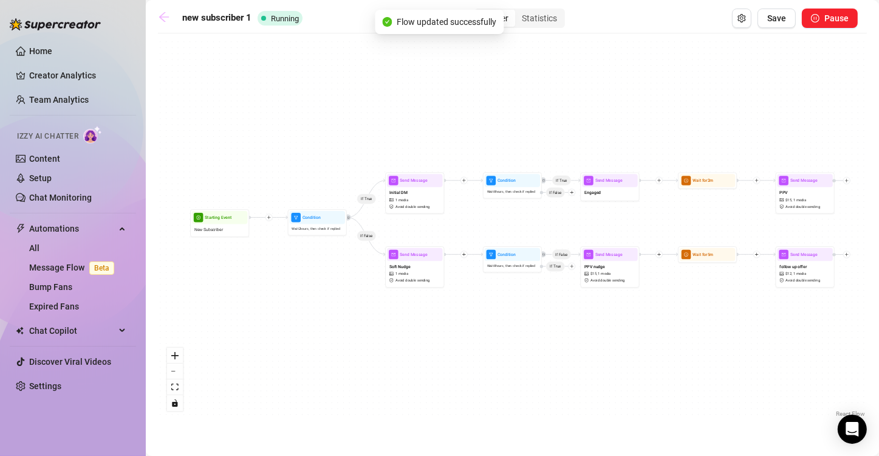
click at [163, 13] on icon "arrow-left" at bounding box center [164, 17] width 12 height 12
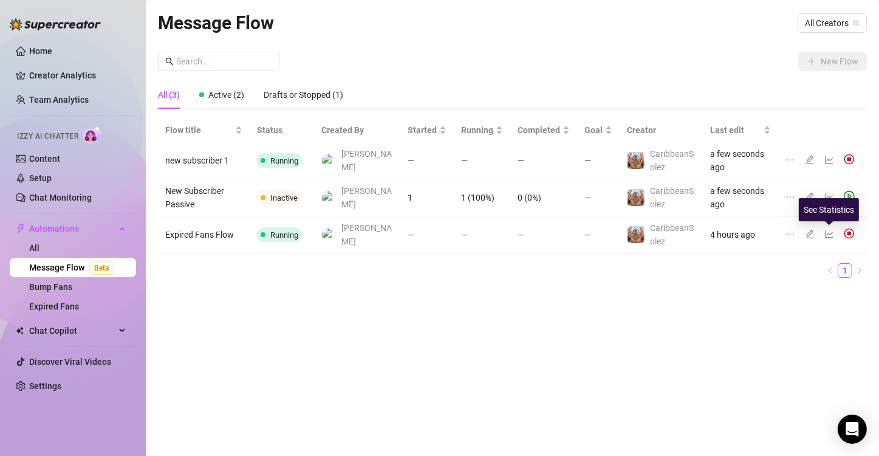
click at [828, 233] on icon "line-chart" at bounding box center [829, 234] width 9 height 8
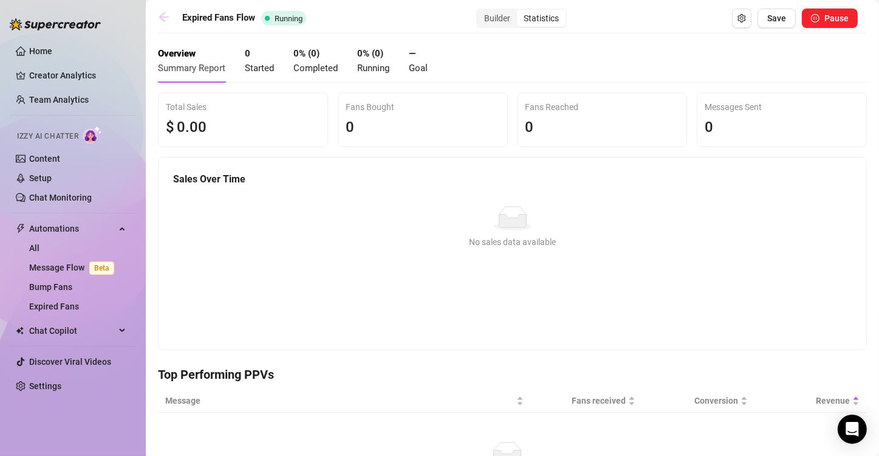
click at [162, 18] on icon "arrow-left" at bounding box center [164, 17] width 12 height 12
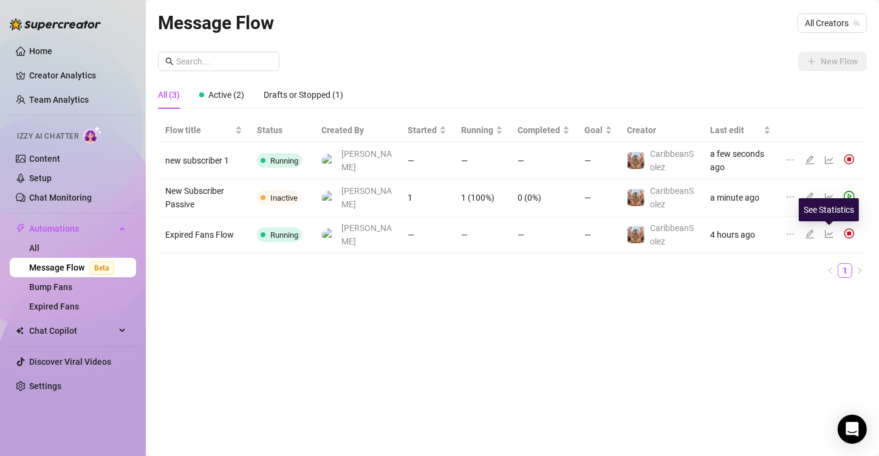
click at [831, 235] on icon "line-chart" at bounding box center [829, 234] width 10 height 10
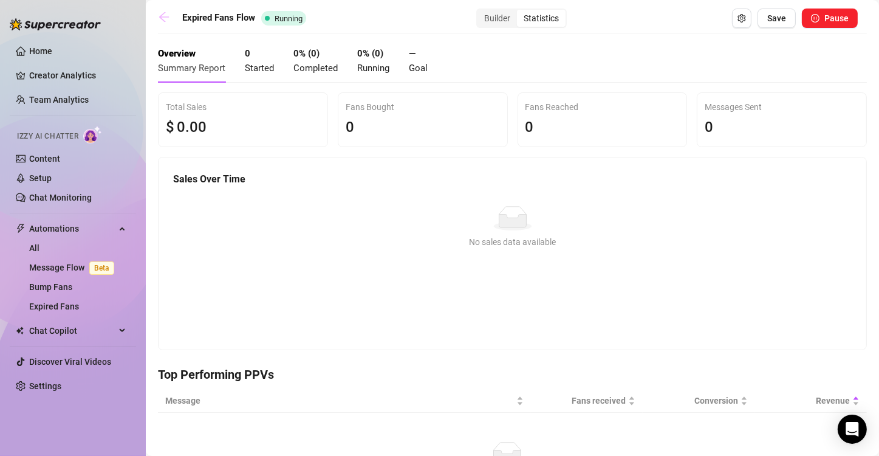
click at [161, 18] on icon "arrow-left" at bounding box center [164, 17] width 10 height 10
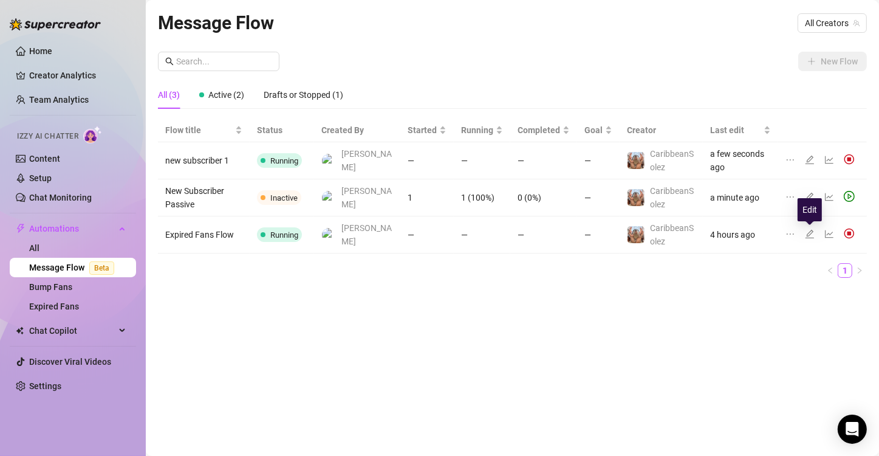
click at [809, 232] on icon "edit" at bounding box center [810, 234] width 10 height 10
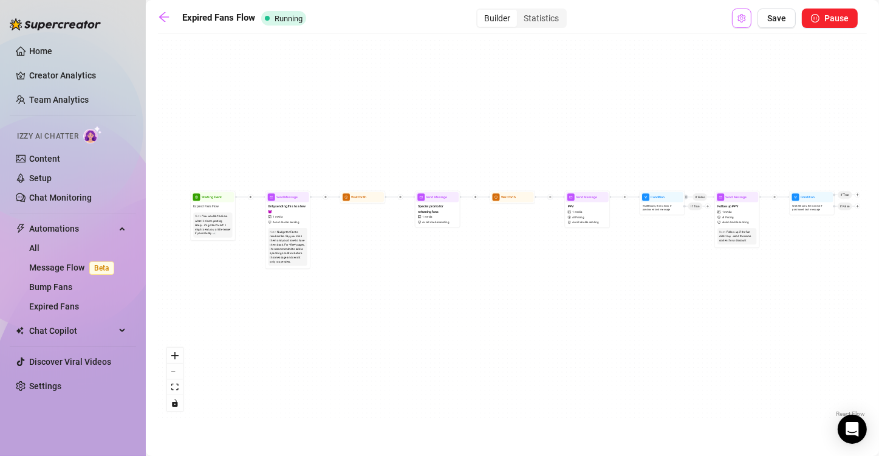
click at [745, 19] on icon "setting" at bounding box center [742, 18] width 9 height 9
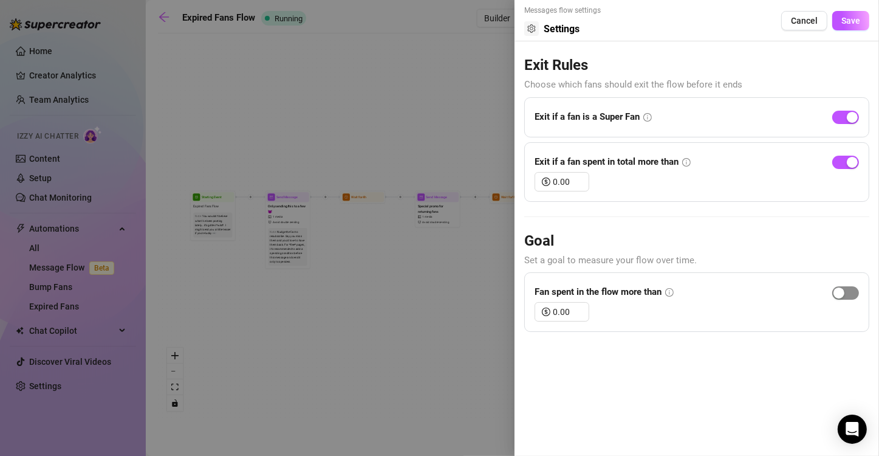
click at [852, 292] on span "button" at bounding box center [845, 292] width 27 height 13
drag, startPoint x: 572, startPoint y: 310, endPoint x: 529, endPoint y: 307, distance: 43.2
click at [529, 307] on div "Fan spent in the flow more than 0.00" at bounding box center [696, 302] width 345 height 60
click at [856, 17] on span "Save" at bounding box center [850, 21] width 19 height 10
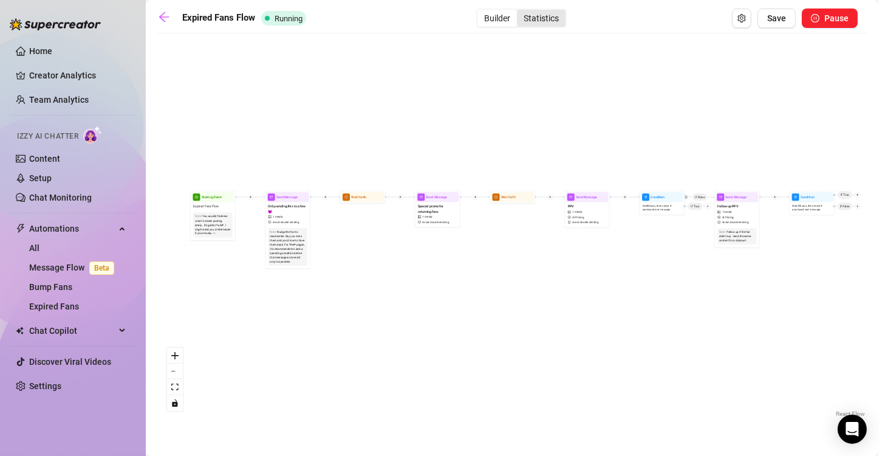
click at [543, 15] on div "Statistics" at bounding box center [541, 18] width 49 height 17
click at [520, 12] on input "Statistics" at bounding box center [520, 12] width 0 height 0
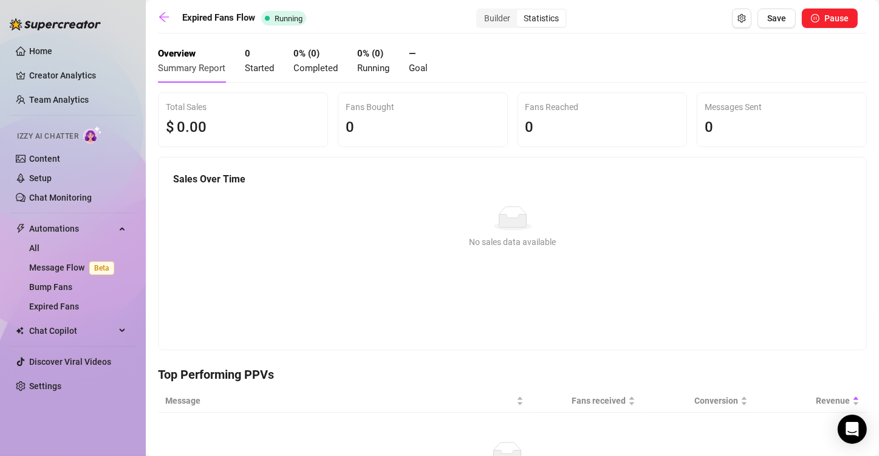
drag, startPoint x: 487, startPoint y: 16, endPoint x: 488, endPoint y: 9, distance: 7.9
click at [488, 9] on div "Builder Statistics" at bounding box center [521, 18] width 91 height 19
click at [257, 66] on span "Started" at bounding box center [259, 68] width 29 height 11
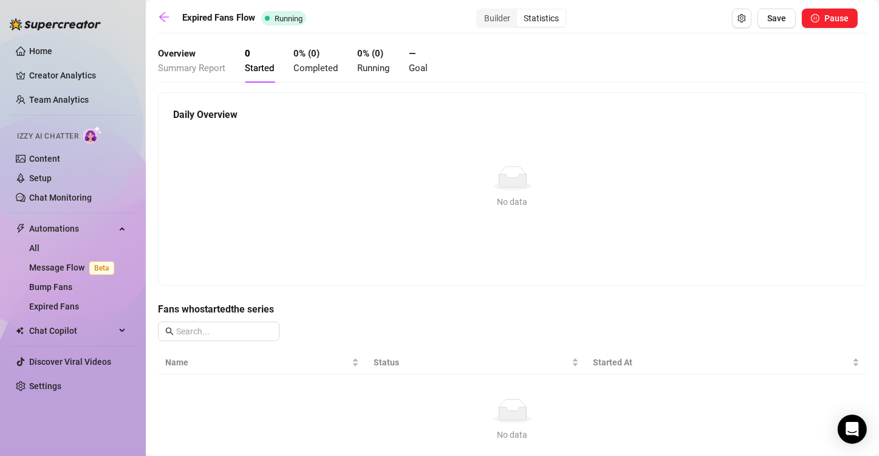
click at [372, 65] on span "Running" at bounding box center [373, 68] width 32 height 11
click at [163, 13] on icon "arrow-left" at bounding box center [164, 17] width 10 height 10
